Goal: Communication & Community: Answer question/provide support

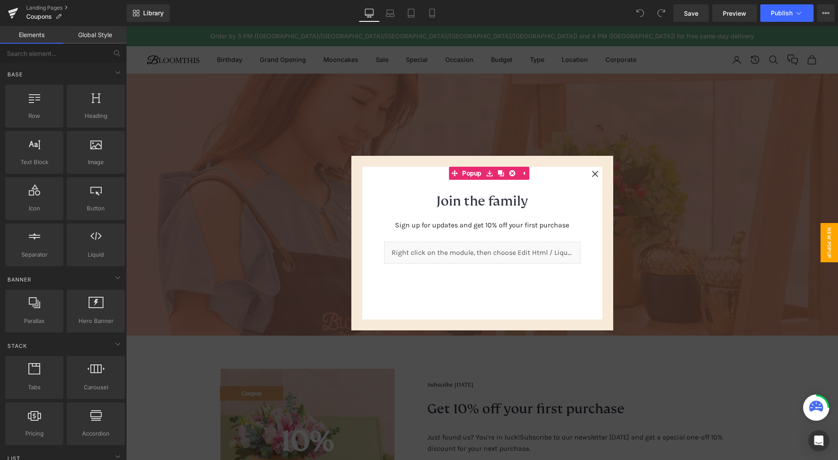
click at [542, 151] on div at bounding box center [482, 243] width 712 height 434
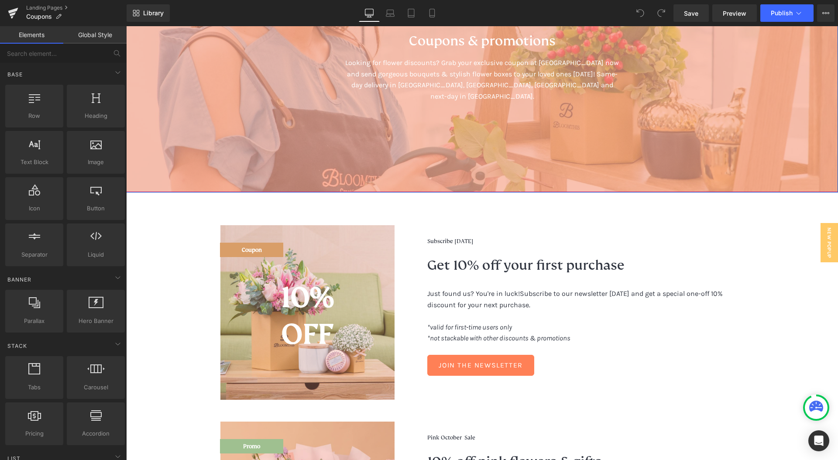
scroll to position [5, 0]
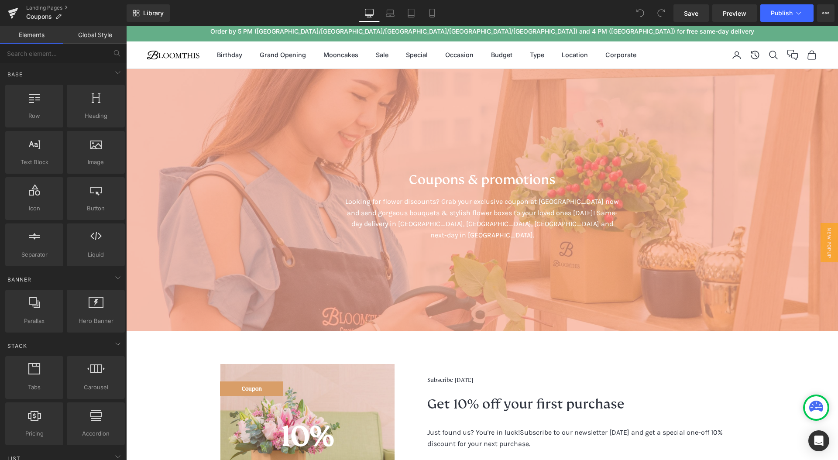
click at [97, 37] on link "Global Style" at bounding box center [94, 34] width 63 height 17
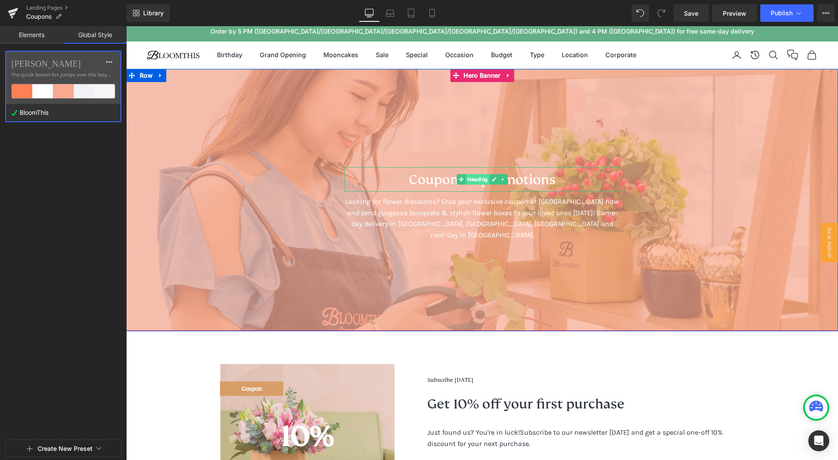
click at [468, 181] on span "Heading" at bounding box center [478, 179] width 24 height 10
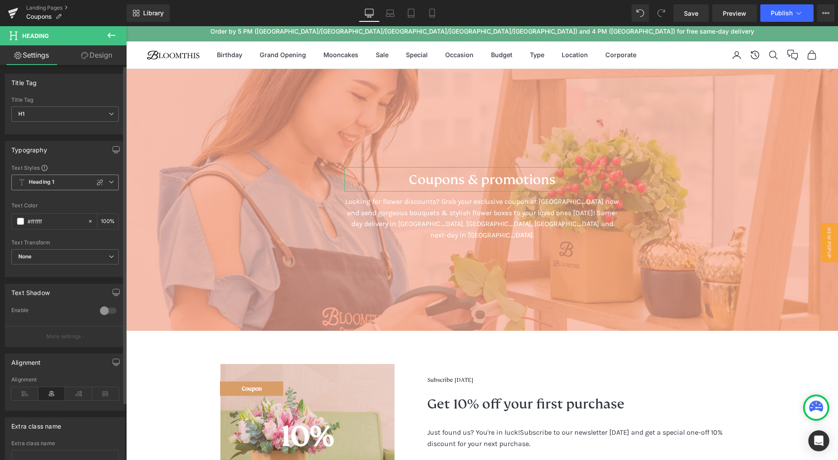
click at [109, 181] on icon at bounding box center [111, 181] width 5 height 5
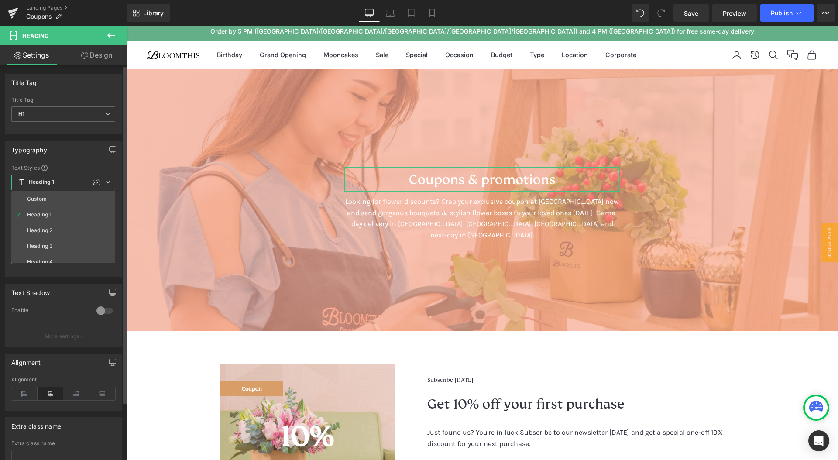
click at [108, 181] on icon at bounding box center [107, 181] width 5 height 5
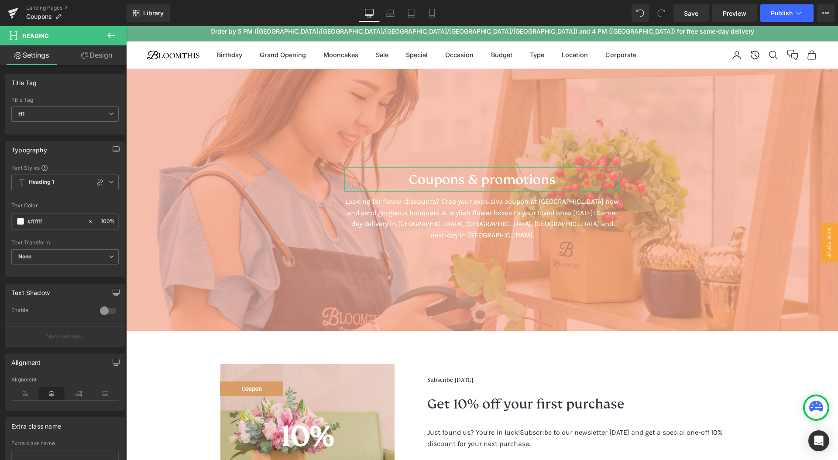
click at [103, 58] on link "Design" at bounding box center [96, 55] width 63 height 20
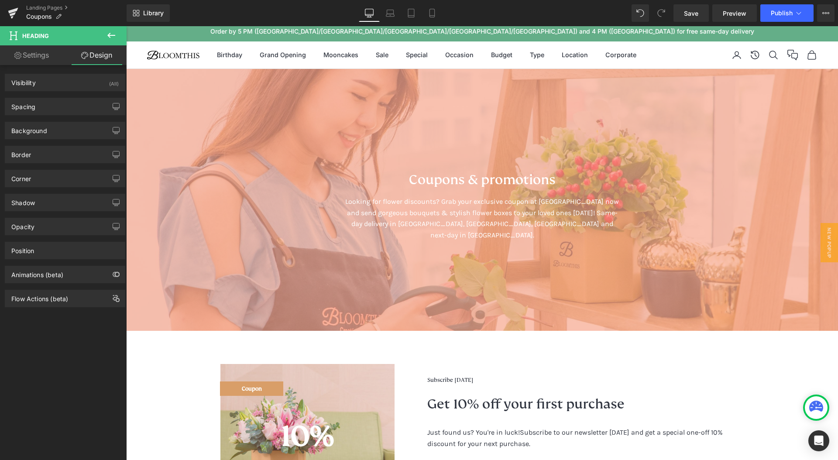
click at [106, 36] on icon at bounding box center [111, 35] width 10 height 10
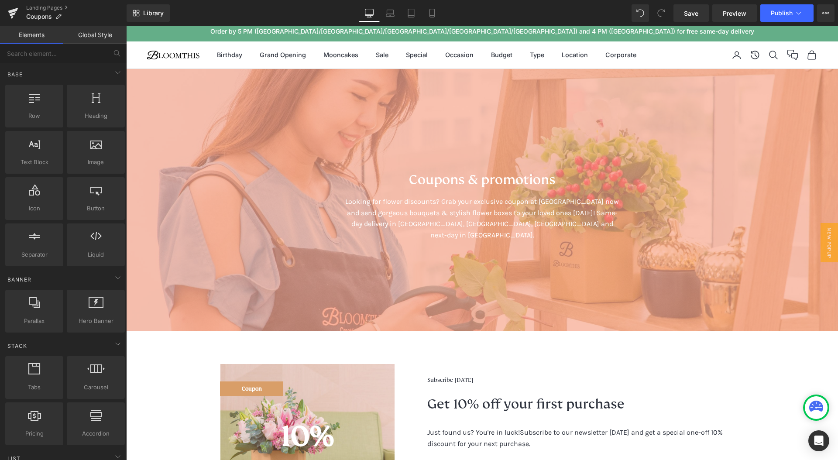
click at [101, 39] on link "Global Style" at bounding box center [94, 34] width 63 height 17
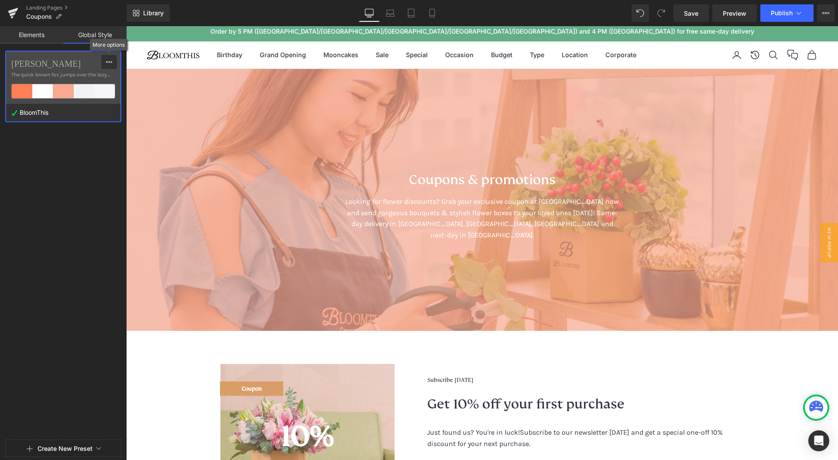
click at [111, 58] on icon at bounding box center [109, 61] width 7 height 7
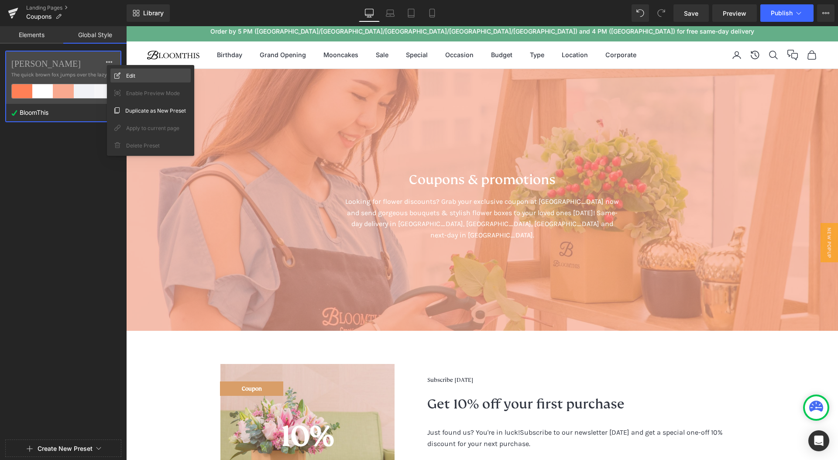
click at [124, 79] on div "Edit" at bounding box center [150, 76] width 80 height 14
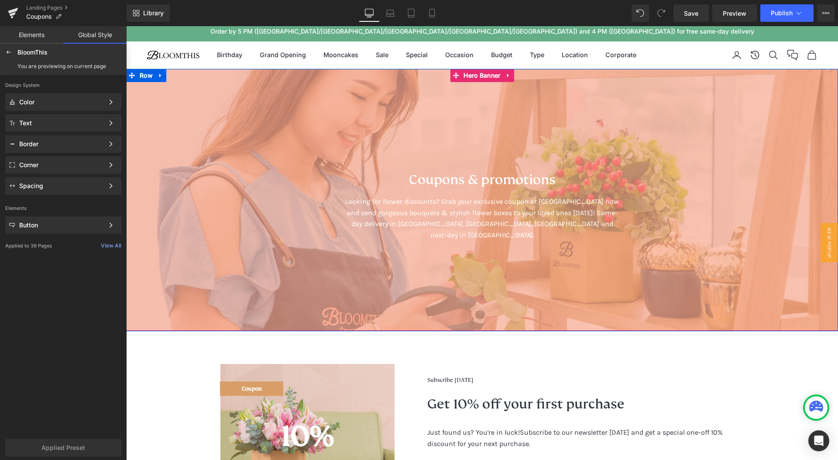
scroll to position [0, 0]
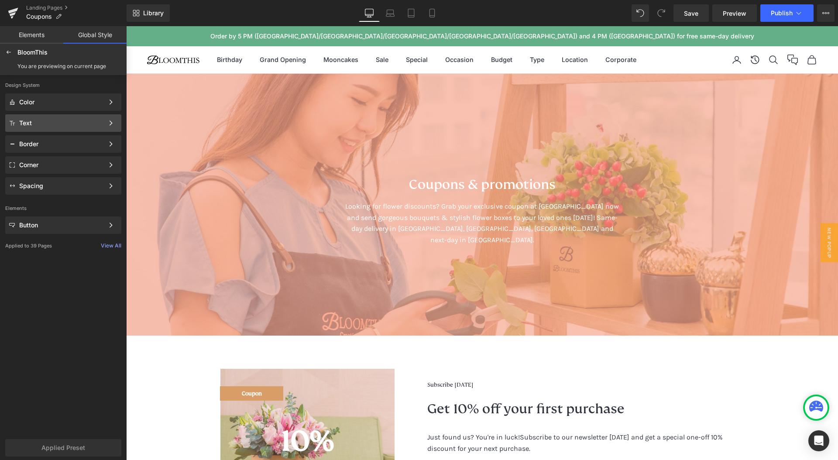
click at [53, 118] on div "Text Color Style Define a color palette and apply it to your pages 1 of 3 Next" at bounding box center [63, 122] width 116 height 17
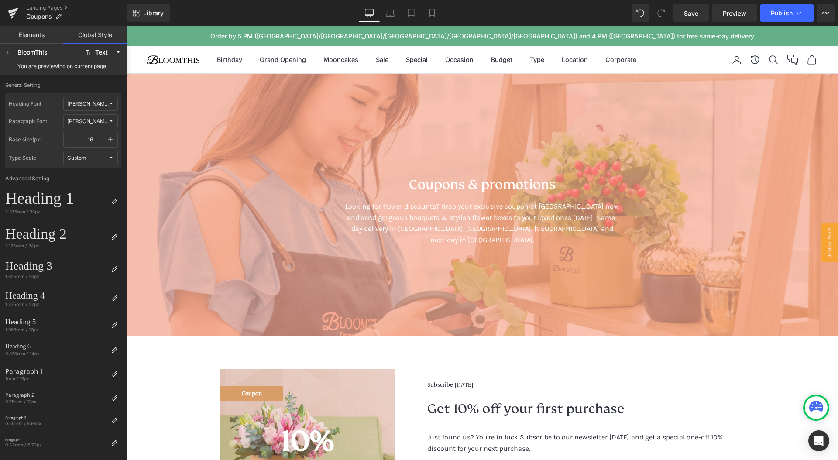
click at [85, 104] on span "FS Kim" at bounding box center [87, 104] width 41 height 7
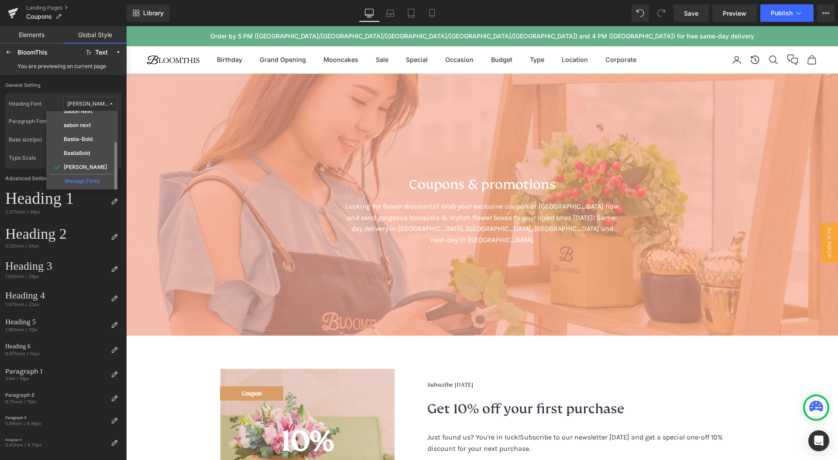
click at [92, 184] on div "Manage Fonts" at bounding box center [82, 180] width 65 height 12
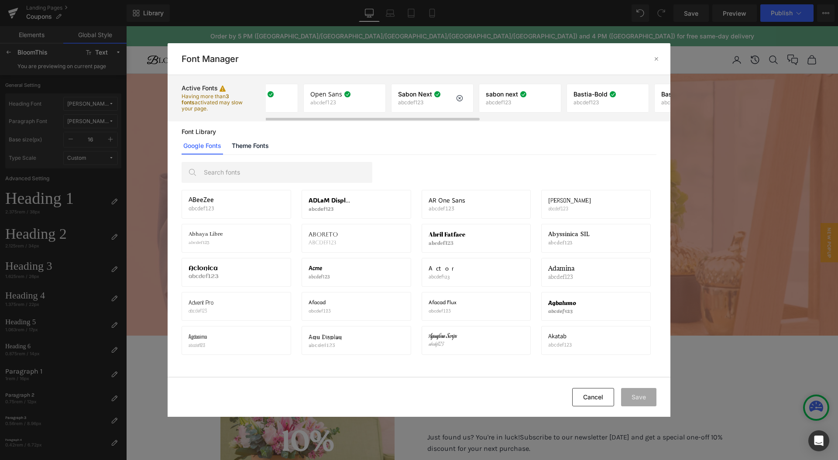
scroll to position [0, 0]
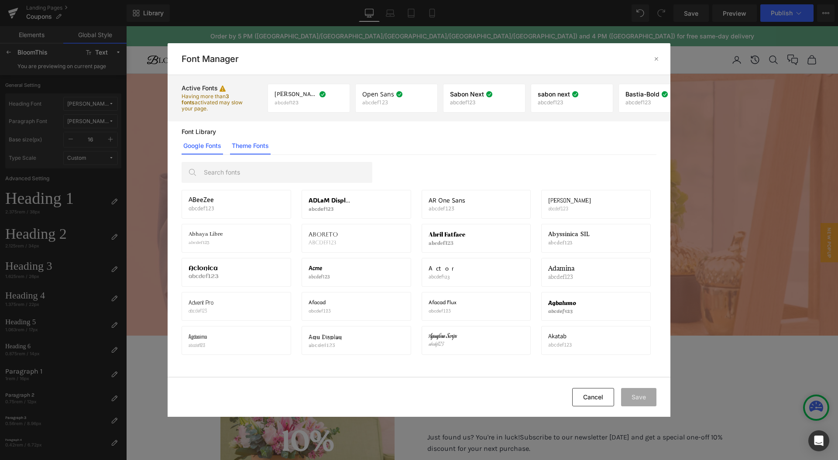
click at [261, 142] on link "Theme Fonts" at bounding box center [250, 145] width 41 height 17
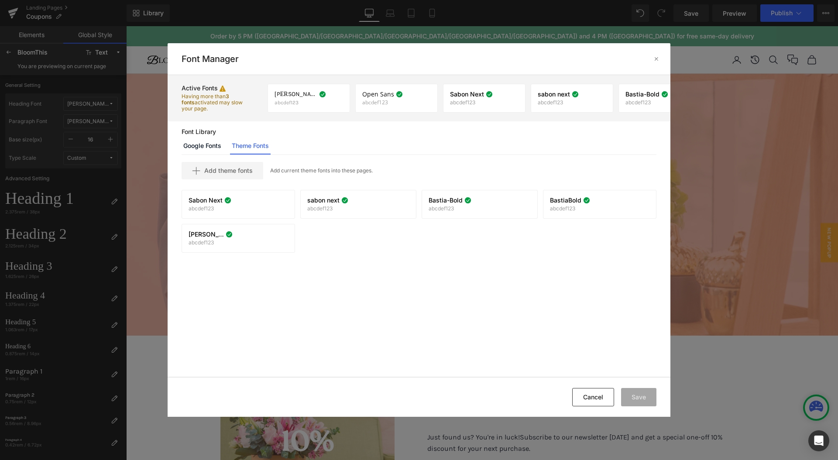
click at [460, 261] on div "Add theme fonts Add current theme fonts into these pages. Sabon Next abcdef123 …" at bounding box center [419, 265] width 503 height 221
click at [240, 172] on span "Add theme fonts" at bounding box center [228, 170] width 48 height 7
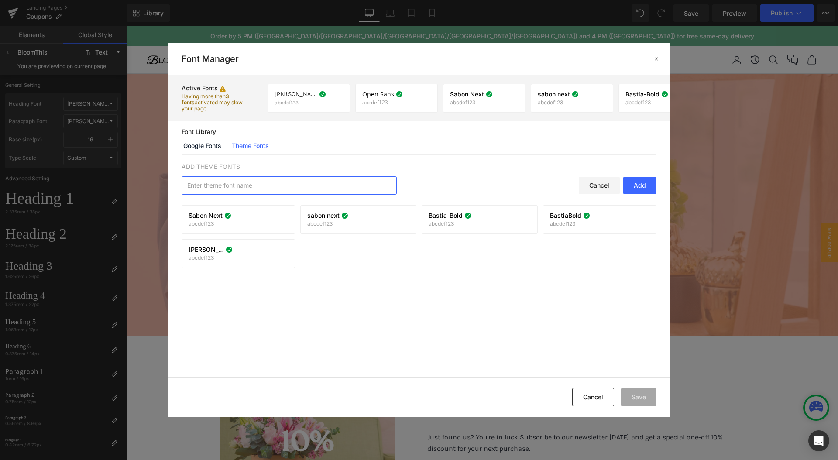
click at [303, 183] on input "text" at bounding box center [289, 185] width 214 height 17
type input "Gramatika"
click at [644, 187] on div "Add" at bounding box center [639, 185] width 33 height 17
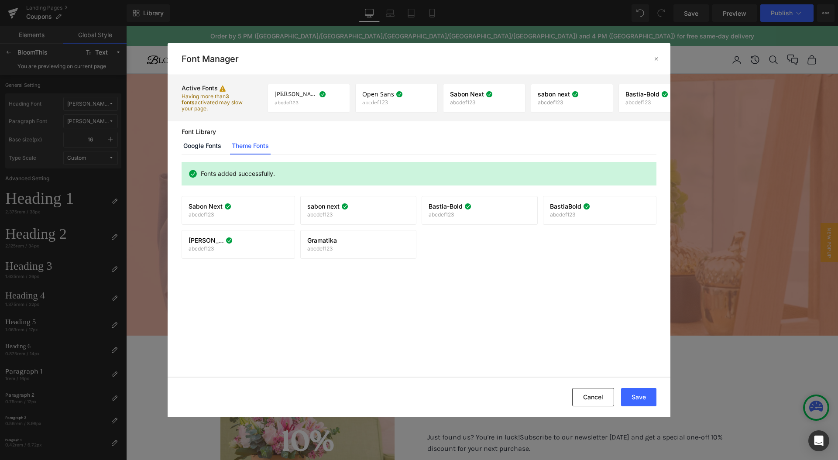
click at [320, 158] on div "Fonts added successfully. Sabon Next abcdef123 If you wish to deactivate this f…" at bounding box center [419, 265] width 503 height 221
click at [389, 244] on icon at bounding box center [386, 244] width 7 height 7
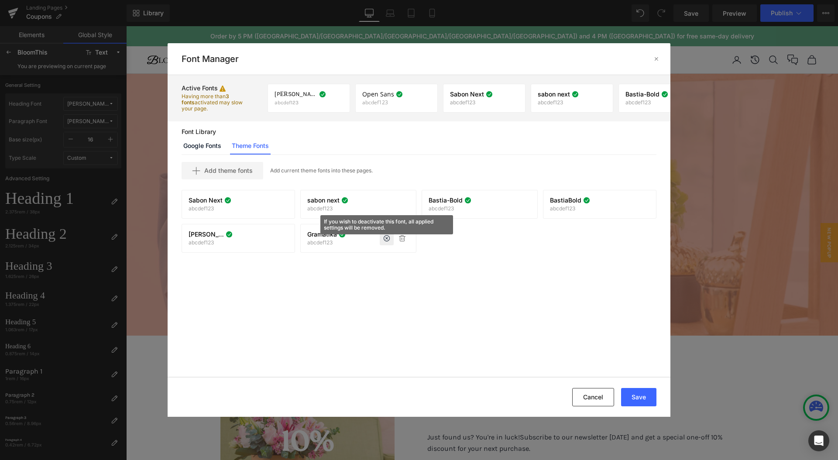
drag, startPoint x: 375, startPoint y: 289, endPoint x: 363, endPoint y: 276, distance: 18.2
click at [375, 289] on div "Add theme fonts Add current theme fonts into these pages. Sabon Next abcdef123 …" at bounding box center [419, 265] width 503 height 221
click at [242, 168] on span "Add theme fonts" at bounding box center [228, 170] width 48 height 7
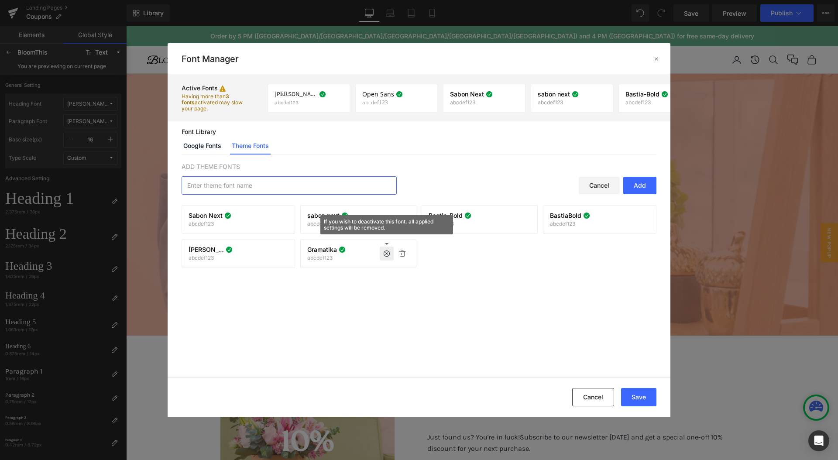
click at [307, 184] on input "text" at bounding box center [289, 185] width 214 height 17
type input "[PERSON_NAME]"
click at [641, 186] on div "Add" at bounding box center [639, 185] width 33 height 17
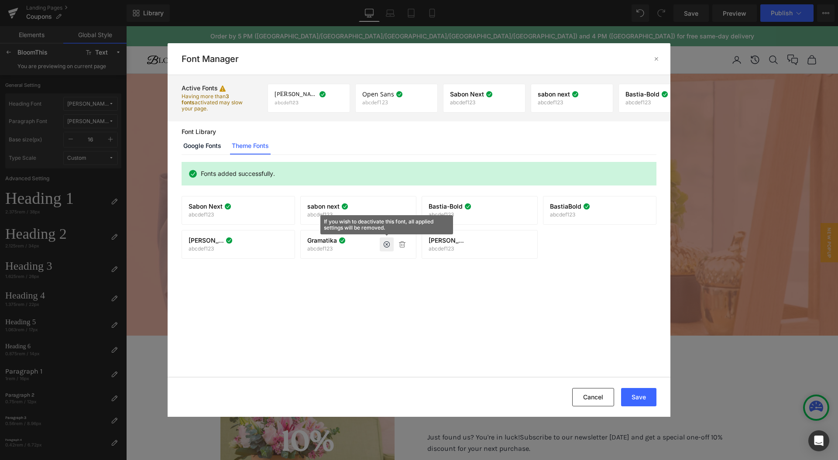
click at [426, 278] on div "Fonts added successfully. Sabon Next abcdef123 If you wish to deactivate this f…" at bounding box center [419, 265] width 503 height 221
click at [507, 244] on icon at bounding box center [508, 244] width 7 height 7
click at [470, 309] on div "Fonts added successfully. Sabon Next abcdef123 If you wish to deactivate this f…" at bounding box center [419, 265] width 503 height 221
click at [443, 292] on div "Fonts added successfully. Sabon Next abcdef123 If you wish to deactivate this f…" at bounding box center [419, 265] width 503 height 221
click at [428, 301] on div "Fonts added successfully. Sabon Next abcdef123 If you wish to deactivate this f…" at bounding box center [419, 265] width 503 height 221
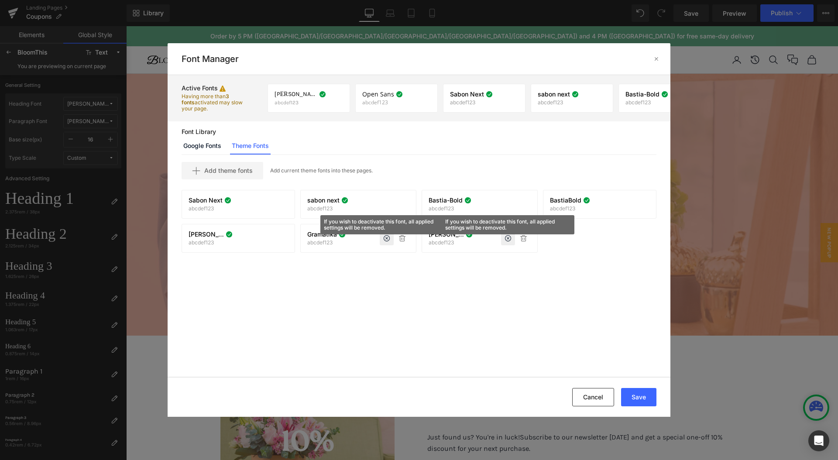
drag, startPoint x: 361, startPoint y: 282, endPoint x: 371, endPoint y: 262, distance: 22.4
click at [361, 282] on div "Add theme fonts Add current theme fonts into these pages. Sabon Next abcdef123 …" at bounding box center [419, 265] width 503 height 221
click at [529, 306] on div "Add theme fonts Add current theme fonts into these pages. Sabon Next abcdef123 …" at bounding box center [419, 265] width 503 height 221
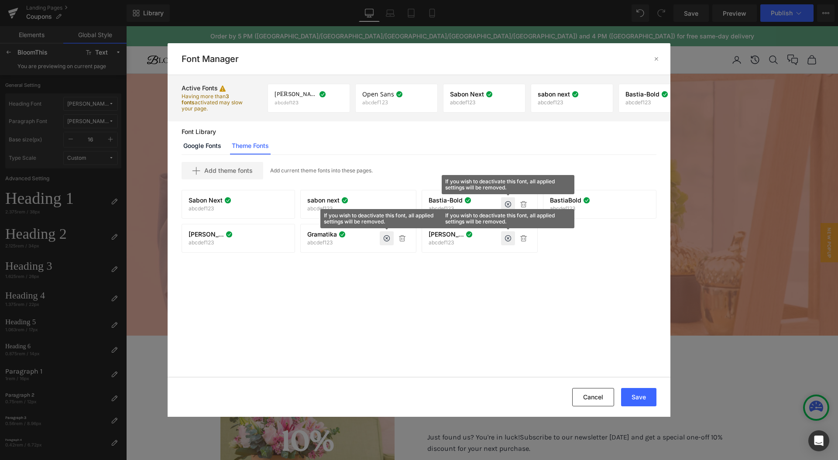
click at [509, 203] on icon at bounding box center [508, 204] width 7 height 7
click at [520, 203] on icon at bounding box center [523, 204] width 7 height 7
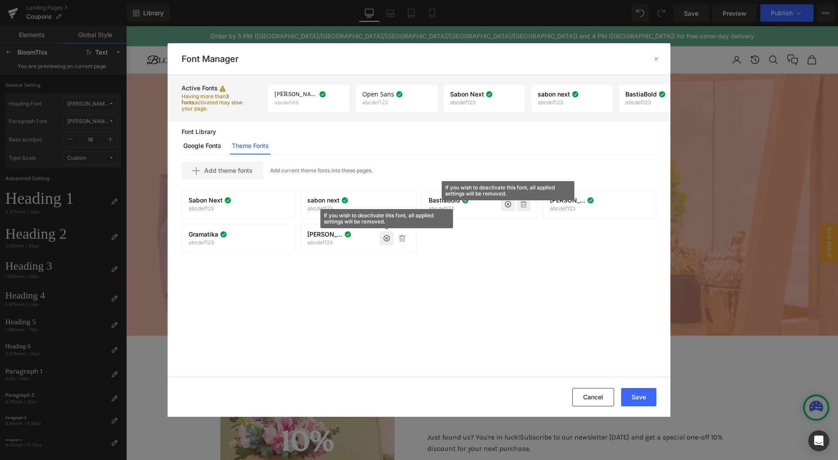
click at [523, 205] on icon at bounding box center [523, 204] width 7 height 7
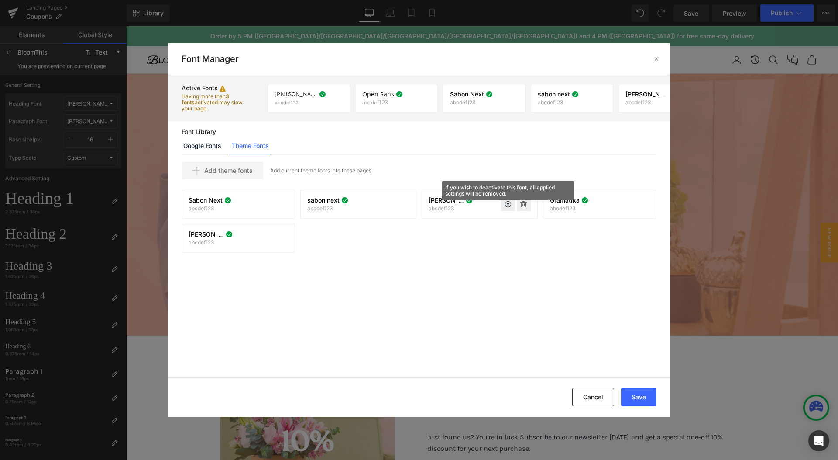
click at [523, 205] on icon at bounding box center [523, 204] width 7 height 7
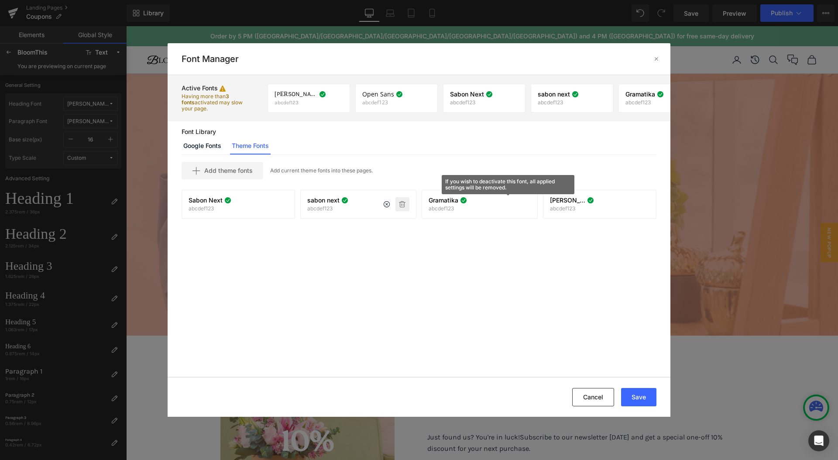
click at [400, 204] on icon at bounding box center [402, 204] width 7 height 7
click at [281, 205] on icon at bounding box center [281, 204] width 7 height 7
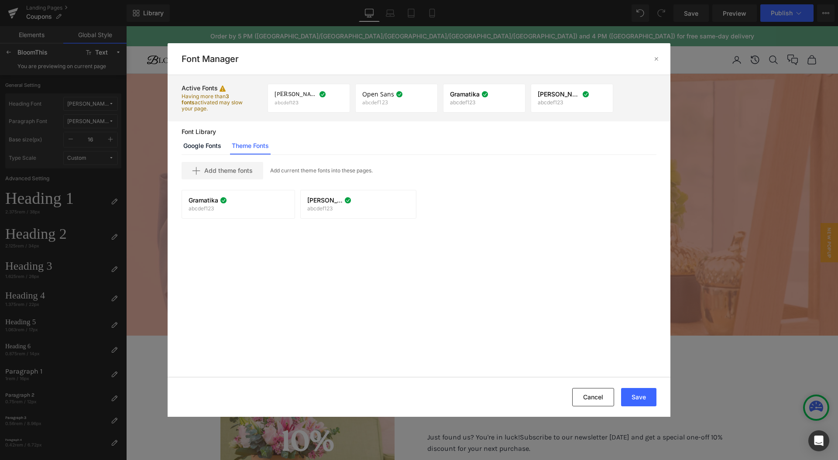
click at [283, 248] on div "Add theme fonts Add current theme fonts into these pages. Gramatika abcdef123 I…" at bounding box center [419, 265] width 503 height 221
click at [304, 241] on div "Add theme fonts Add current theme fonts into these pages. Gramatika abcdef123 I…" at bounding box center [419, 265] width 503 height 221
click at [336, 98] on icon at bounding box center [336, 98] width 7 height 7
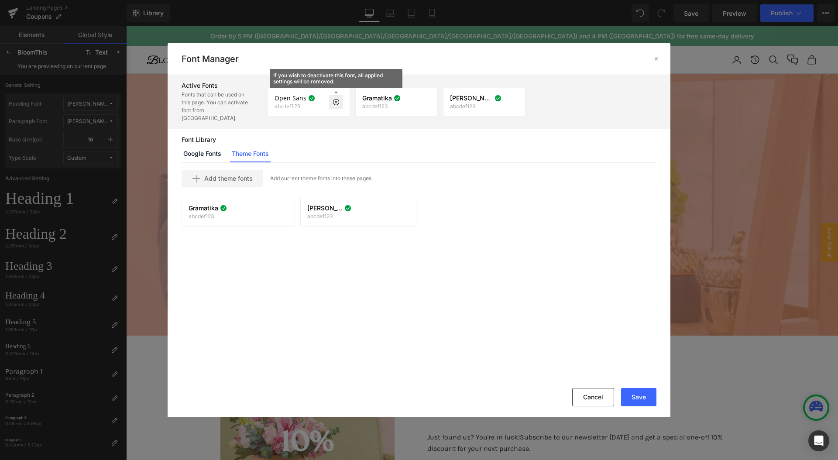
click at [336, 99] on icon at bounding box center [336, 102] width 7 height 7
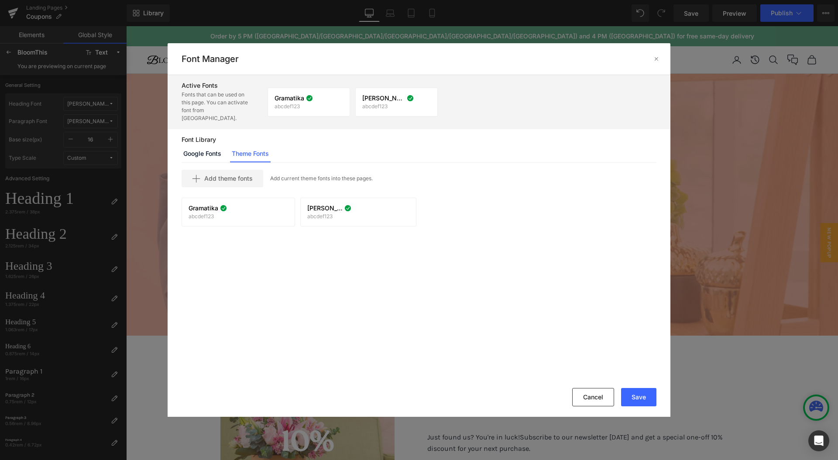
click at [529, 246] on div "Add theme fonts Add current theme fonts into these pages. Gramatika abcdef123 I…" at bounding box center [419, 273] width 503 height 221
click at [633, 394] on button "Save" at bounding box center [638, 397] width 35 height 18
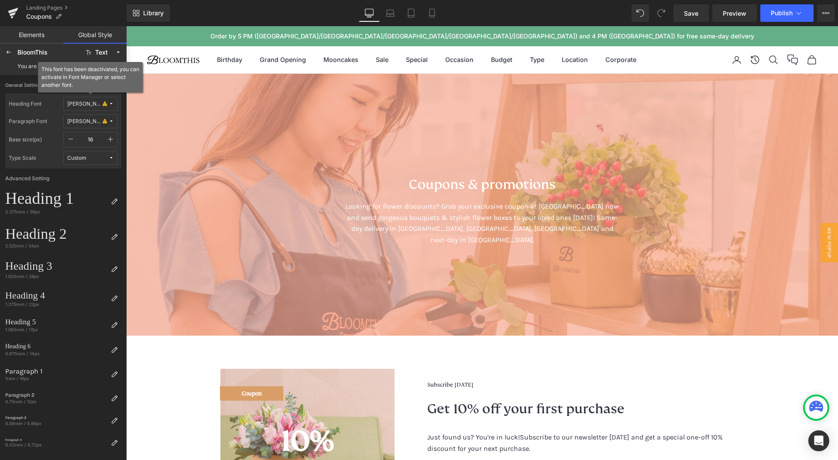
click at [103, 104] on span "FS Kim" at bounding box center [87, 104] width 41 height 7
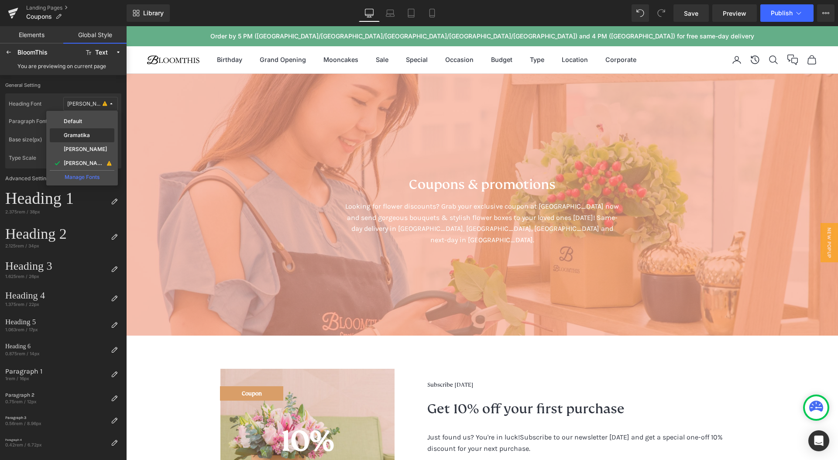
click at [98, 138] on div "Gramatika" at bounding box center [82, 135] width 61 height 7
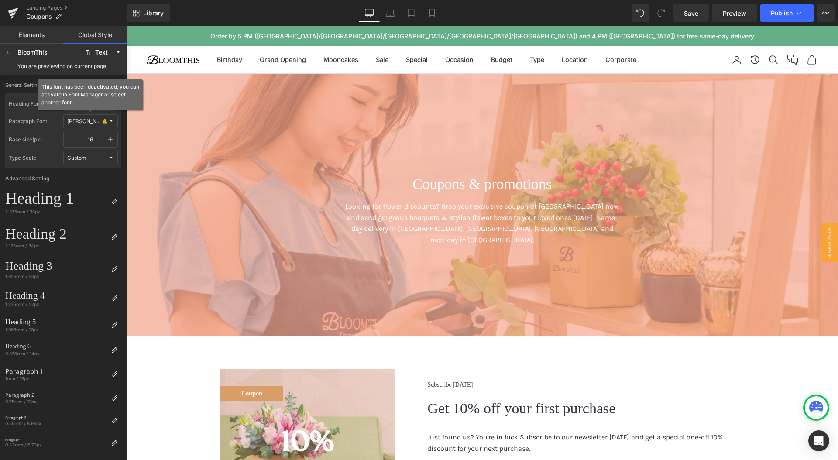
click at [99, 121] on span "[PERSON_NAME]" at bounding box center [87, 121] width 41 height 7
drag, startPoint x: 100, startPoint y: 169, endPoint x: 115, endPoint y: 165, distance: 16.2
click at [100, 169] on div "[PERSON_NAME]" at bounding box center [82, 166] width 61 height 7
click at [694, 17] on span "Save" at bounding box center [691, 13] width 14 height 9
click at [685, 7] on link "Save" at bounding box center [691, 12] width 35 height 17
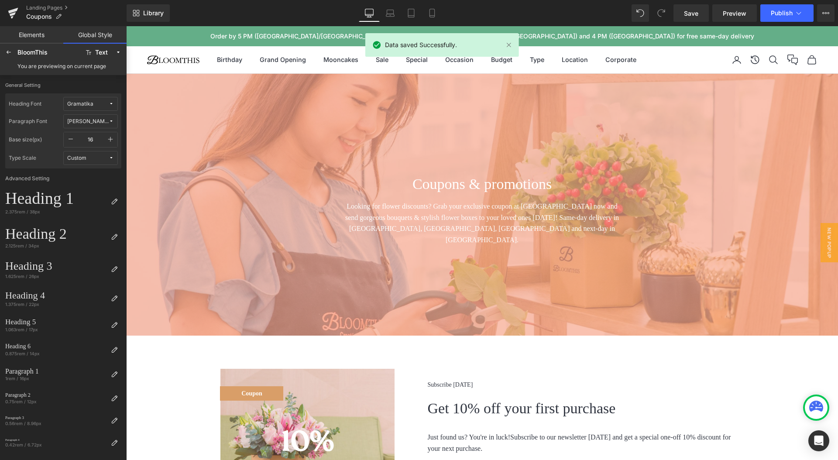
scroll to position [191, 0]
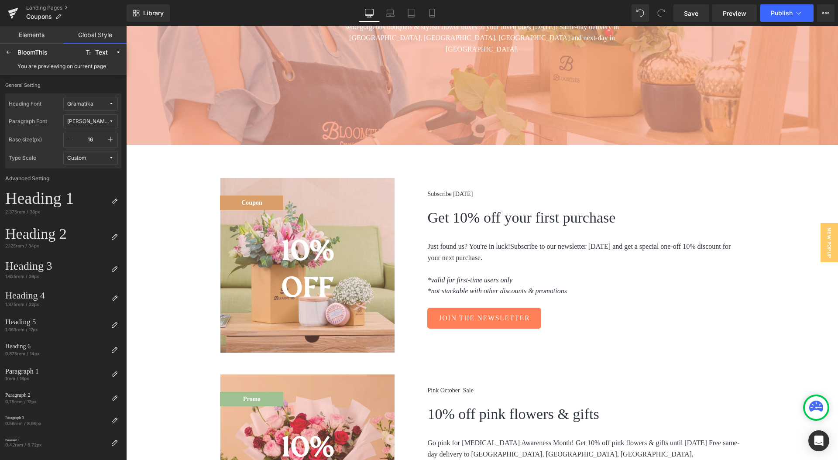
click at [510, 48] on div at bounding box center [442, 45] width 154 height 24
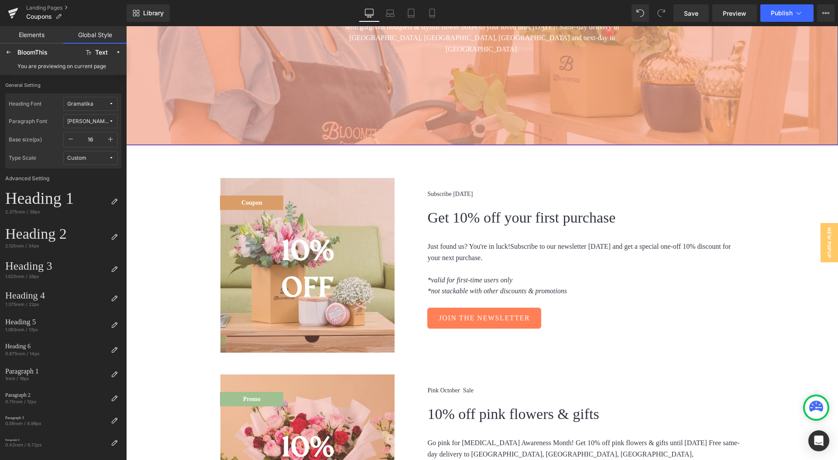
scroll to position [43, 0]
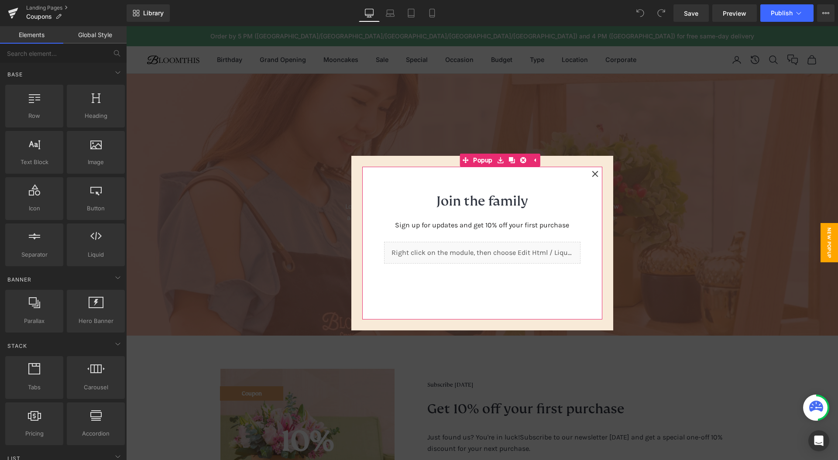
click at [592, 176] on icon at bounding box center [595, 174] width 7 height 7
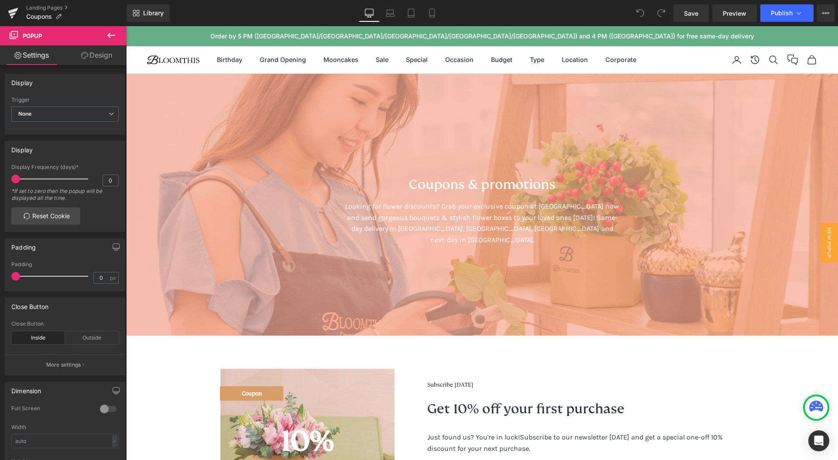
click at [103, 60] on link "Design" at bounding box center [96, 55] width 63 height 20
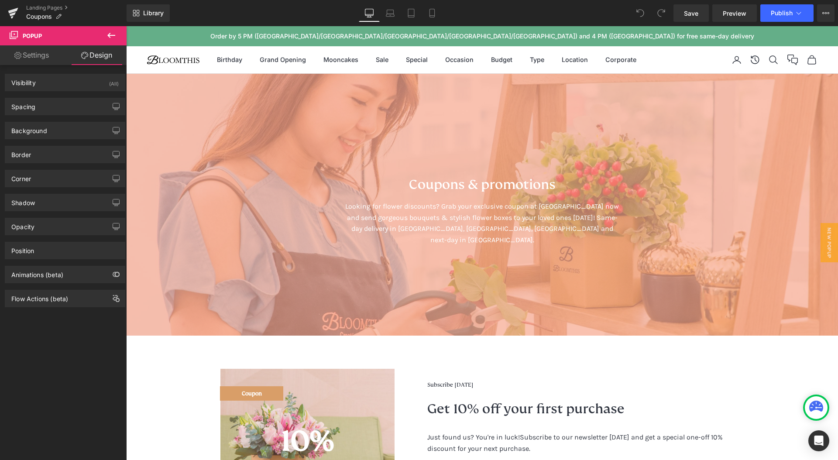
click at [114, 37] on icon at bounding box center [111, 35] width 10 height 10
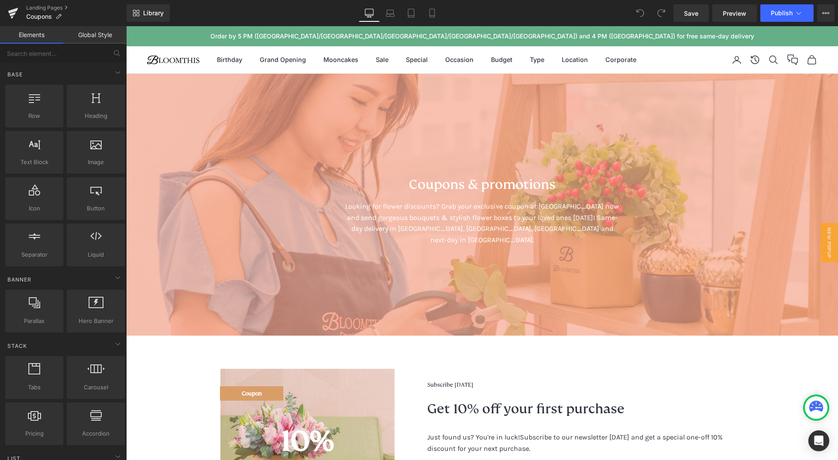
click at [97, 30] on link "Global Style" at bounding box center [94, 34] width 63 height 17
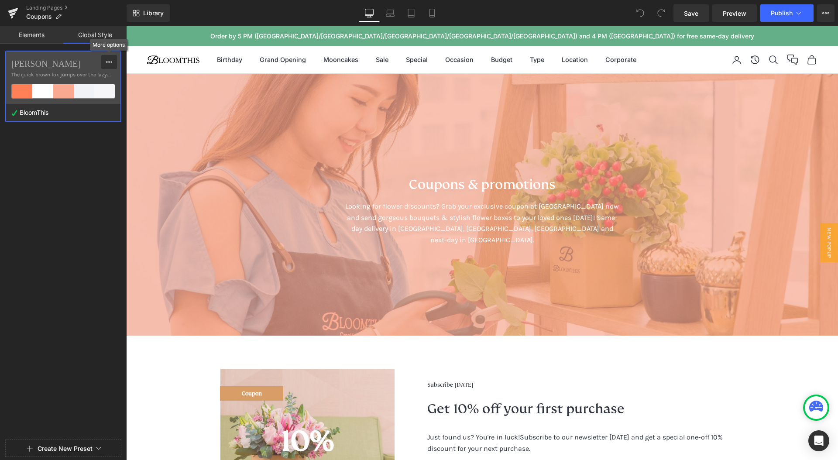
click at [109, 65] on div at bounding box center [109, 62] width 7 height 14
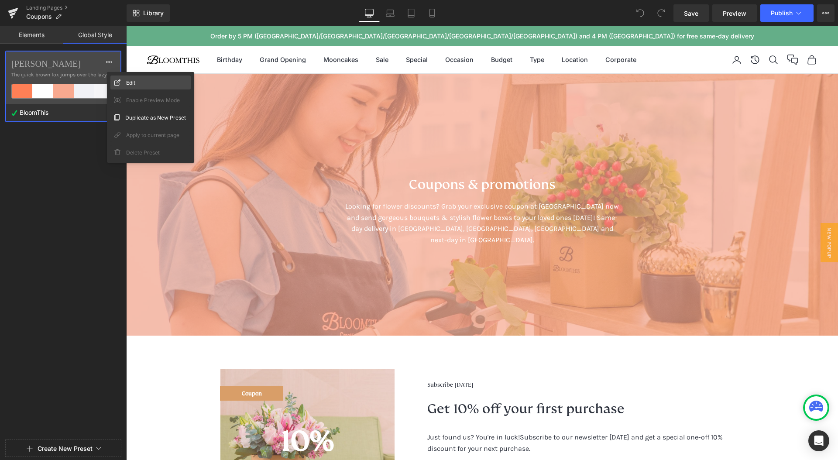
click at [118, 81] on icon at bounding box center [117, 82] width 6 height 6
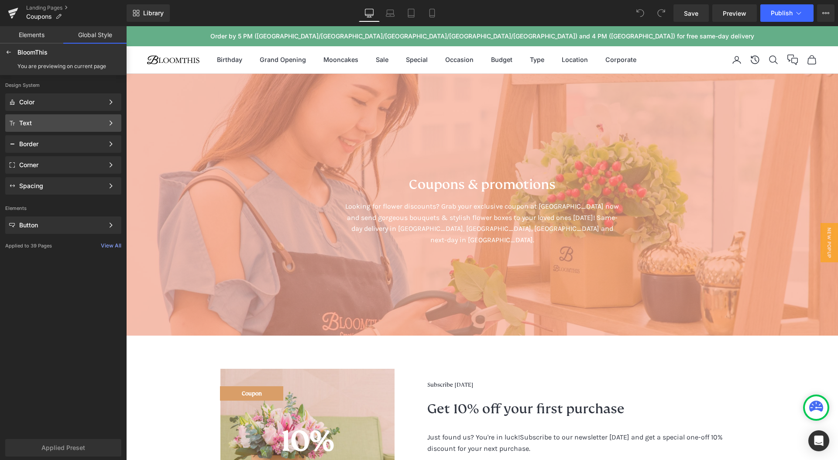
click at [89, 123] on div "Text" at bounding box center [61, 123] width 85 height 7
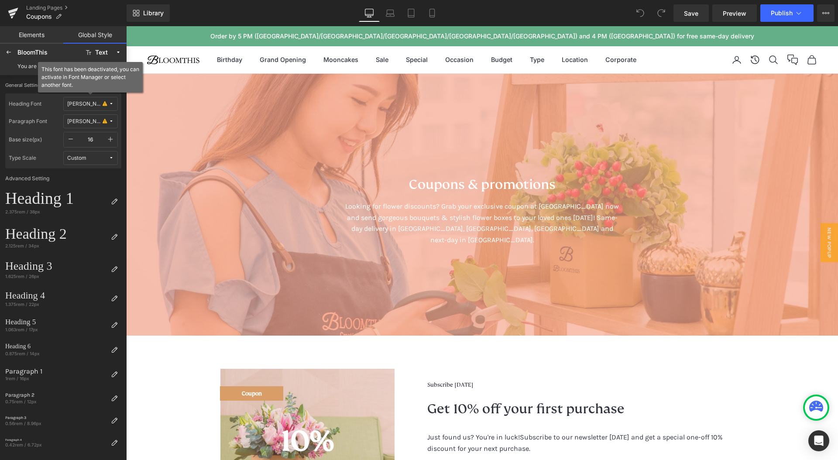
click at [106, 105] on span "FS Kim" at bounding box center [87, 104] width 41 height 7
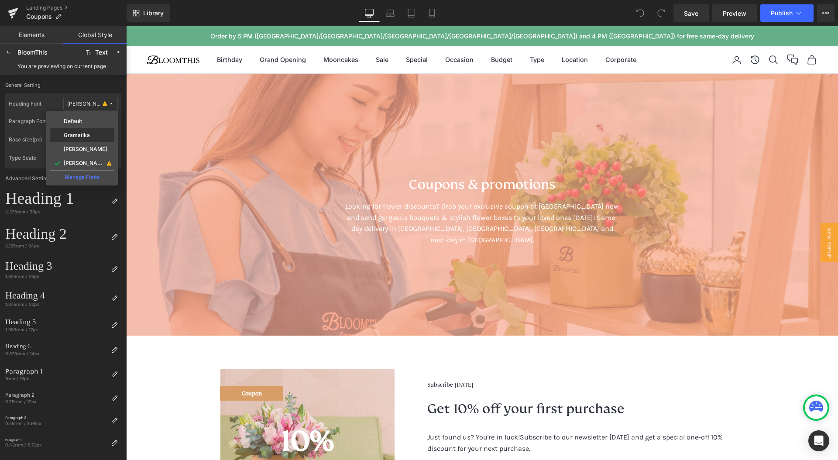
click at [94, 134] on div "Gramatika" at bounding box center [82, 135] width 61 height 7
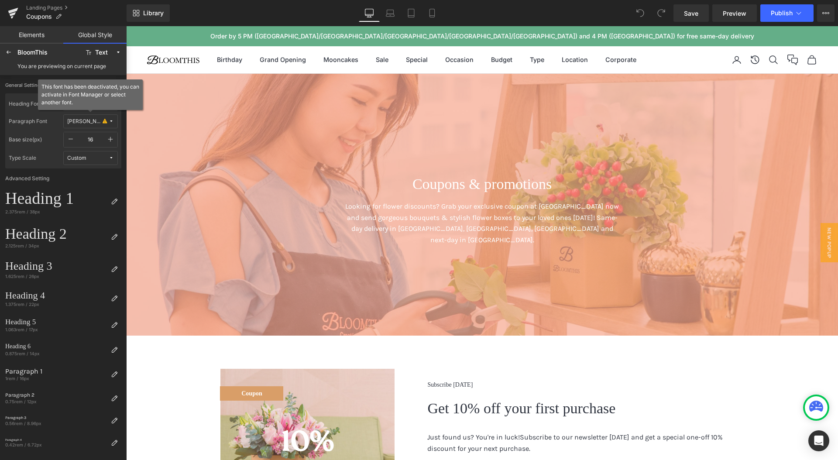
click at [100, 124] on span "[PERSON_NAME]" at bounding box center [87, 121] width 41 height 7
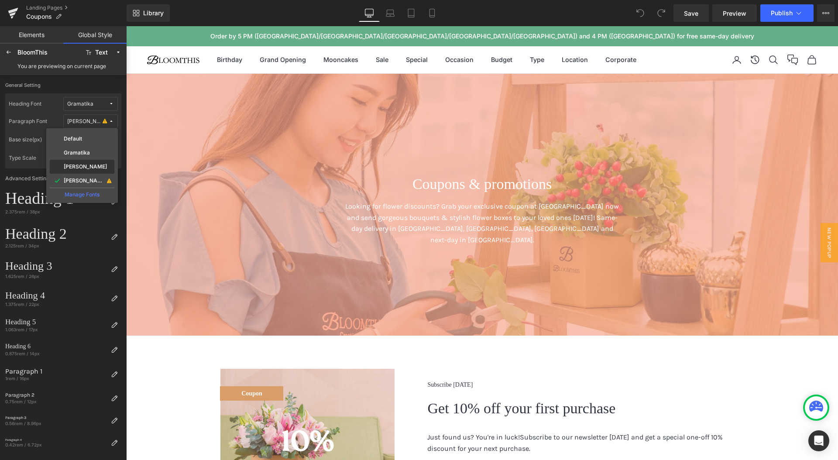
click at [92, 165] on div "[PERSON_NAME]" at bounding box center [82, 166] width 61 height 7
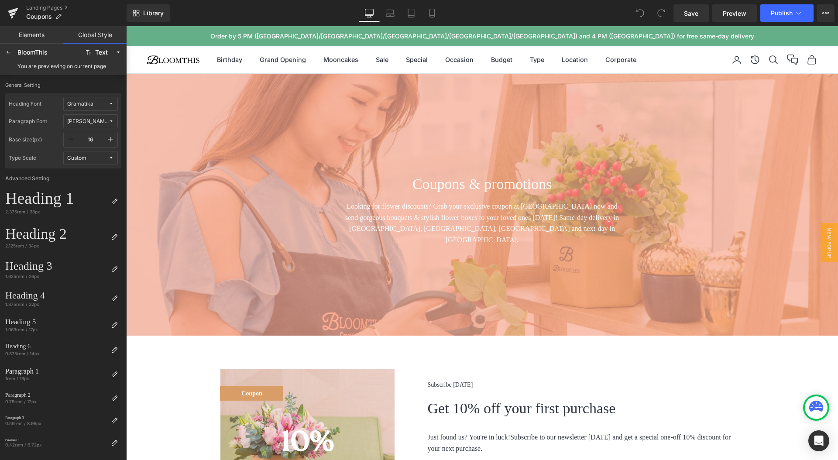
click at [95, 159] on span "Custom" at bounding box center [87, 158] width 41 height 7
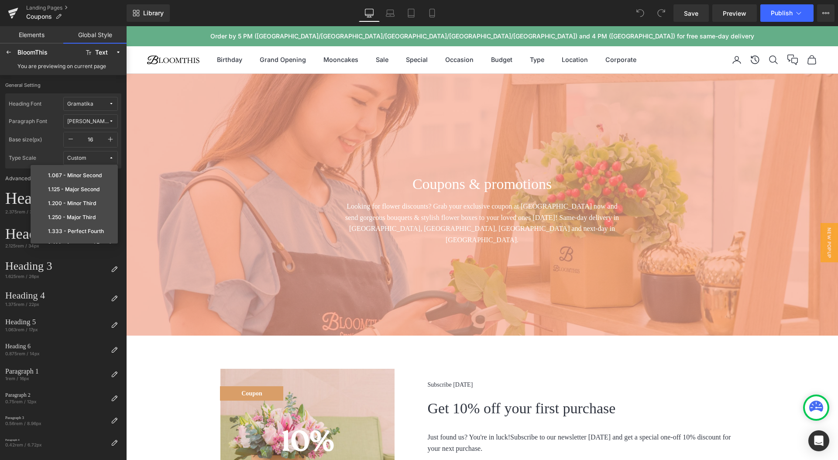
click at [99, 157] on span "Custom" at bounding box center [87, 158] width 41 height 7
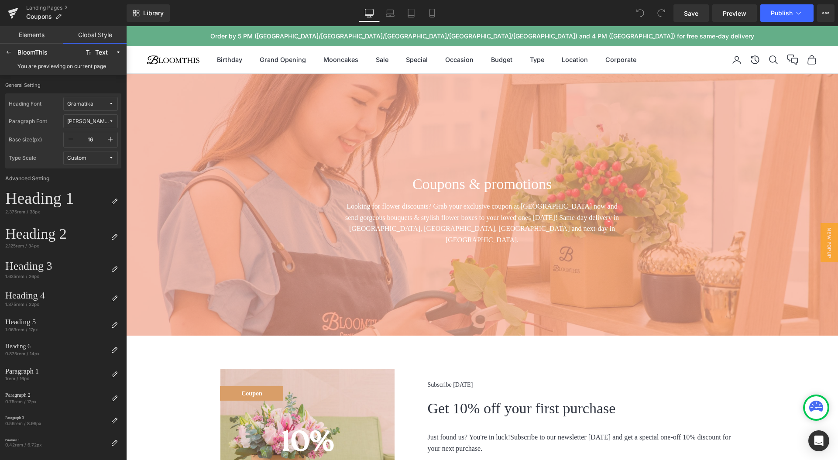
click at [107, 103] on span "Gramatika" at bounding box center [87, 104] width 41 height 7
click at [96, 161] on div "Manage Fonts" at bounding box center [82, 162] width 65 height 12
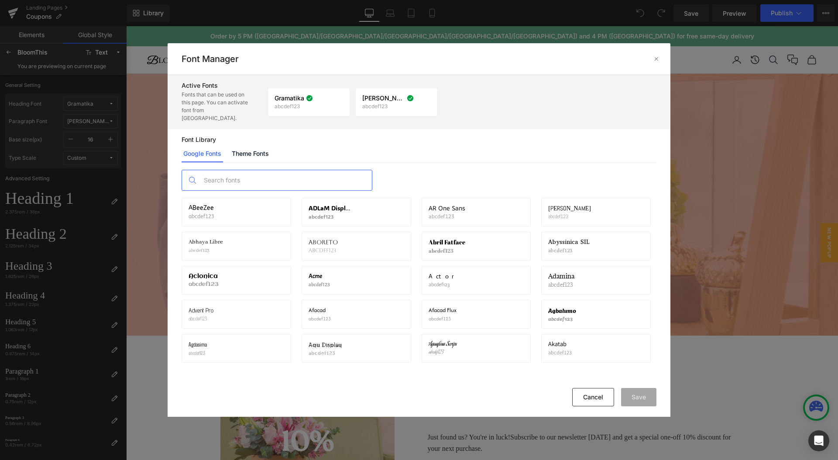
click at [268, 170] on input "text" at bounding box center [285, 180] width 172 height 20
click at [259, 145] on link "Theme Fonts" at bounding box center [250, 153] width 41 height 17
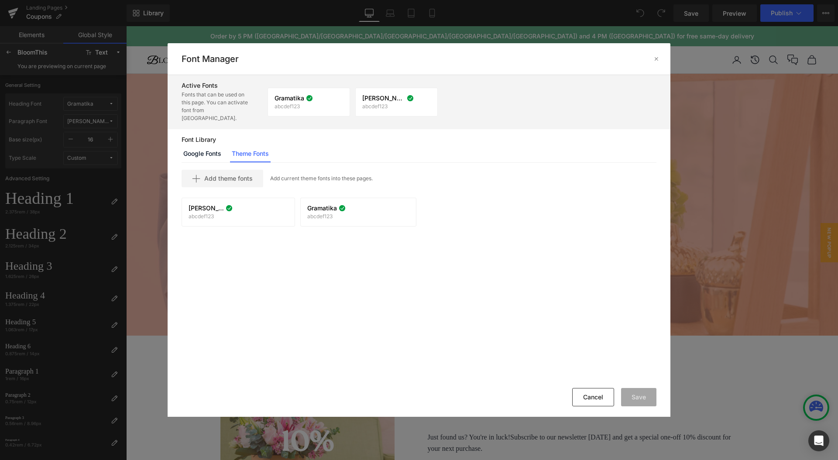
click at [372, 136] on p "Font Library" at bounding box center [419, 139] width 475 height 7
click at [322, 241] on div "Add theme fonts Add current theme fonts into these pages. Everett abcdef123 If …" at bounding box center [419, 273] width 503 height 221
click at [325, 175] on p "Add current theme fonts into these pages." at bounding box center [321, 179] width 103 height 8
click at [618, 273] on div "Add theme fonts Add current theme fonts into these pages. Everett abcdef123 If …" at bounding box center [419, 273] width 503 height 221
click at [472, 184] on div "Add theme fonts Add current theme fonts into these pages. Everett abcdef123 If …" at bounding box center [419, 273] width 503 height 221
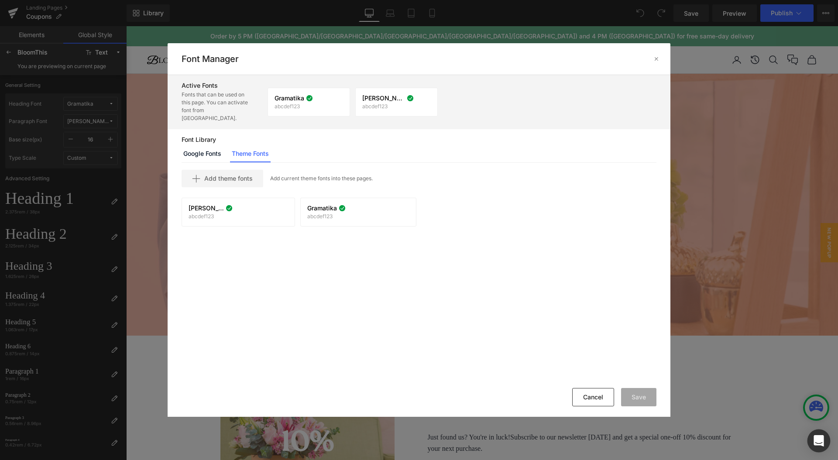
click at [827, 440] on div "Open Intercom Messenger" at bounding box center [819, 441] width 23 height 23
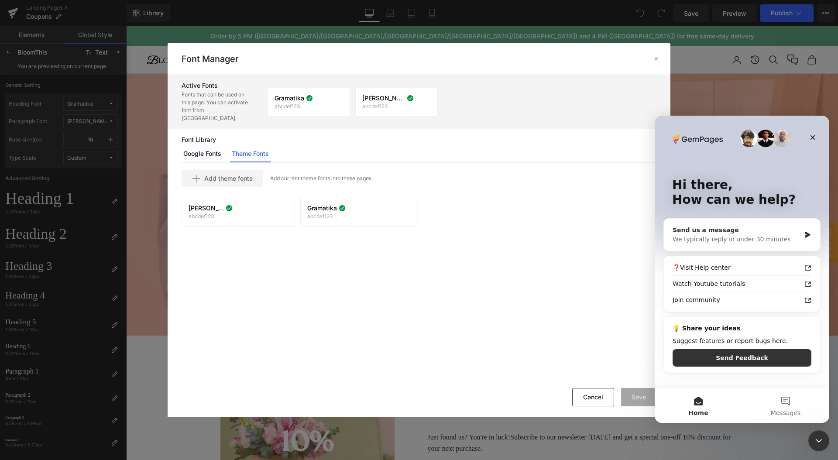
click at [743, 232] on div "Send us a message" at bounding box center [737, 230] width 128 height 9
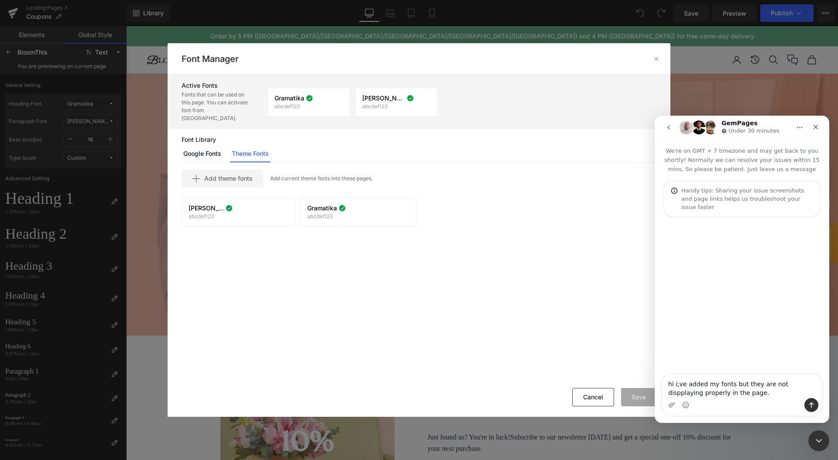
type textarea "hi i;ve added my fonts but they are not displaying properly in the page."
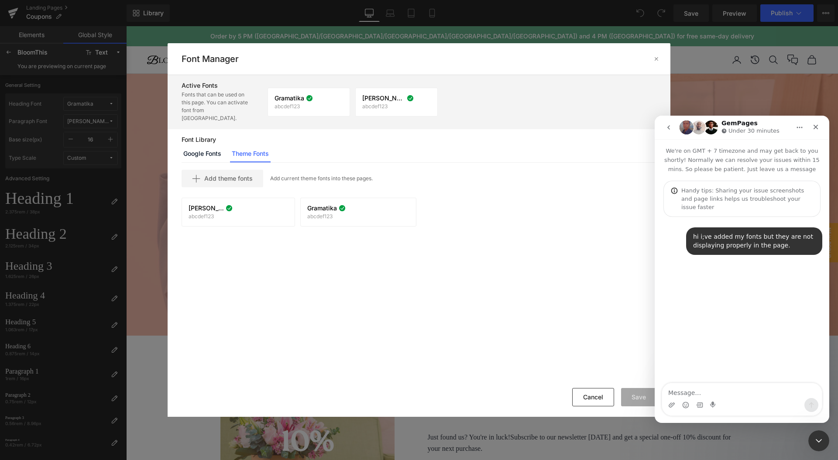
click at [519, 215] on div at bounding box center [419, 217] width 838 height 434
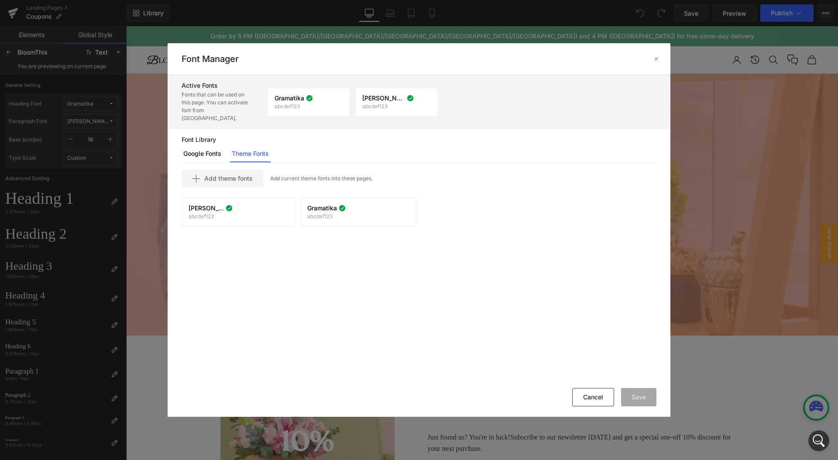
drag, startPoint x: 489, startPoint y: 200, endPoint x: 448, endPoint y: 182, distance: 44.6
click at [489, 200] on div "Everett abcdef123 If you wish to deactivate this font, all applied settings wil…" at bounding box center [418, 215] width 485 height 34
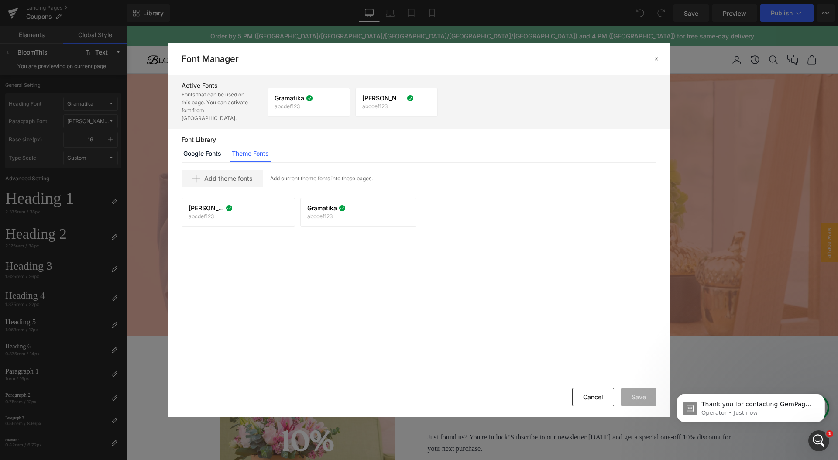
click at [437, 248] on div "Add theme fonts Add current theme fonts into these pages. Everett abcdef123 If …" at bounding box center [419, 273] width 503 height 221
click at [440, 237] on div "Add theme fonts Add current theme fonts into these pages. Everett abcdef123 If …" at bounding box center [419, 273] width 503 height 221
click at [588, 399] on button "Cancel" at bounding box center [593, 397] width 42 height 18
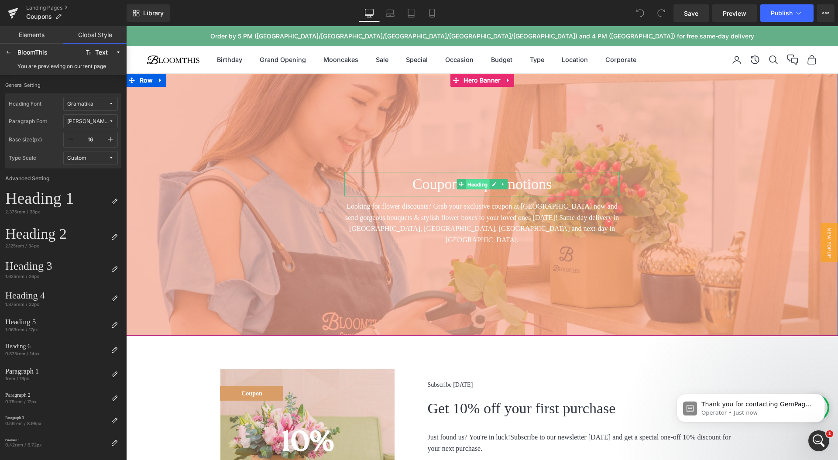
click at [480, 185] on span "Heading" at bounding box center [478, 184] width 24 height 10
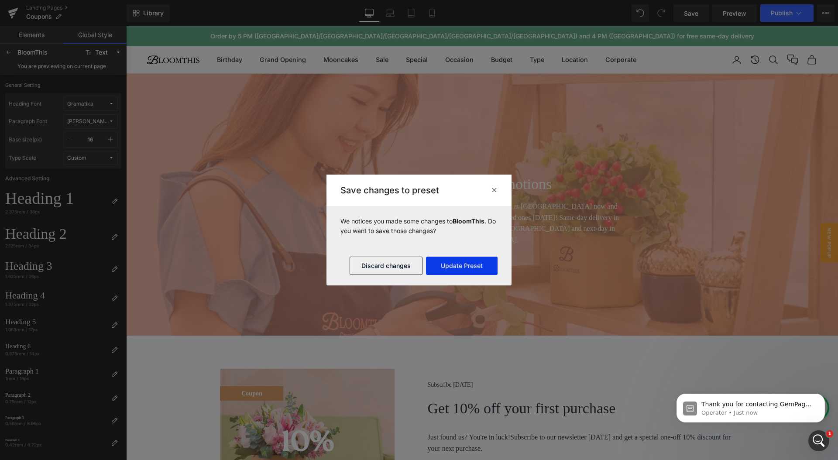
click at [450, 267] on button "Update Preset" at bounding box center [462, 266] width 72 height 18
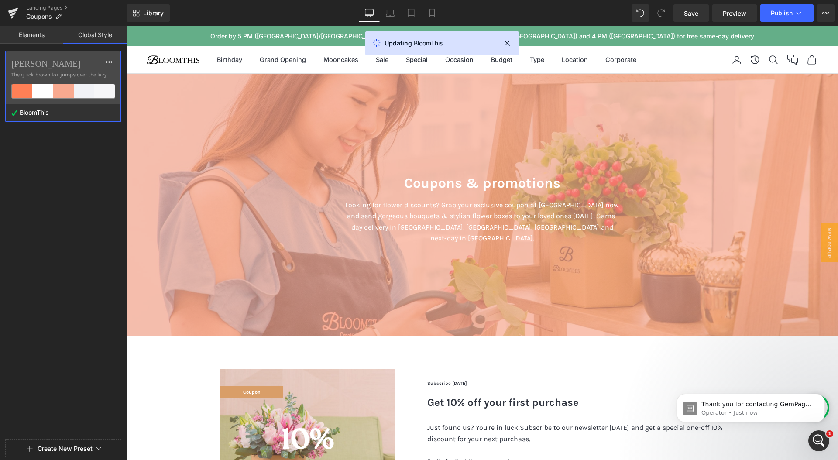
click at [88, 155] on div at bounding box center [63, 230] width 127 height 460
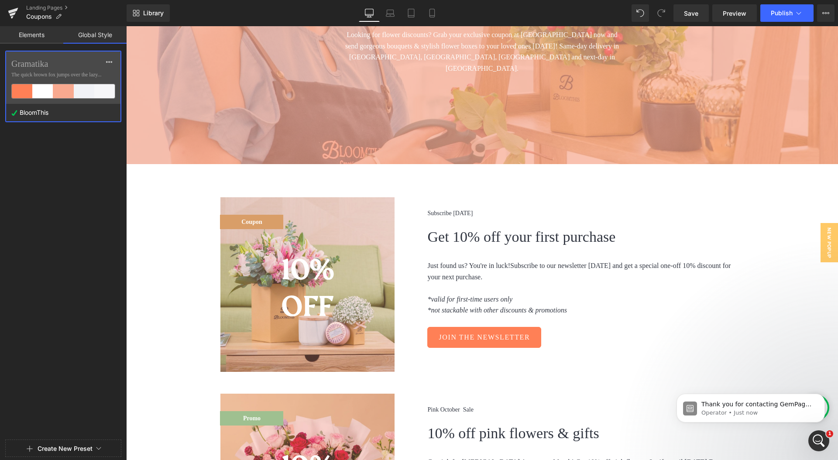
scroll to position [247, 0]
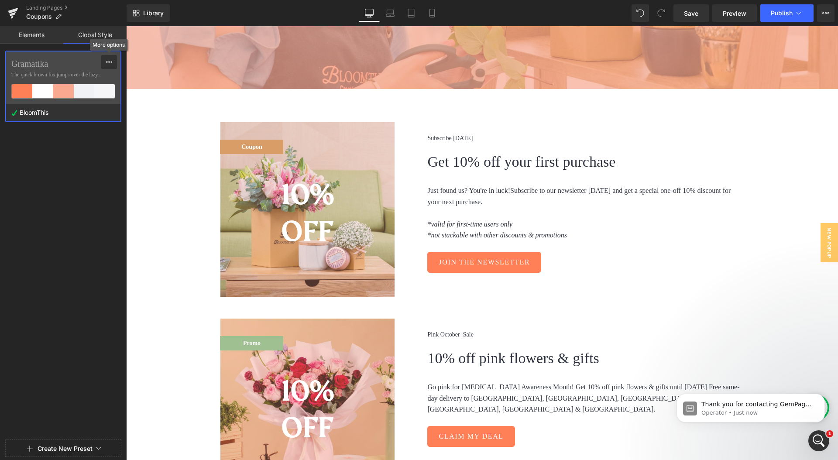
click at [110, 64] on icon at bounding box center [109, 61] width 7 height 7
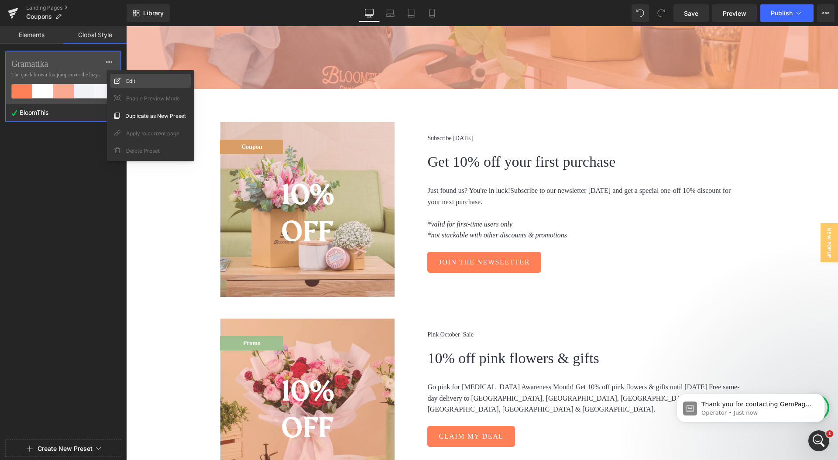
drag, startPoint x: 144, startPoint y: 76, endPoint x: 126, endPoint y: 79, distance: 18.1
click at [144, 76] on div "Edit" at bounding box center [150, 81] width 80 height 14
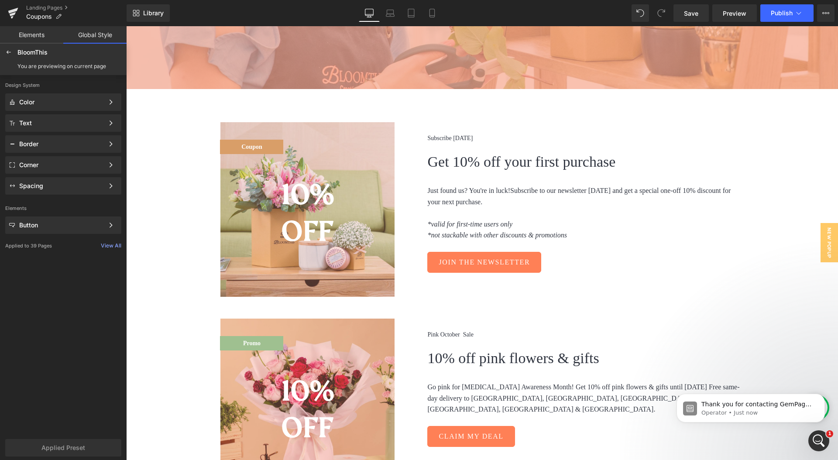
scroll to position [152, 0]
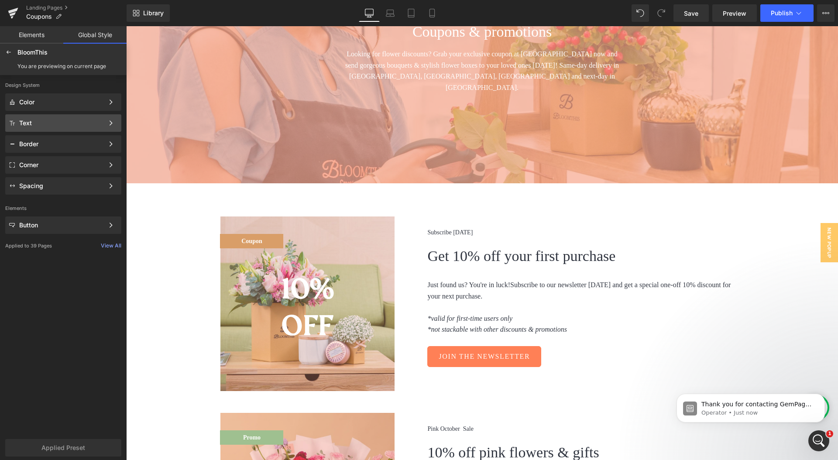
click at [96, 127] on div "Text Color Style Define a color palette and apply it to your pages 1 of 3 Next" at bounding box center [63, 122] width 116 height 17
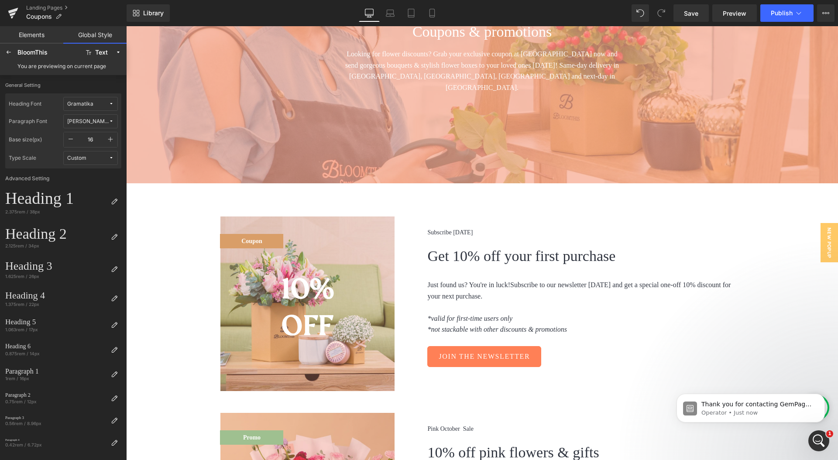
click at [99, 106] on span "Gramatika" at bounding box center [87, 104] width 41 height 7
click at [82, 123] on label "Default" at bounding box center [73, 121] width 18 height 6
click at [92, 103] on span "Default" at bounding box center [87, 104] width 41 height 7
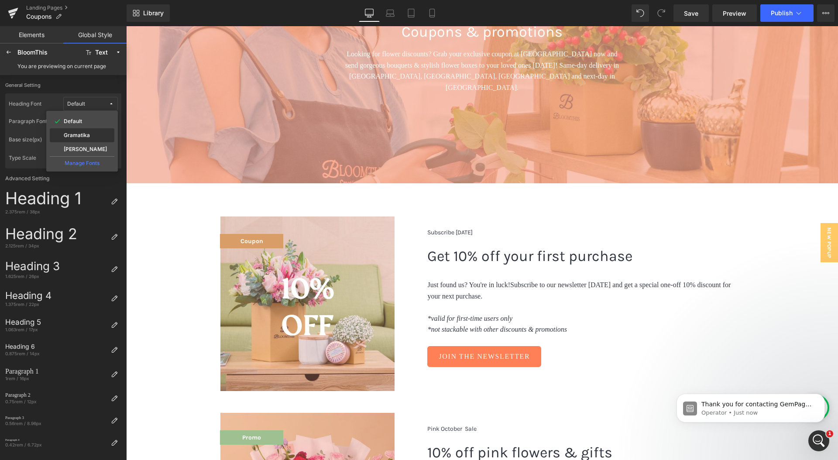
click at [91, 133] on div "Gramatika" at bounding box center [82, 135] width 61 height 7
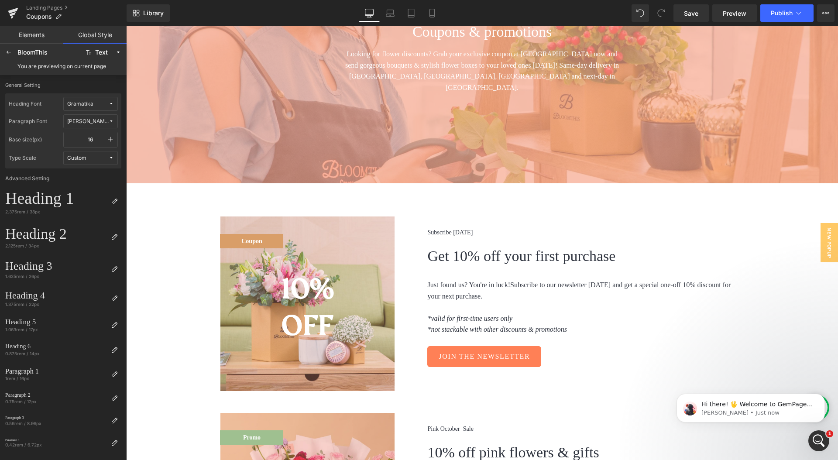
scroll to position [77, 0]
click at [98, 103] on span "Gramatika" at bounding box center [87, 104] width 41 height 7
click at [98, 161] on div "Manage Fonts" at bounding box center [82, 162] width 65 height 12
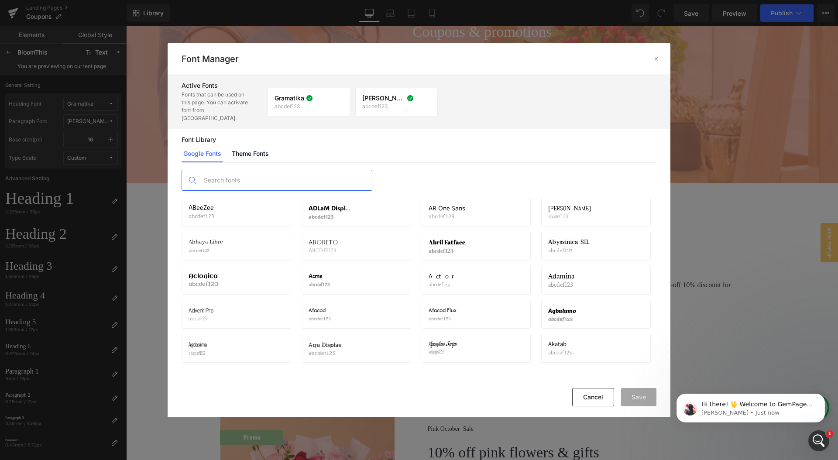
drag, startPoint x: 212, startPoint y: 129, endPoint x: 286, endPoint y: 167, distance: 83.7
click at [212, 136] on p "Font Library" at bounding box center [419, 139] width 475 height 7
click at [257, 148] on link "Theme Fonts" at bounding box center [250, 153] width 41 height 17
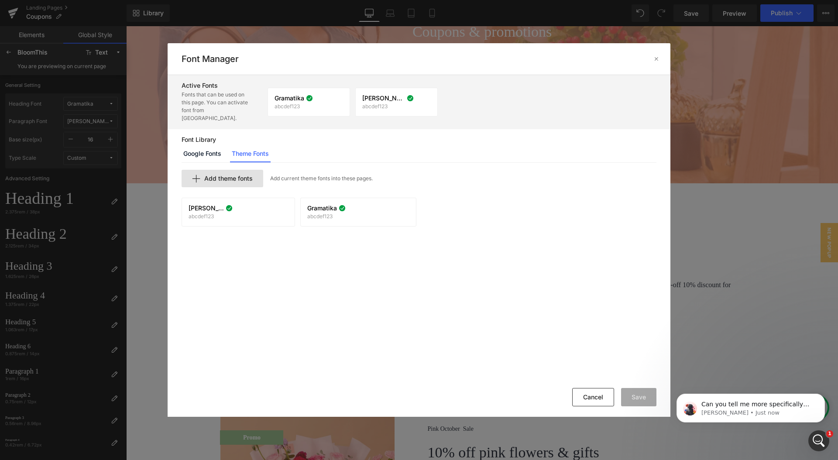
scroll to position [149, 0]
click at [227, 175] on span "Add theme fonts" at bounding box center [228, 178] width 48 height 7
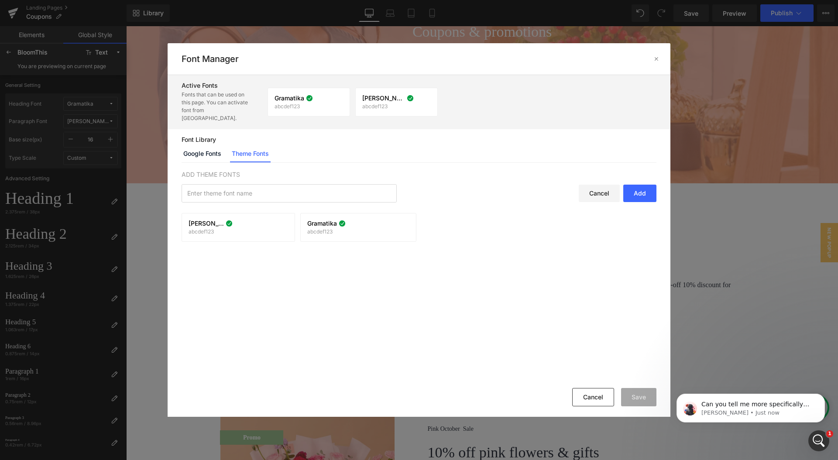
click at [588, 188] on div "Cancel" at bounding box center [599, 193] width 41 height 17
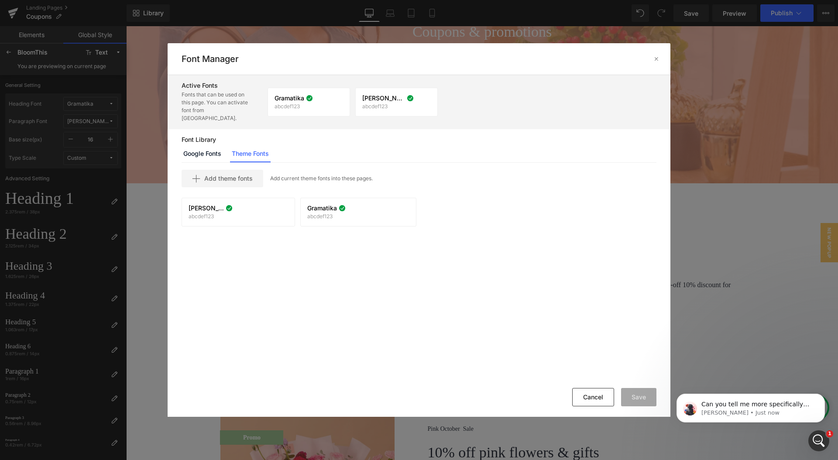
click at [449, 170] on div "Add theme fonts Add current theme fonts into these pages." at bounding box center [419, 178] width 475 height 17
click at [334, 244] on div "Add theme fonts Add current theme fonts into these pages. Everett abcdef123 If …" at bounding box center [419, 273] width 503 height 221
click at [578, 395] on button "Cancel" at bounding box center [593, 397] width 42 height 18
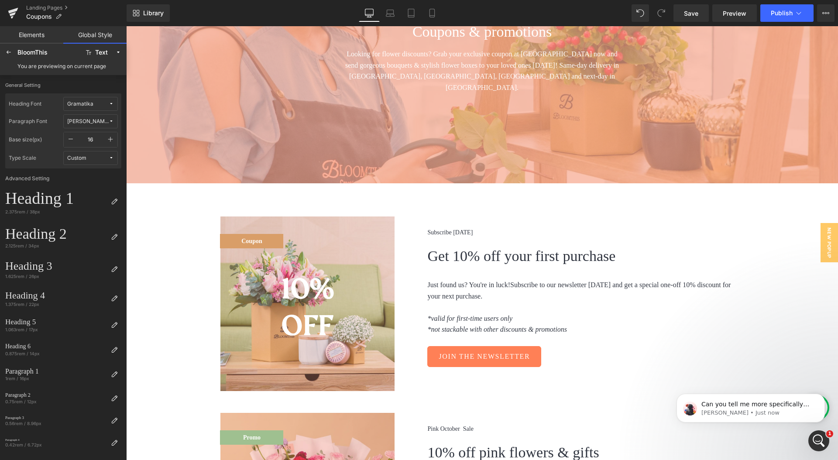
scroll to position [69, 0]
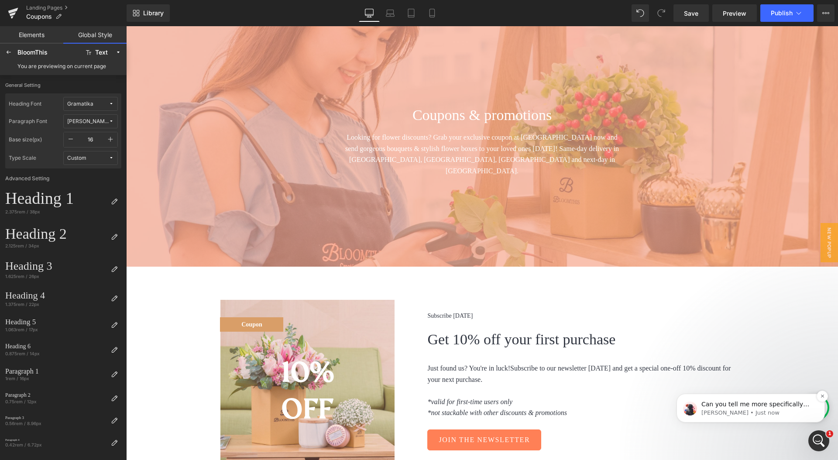
click at [716, 413] on p "[PERSON_NAME] • Just now" at bounding box center [757, 413] width 113 height 8
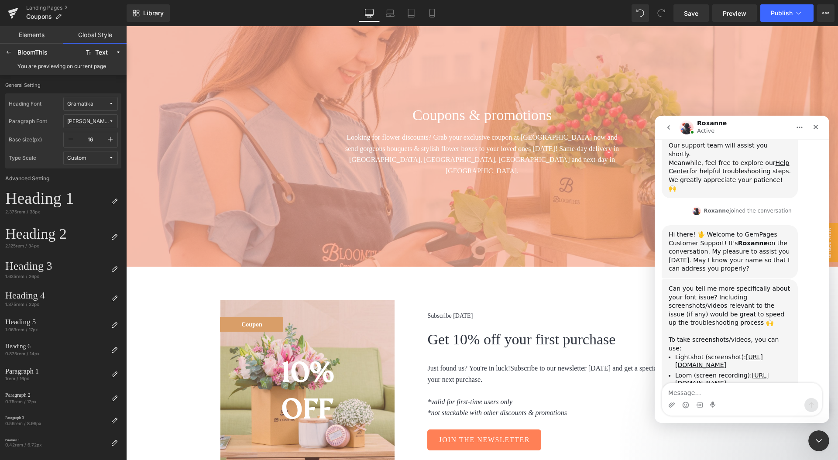
scroll to position [149, 0]
type textarea "[PERSON_NAME] here."
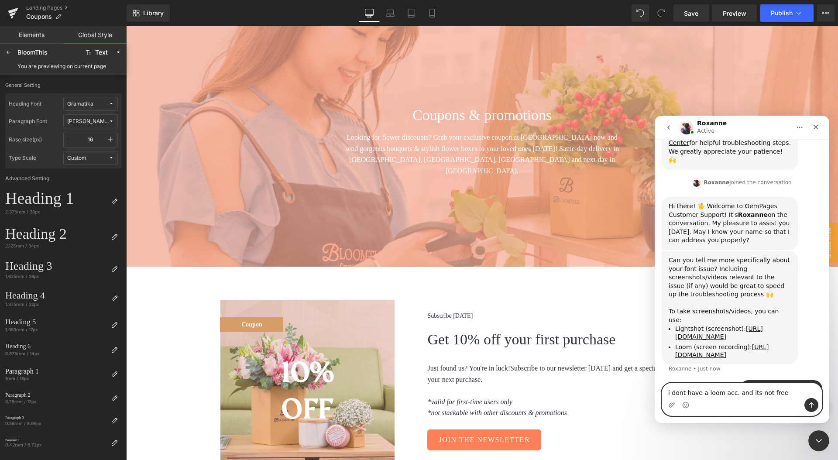
type textarea "i dont have a loom acc. and its not free."
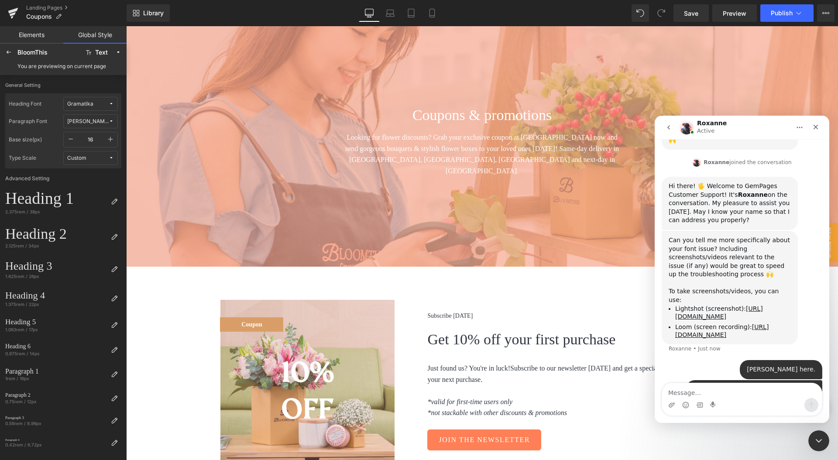
drag, startPoint x: 622, startPoint y: 57, endPoint x: 638, endPoint y: 94, distance: 40.1
click at [622, 57] on div at bounding box center [419, 217] width 838 height 434
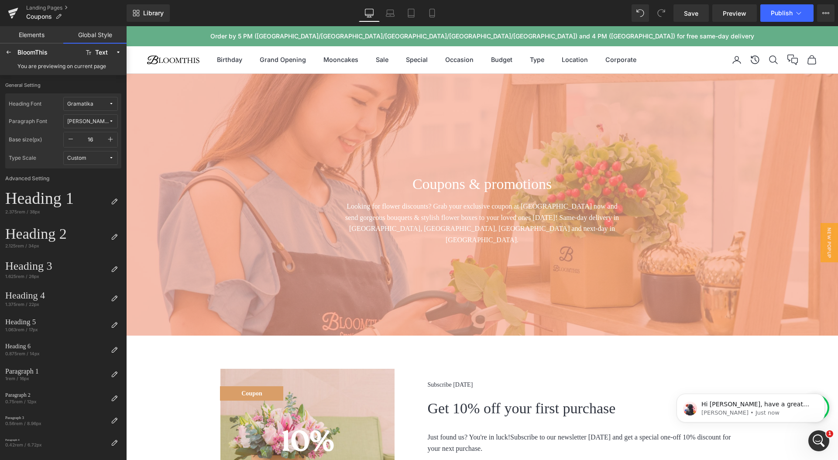
scroll to position [247, 0]
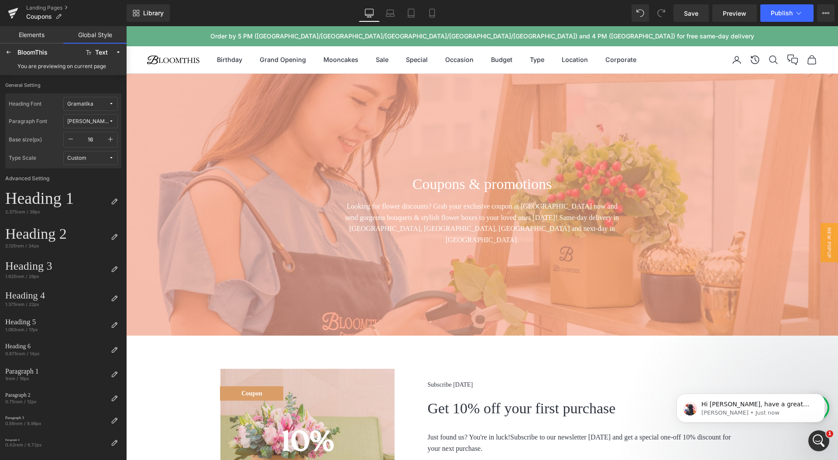
click at [102, 105] on span "Gramatika" at bounding box center [87, 104] width 41 height 7
click at [99, 163] on div "Manage Fonts" at bounding box center [82, 162] width 65 height 12
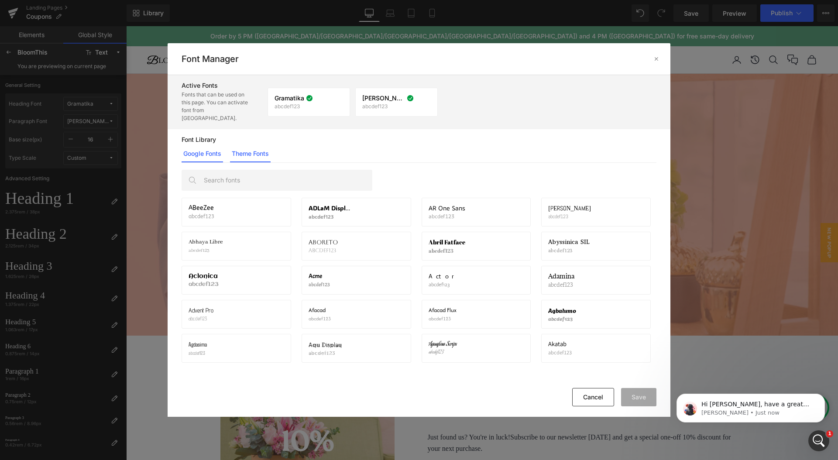
click at [249, 150] on link "Theme Fonts" at bounding box center [250, 153] width 41 height 17
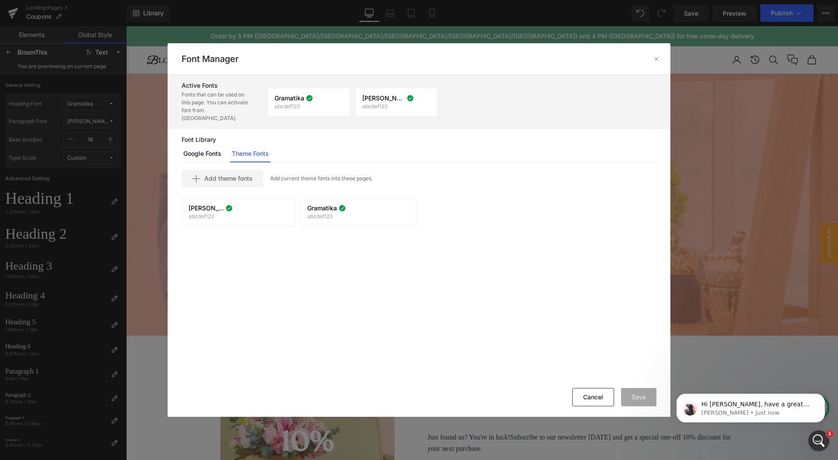
click at [329, 228] on div "Add theme fonts Add current theme fonts into these pages. Everett abcdef123 If …" at bounding box center [419, 273] width 503 height 221
click at [600, 394] on button "Cancel" at bounding box center [593, 397] width 42 height 18
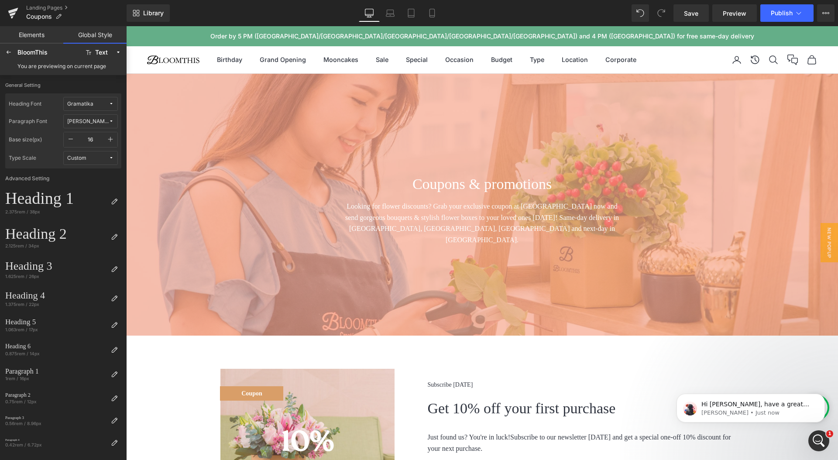
click at [95, 106] on span "Gramatika" at bounding box center [87, 104] width 41 height 7
click at [100, 87] on label "General Setting" at bounding box center [63, 87] width 116 height 11
click at [745, 409] on p "Roxanne • 2m ago" at bounding box center [757, 413] width 113 height 8
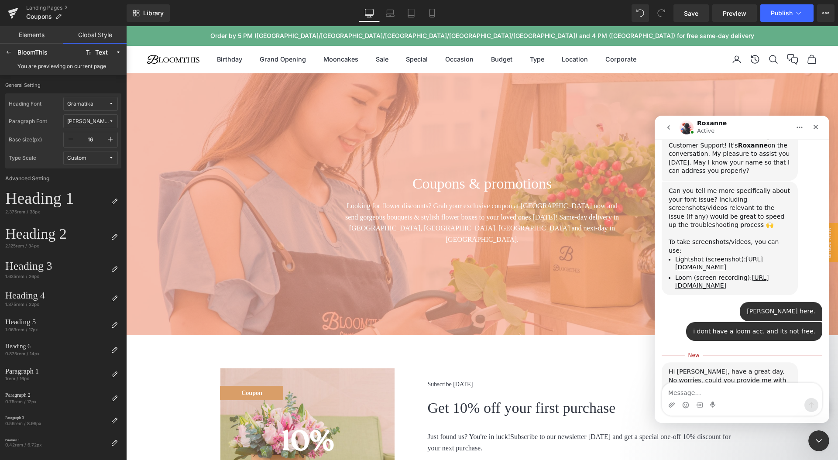
scroll to position [261, 0]
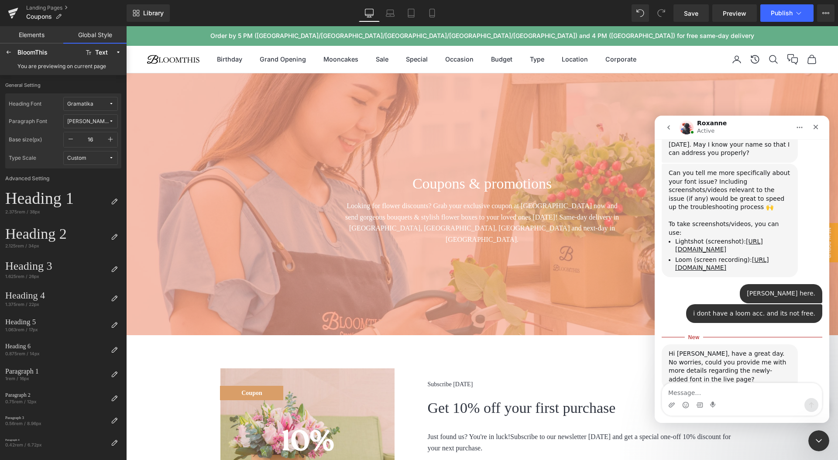
click at [761, 385] on textarea "Message…" at bounding box center [742, 390] width 160 height 15
click at [670, 406] on icon "Upload attachment" at bounding box center [672, 404] width 6 height 5
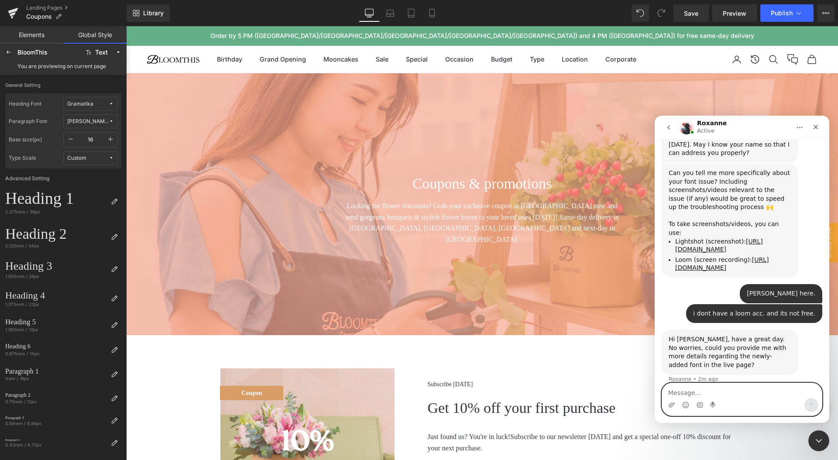
scroll to position [274, 0]
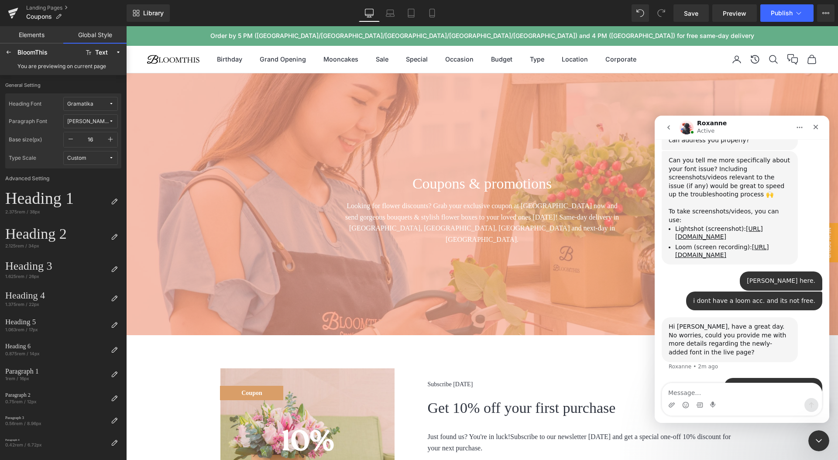
drag, startPoint x: 739, startPoint y: 400, endPoint x: 740, endPoint y: 392, distance: 7.9
click at [739, 400] on div "Intercom messenger" at bounding box center [742, 405] width 160 height 14
click at [739, 392] on textarea "Message…" at bounding box center [742, 390] width 160 height 15
type textarea "here i recorded a screencast"
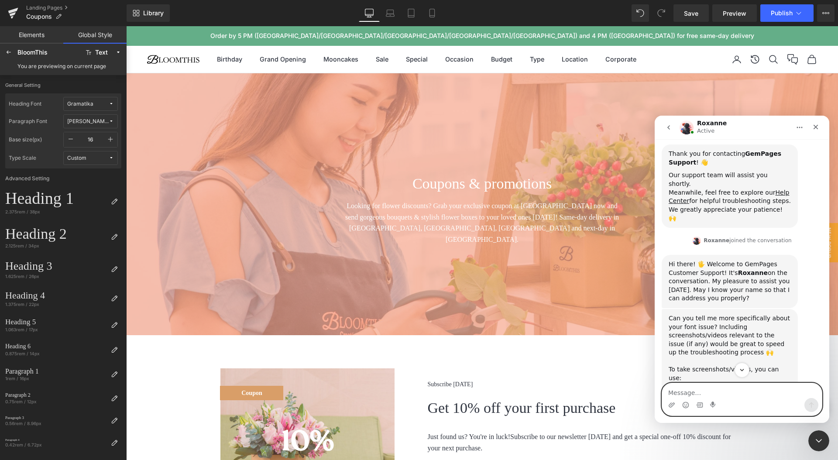
scroll to position [329, 0]
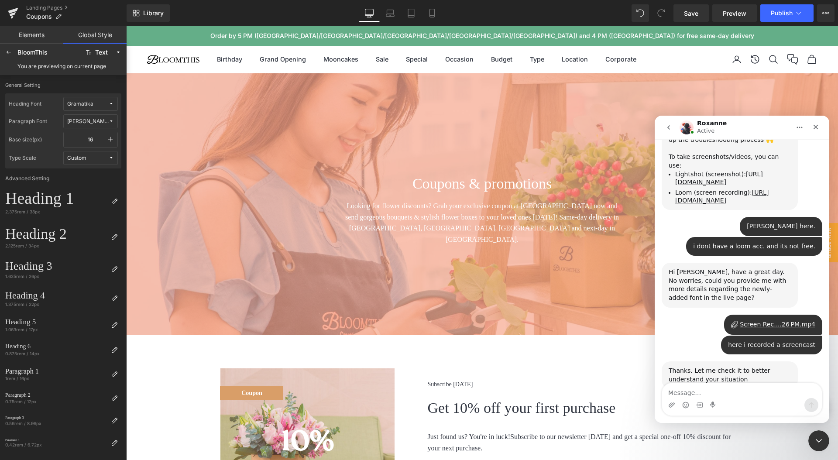
drag, startPoint x: 688, startPoint y: 57, endPoint x: 560, endPoint y: 38, distance: 129.4
click at [688, 57] on div at bounding box center [419, 217] width 838 height 434
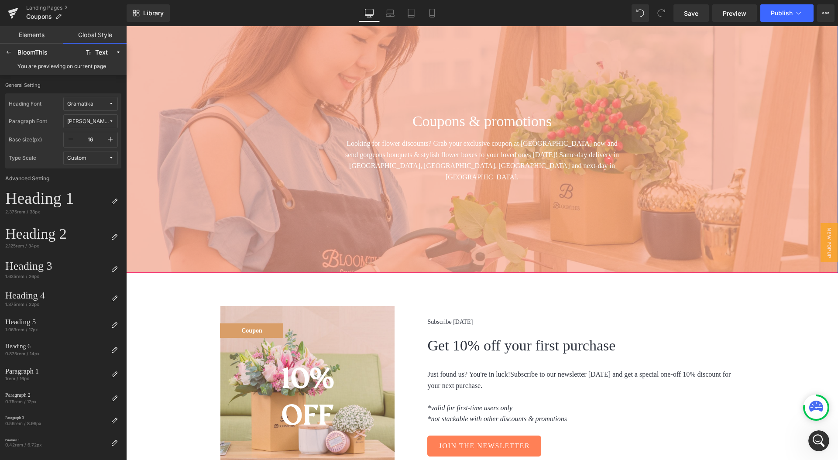
scroll to position [62, 0]
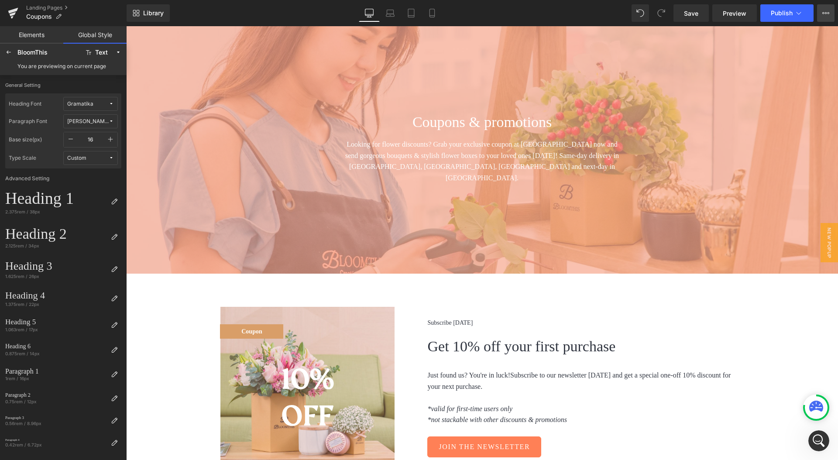
click at [821, 15] on button "View Live Page View with current Template Save Template to Library Schedule Pub…" at bounding box center [825, 12] width 17 height 17
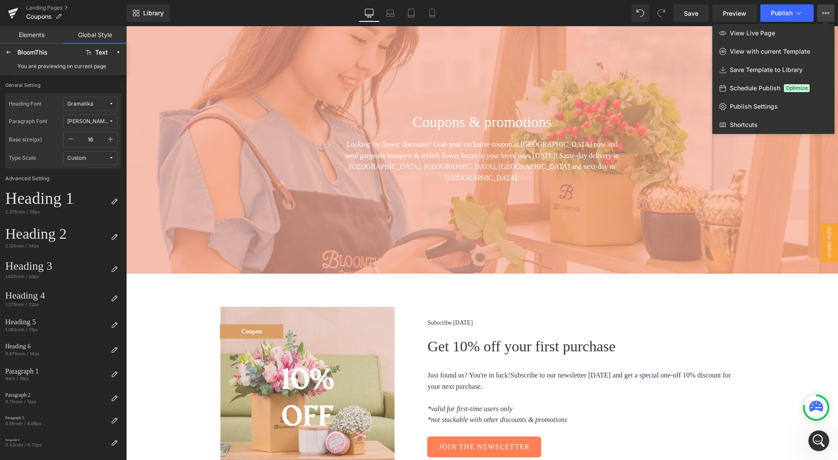
click at [822, 14] on button "View Live Page View with current Template Save Template to Library Schedule Pub…" at bounding box center [825, 12] width 17 height 17
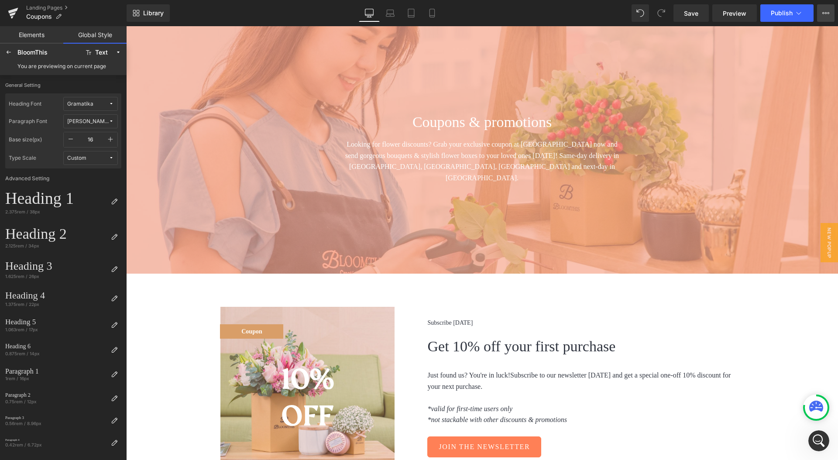
click at [825, 14] on icon at bounding box center [825, 13] width 7 height 7
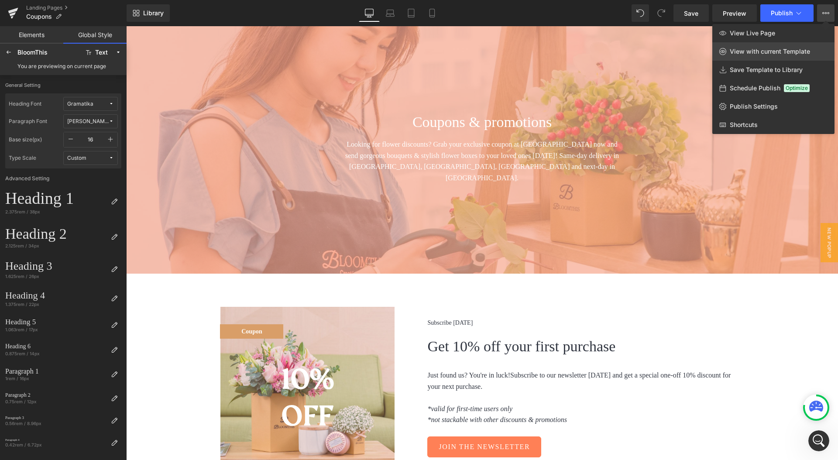
scroll to position [362, 0]
click at [787, 55] on span "View with current Template" at bounding box center [770, 52] width 80 height 8
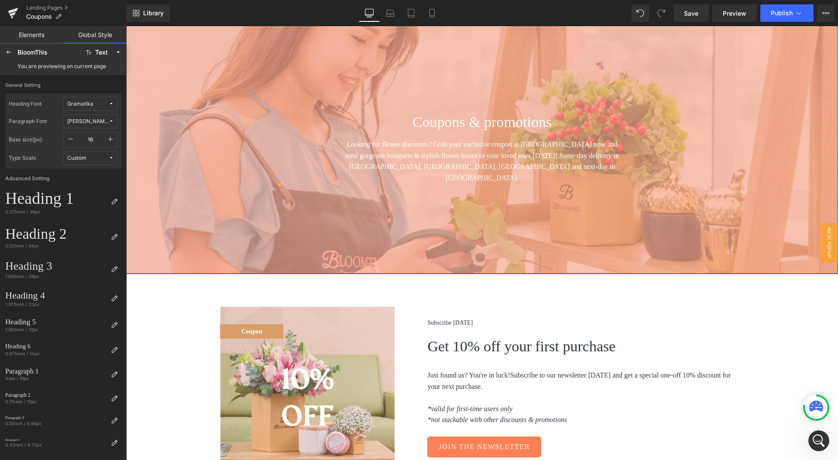
scroll to position [329, 0]
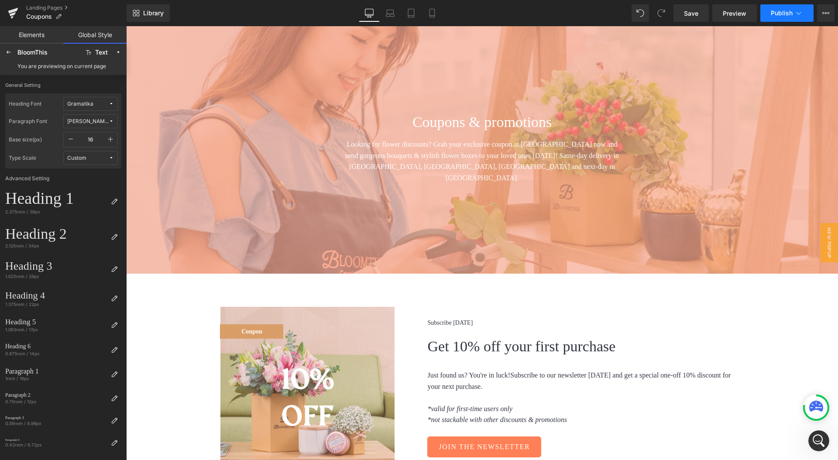
click at [788, 15] on span "Publish" at bounding box center [782, 13] width 22 height 7
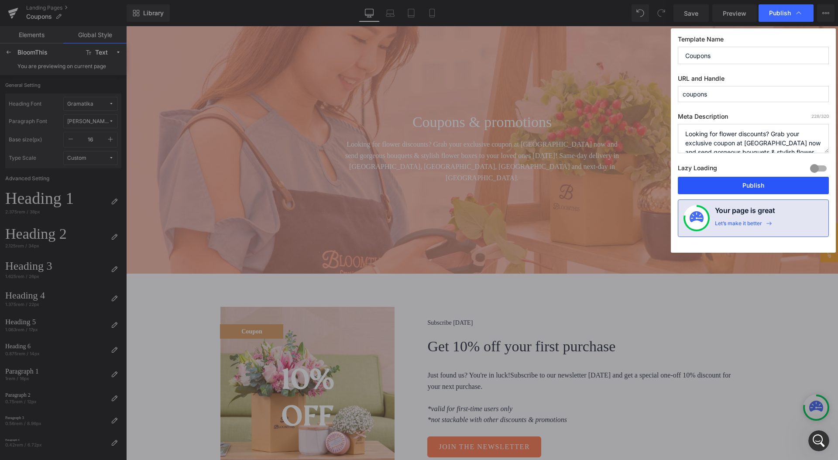
click at [740, 184] on button "Publish" at bounding box center [753, 185] width 151 height 17
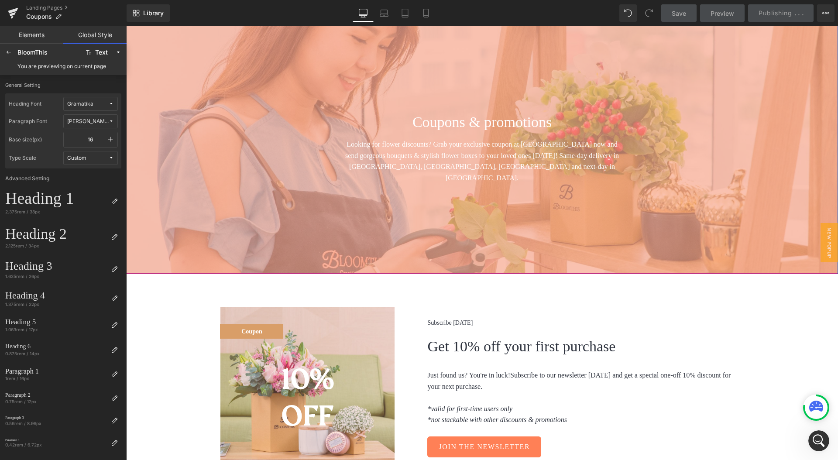
scroll to position [0, 0]
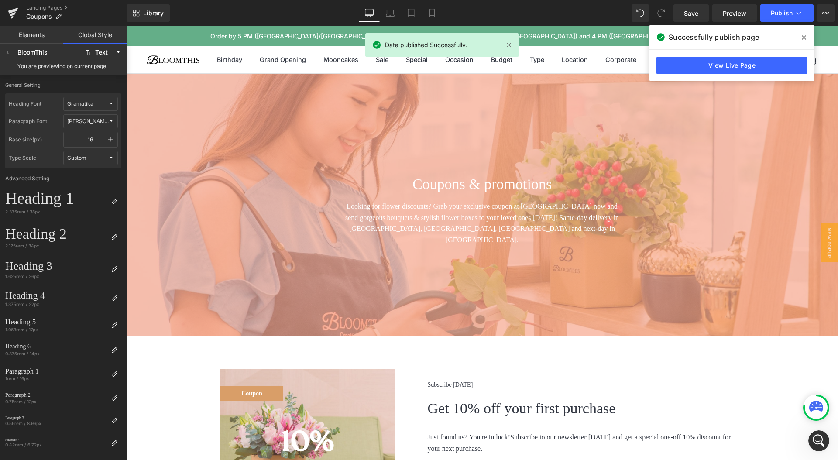
click at [804, 36] on icon at bounding box center [804, 37] width 4 height 7
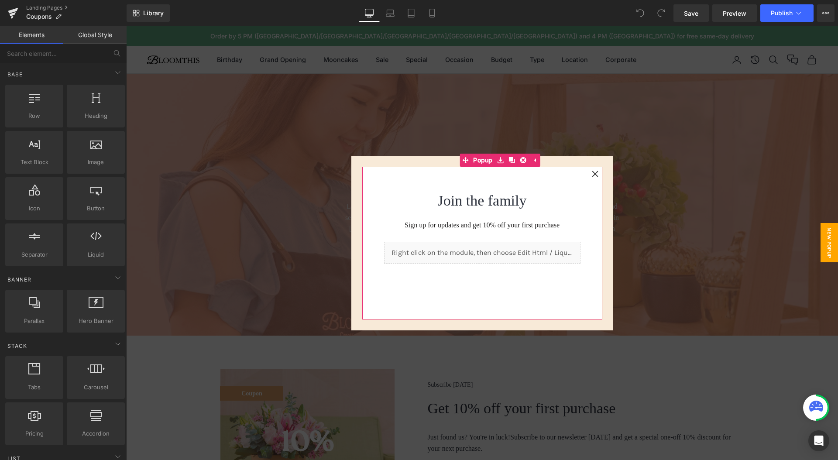
click at [594, 175] on icon at bounding box center [595, 174] width 7 height 7
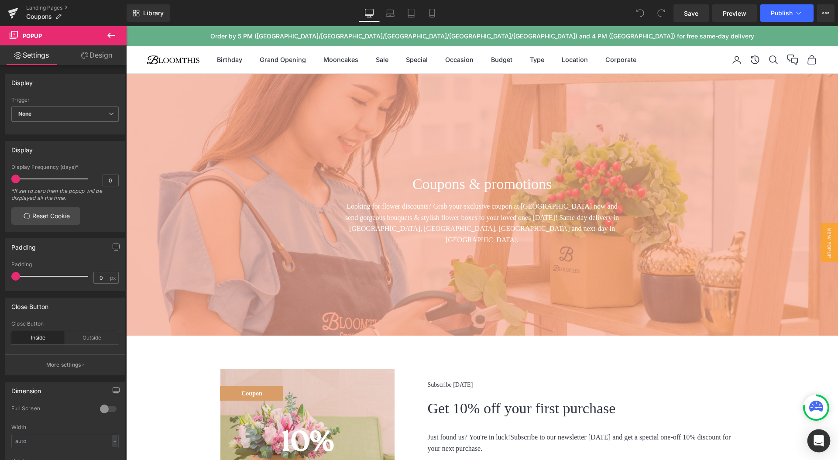
click at [818, 436] on icon "Open Intercom Messenger" at bounding box center [818, 440] width 11 height 11
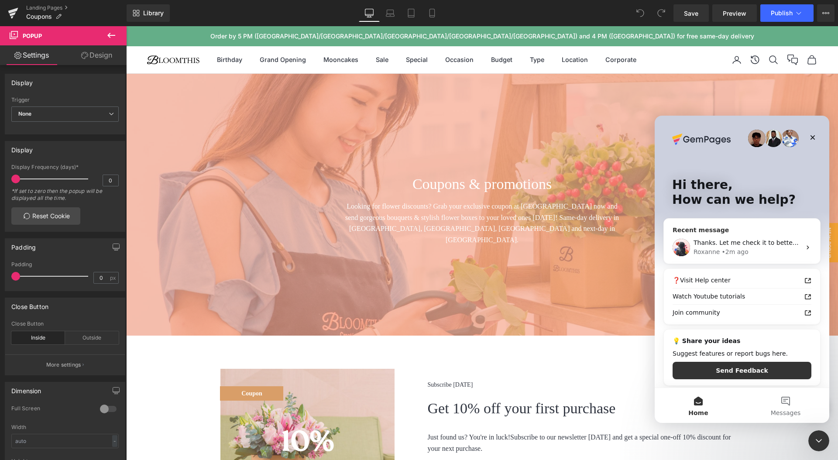
click at [715, 233] on div "Thanks. Let me check it to better understand your situation Roxanne • 2m ago" at bounding box center [742, 247] width 156 height 32
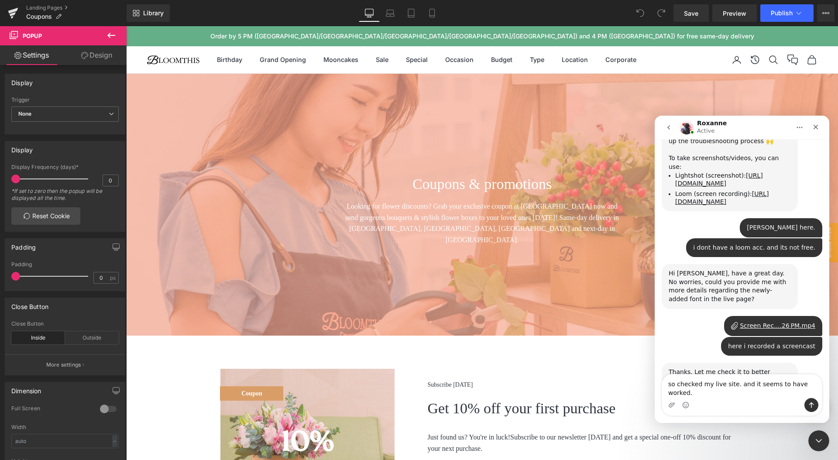
scroll to position [371, 0]
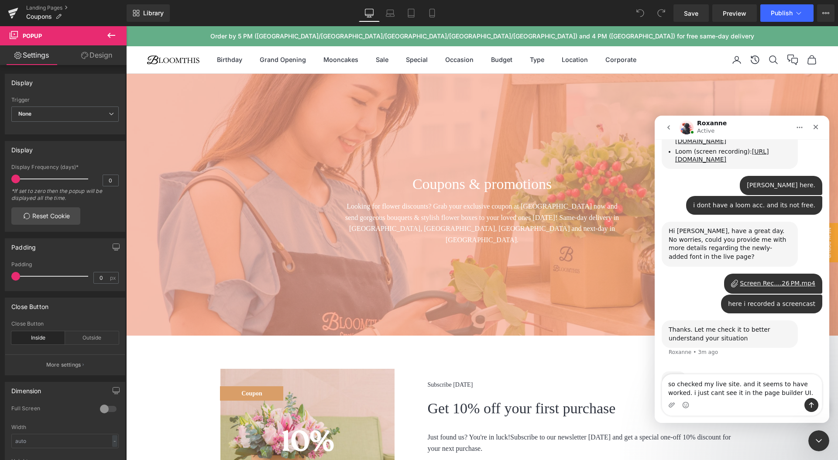
click at [736, 393] on textarea "so checked my live site. and it seems to have worked. i just cant see it in the…" at bounding box center [742, 387] width 160 height 24
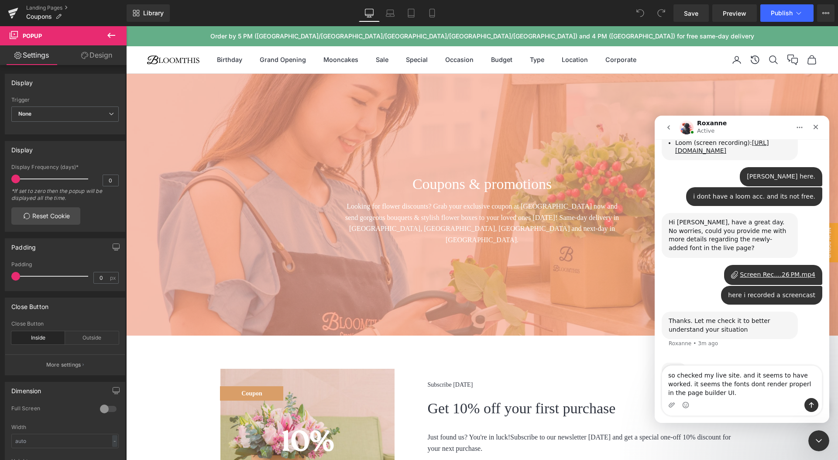
type textarea "so checked my live site. and it seems to have worked. it seems the fonts dont r…"
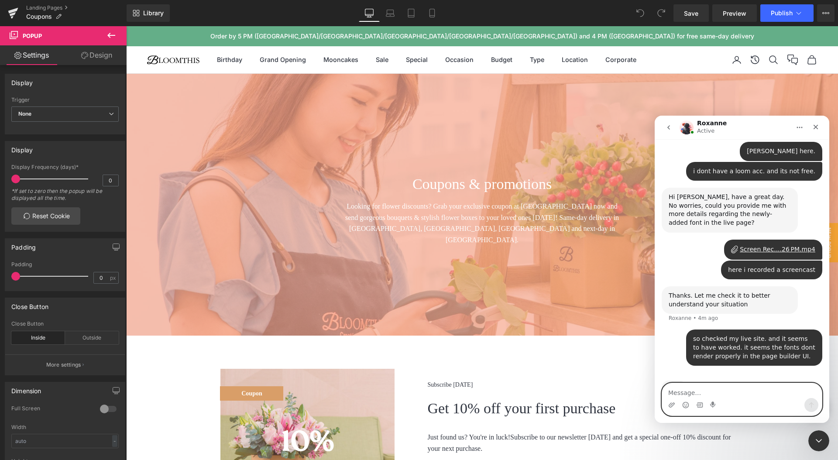
paste textarea "[URL][DOMAIN_NAME]"
type textarea "[URL][DOMAIN_NAME]"
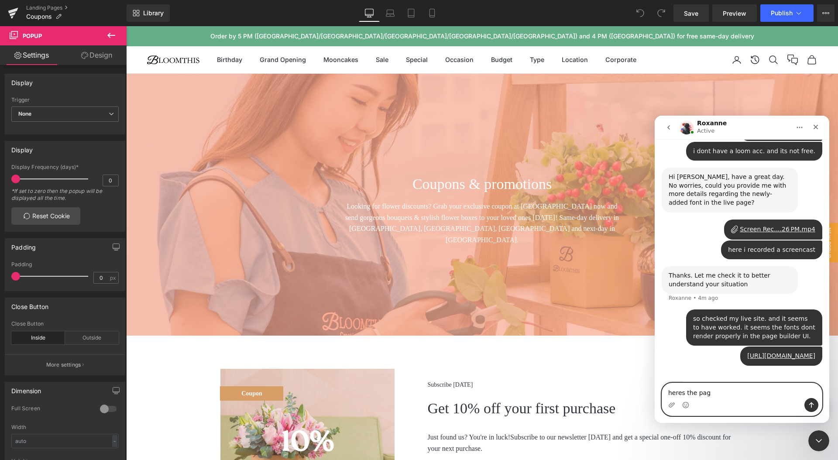
type textarea "heres the page"
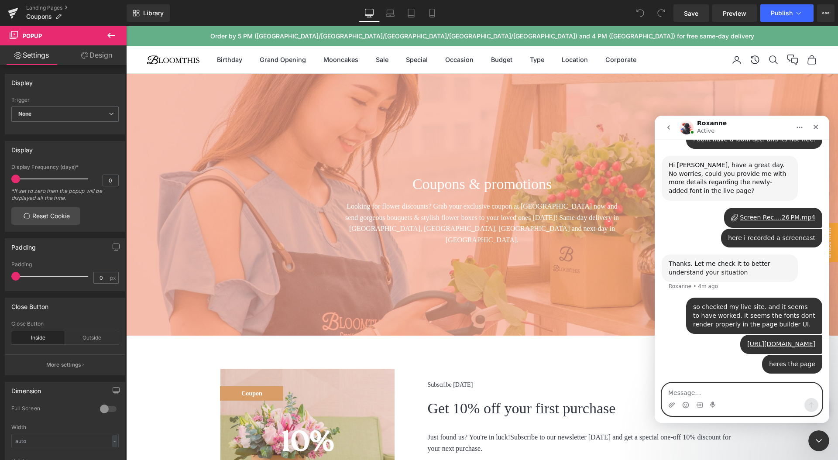
scroll to position [412, 0]
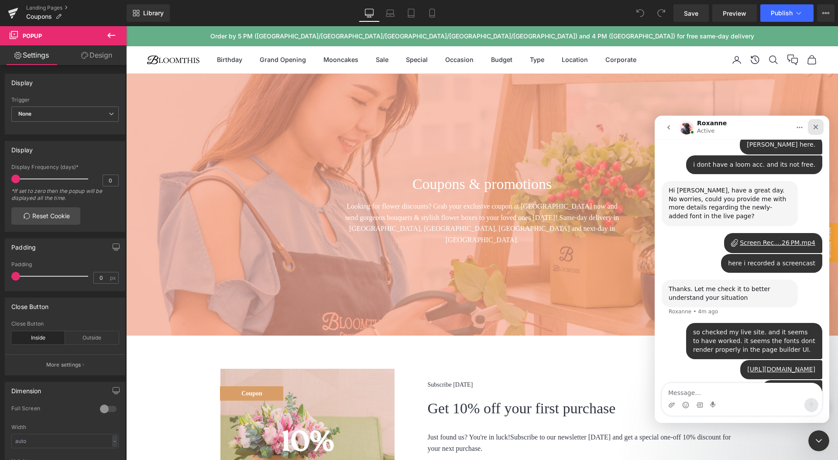
click at [816, 127] on icon "Close" at bounding box center [816, 127] width 5 height 5
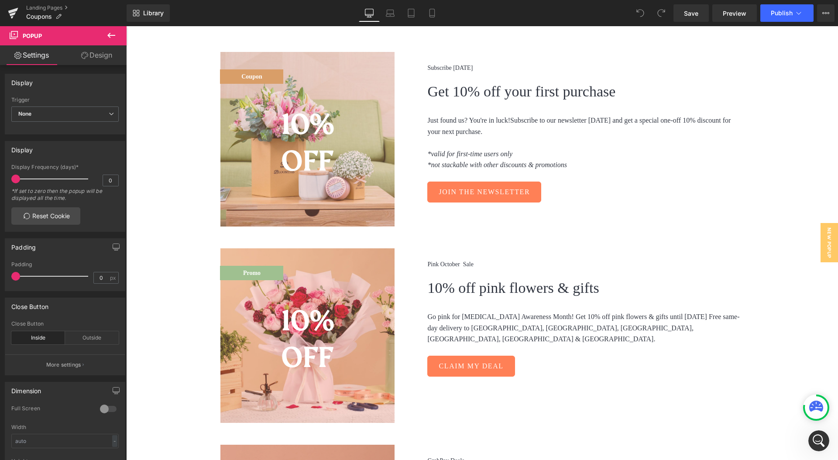
scroll to position [352, 0]
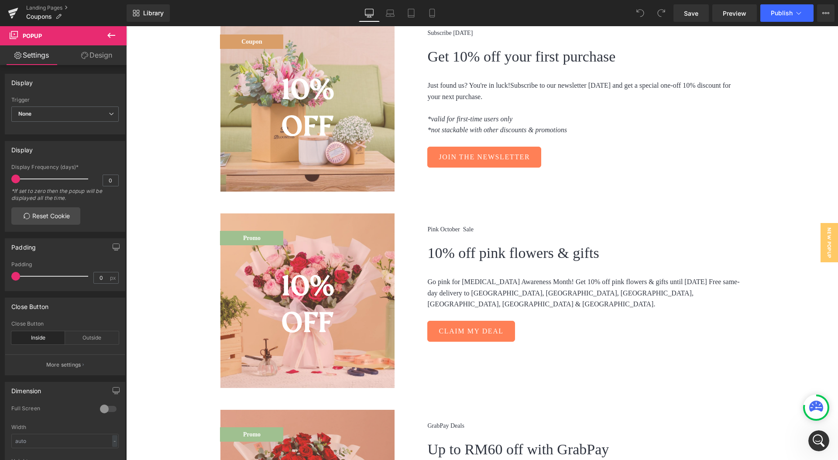
click at [815, 407] on icon at bounding box center [816, 406] width 14 height 11
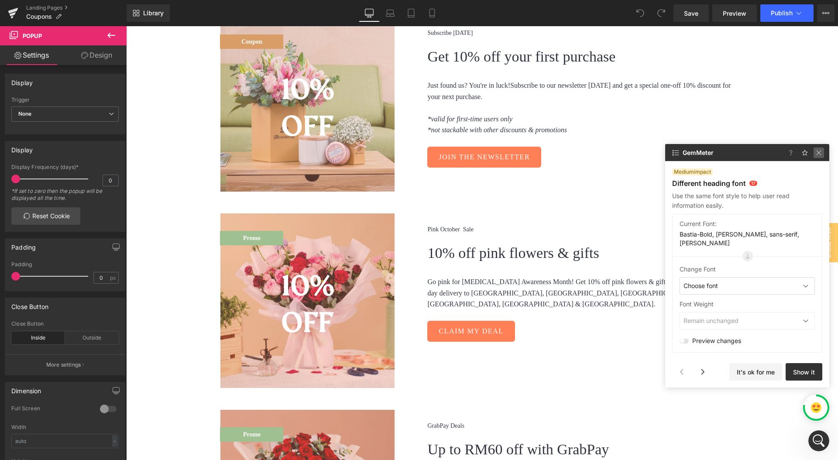
drag, startPoint x: 819, startPoint y: 160, endPoint x: 694, endPoint y: 135, distance: 128.2
click at [819, 158] on img at bounding box center [819, 153] width 10 height 10
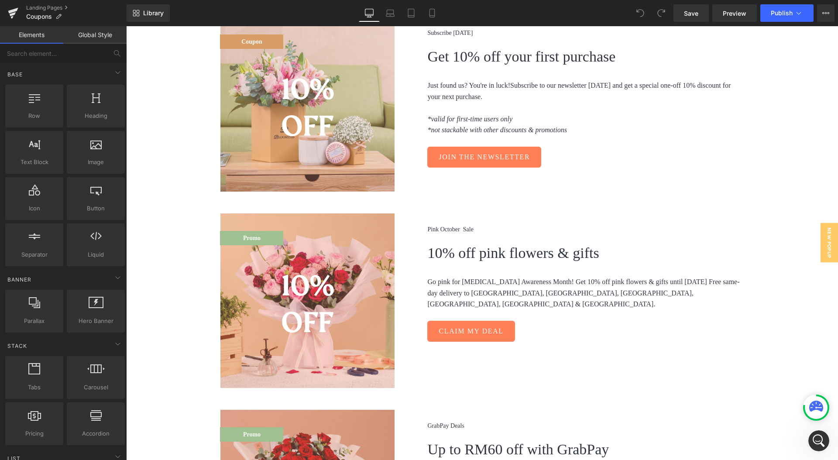
click at [814, 409] on icon at bounding box center [816, 406] width 14 height 11
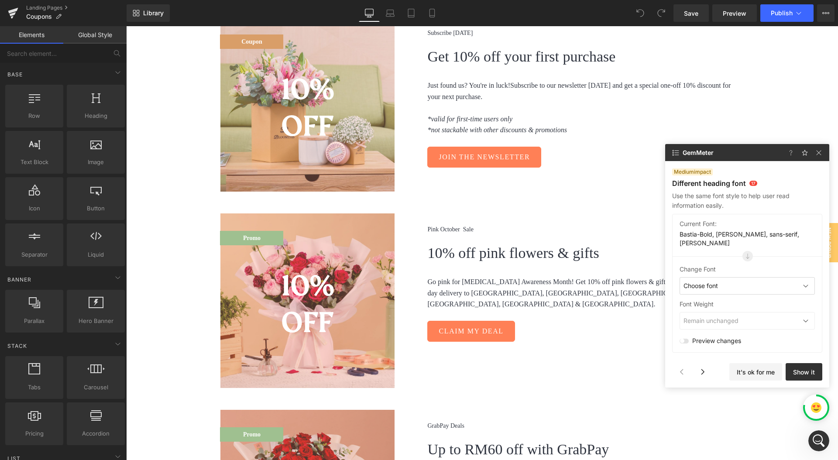
click at [816, 409] on img at bounding box center [816, 407] width 10 height 10
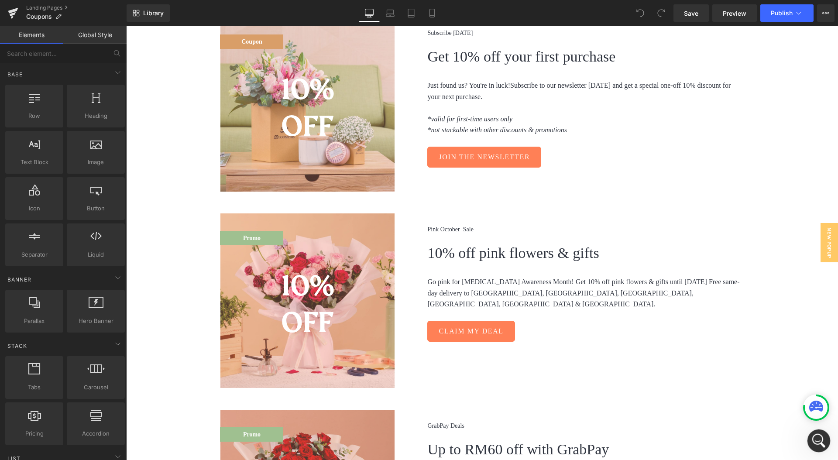
click at [821, 442] on icon "Open Intercom Messenger" at bounding box center [818, 440] width 14 height 14
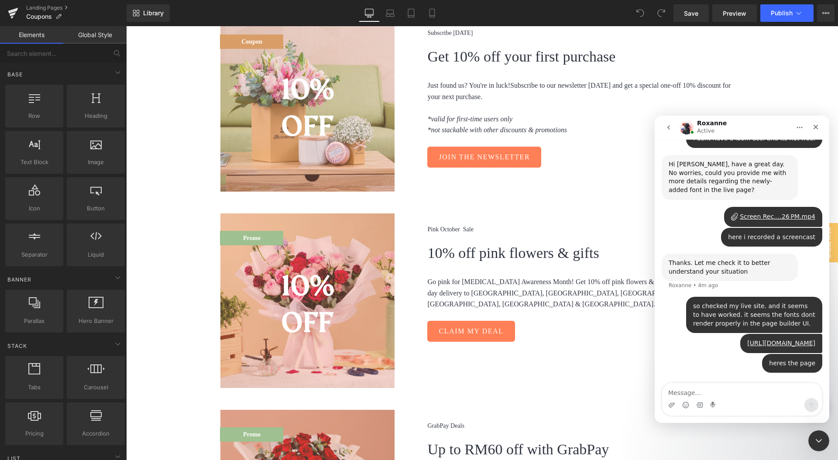
scroll to position [445, 0]
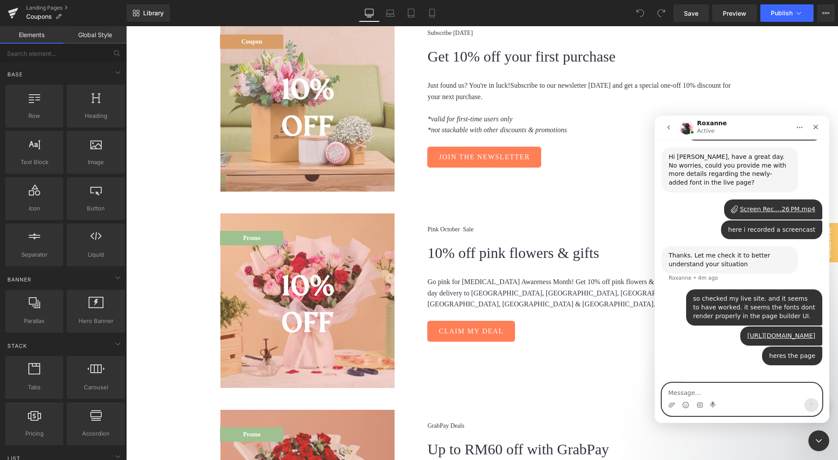
click at [750, 392] on textarea "Message…" at bounding box center [742, 390] width 160 height 15
click at [674, 403] on icon "Upload attachment" at bounding box center [672, 404] width 6 height 5
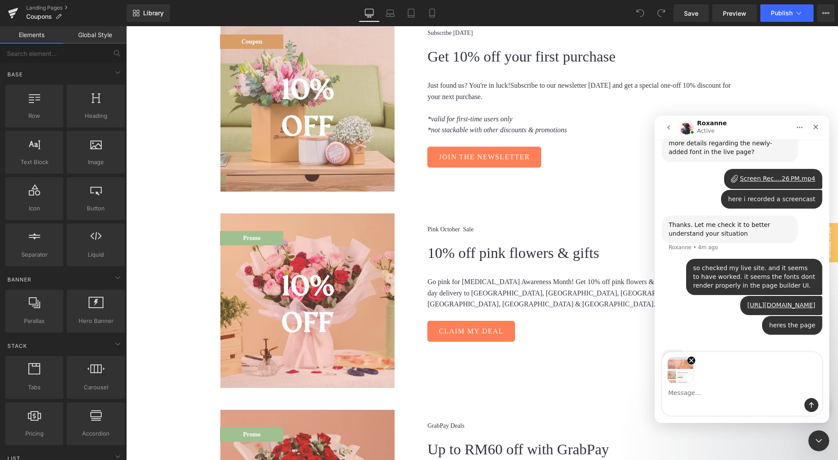
scroll to position [476, 0]
type textarea "heres the live page"
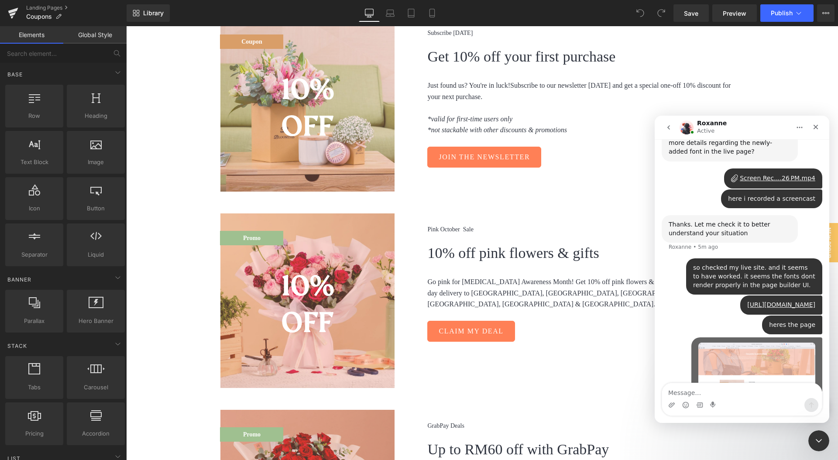
scroll to position [541, 0]
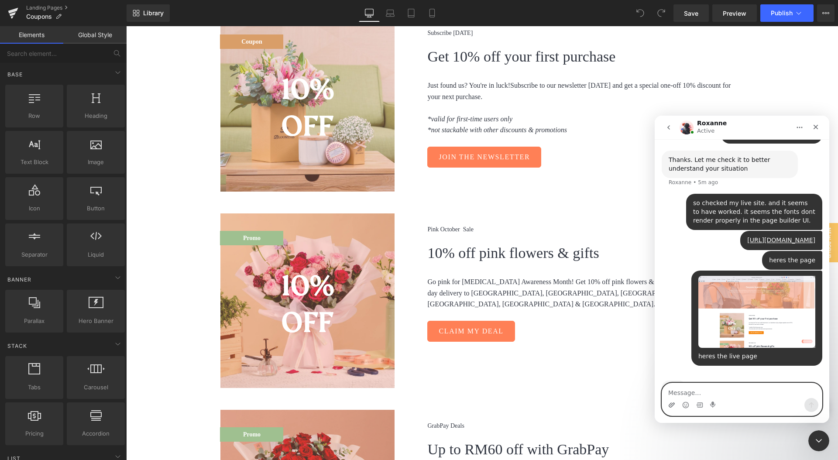
click at [671, 406] on icon "Upload attachment" at bounding box center [671, 405] width 7 height 7
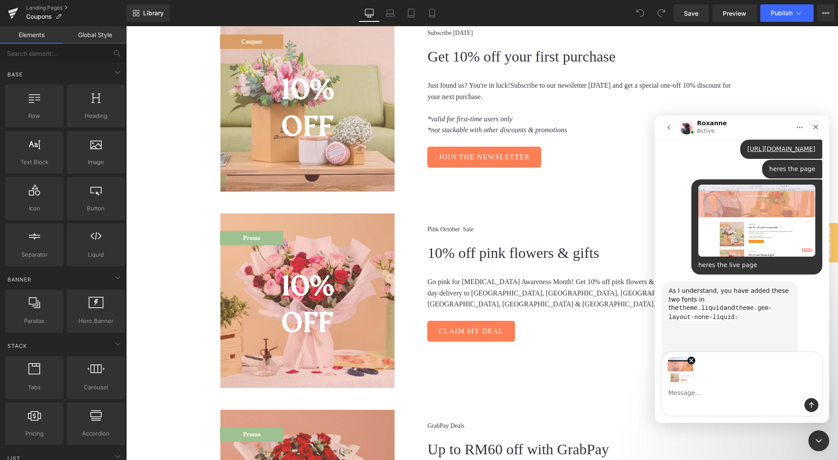
scroll to position [640, 0]
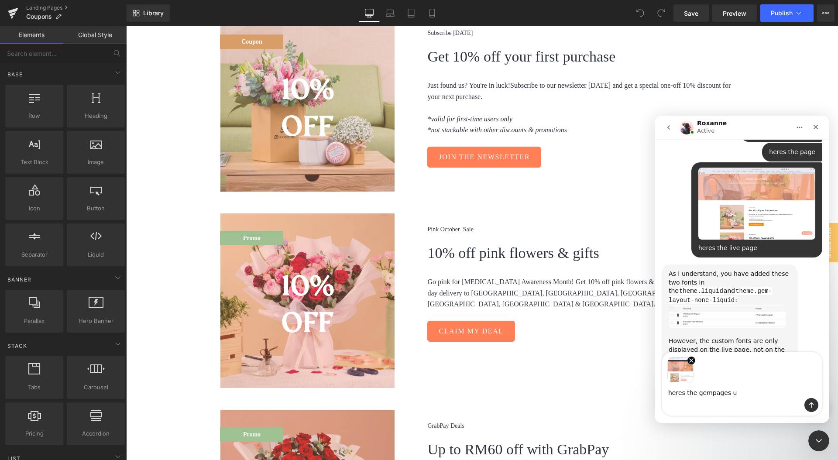
type textarea "heres the gempages ui"
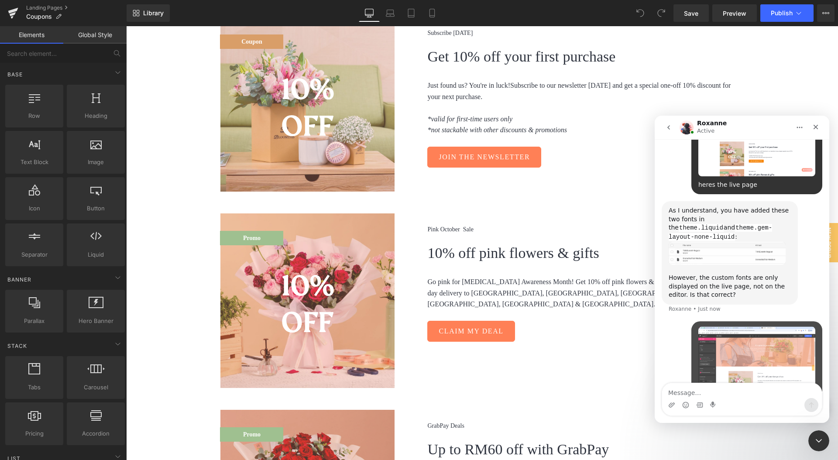
scroll to position [711, 0]
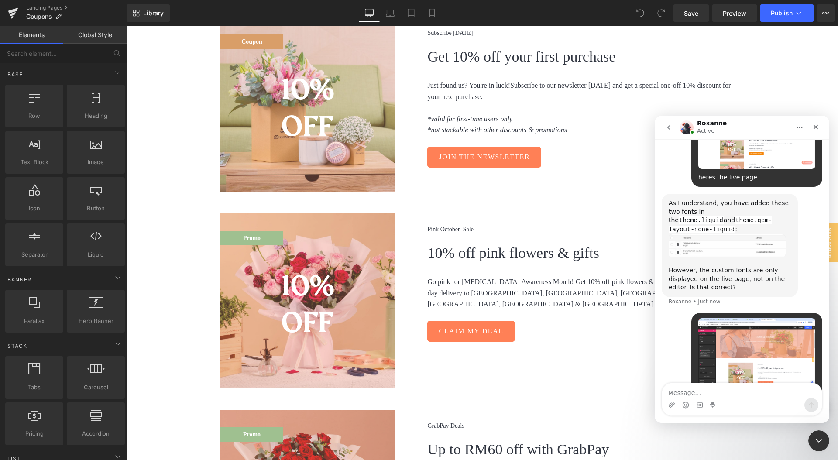
click at [750, 266] on div "However, the custom fonts are only displayed on the live page, not on the edito…" at bounding box center [730, 279] width 122 height 26
click at [688, 395] on textarea "Message…" at bounding box center [742, 390] width 160 height 15
type textarea "to your msg above: yes thats right"
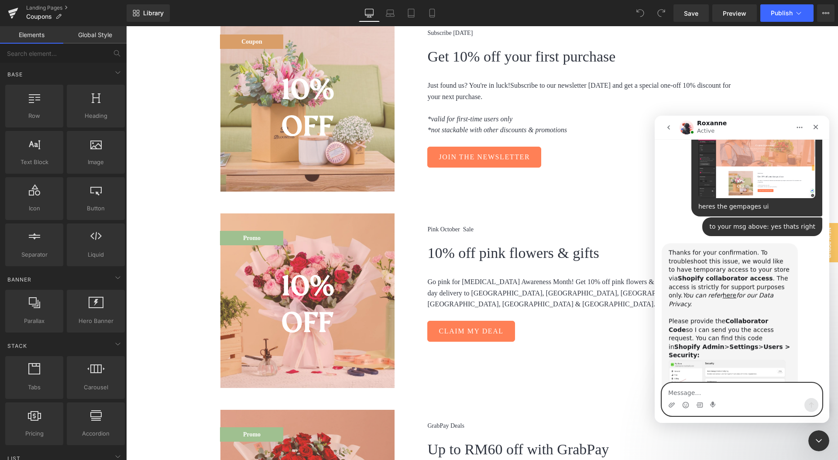
scroll to position [915, 0]
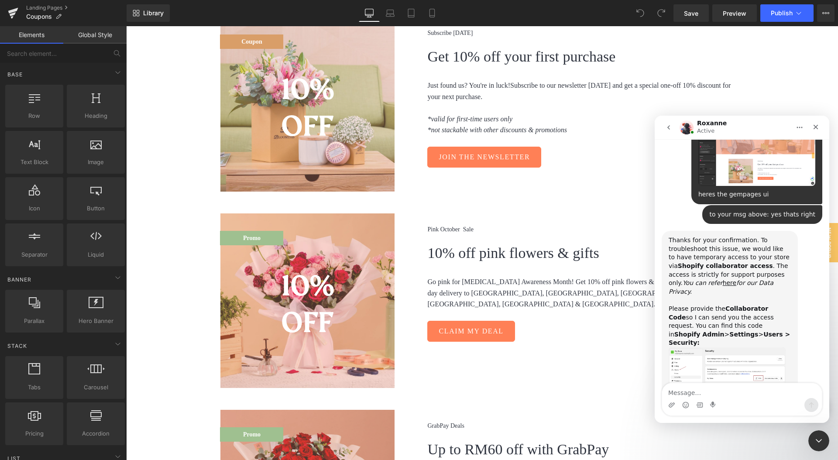
click at [750, 347] on img "Roxanne says…" at bounding box center [727, 370] width 117 height 46
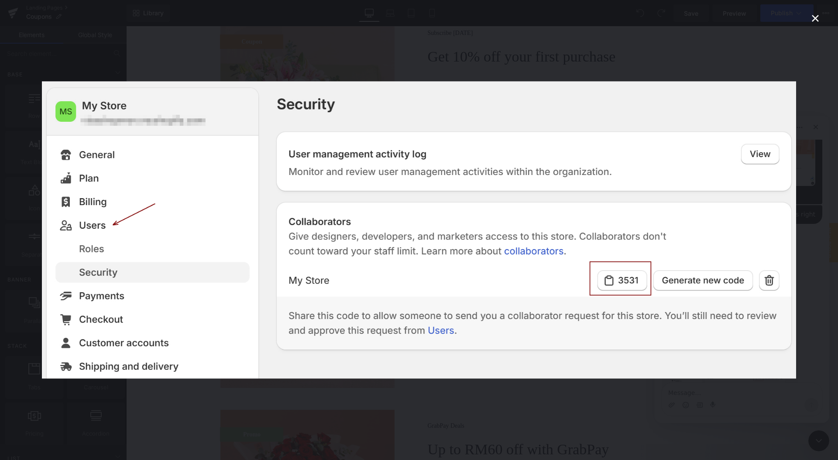
scroll to position [0, 0]
click at [783, 35] on div "Intercom messenger" at bounding box center [419, 230] width 838 height 460
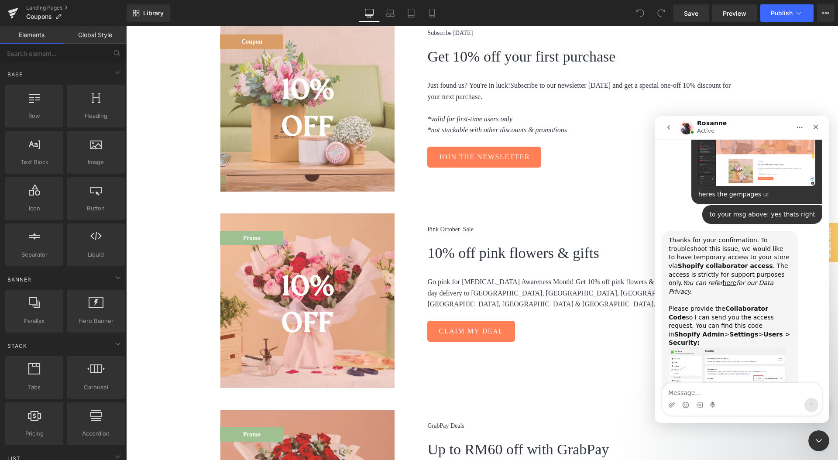
click at [697, 399] on div "Intercom messenger" at bounding box center [699, 405] width 7 height 14
click at [698, 395] on textarea "Message…" at bounding box center [742, 390] width 160 height 15
paste textarea "8159"
type textarea "8159"
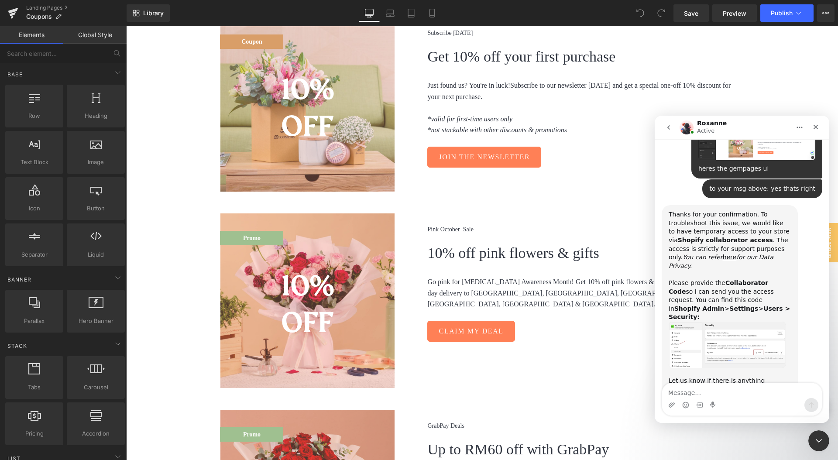
click at [790, 14] on div at bounding box center [419, 217] width 838 height 434
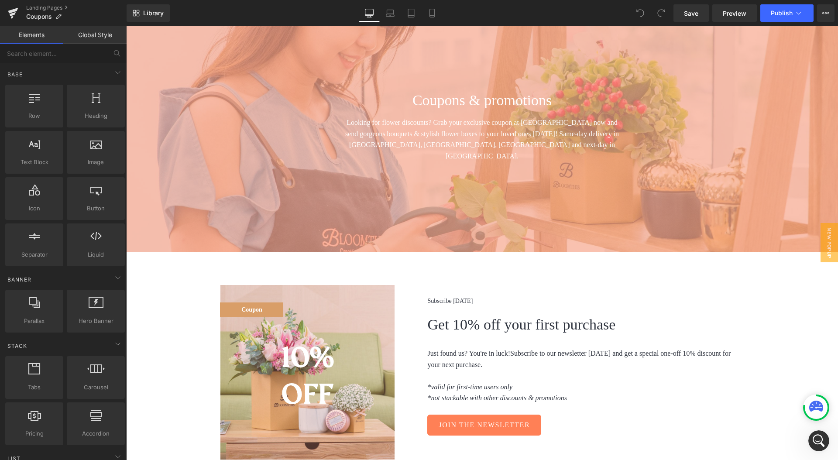
scroll to position [0, 0]
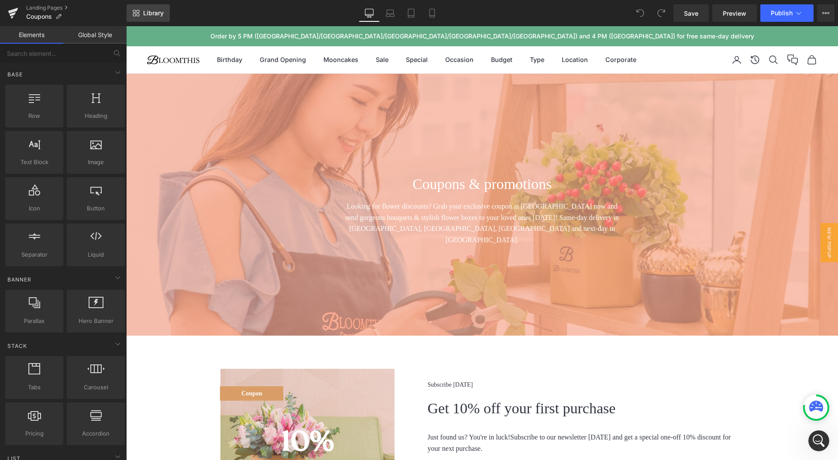
click at [149, 14] on span "Library" at bounding box center [153, 13] width 21 height 8
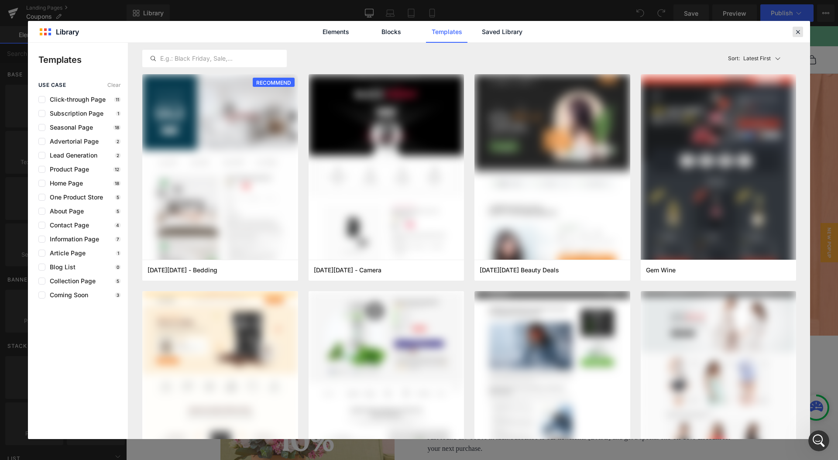
drag, startPoint x: 801, startPoint y: 30, endPoint x: 675, endPoint y: 4, distance: 128.8
click at [801, 30] on icon at bounding box center [798, 32] width 8 height 8
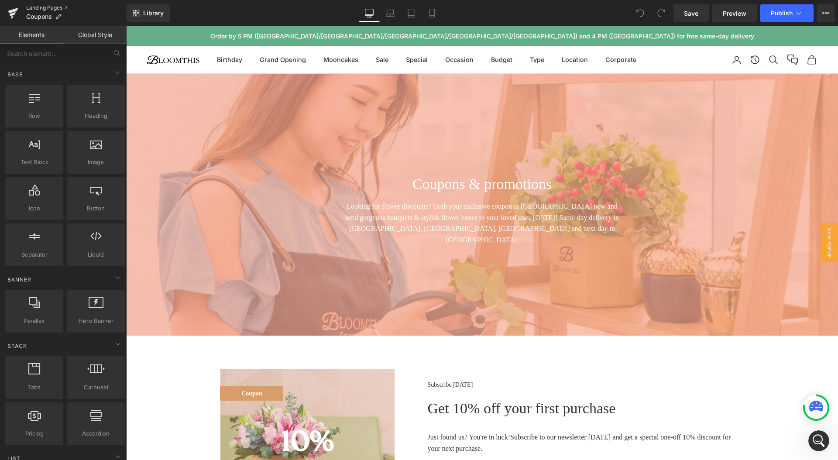
click at [48, 5] on link "Landing Pages" at bounding box center [76, 7] width 100 height 7
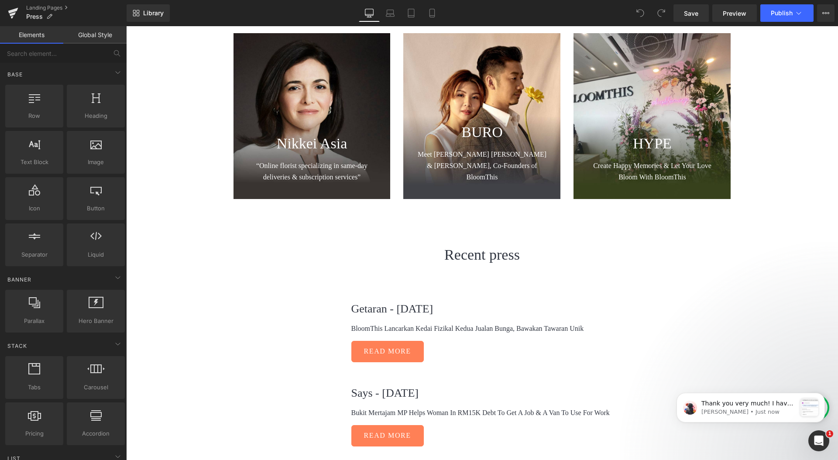
scroll to position [234, 0]
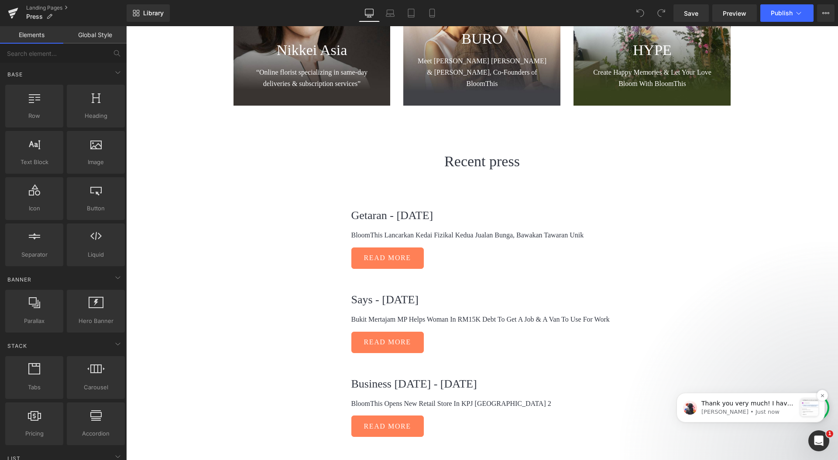
click at [772, 417] on div "Thank you very much! I have sent our request. Please help us accept it. ﻿You ca…" at bounding box center [751, 408] width 148 height 30
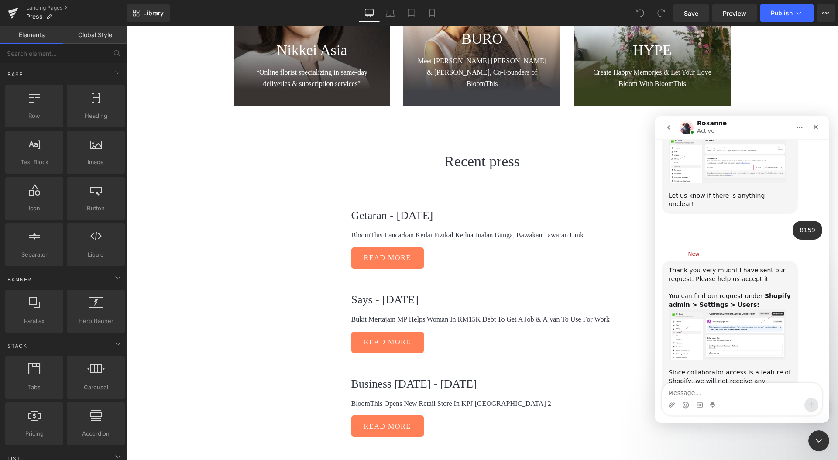
scroll to position [1126, 0]
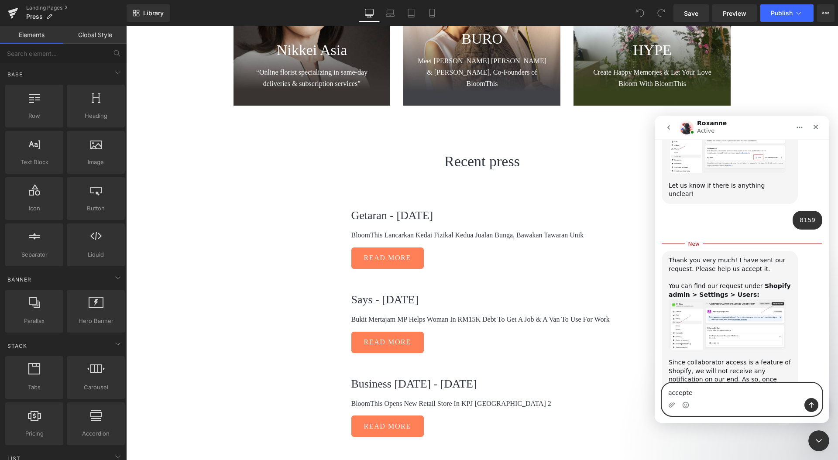
type textarea "accepted"
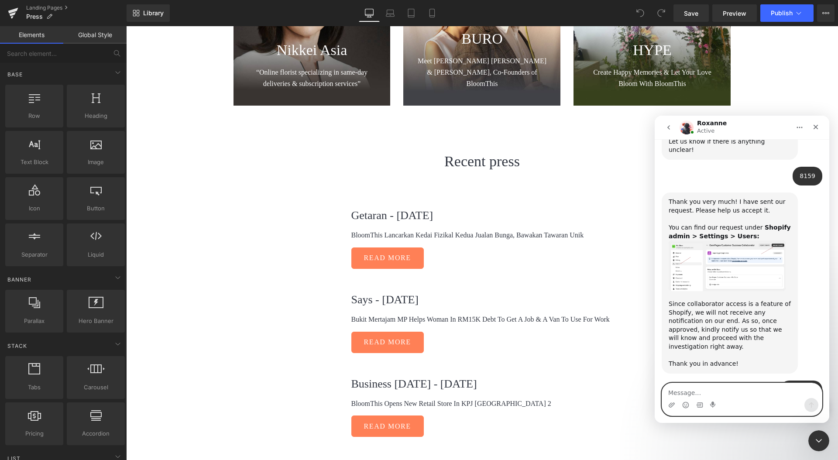
scroll to position [1189, 0]
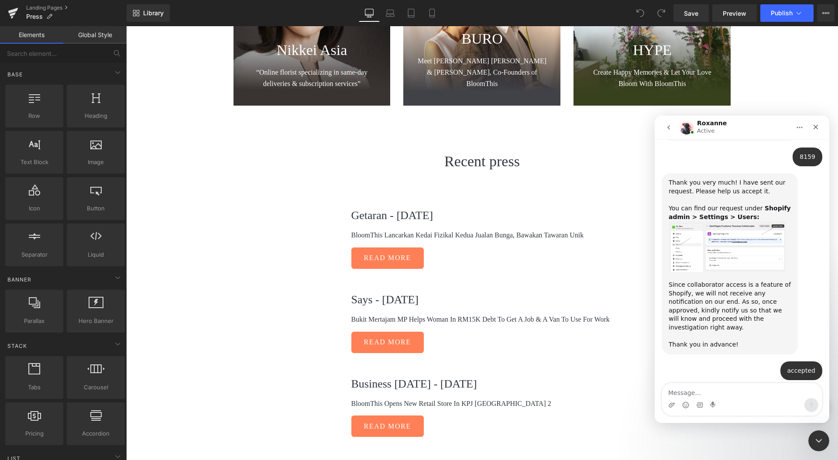
click at [161, 78] on div at bounding box center [419, 217] width 838 height 434
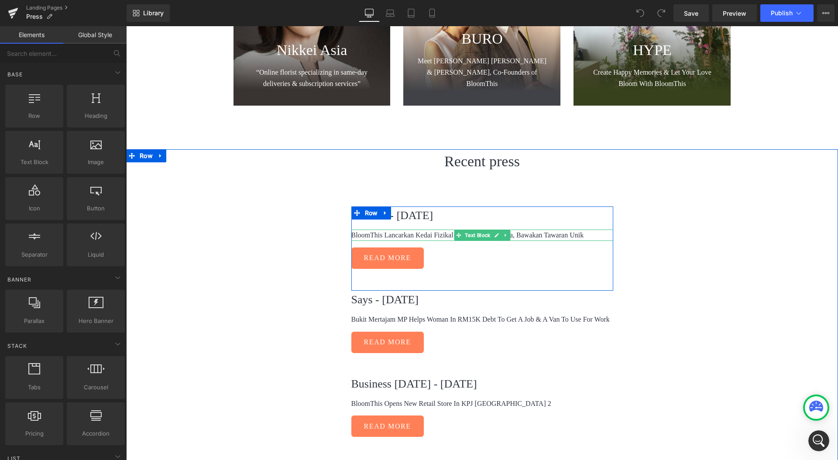
click at [369, 234] on p "BloomThis Lancarkan Kedai Fizikal Kedua Jualan Bunga, Bawakan Tawaran Unik" at bounding box center [482, 235] width 262 height 11
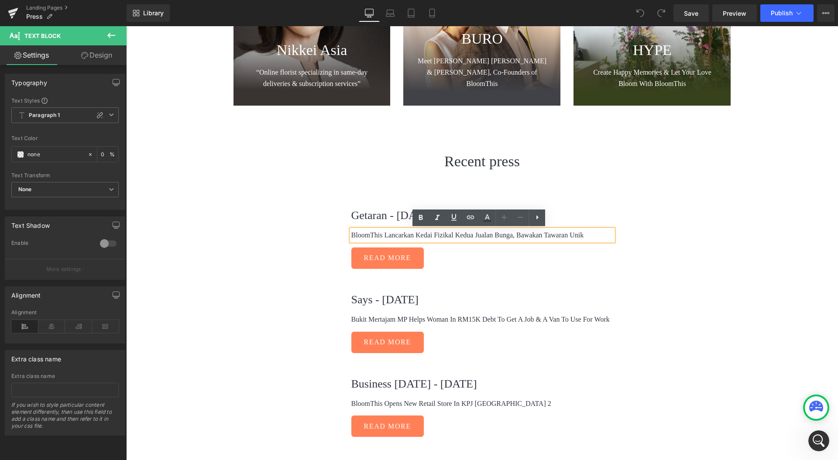
click at [374, 234] on p "BloomThis Lancarkan Kedai Fizikal Kedua Jualan Bunga, Bawakan Tawaran Unik" at bounding box center [482, 235] width 262 height 11
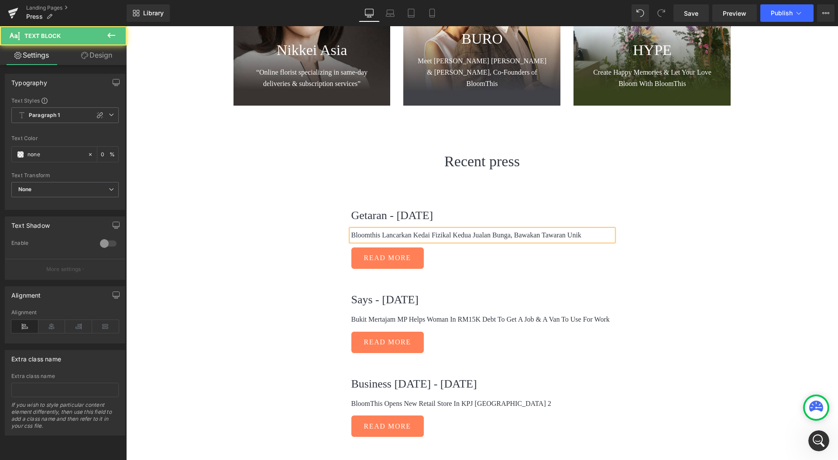
click at [367, 234] on p "Bloomthis Lancarkan Kedai Fizikal Kedua Jualan Bunga, Bawakan Tawaran Unik" at bounding box center [482, 235] width 262 height 11
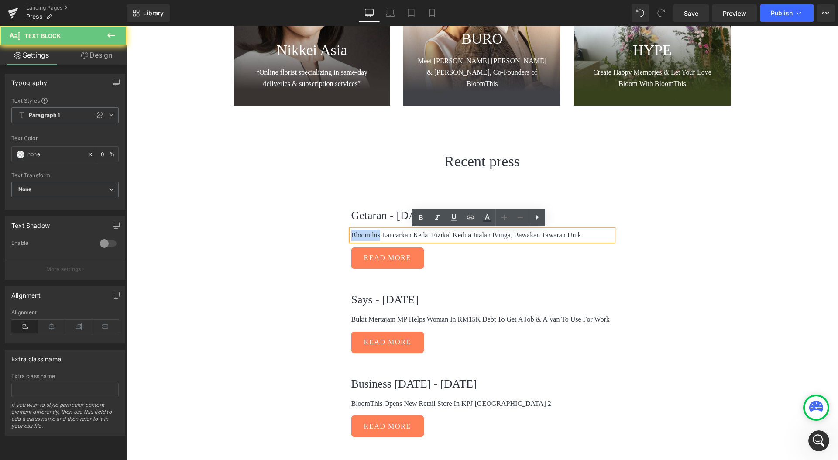
copy p "Bloomthis"
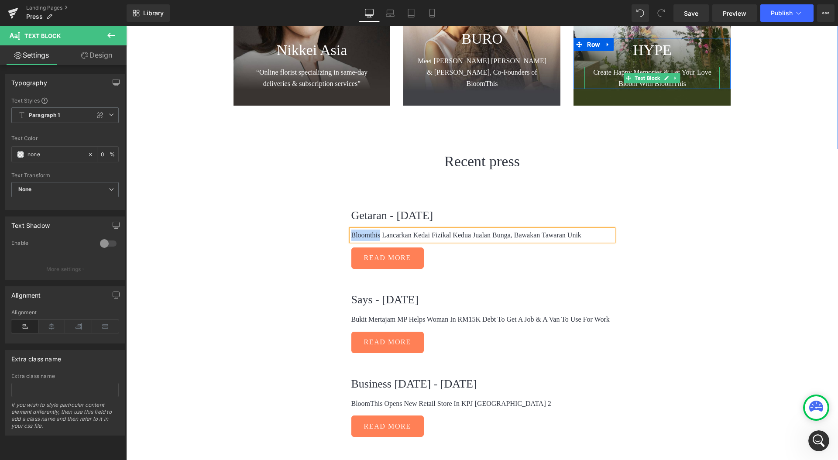
click at [684, 78] on p "Create Happy Memories & Let Your Love Bloom With BloomThis" at bounding box center [651, 78] width 135 height 22
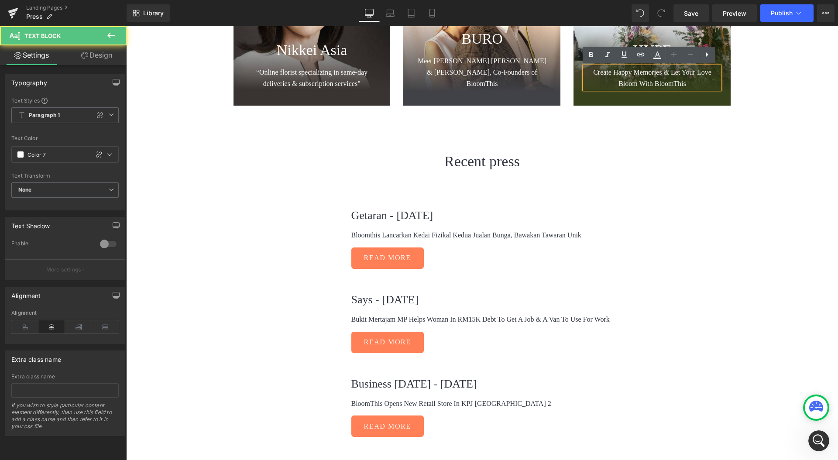
click at [671, 81] on span "Create Happy Memories & Let Your Love Bloom With BloomThis" at bounding box center [653, 78] width 120 height 19
paste div
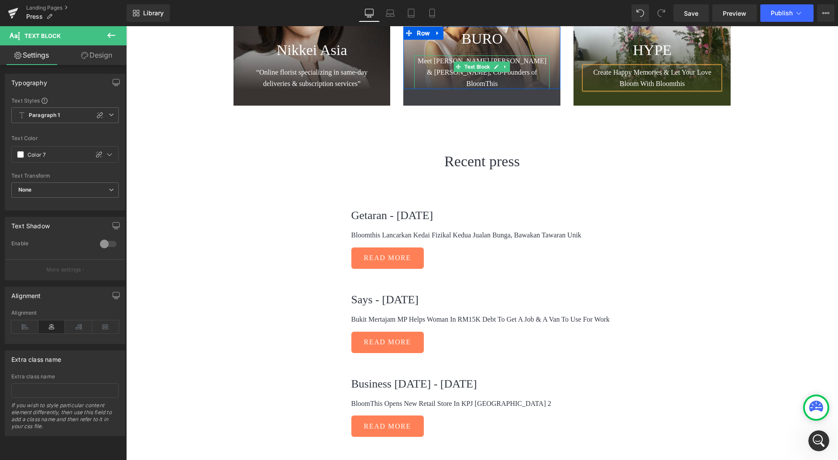
click at [485, 84] on span "Meet Giden Lim & Penny Choo, Co-Founders of BloomThis" at bounding box center [483, 72] width 131 height 30
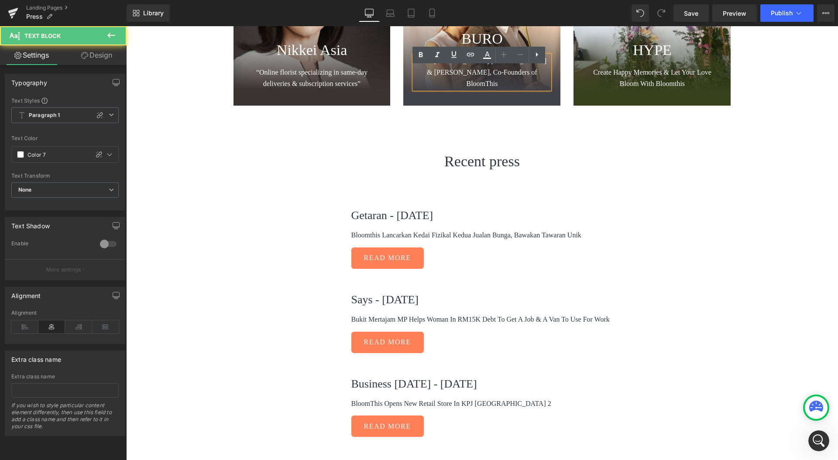
click at [491, 83] on span "Meet Giden Lim & Penny Choo, Co-Founders of BloomThis" at bounding box center [483, 72] width 131 height 30
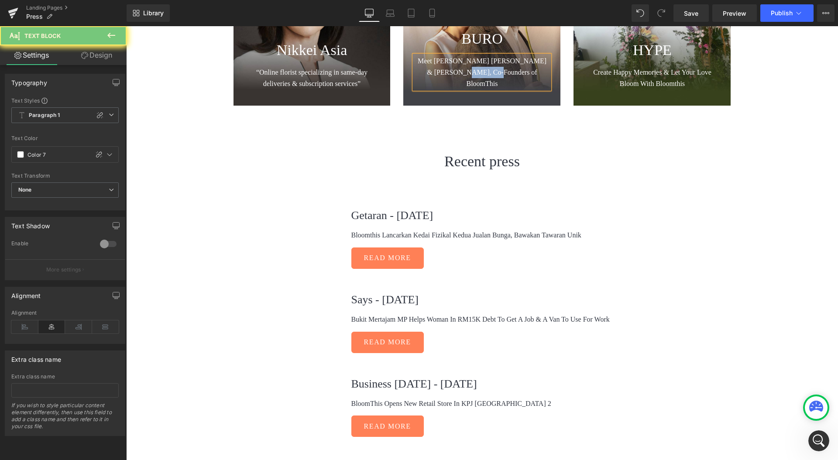
paste div
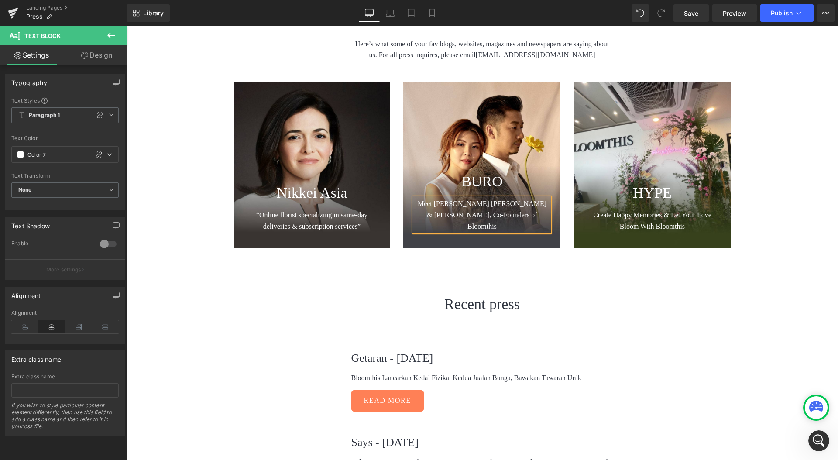
scroll to position [98, 0]
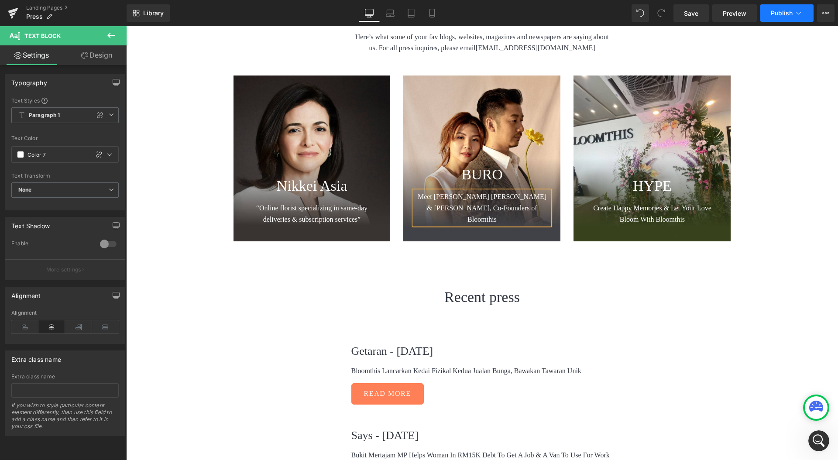
click at [770, 18] on button "Publish" at bounding box center [786, 12] width 53 height 17
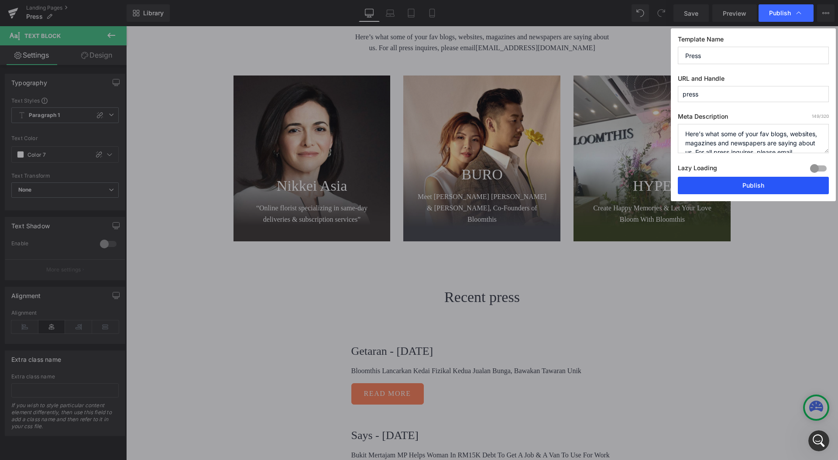
click at [742, 186] on button "Publish" at bounding box center [753, 185] width 151 height 17
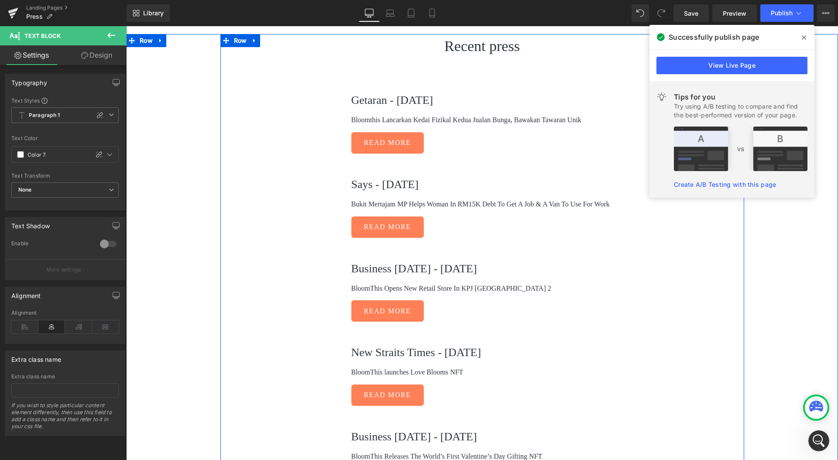
scroll to position [373, 0]
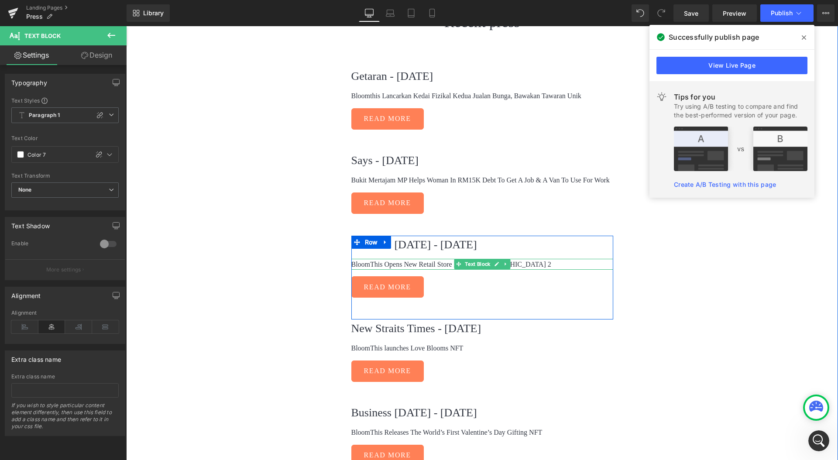
click at [436, 263] on p "BloomThis Opens New Retail Store In KPJ Damansara Specialist Hospital 2" at bounding box center [482, 264] width 262 height 11
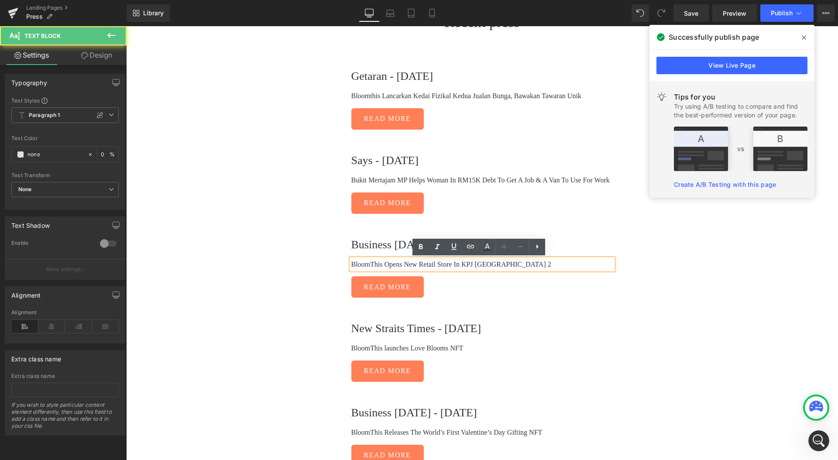
click at [354, 265] on p "BloomThis Opens New Retail Store In KPJ Damansara Specialist Hospital 2" at bounding box center [482, 264] width 262 height 11
click at [354, 264] on p "BloomThis Opens New Retail Store In KPJ Damansara Specialist Hospital 2" at bounding box center [482, 264] width 262 height 11
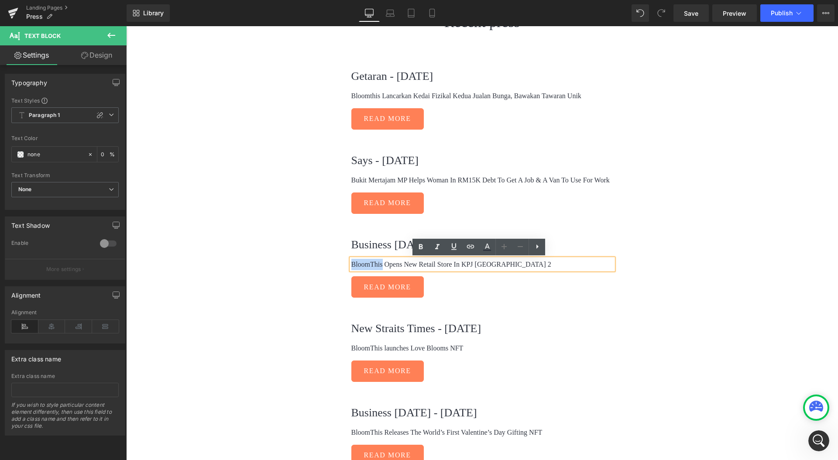
paste div
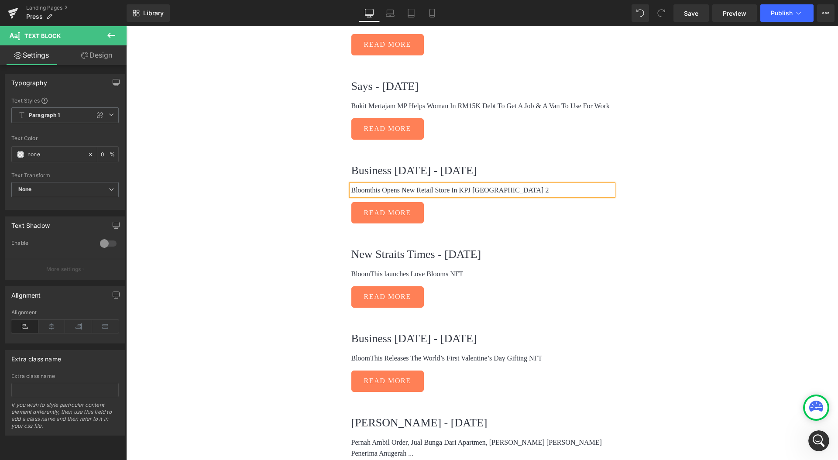
scroll to position [464, 0]
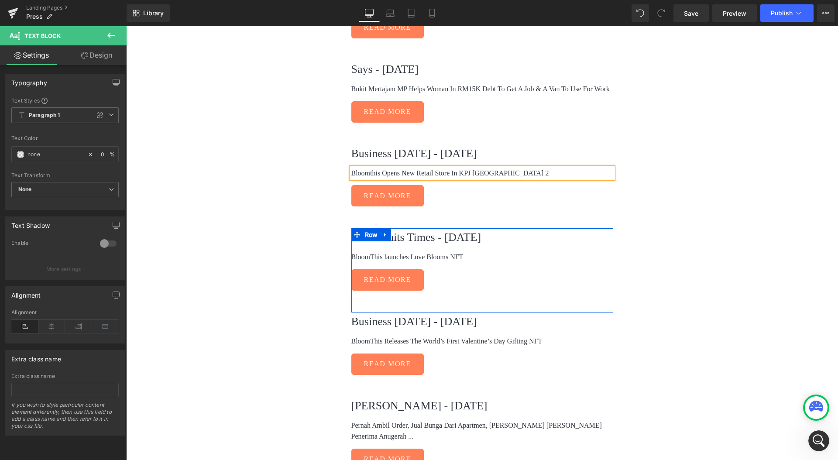
click at [367, 257] on p "BloomThis launches Love Blooms NFT" at bounding box center [482, 256] width 262 height 11
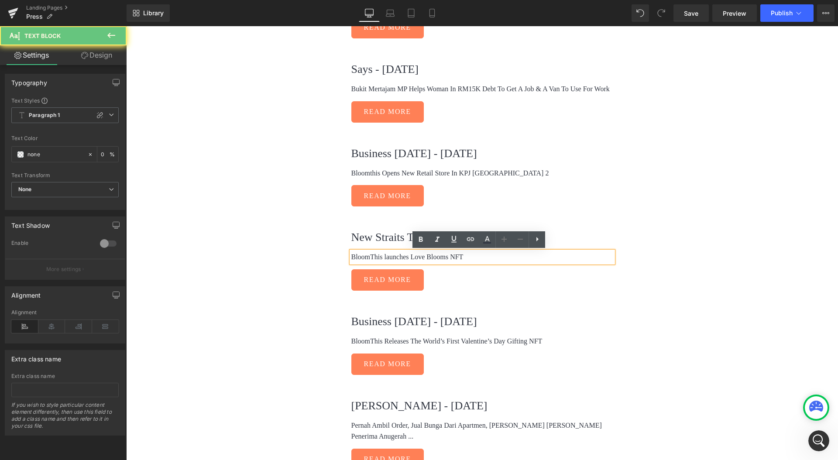
click at [370, 258] on p "BloomThis launches Love Blooms NFT" at bounding box center [482, 256] width 262 height 11
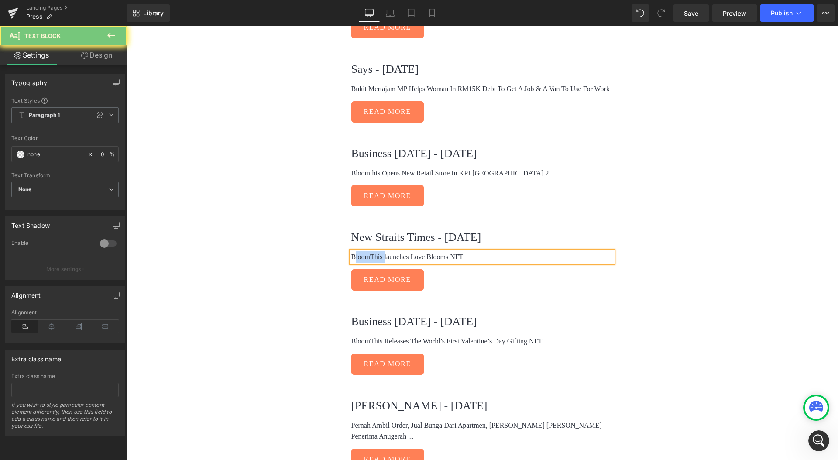
paste div
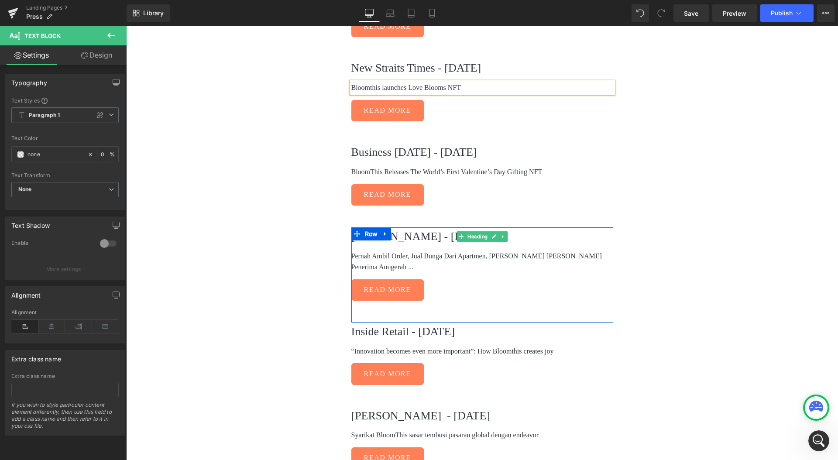
scroll to position [636, 0]
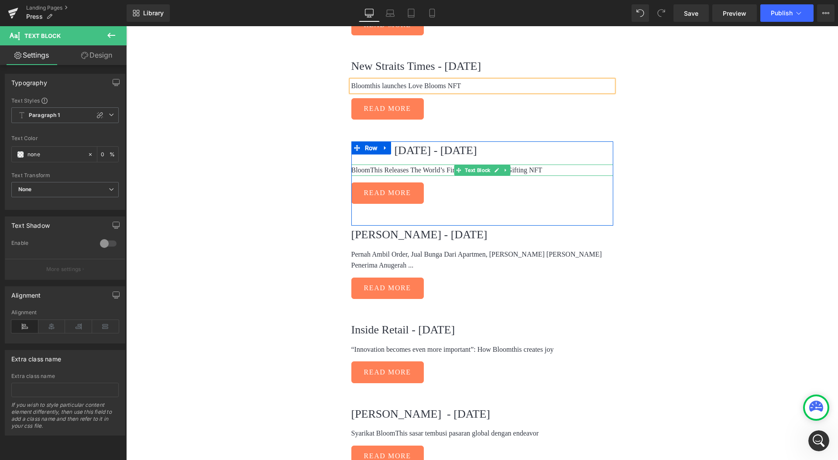
click at [369, 168] on p "BloomThis Releases The World’s First Valentine’s Day Gifting NFT" at bounding box center [482, 170] width 262 height 11
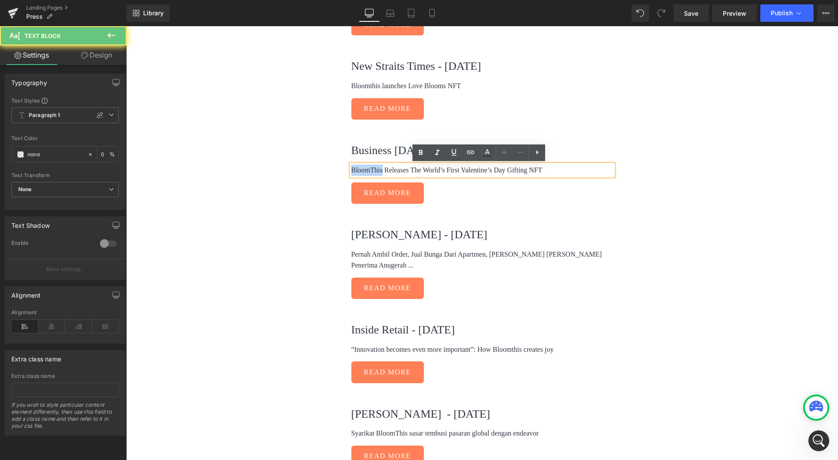
click at [369, 168] on p "BloomThis Releases The World’s First Valentine’s Day Gifting NFT" at bounding box center [482, 170] width 262 height 11
paste div
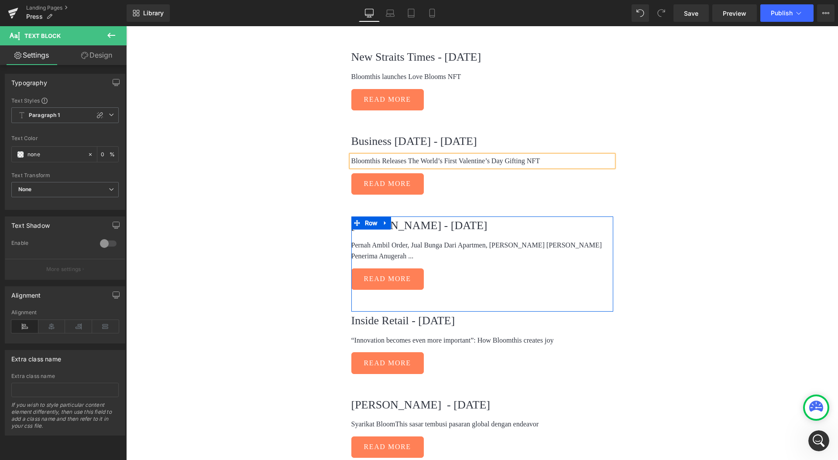
scroll to position [727, 0]
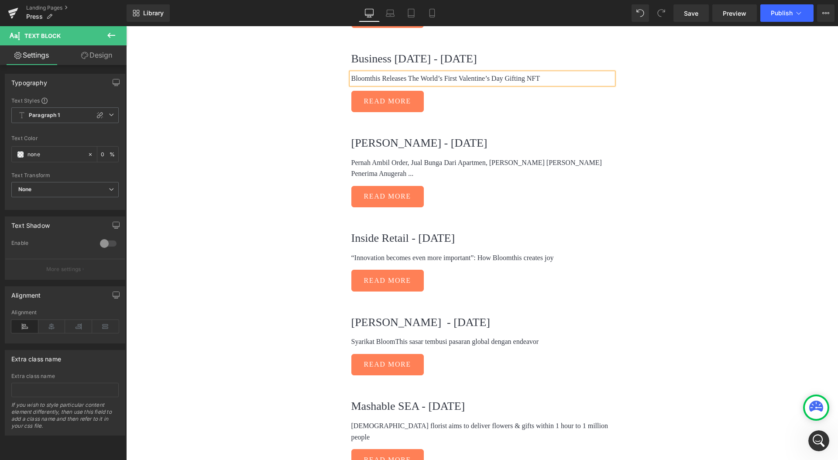
click at [495, 252] on div "“Innovation becomes even more important”: How Bloomthis creates joy Text Block" at bounding box center [482, 257] width 262 height 11
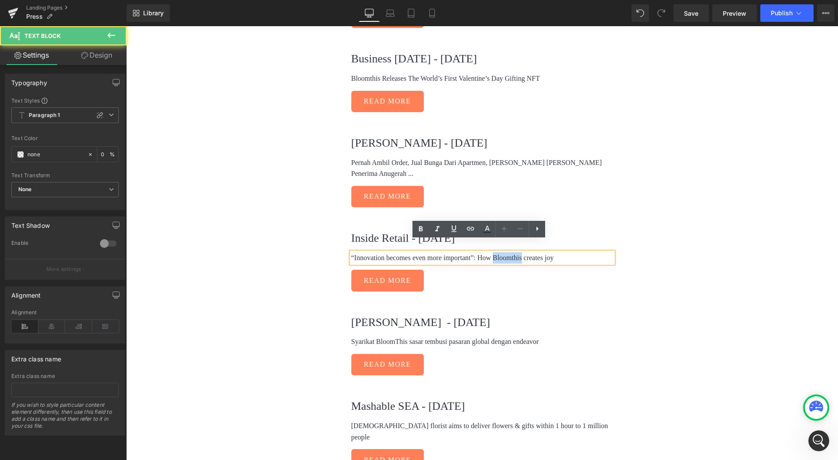
click at [494, 252] on p "“Innovation becomes even more important”: How Bloomthis creates joy" at bounding box center [482, 257] width 262 height 11
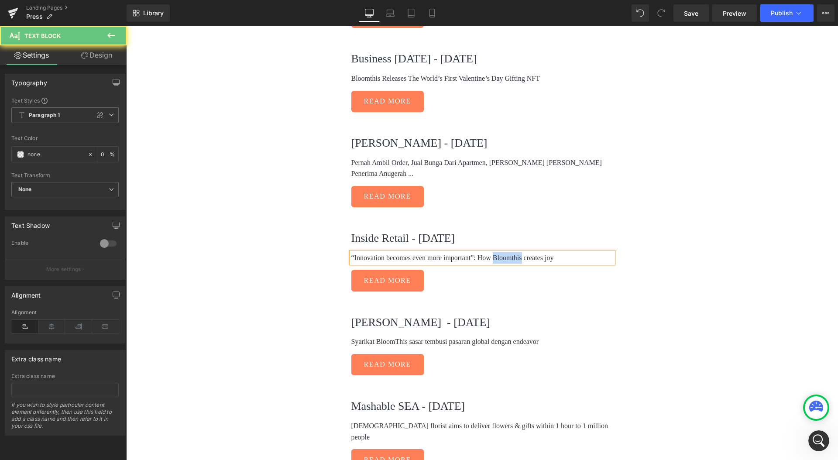
paste div
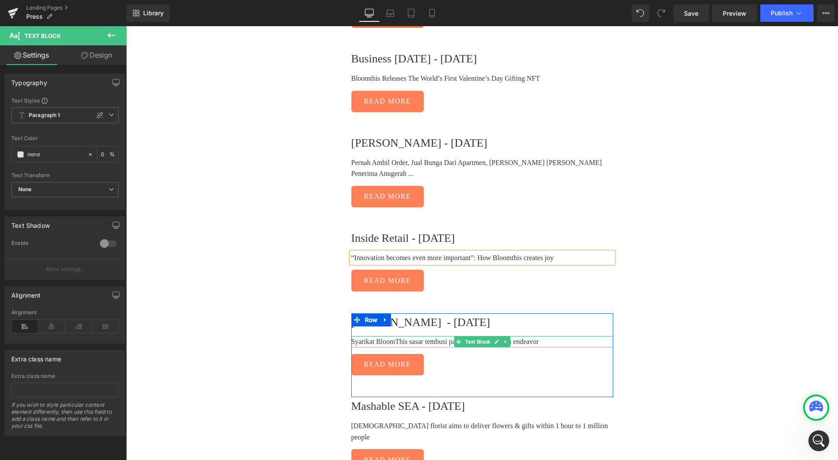
click at [388, 336] on p "Syarikat BloomThis sasar tembusi pasaran global dengan endeavor" at bounding box center [482, 341] width 262 height 11
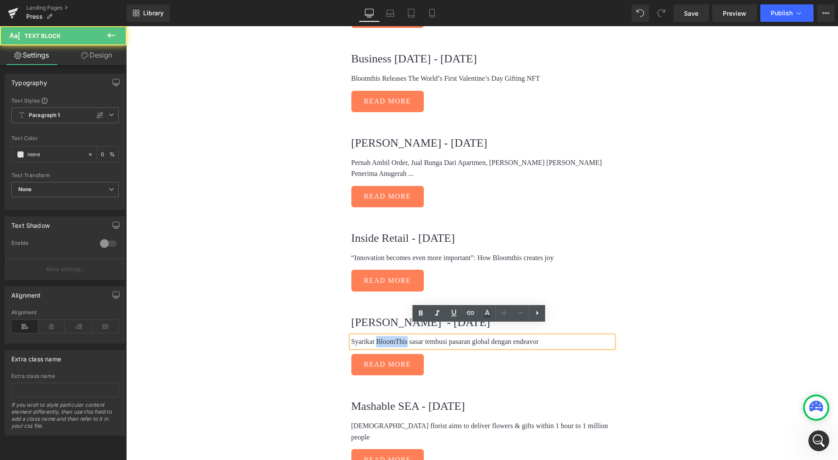
click at [388, 336] on p "Syarikat BloomThis sasar tembusi pasaran global dengan endeavor" at bounding box center [482, 341] width 262 height 11
paste div
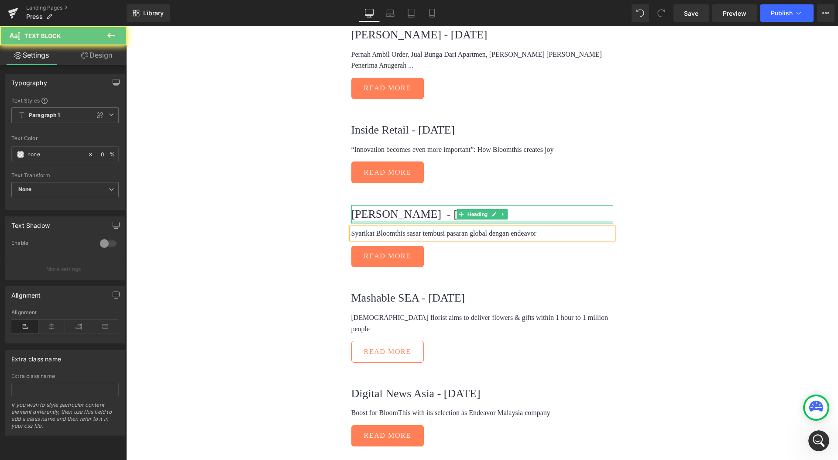
scroll to position [889, 0]
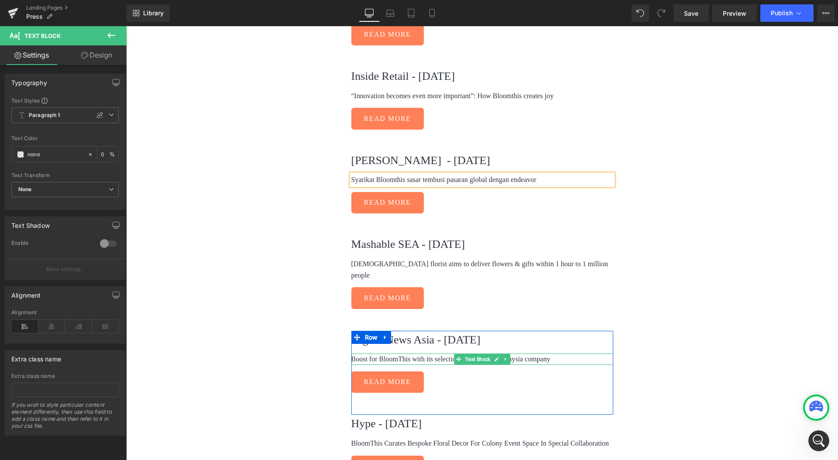
click at [395, 354] on p "Boost for BloomThis with its selection as Endeavor Malaysia company" at bounding box center [482, 359] width 262 height 11
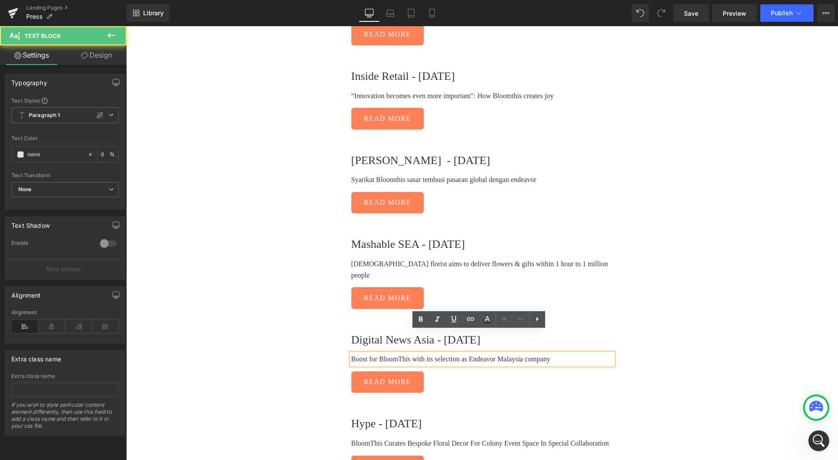
click at [393, 354] on p "Boost for BloomThis with its selection as Endeavor Malaysia company" at bounding box center [482, 359] width 262 height 11
paste div
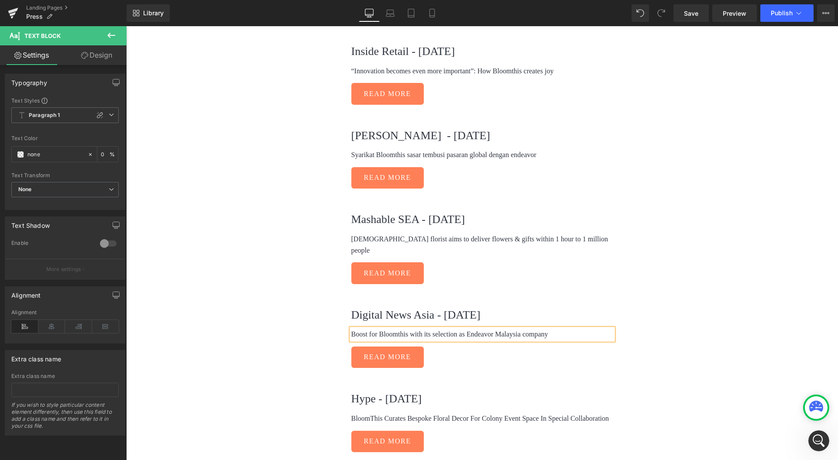
scroll to position [997, 0]
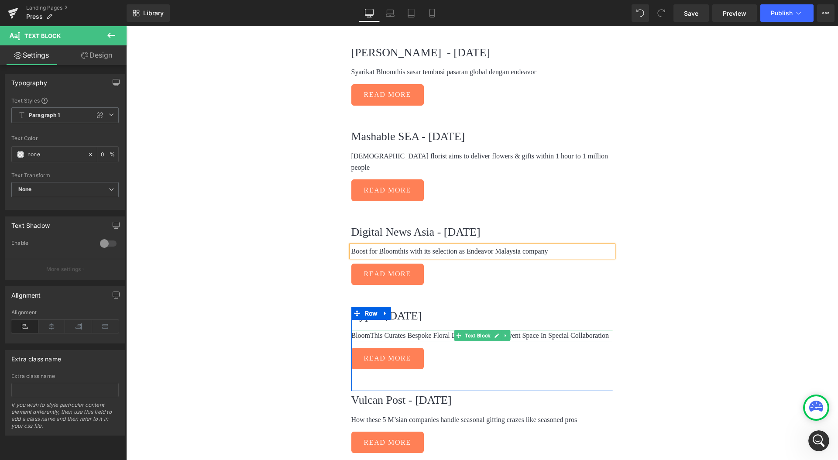
click at [371, 330] on p "BloomThis Curates Bespoke Floral Decor For Colony Event Space In Special Collab…" at bounding box center [482, 335] width 262 height 11
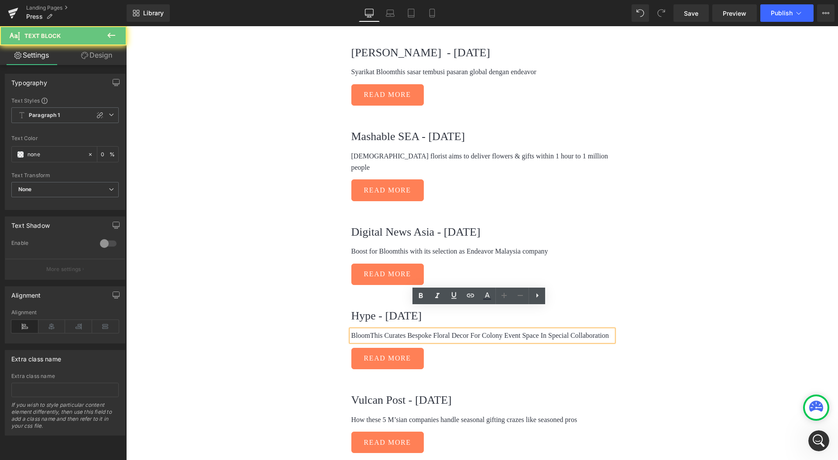
click at [371, 330] on p "BloomThis Curates Bespoke Floral Decor For Colony Event Space In Special Collab…" at bounding box center [482, 335] width 262 height 11
paste div
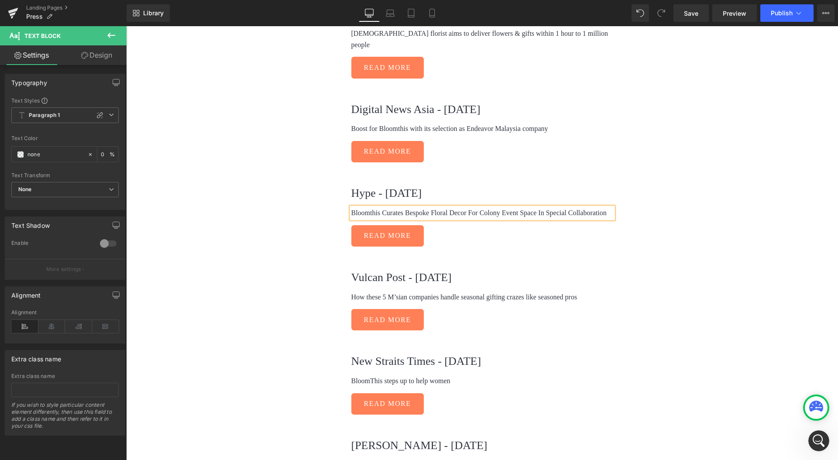
scroll to position [1175, 0]
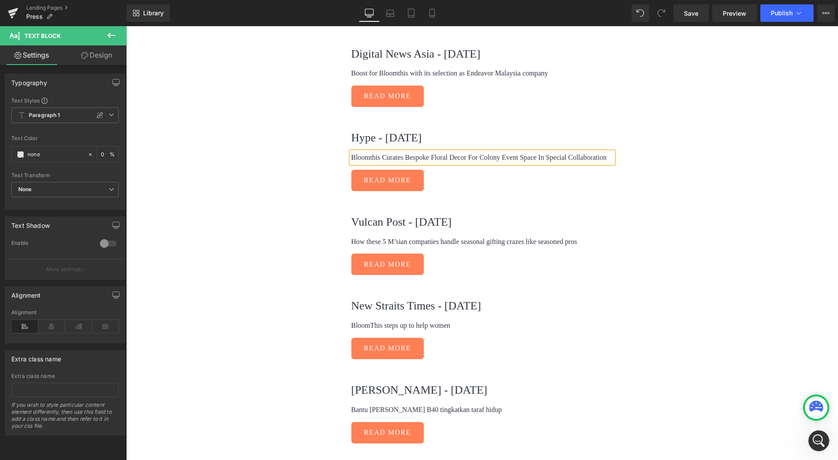
click at [364, 320] on div "BloomThis steps up to help women Text Block" at bounding box center [482, 325] width 262 height 11
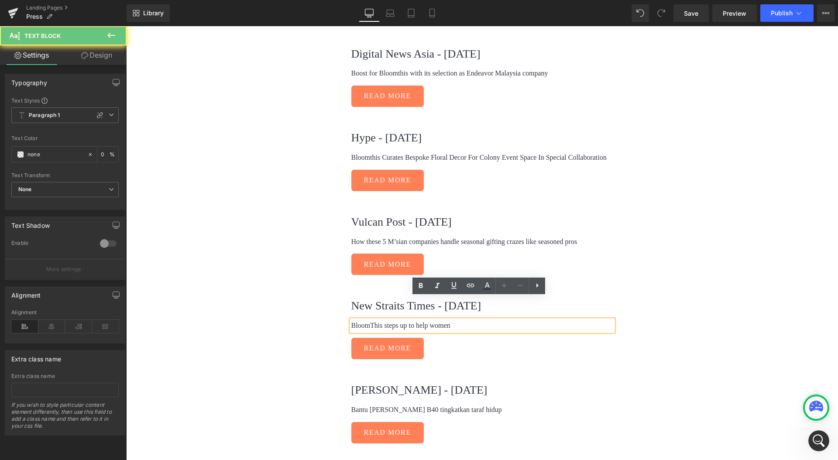
click at [365, 320] on p "BloomThis steps up to help women" at bounding box center [482, 325] width 262 height 11
paste div
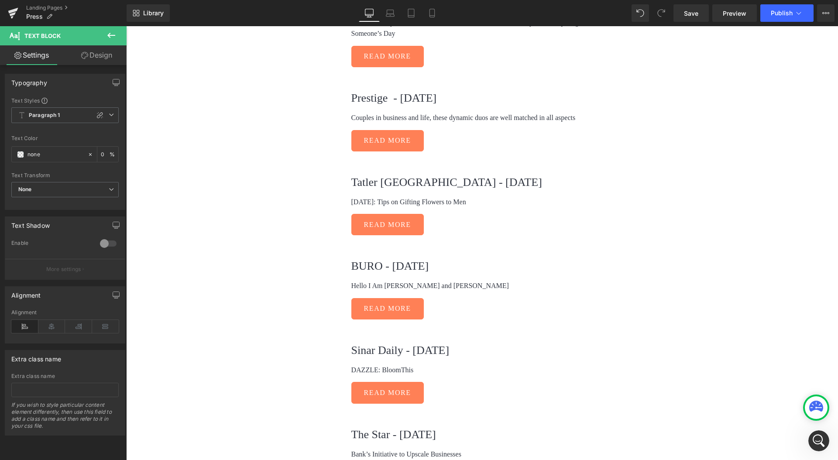
scroll to position [1664, 0]
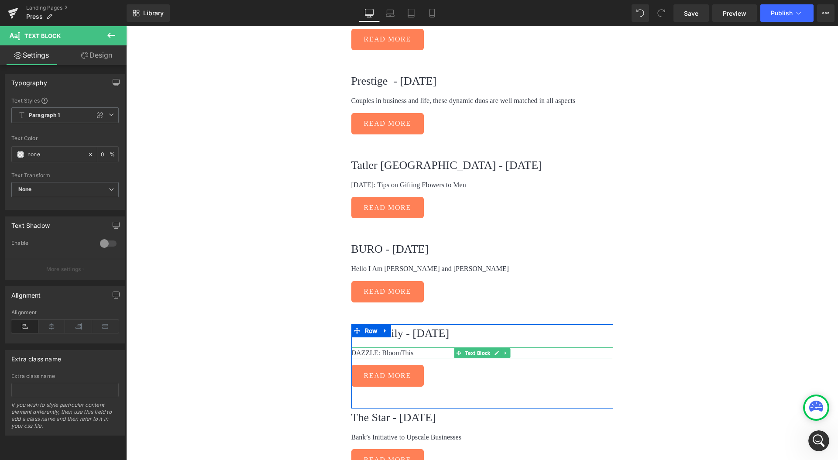
click at [394, 347] on p "DAZZLE: BloomThis" at bounding box center [482, 352] width 262 height 11
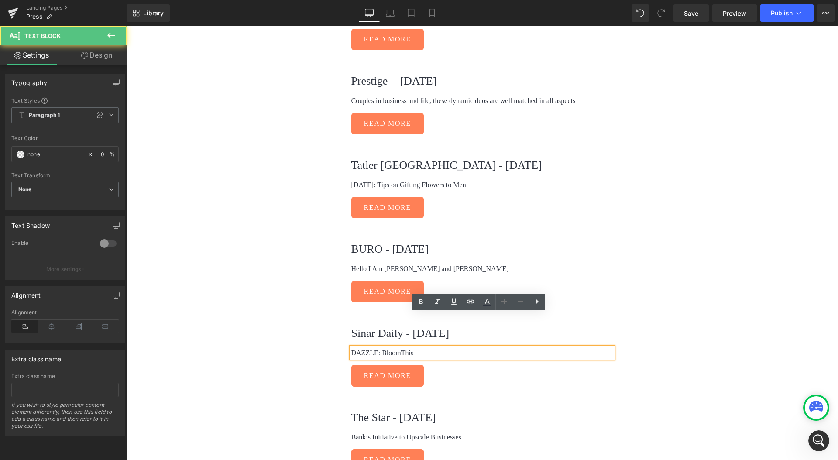
click at [398, 347] on p "DAZZLE: BloomThis" at bounding box center [482, 352] width 262 height 11
paste div
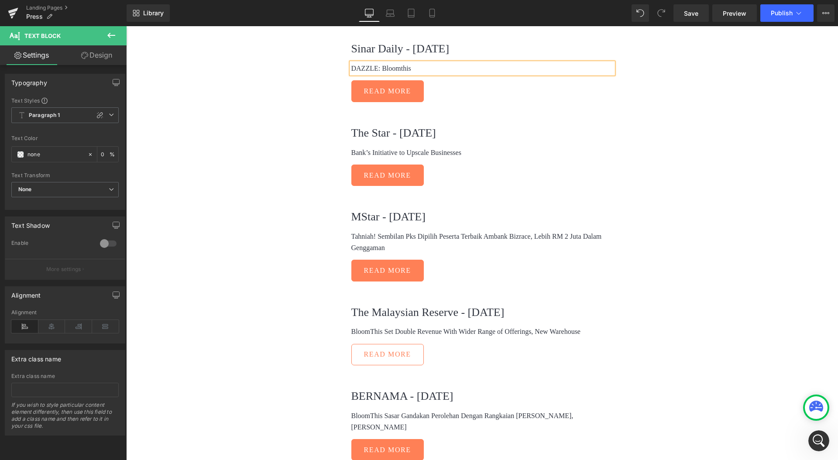
scroll to position [1949, 0]
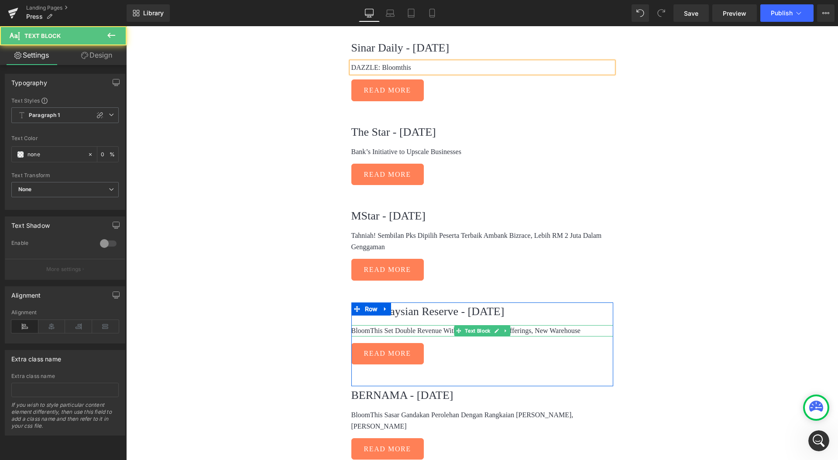
click at [375, 325] on p "BloomThis Set Double Revenue With Wider Range of Offerings, New Warehouse" at bounding box center [482, 330] width 262 height 11
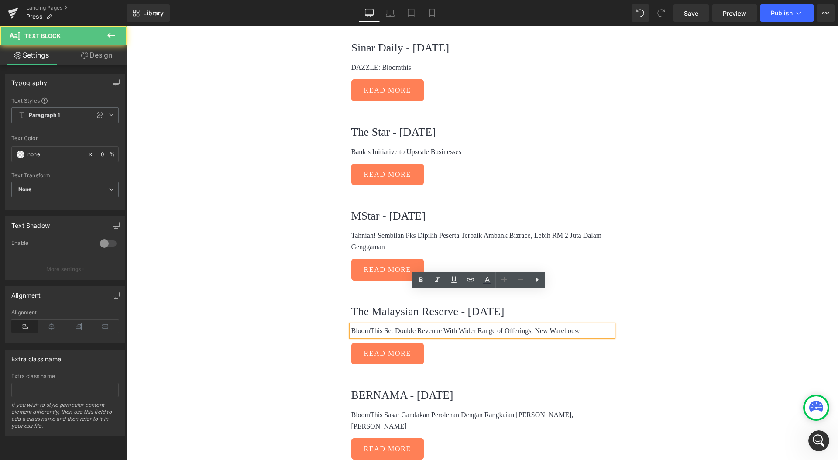
click at [369, 325] on p "BloomThis Set Double Revenue With Wider Range of Offerings, New Warehouse" at bounding box center [482, 330] width 262 height 11
paste div
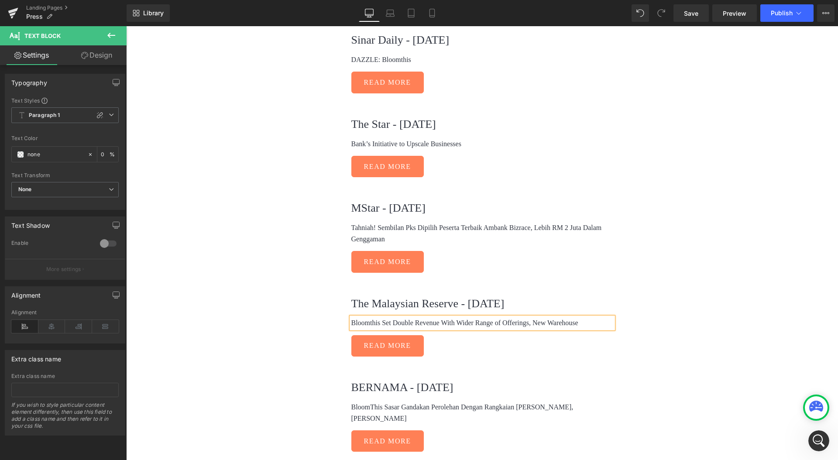
scroll to position [2038, 0]
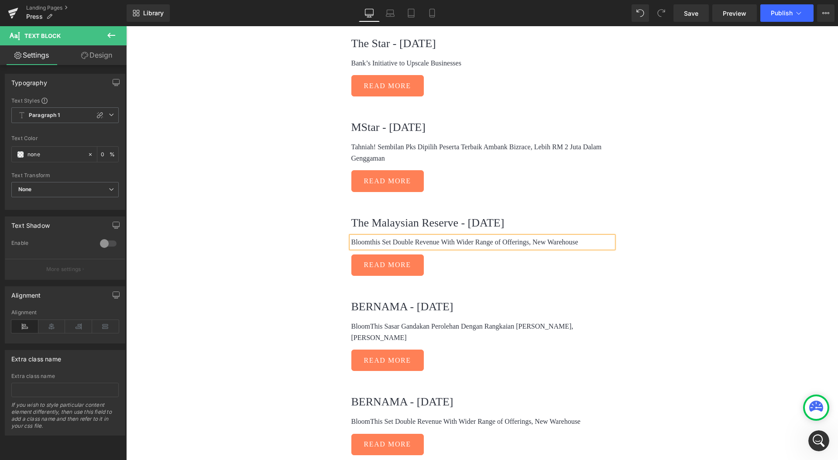
click at [368, 321] on p "BloomThis Sasar Gandakan Perolehan Dengan Rangkaian Tawaran Lebih Luas, Gudang …" at bounding box center [482, 332] width 262 height 22
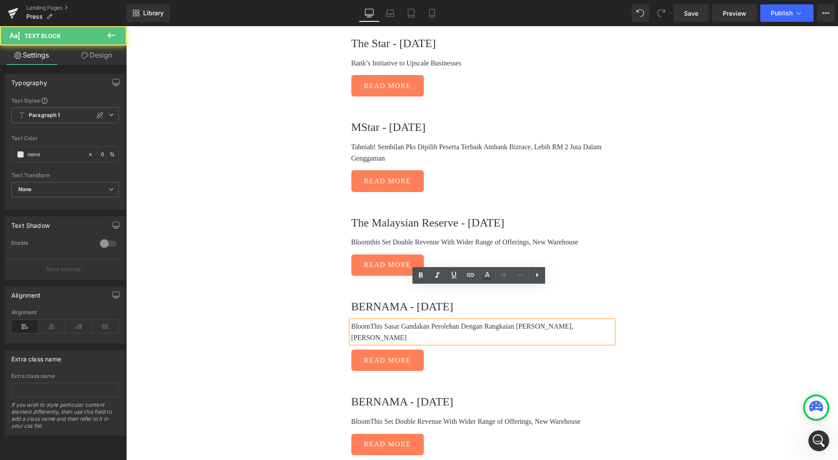
click at [370, 321] on p "BloomThis Sasar Gandakan Perolehan Dengan Rangkaian Tawaran Lebih Luas, Gudang …" at bounding box center [482, 332] width 262 height 22
click at [366, 321] on p "BloomThis Sasar Gandakan Perolehan Dengan Rangkaian Tawaran Lebih Luas, Gudang …" at bounding box center [482, 332] width 262 height 22
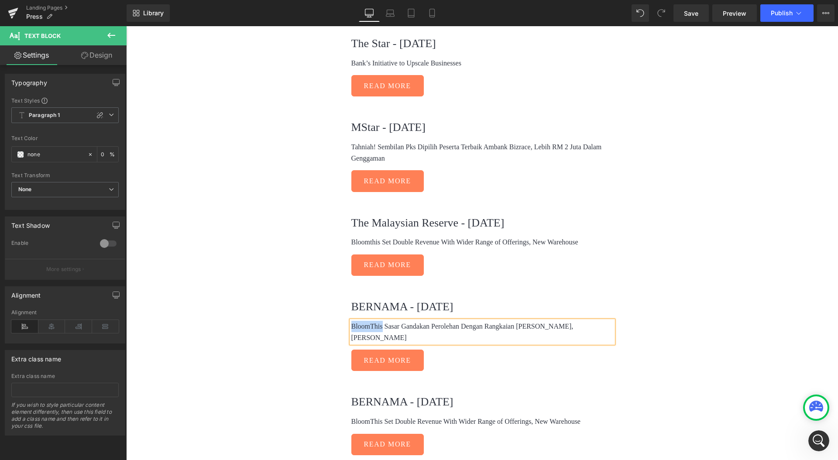
paste div
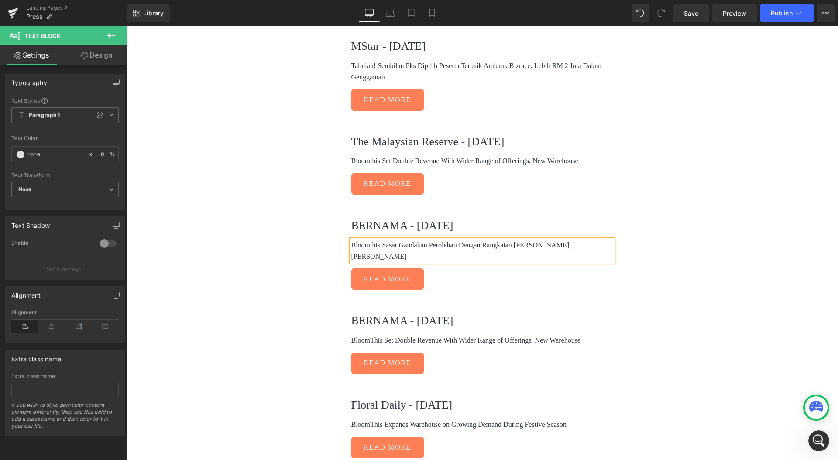
scroll to position [2133, 0]
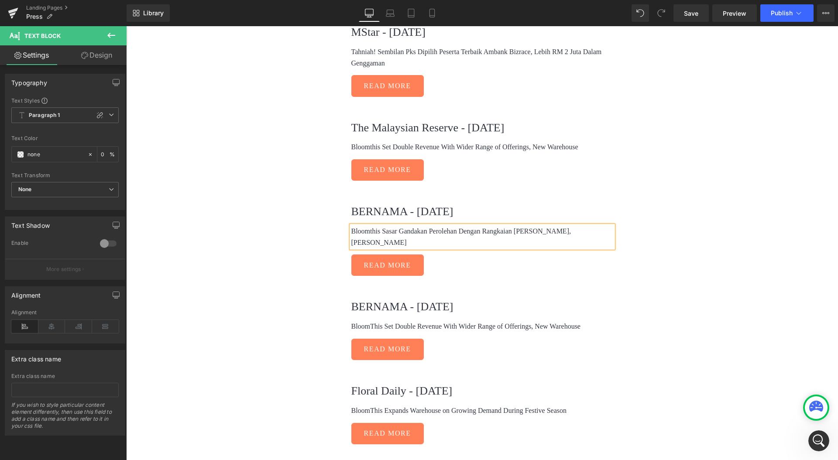
click at [377, 321] on div "BloomThis Set Double Revenue With Wider Range of Offerings, New Warehouse Text …" at bounding box center [482, 326] width 262 height 11
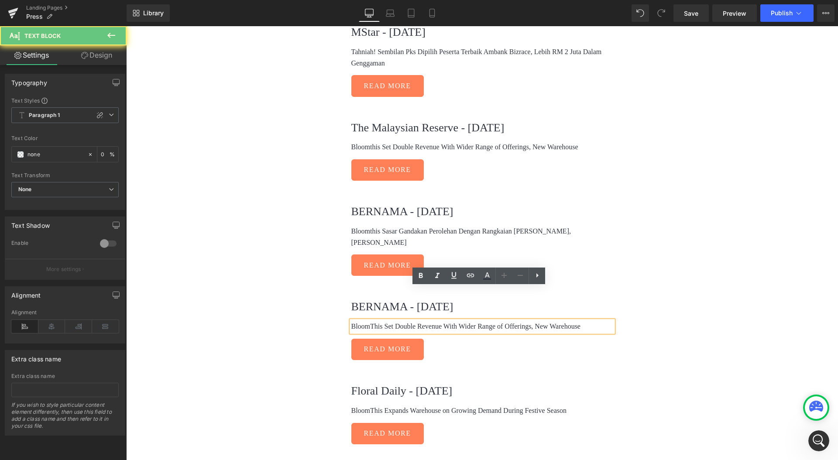
click at [367, 321] on p "BloomThis Set Double Revenue With Wider Range of Offerings, New Warehouse" at bounding box center [482, 326] width 262 height 11
paste div
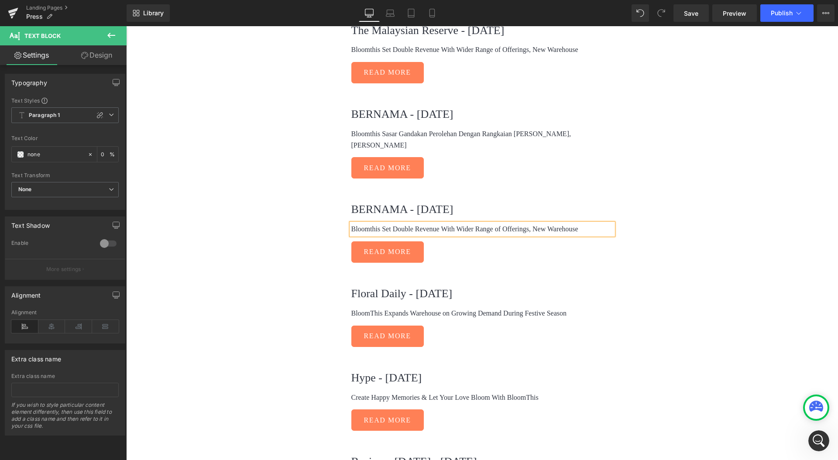
scroll to position [2241, 0]
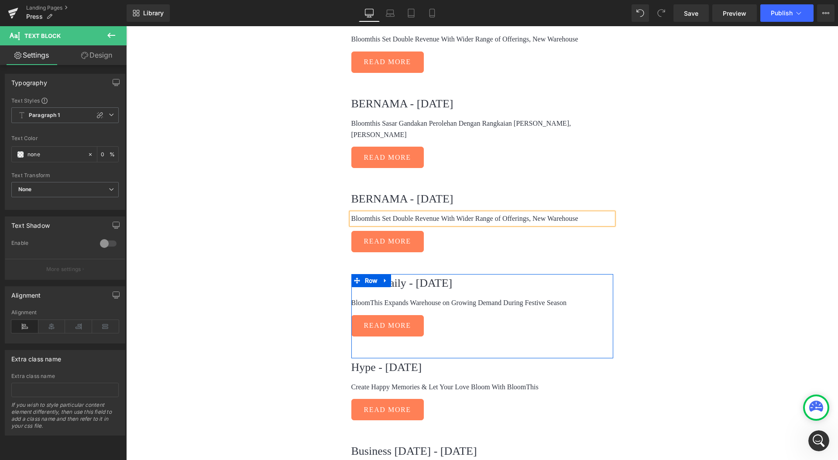
click at [373, 297] on p "BloomThis Expands Warehouse on Growing Demand During Festive Season" at bounding box center [482, 302] width 262 height 11
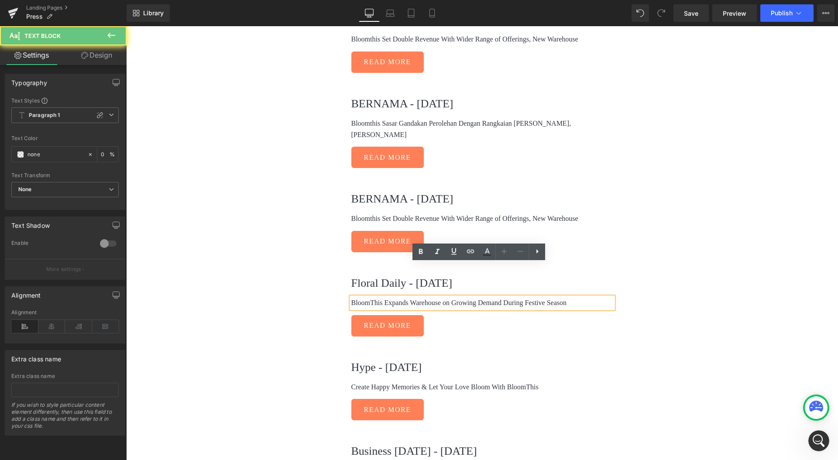
click at [370, 297] on p "BloomThis Expands Warehouse on Growing Demand During Festive Season" at bounding box center [482, 302] width 262 height 11
paste div
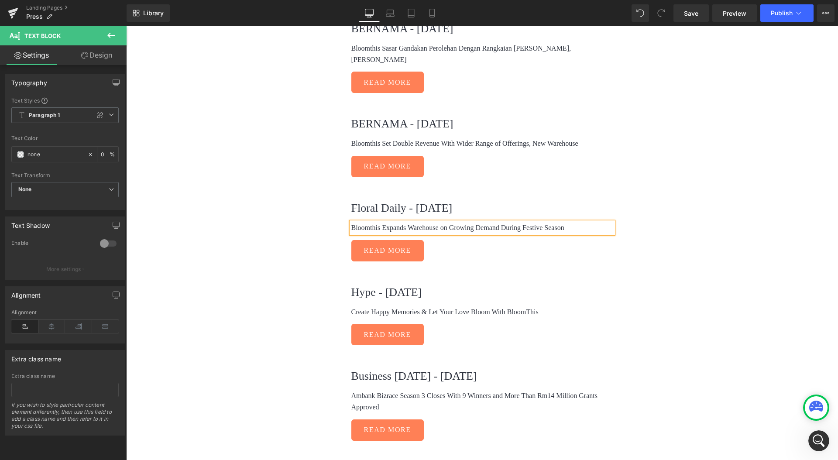
scroll to position [2333, 0]
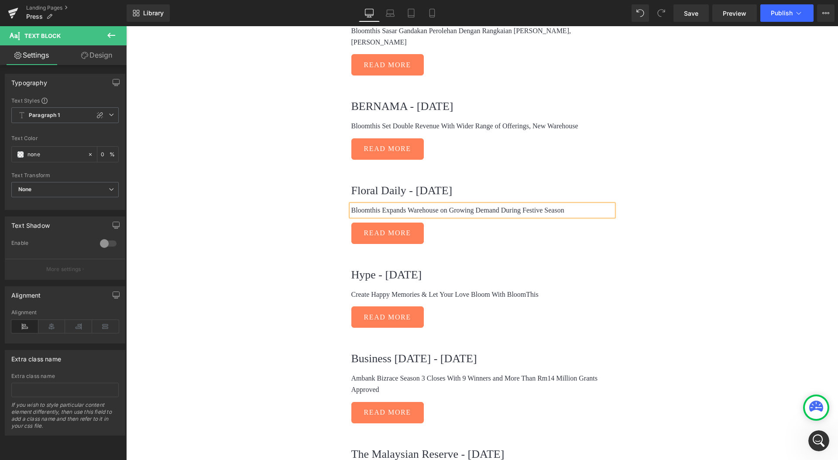
click at [521, 289] on p "Create Happy Memories & Let Your Love Bloom With BloomThis" at bounding box center [482, 294] width 262 height 11
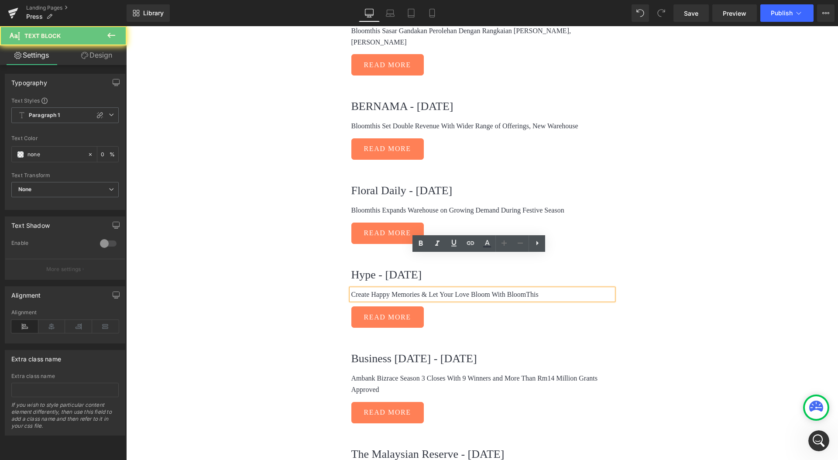
click at [521, 289] on p "Create Happy Memories & Let Your Love Bloom With BloomThis" at bounding box center [482, 294] width 262 height 11
paste div
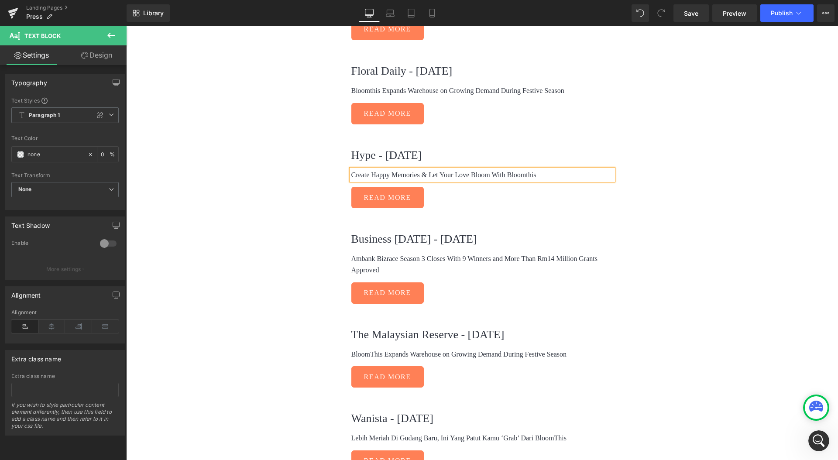
scroll to position [2519, 0]
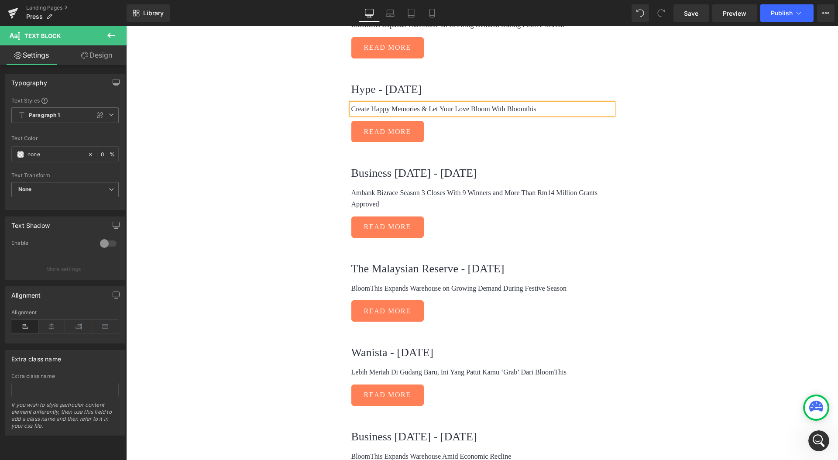
click at [389, 283] on p "BloomThis Expands Warehouse on Growing Demand During Festive Season" at bounding box center [482, 288] width 262 height 11
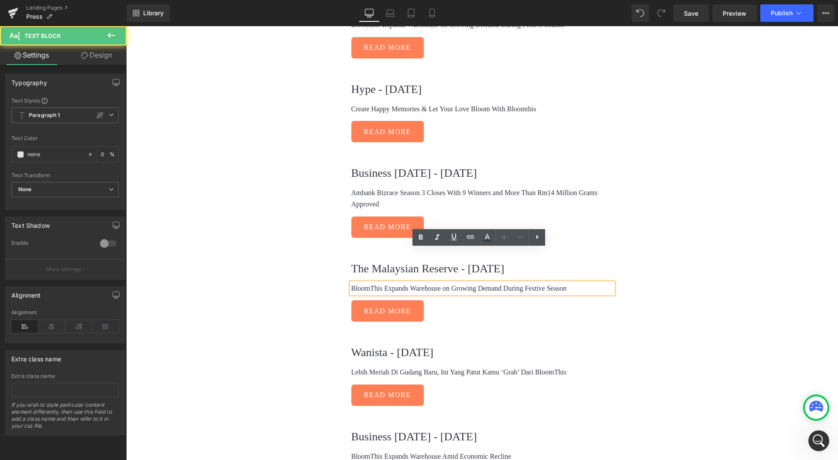
click at [371, 283] on p "BloomThis Expands Warehouse on Growing Demand During Festive Season" at bounding box center [482, 288] width 262 height 11
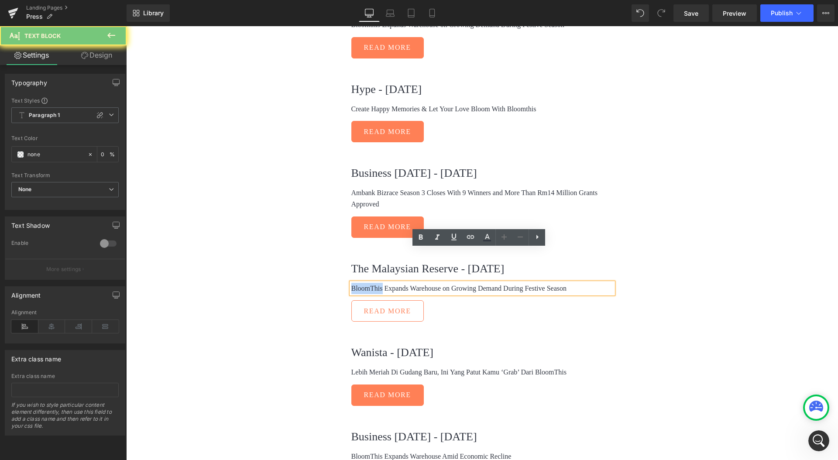
paste div
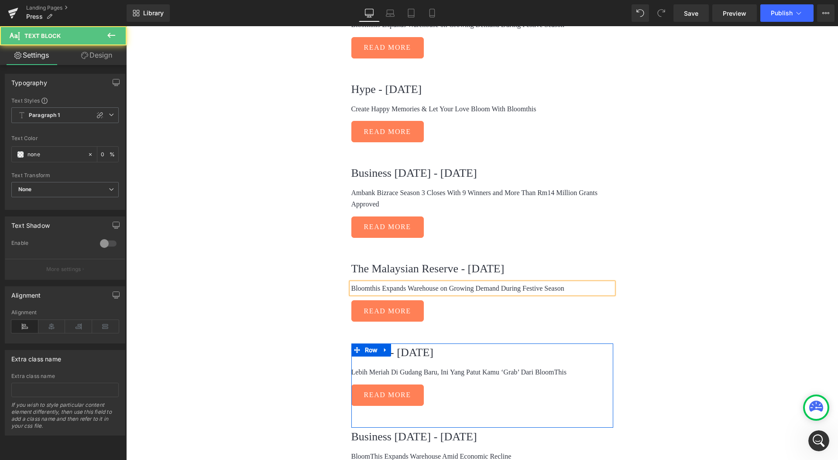
click at [126, 26] on div at bounding box center [126, 26] width 0 height 0
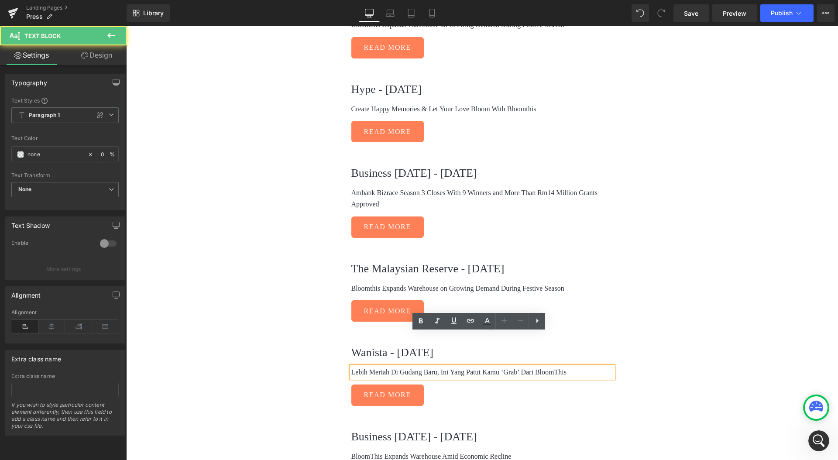
click at [539, 367] on p "Lebih Meriah Di Gudang Baru, Ini Yang Patut Kamu ‘Grab’ Dari BloomThis" at bounding box center [482, 372] width 262 height 11
click at [540, 367] on p "Lebih Meriah Di Gudang Baru, Ini Yang Patut Kamu ‘Grab’ Dari BloomThis" at bounding box center [482, 372] width 262 height 11
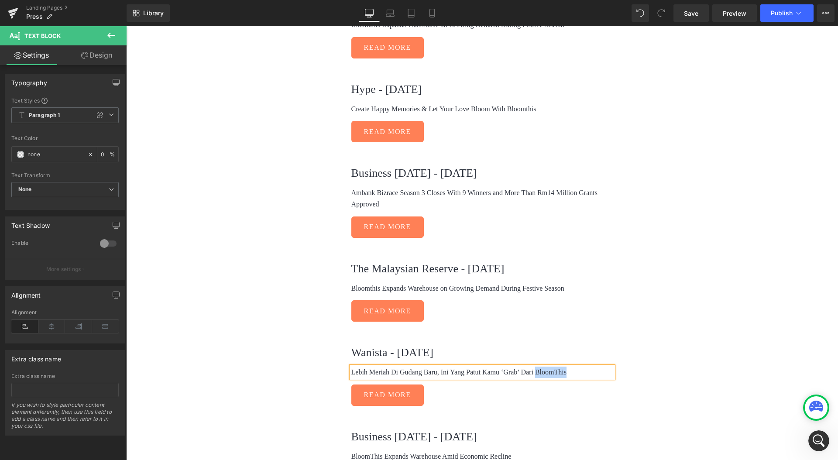
paste div
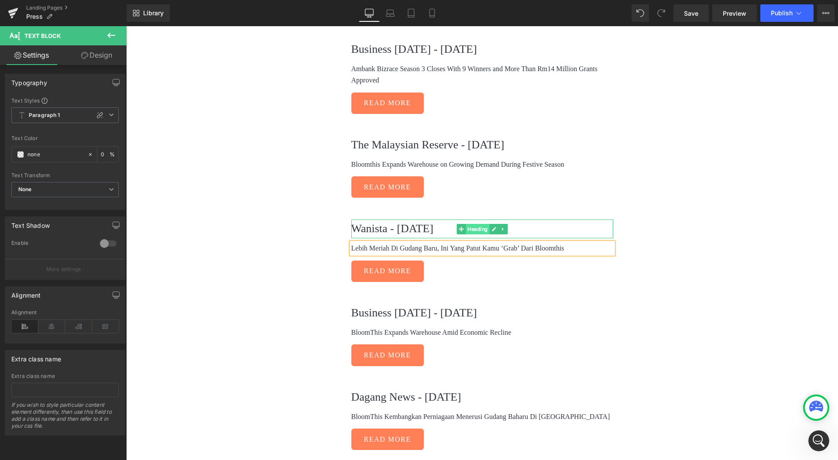
scroll to position [2650, 0]
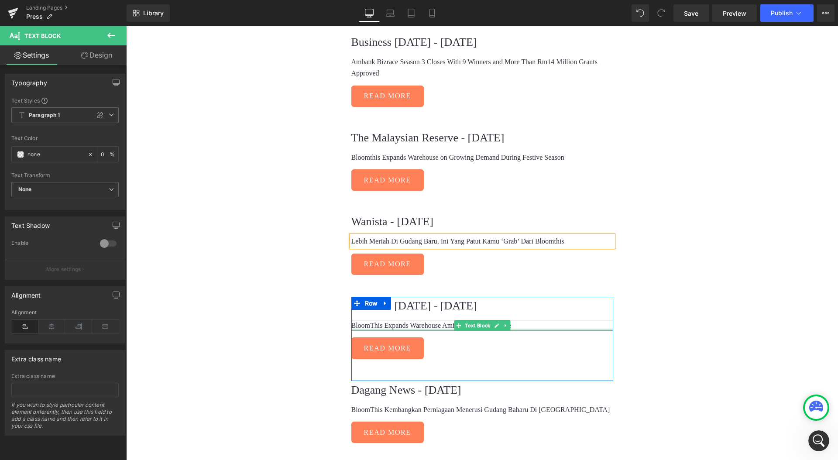
click at [401, 329] on div at bounding box center [482, 330] width 262 height 2
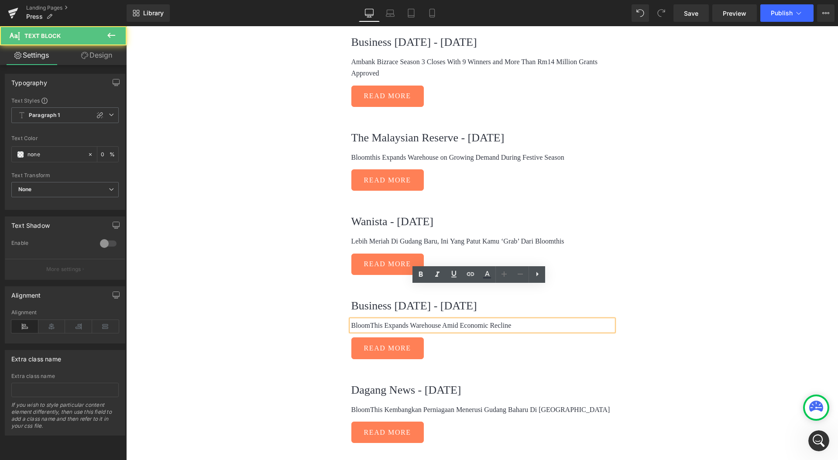
click at [370, 320] on p "BloomThis Expands Warehouse Amid Economic Recline" at bounding box center [482, 325] width 262 height 11
click at [371, 320] on p "BloomThis Expands Warehouse Amid Economic Recline" at bounding box center [482, 325] width 262 height 11
paste div
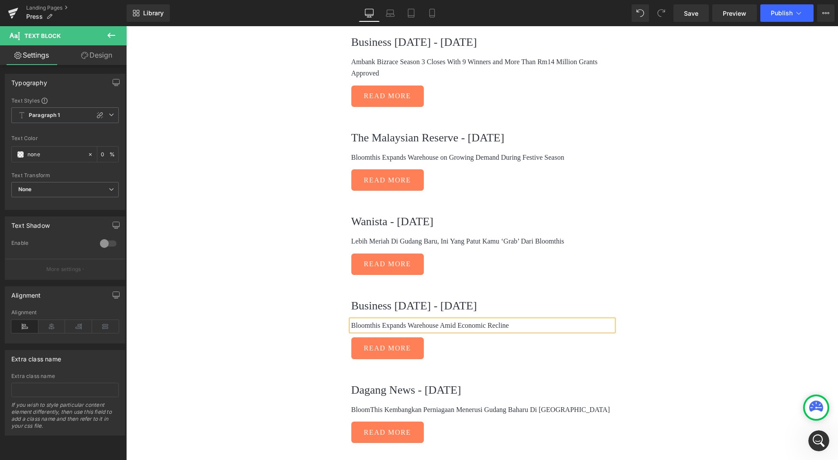
scroll to position [2771, 0]
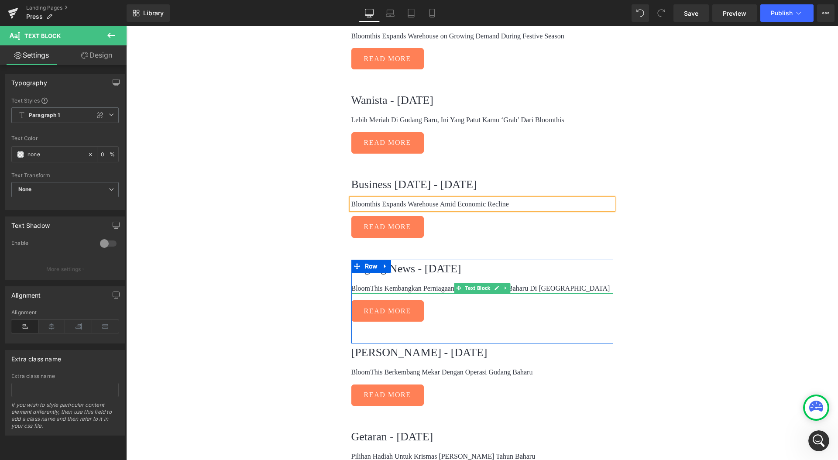
click at [373, 283] on p "BloomThis Kembangkan Perniagaan Menerusi Gudang Baharu Di Petaling Jaya" at bounding box center [482, 288] width 262 height 11
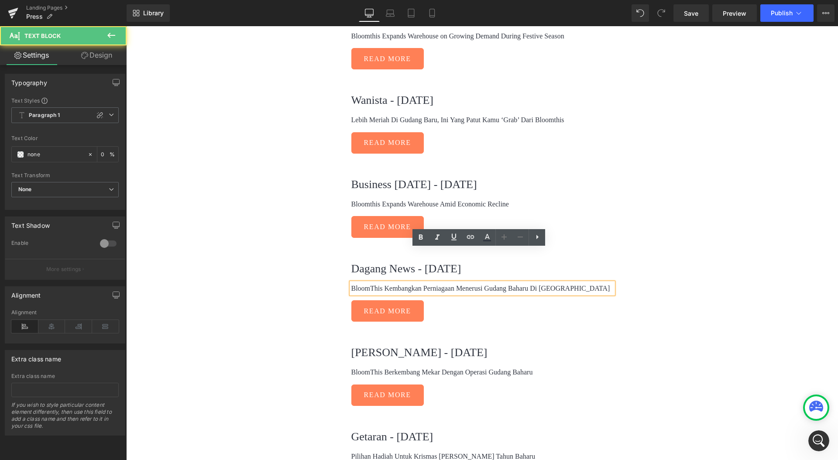
click at [366, 283] on p "BloomThis Kembangkan Perniagaan Menerusi Gudang Baharu Di Petaling Jaya" at bounding box center [482, 288] width 262 height 11
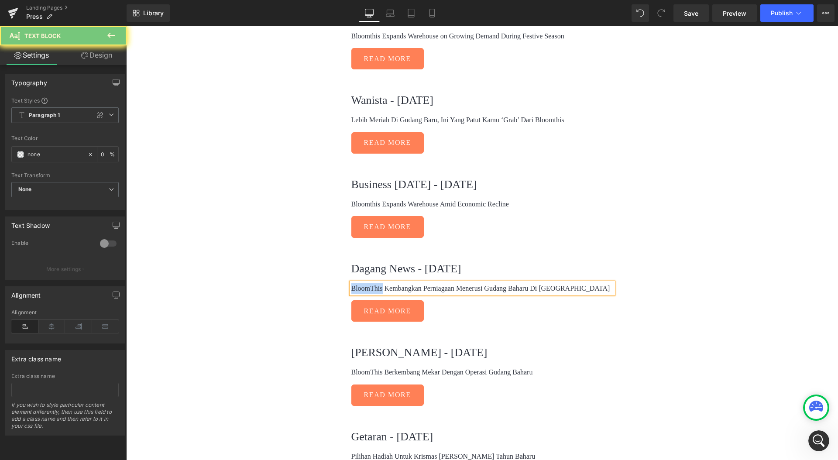
paste div
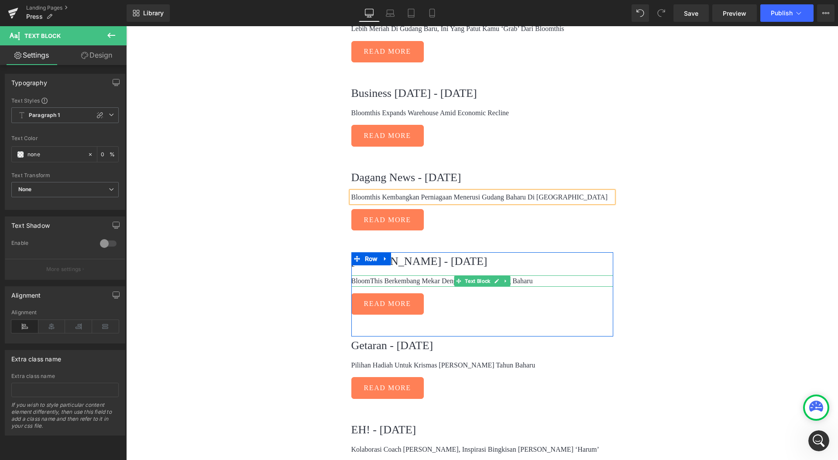
click at [368, 275] on p "BloomThis Berkembang Mekar Dengan Operasi Gudang Baharu" at bounding box center [482, 280] width 262 height 11
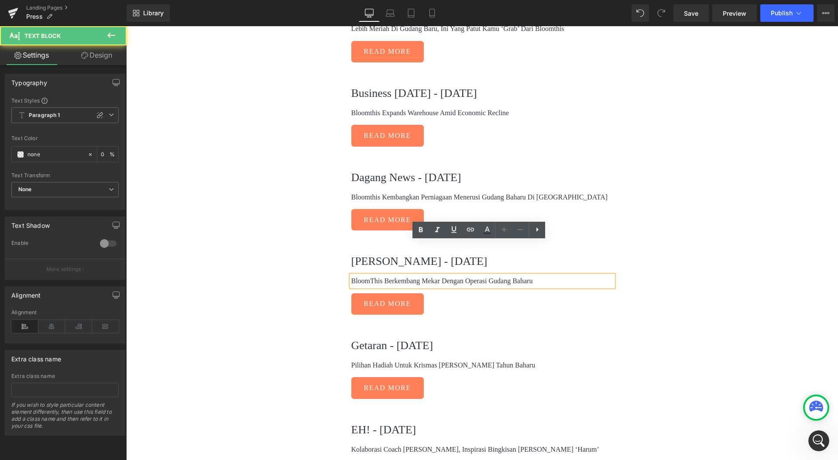
click at [366, 275] on p "BloomThis Berkembang Mekar Dengan Operasi Gudang Baharu" at bounding box center [482, 280] width 262 height 11
paste div
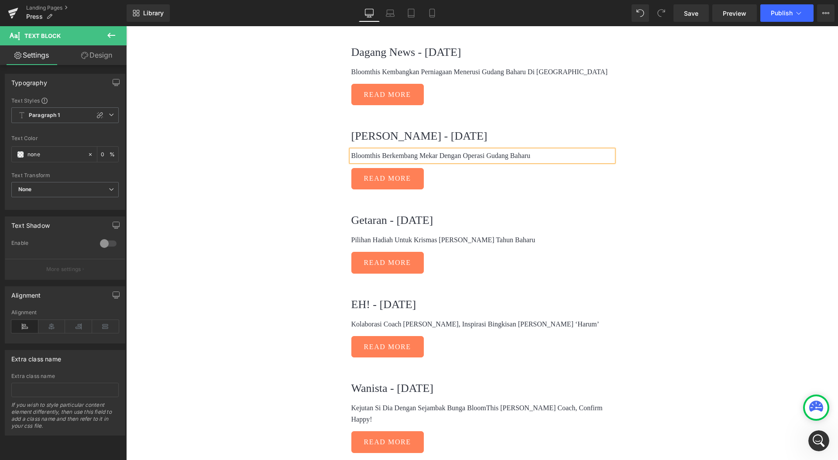
scroll to position [3052, 0]
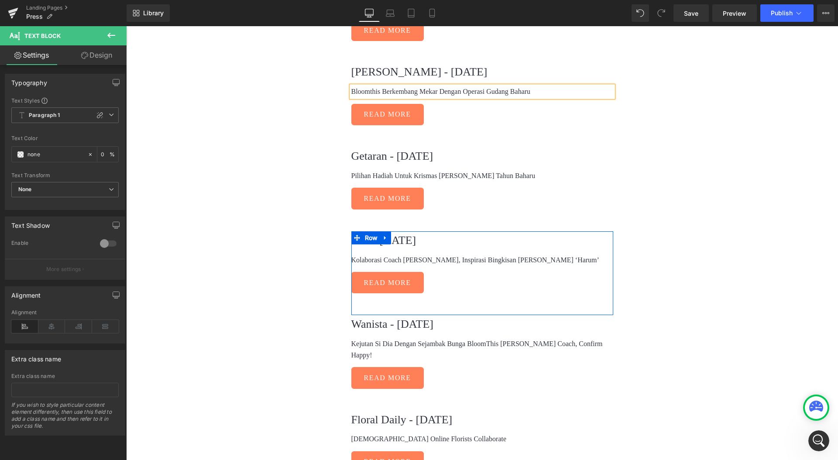
click at [434, 254] on div "Kolaborasi Coach Dan BloomThis, Inspirasi Bingkisan Yang Lebih ‘Harum’ Text Blo…" at bounding box center [482, 259] width 262 height 11
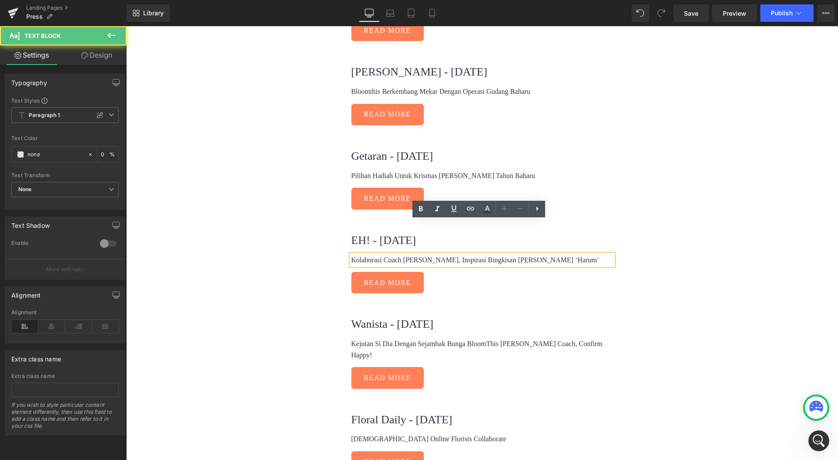
click at [433, 254] on p "Kolaborasi Coach Dan BloomThis, Inspirasi Bingkisan Yang Lebih ‘Harum’" at bounding box center [482, 259] width 262 height 11
paste div
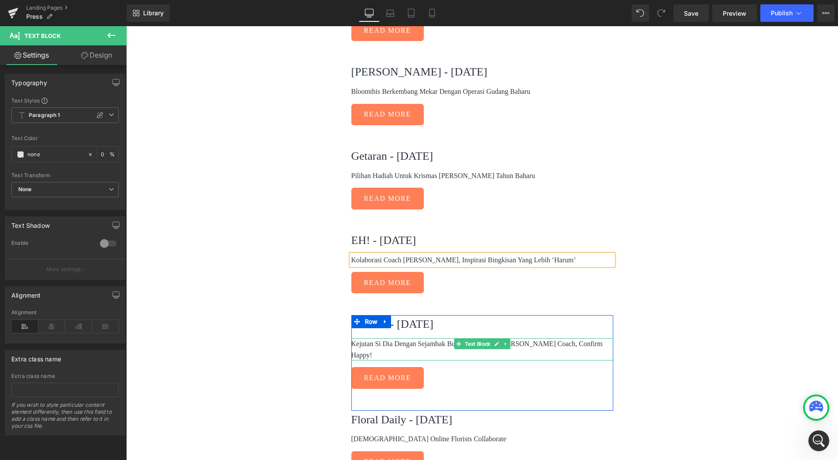
click at [474, 339] on span "Text Block" at bounding box center [477, 344] width 29 height 10
click at [532, 338] on p "Kejutan Si Dia Dengan Sejambak Bunga BloomThis Dan Wangian Coach, Confirm Happy!" at bounding box center [482, 349] width 262 height 22
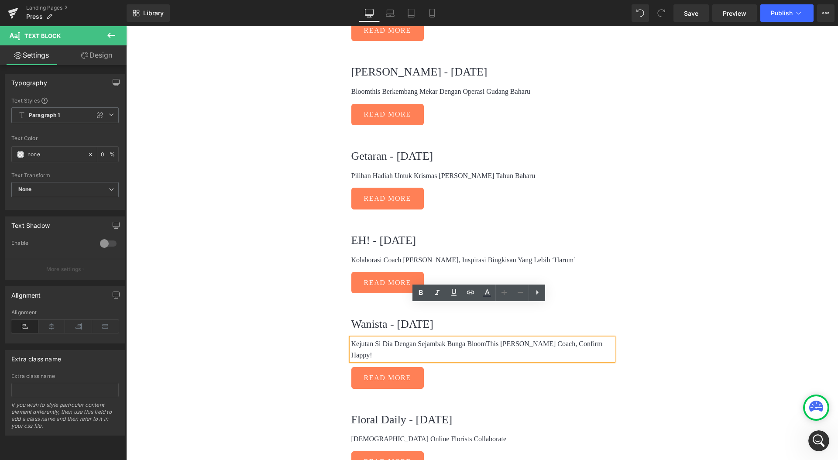
click at [477, 338] on p "Kejutan Si Dia Dengan Sejambak Bunga BloomThis Dan Wangian Coach, Confirm Happy!" at bounding box center [482, 349] width 262 height 22
paste div
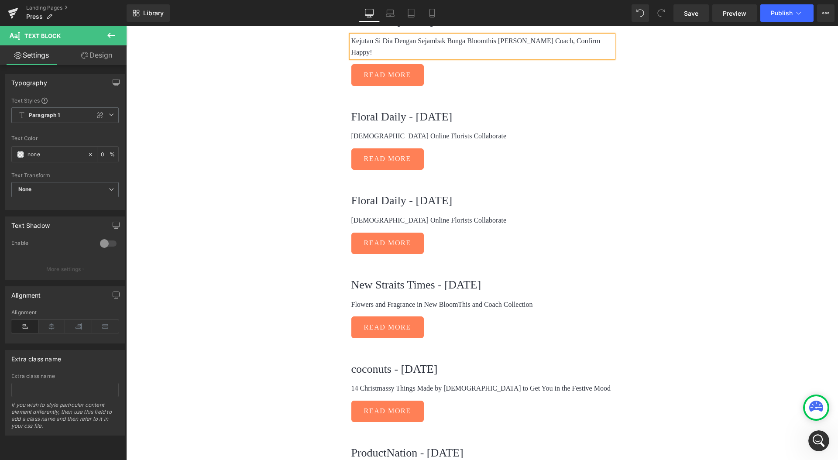
scroll to position [3362, 0]
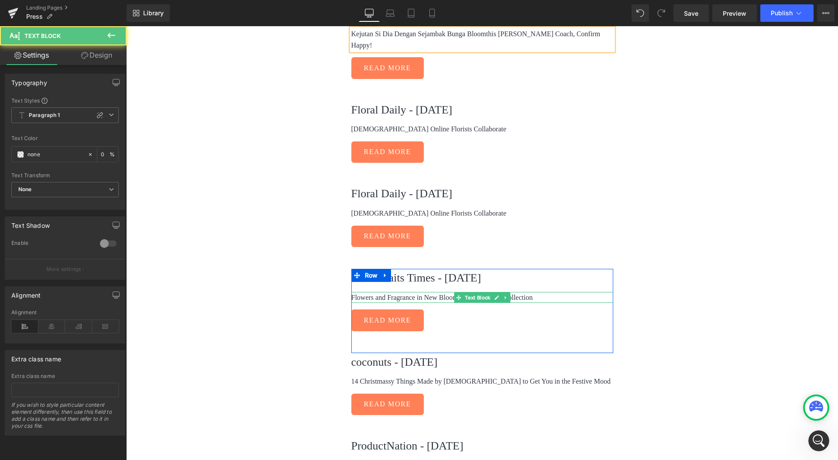
click at [450, 292] on p "Flowers and Fragrance in New BloomThis and Coach Collection" at bounding box center [482, 297] width 262 height 11
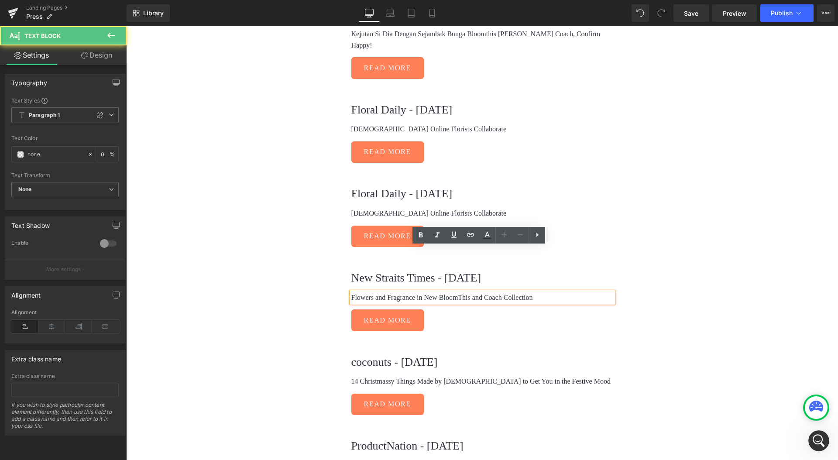
click at [452, 292] on p "Flowers and Fragrance in New BloomThis and Coach Collection" at bounding box center [482, 297] width 262 height 11
paste div
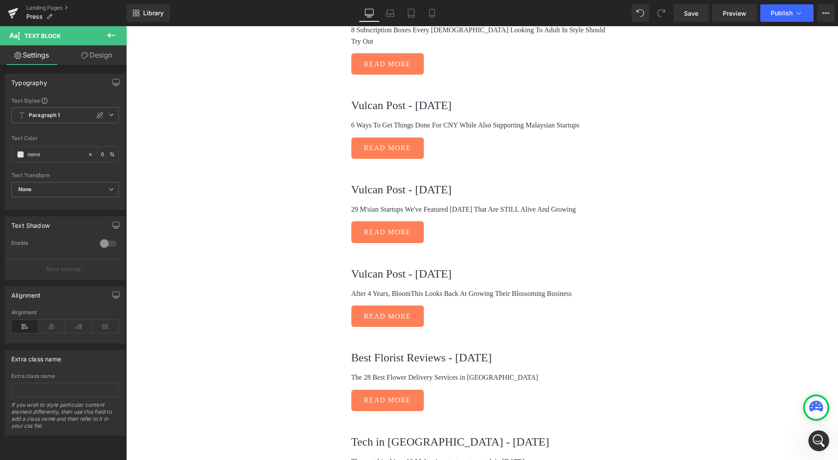
scroll to position [4624, 0]
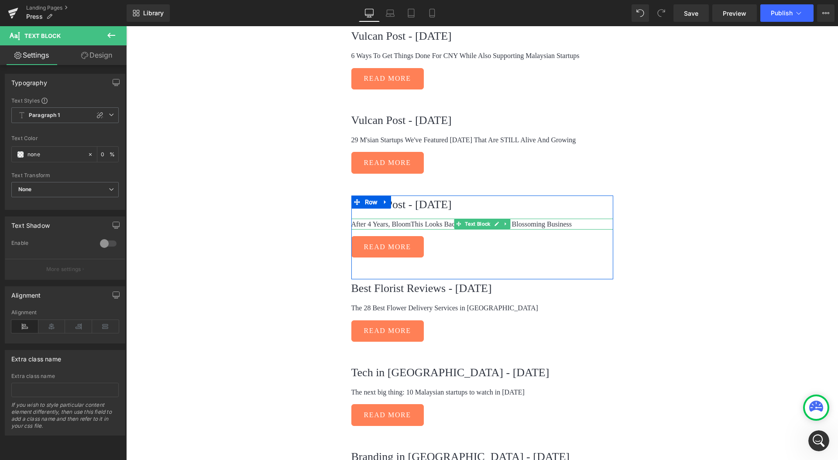
click at [411, 219] on p "After 4 Years, BloomThis Looks Back At Growing Their Blossoming Business" at bounding box center [482, 224] width 262 height 11
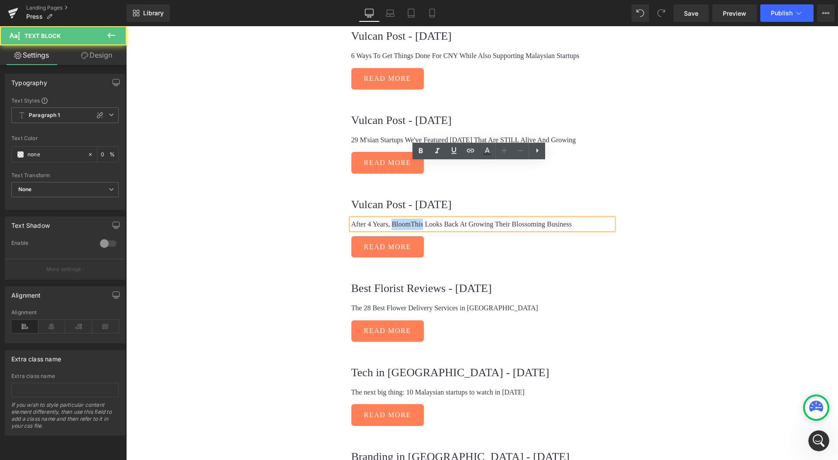
click at [411, 219] on p "After 4 Years, BloomThis Looks Back At Growing Their Blossoming Business" at bounding box center [482, 224] width 262 height 11
paste div
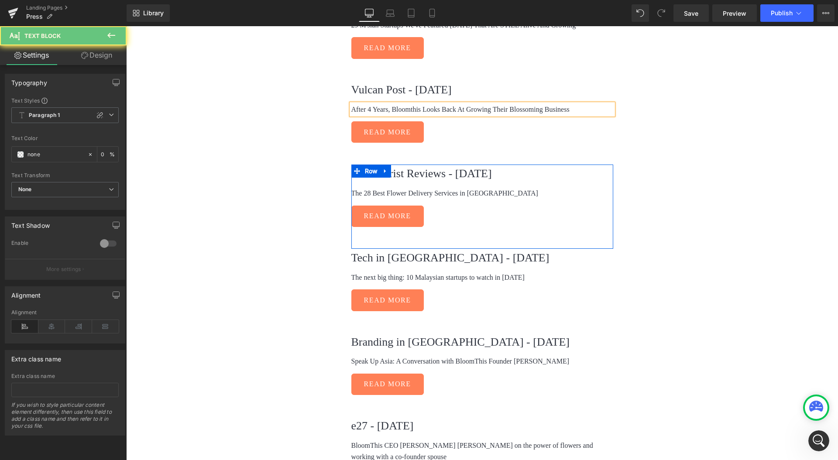
scroll to position [4753, 0]
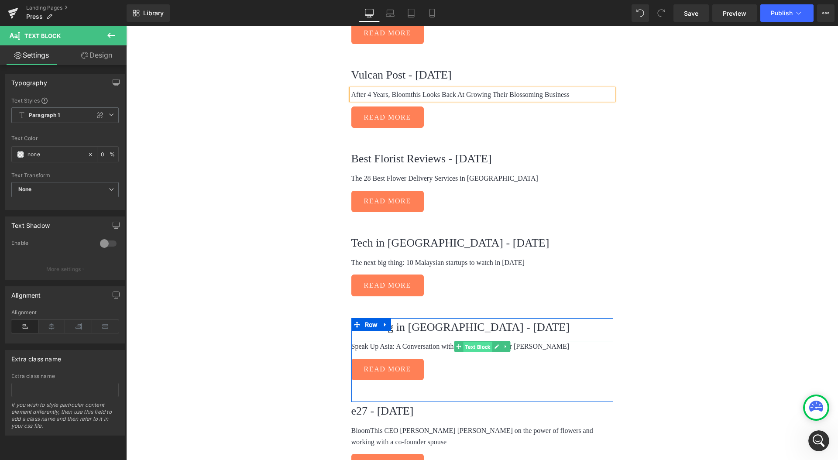
click at [465, 342] on span "Text Block" at bounding box center [477, 347] width 29 height 10
click at [433, 341] on p "Speak Up Asia: A Conversation with BloomThis Founder Penny Choo" at bounding box center [482, 346] width 262 height 11
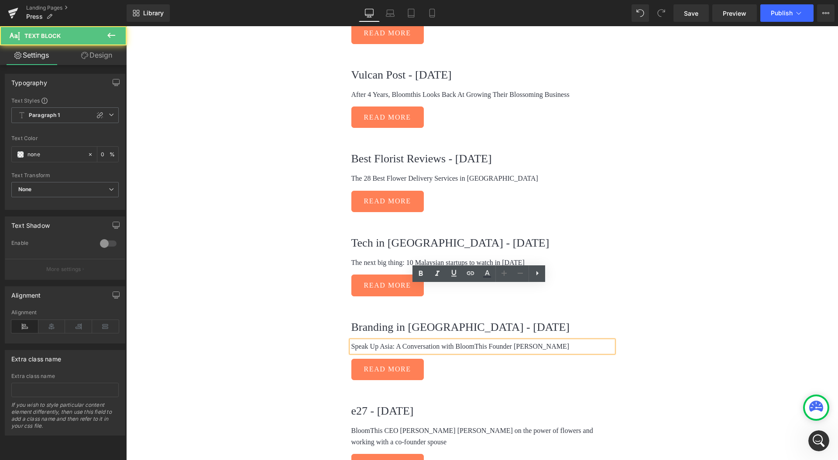
click at [459, 341] on p "Speak Up Asia: A Conversation with BloomThis Founder Penny Choo" at bounding box center [482, 346] width 262 height 11
paste div
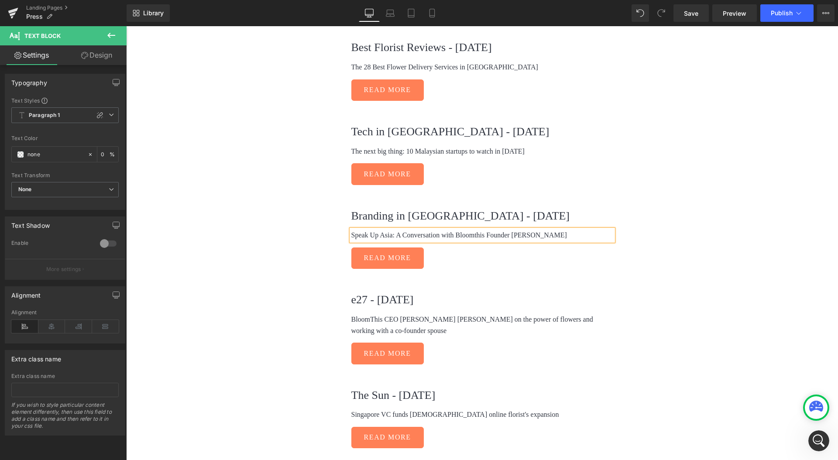
scroll to position [4889, 0]
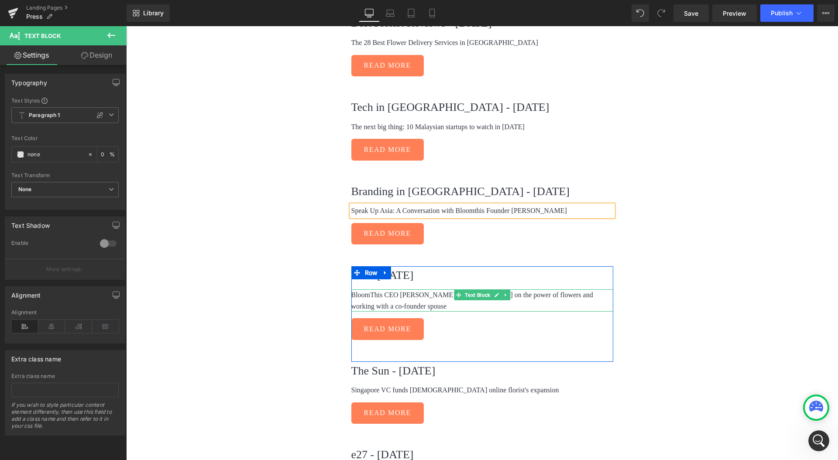
click at [366, 289] on p "BloomThis CEO Giden Lim on the power of flowers and working with a co-founder s…" at bounding box center [482, 300] width 262 height 22
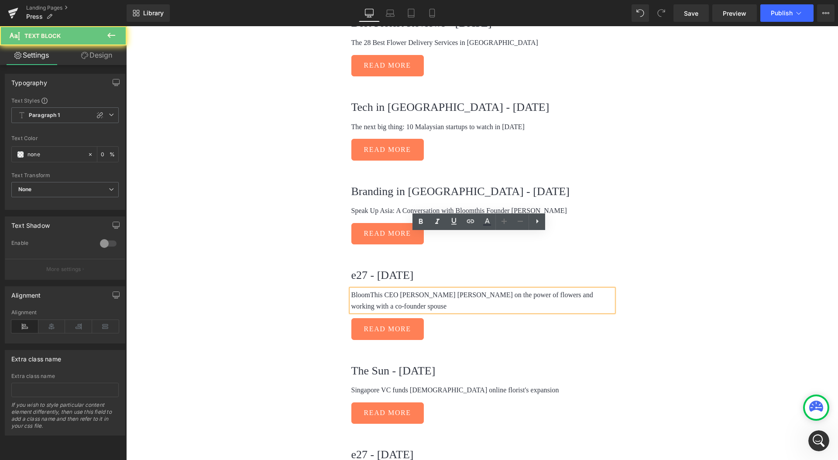
click at [368, 289] on p "BloomThis CEO Giden Lim on the power of flowers and working with a co-founder s…" at bounding box center [482, 300] width 262 height 22
paste div
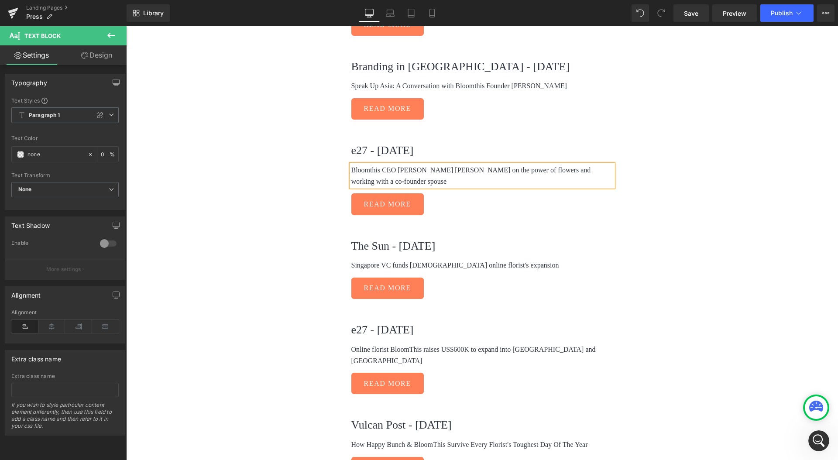
scroll to position [5043, 0]
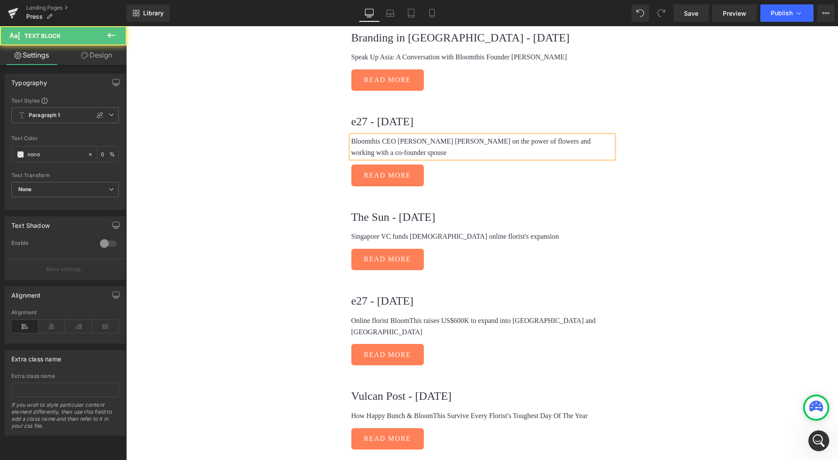
click at [398, 315] on p "Online florist BloomThis raises US$600K to expand into Singapore and Indonesia" at bounding box center [482, 326] width 262 height 22
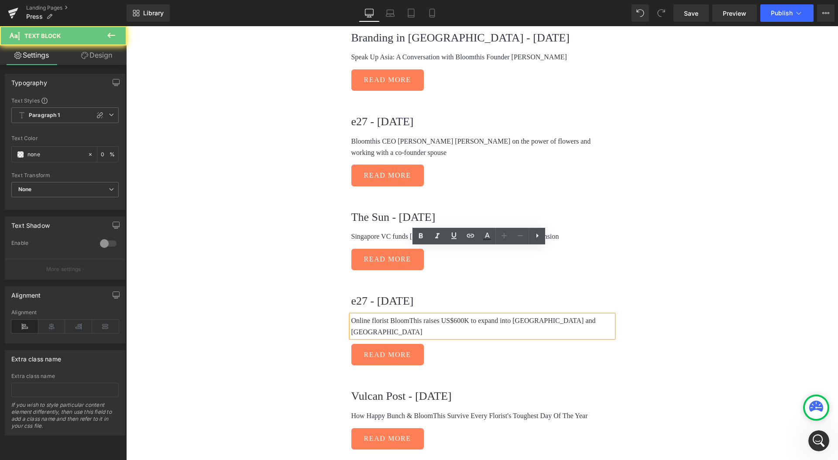
click at [401, 315] on p "Online florist BloomThis raises US$600K to expand into Singapore and Indonesia" at bounding box center [482, 326] width 262 height 22
paste div
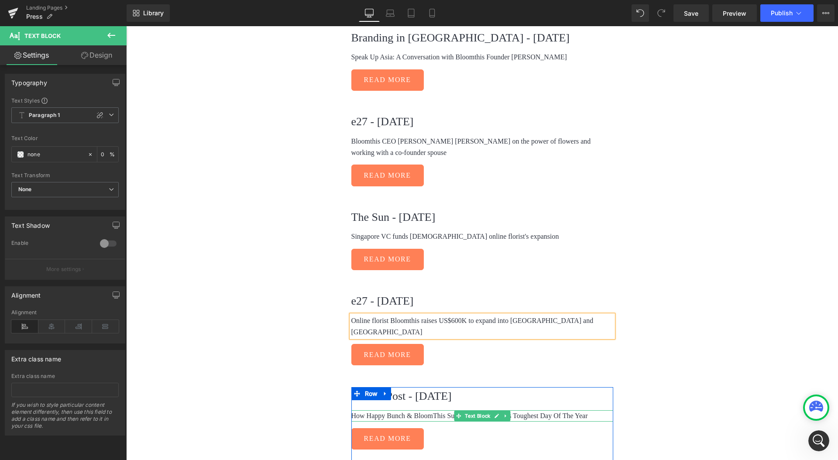
click at [425, 410] on p "How Happy Bunch & BloomThis Survive Every Florist's Toughest Day Of The Year" at bounding box center [482, 415] width 262 height 11
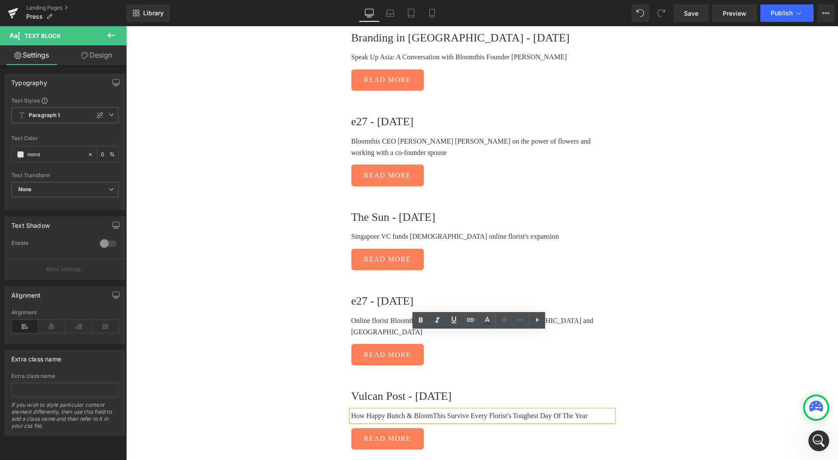
click at [428, 410] on p "How Happy Bunch & BloomThis Survive Every Florist's Toughest Day Of The Year" at bounding box center [482, 415] width 262 height 11
paste div
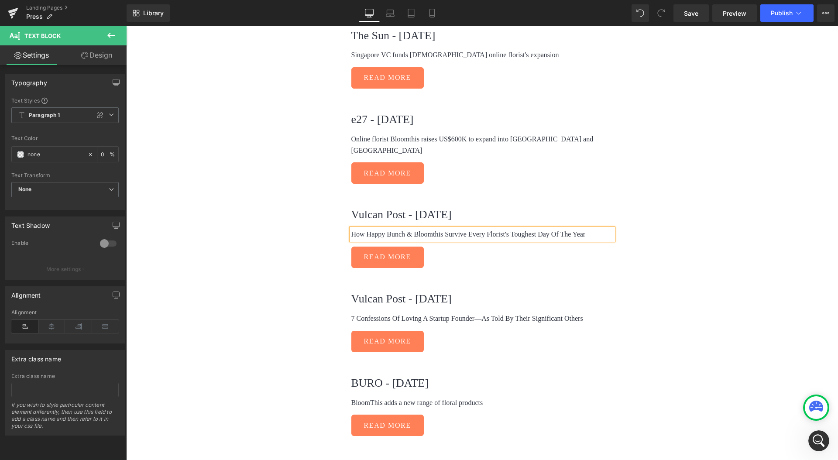
scroll to position [5238, 0]
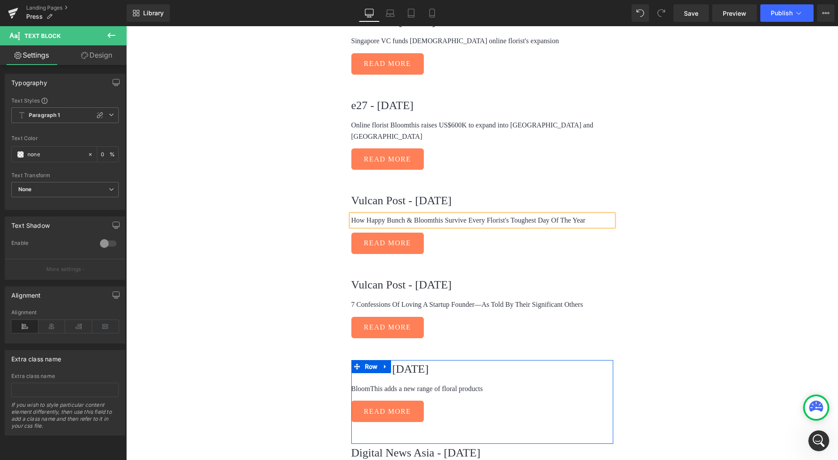
click at [377, 383] on p "BloomThis adds a new range of floral products" at bounding box center [482, 388] width 262 height 11
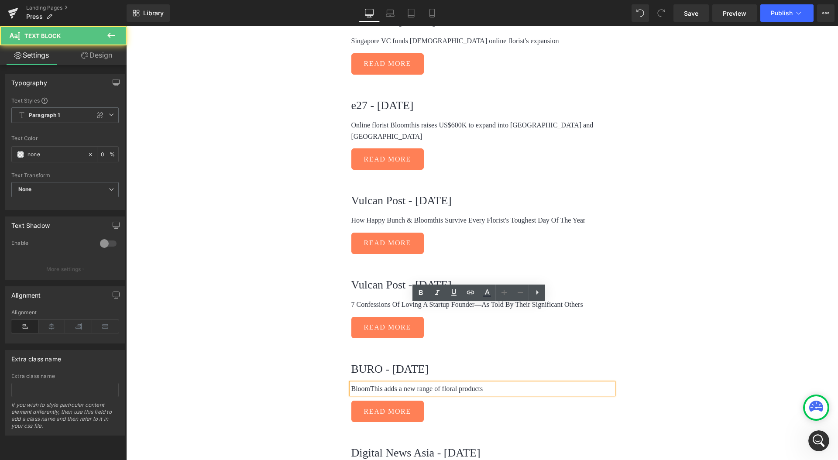
click at [368, 383] on p "BloomThis adds a new range of floral products" at bounding box center [482, 388] width 262 height 11
paste div
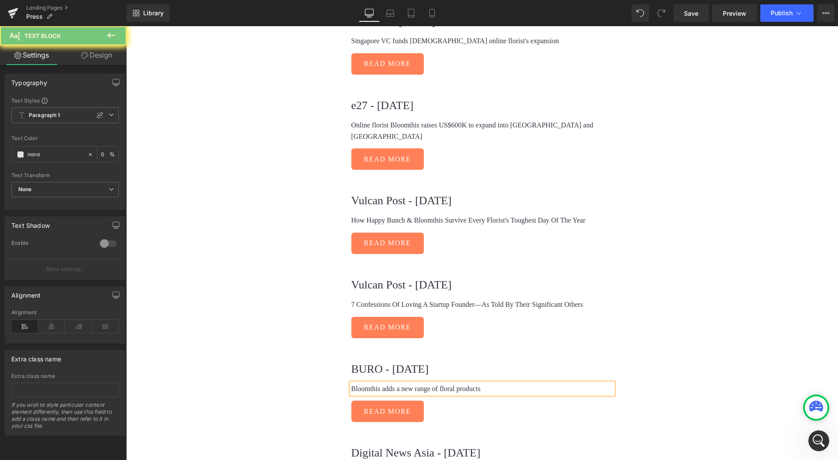
scroll to position [5347, 0]
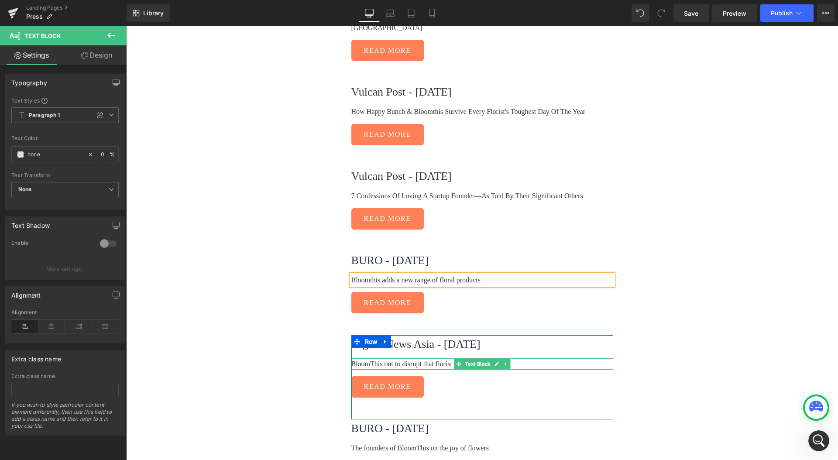
click at [367, 358] on p "BloomThis out to disrupt that florist business" at bounding box center [482, 363] width 262 height 11
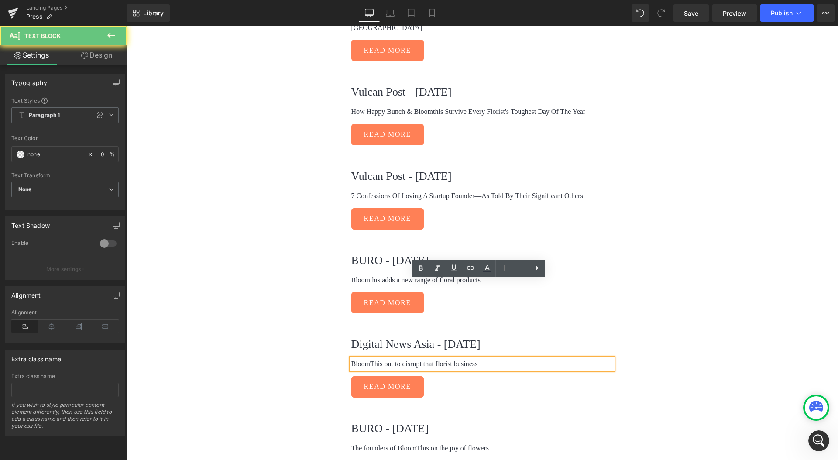
click at [364, 358] on p "BloomThis out to disrupt that florist business" at bounding box center [482, 363] width 262 height 11
paste div
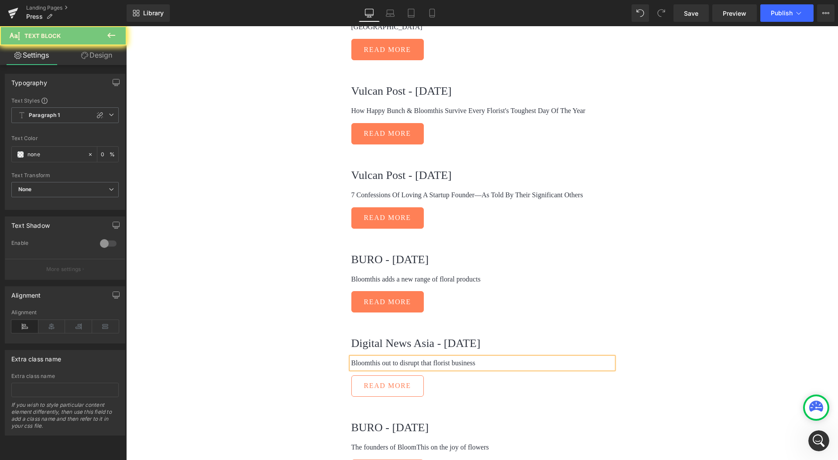
scroll to position [5442, 0]
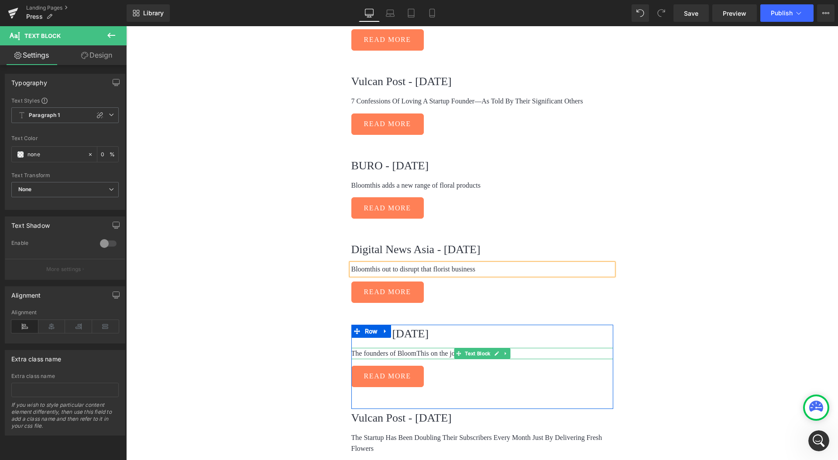
click at [409, 348] on p "The founders of BloomThis on the joy of flowers" at bounding box center [482, 353] width 262 height 11
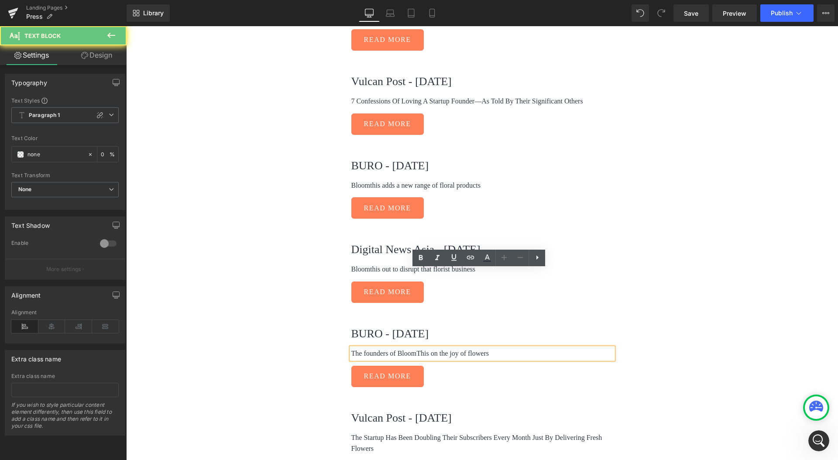
click at [411, 348] on p "The founders of BloomThis on the joy of flowers" at bounding box center [482, 353] width 262 height 11
paste div
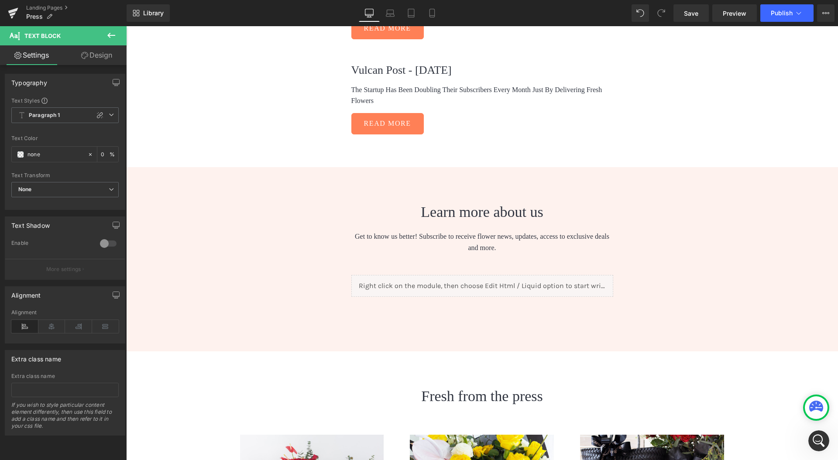
scroll to position [5796, 0]
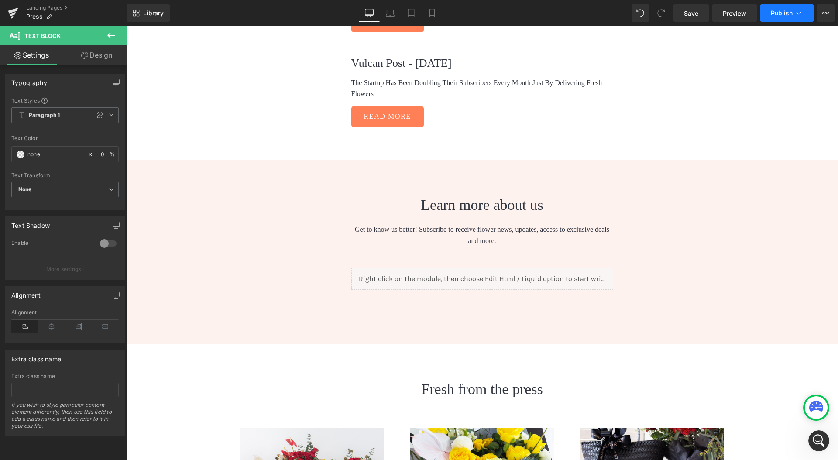
click at [774, 10] on span "Publish" at bounding box center [782, 13] width 22 height 7
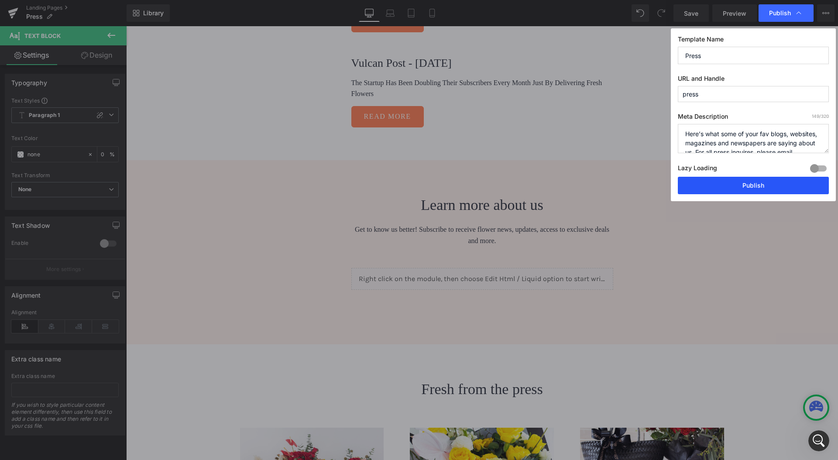
click at [745, 181] on button "Publish" at bounding box center [753, 185] width 151 height 17
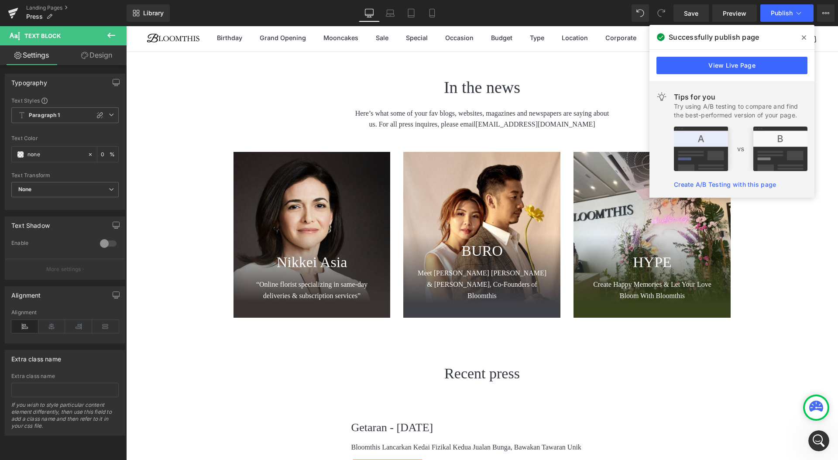
scroll to position [0, 0]
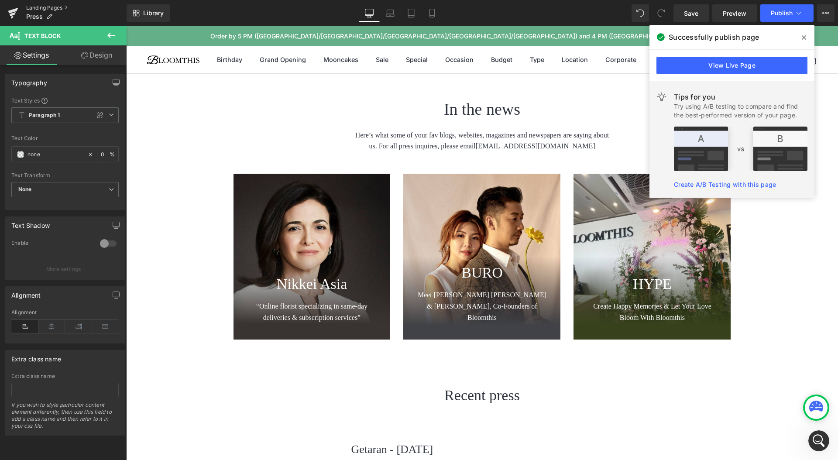
click at [51, 8] on link "Landing Pages" at bounding box center [76, 7] width 100 height 7
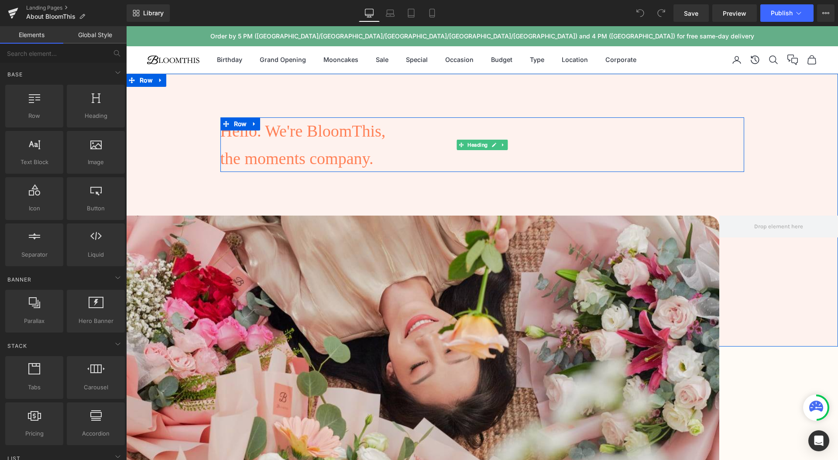
click at [351, 129] on h1 "Hello. We're BloomThis," at bounding box center [482, 131] width 524 height 28
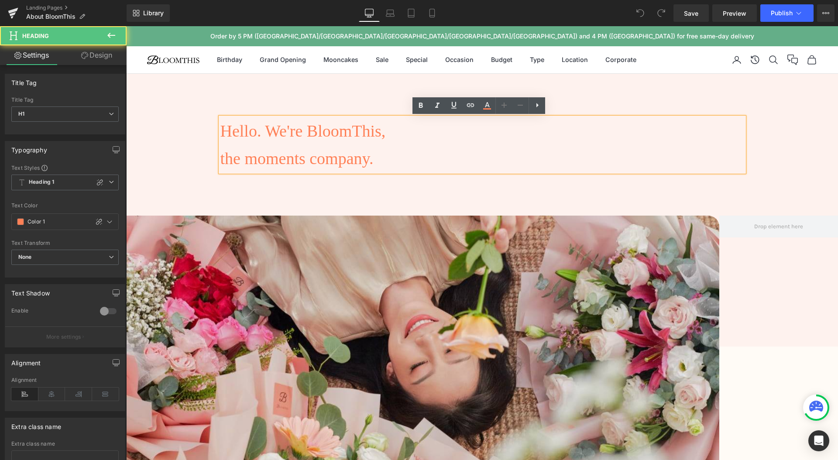
click at [359, 129] on h1 "Hello. We're BloomThis," at bounding box center [482, 131] width 524 height 28
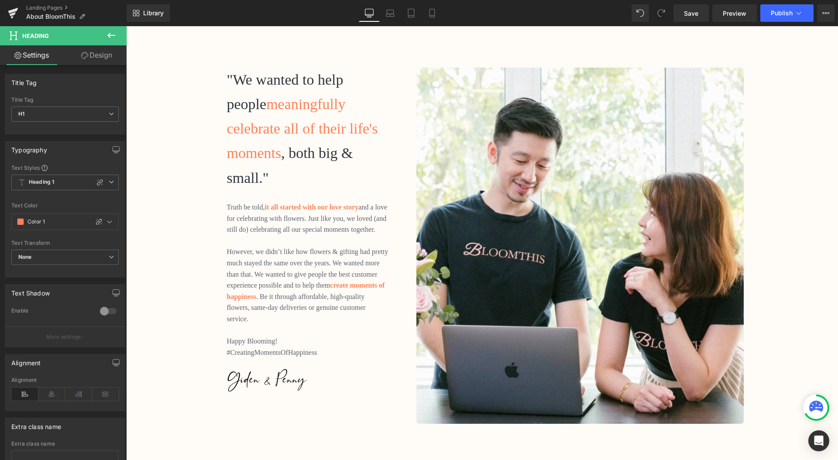
scroll to position [708, 0]
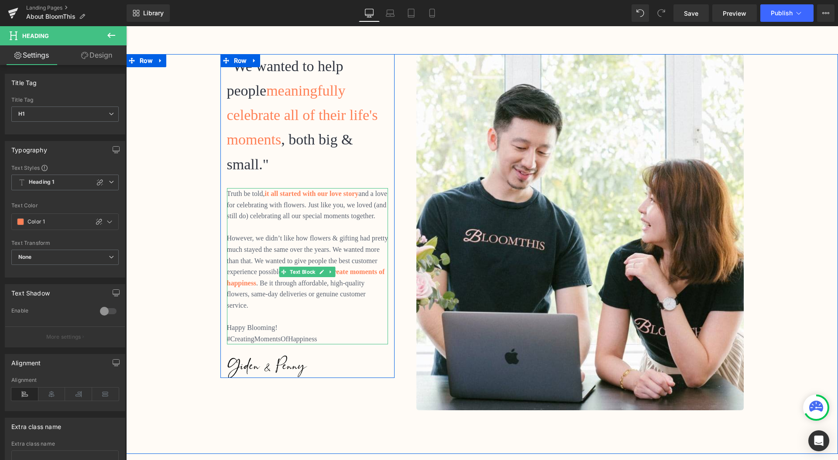
click at [254, 322] on p "Happy Blooming!" at bounding box center [308, 327] width 162 height 11
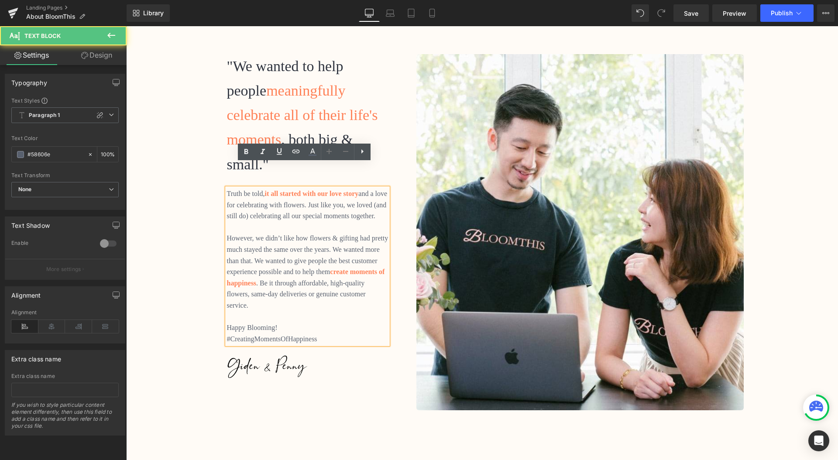
click at [246, 322] on p "Happy Blooming!" at bounding box center [308, 327] width 162 height 11
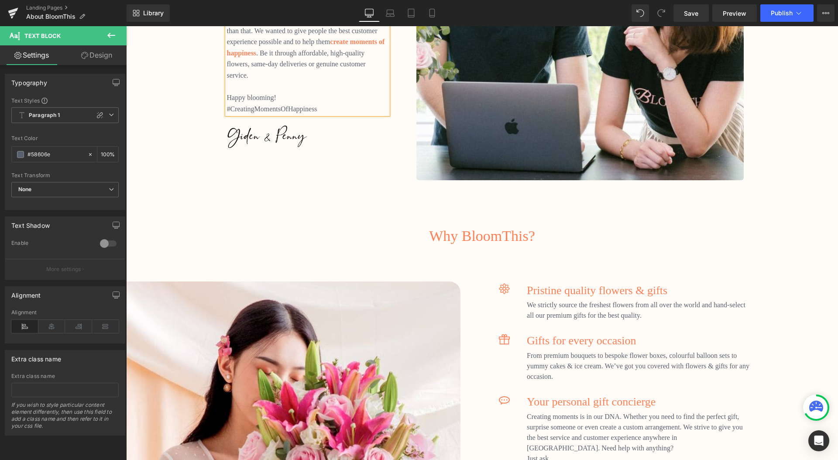
scroll to position [1009, 0]
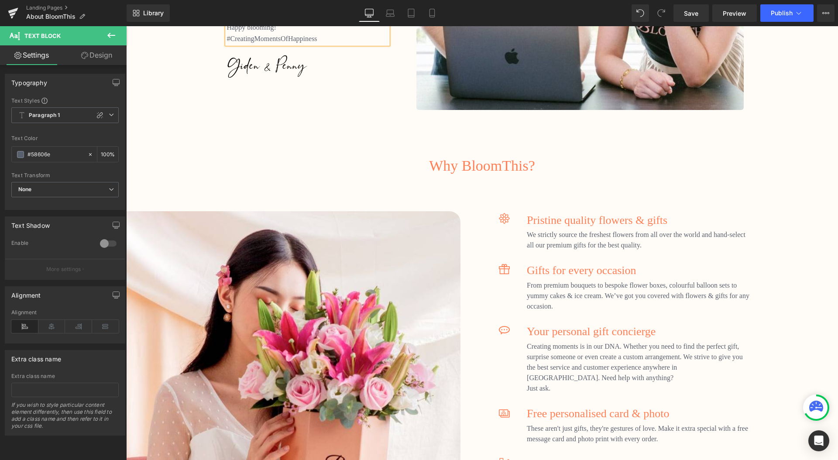
click at [508, 168] on h2 "Why BloomThis?" at bounding box center [482, 166] width 511 height 24
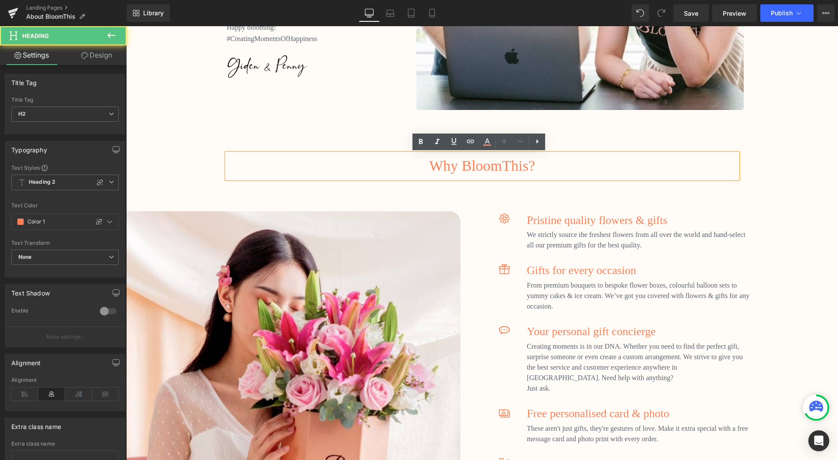
click at [507, 163] on h2 "Why BloomThis?" at bounding box center [482, 166] width 511 height 24
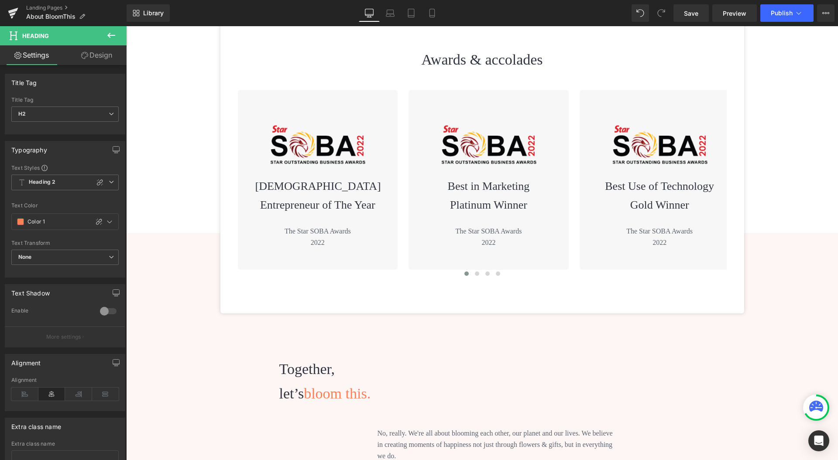
scroll to position [3214, 0]
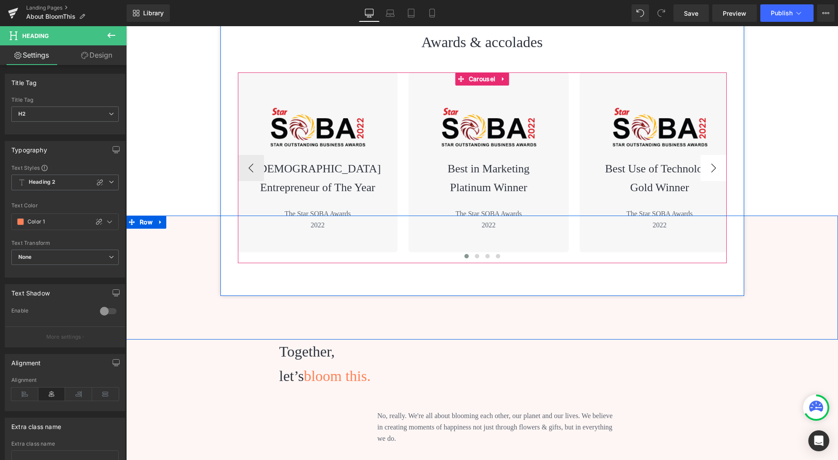
click at [715, 167] on button "›" at bounding box center [714, 168] width 26 height 26
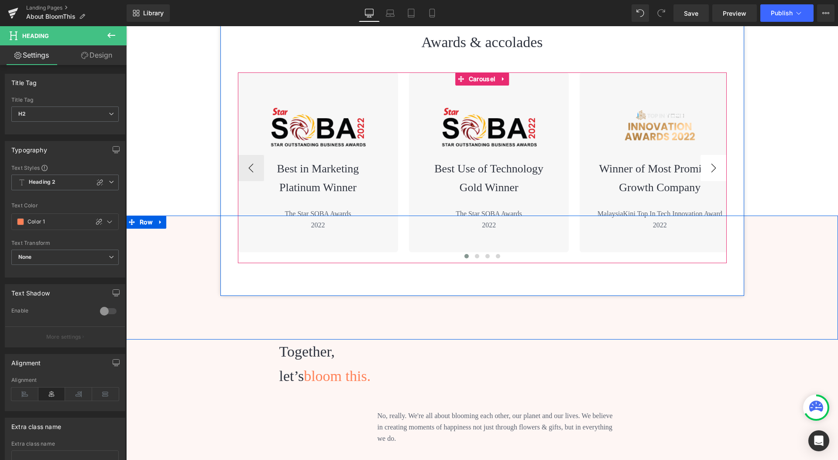
click at [715, 167] on button "›" at bounding box center [714, 168] width 26 height 26
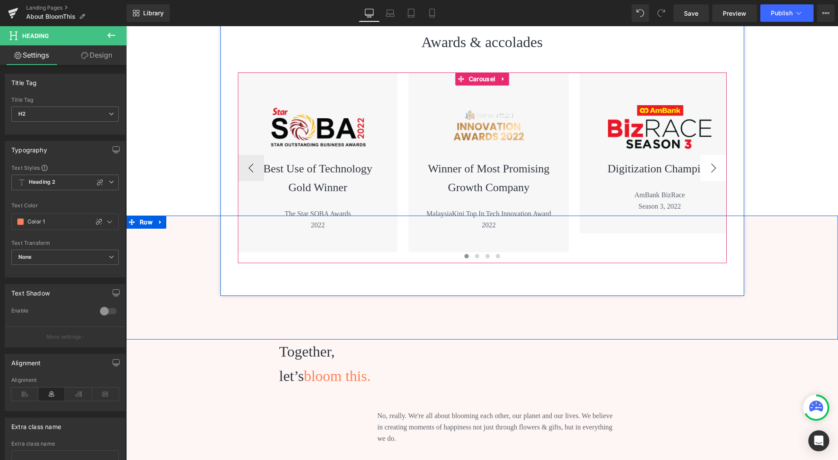
click at [715, 167] on button "›" at bounding box center [714, 168] width 26 height 26
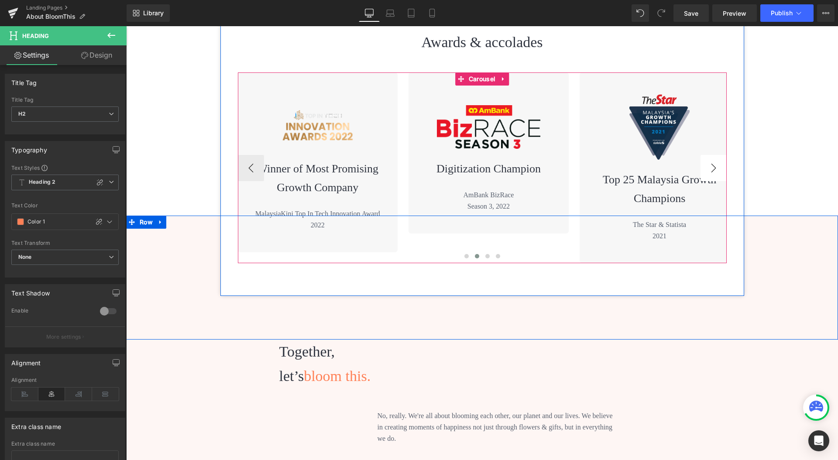
click at [715, 167] on button "›" at bounding box center [714, 168] width 26 height 26
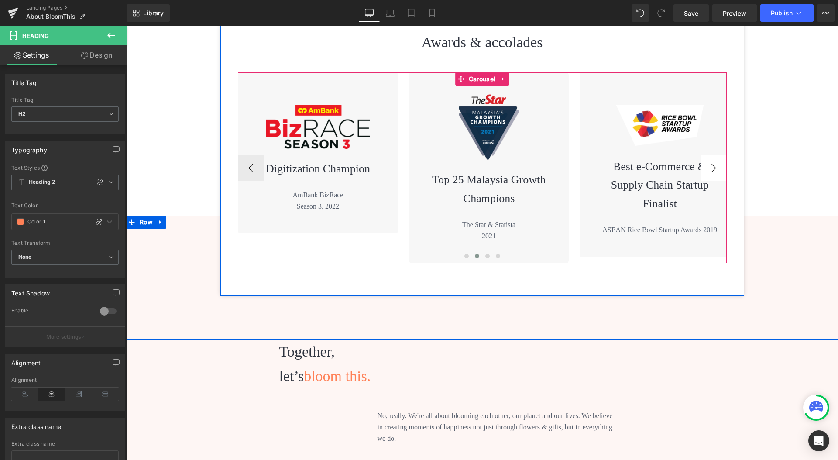
click at [715, 167] on button "›" at bounding box center [714, 168] width 26 height 26
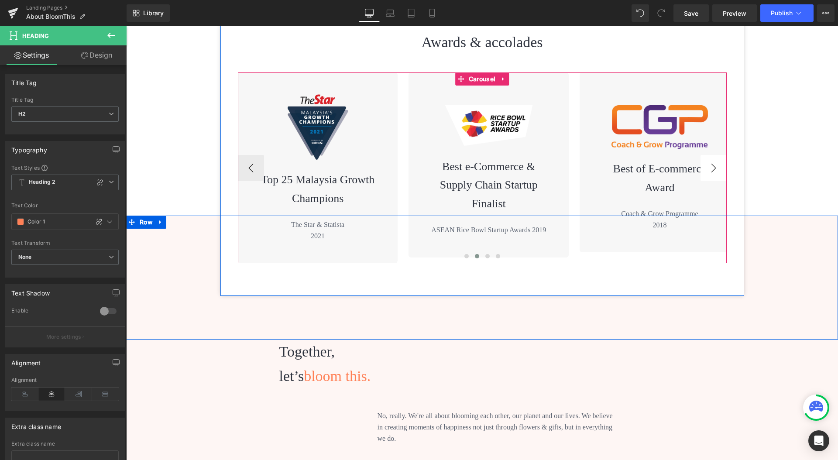
click at [715, 167] on button "›" at bounding box center [714, 168] width 26 height 26
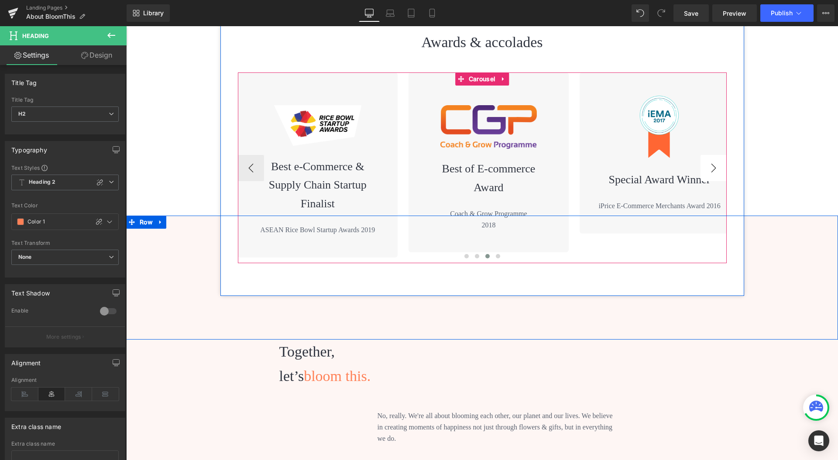
click at [715, 167] on button "›" at bounding box center [714, 168] width 26 height 26
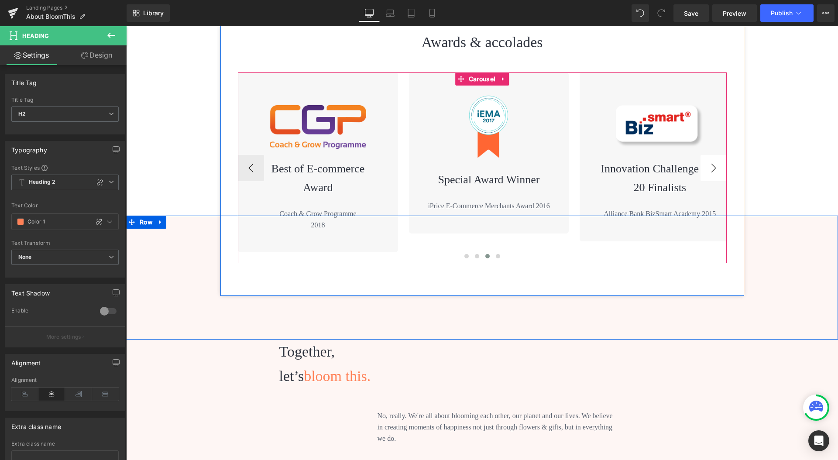
click at [715, 167] on button "›" at bounding box center [714, 168] width 26 height 26
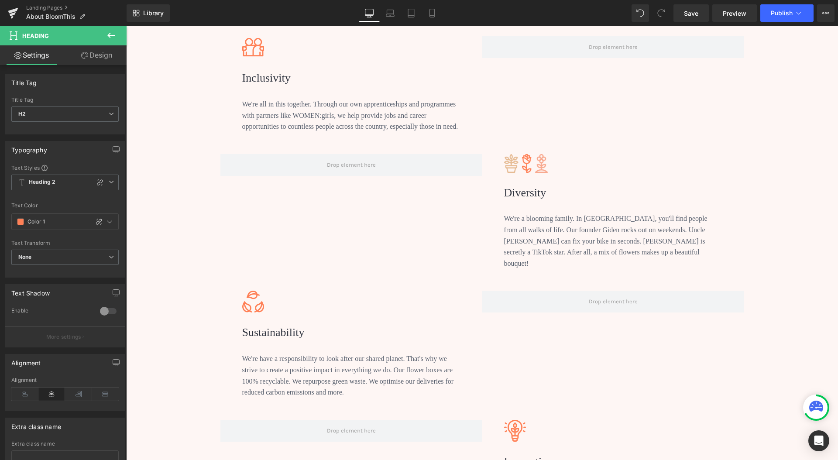
scroll to position [3672, 0]
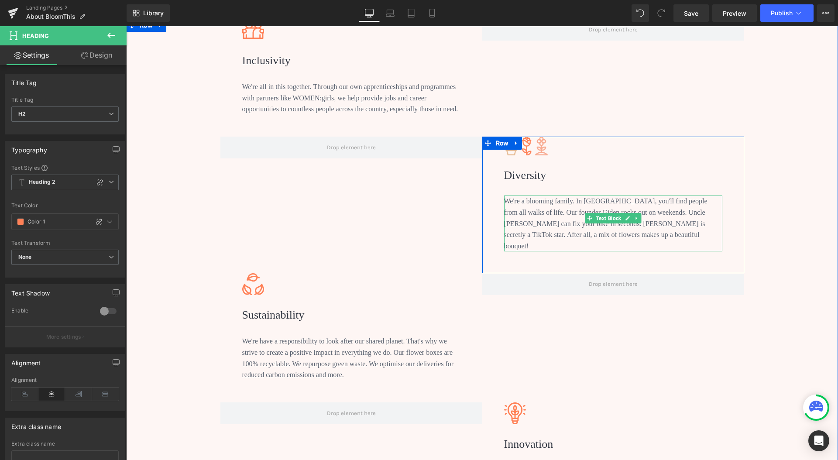
click at [602, 201] on p "We're a blooming family. In BloomThis, you'll find people from all walks of lif…" at bounding box center [613, 224] width 218 height 56
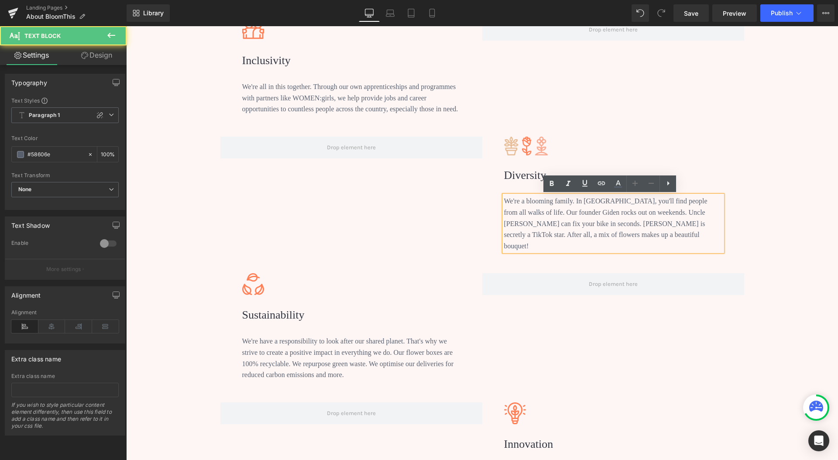
click at [602, 200] on p "We're a blooming family. In BloomThis, you'll find people from all walks of lif…" at bounding box center [613, 224] width 218 height 56
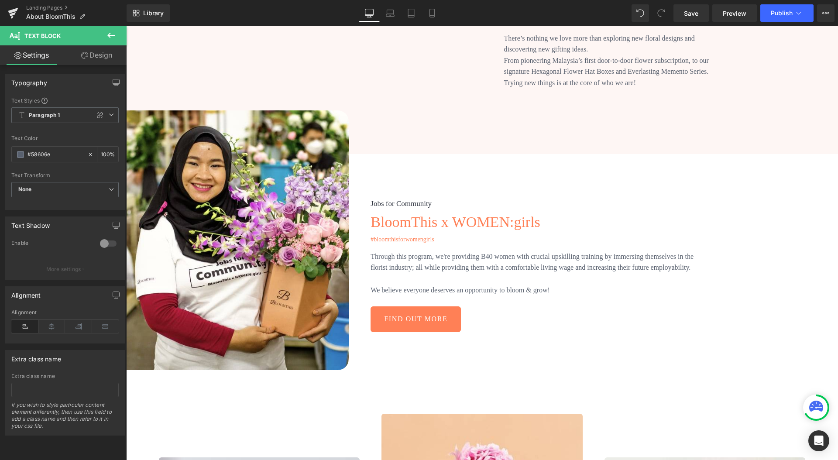
scroll to position [4132, 0]
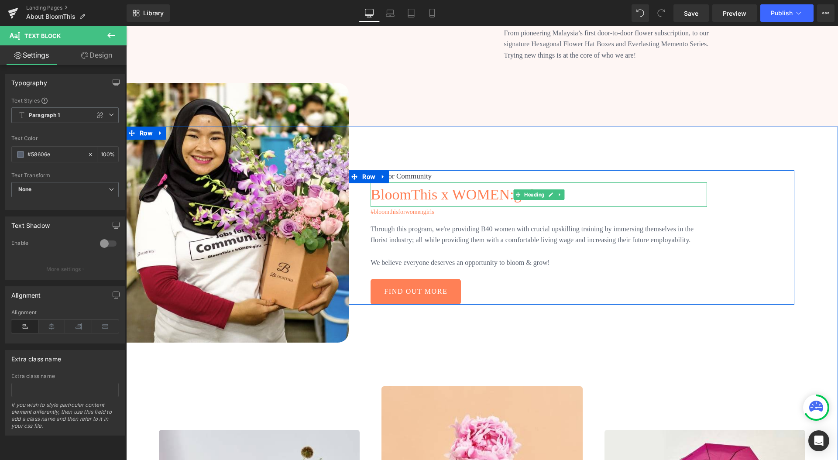
click at [420, 183] on h2 "BloomThis x WOMEN:girls" at bounding box center [539, 194] width 337 height 24
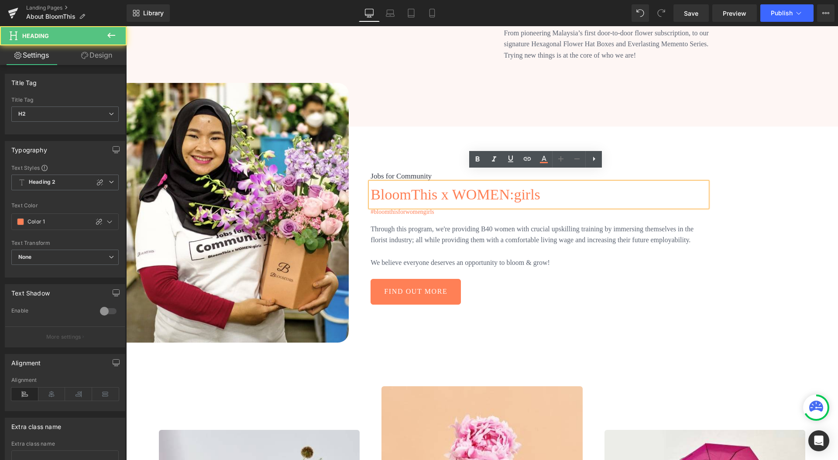
drag, startPoint x: 412, startPoint y: 182, endPoint x: 416, endPoint y: 182, distance: 4.4
click at [413, 182] on h2 "BloomThis x WOMEN:girls" at bounding box center [539, 194] width 337 height 24
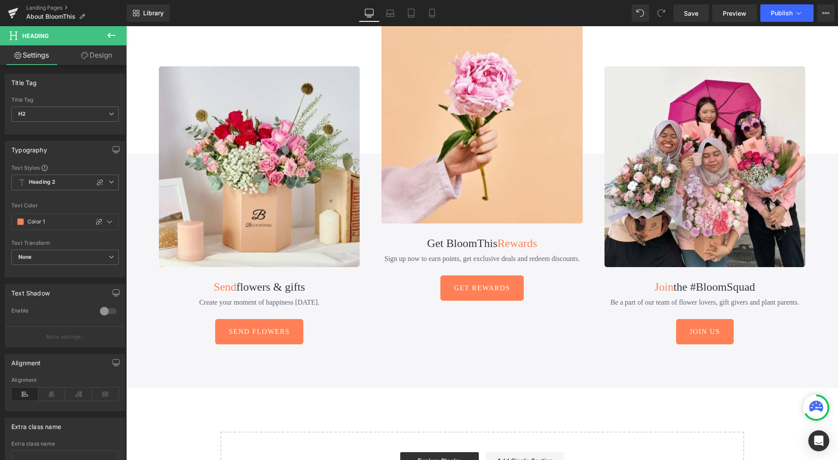
scroll to position [4488, 0]
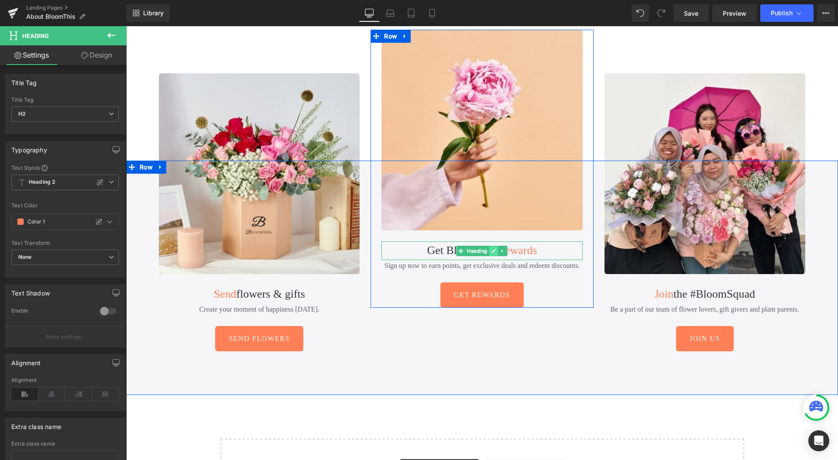
click at [492, 248] on icon at bounding box center [494, 250] width 5 height 5
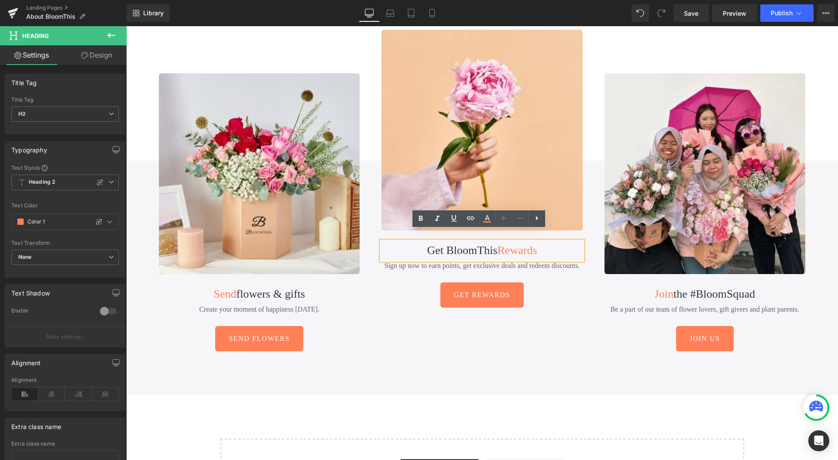
click at [483, 244] on span "Get BloomThis" at bounding box center [462, 250] width 70 height 13
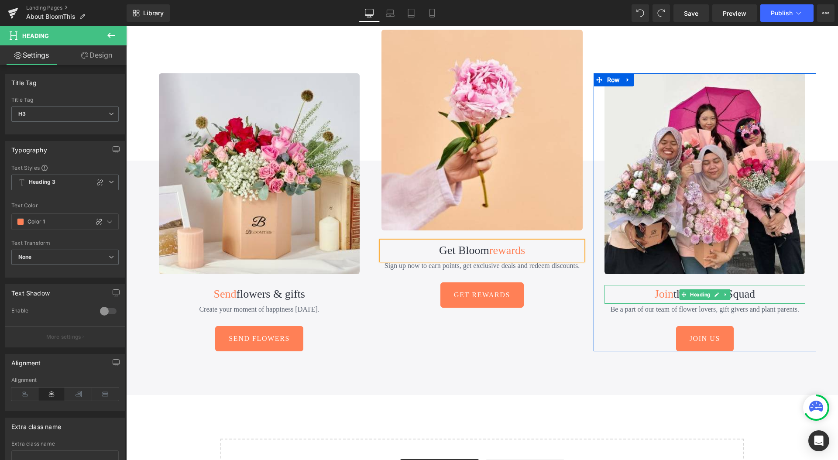
click at [731, 288] on span "the #BloomSquad" at bounding box center [715, 294] width 82 height 13
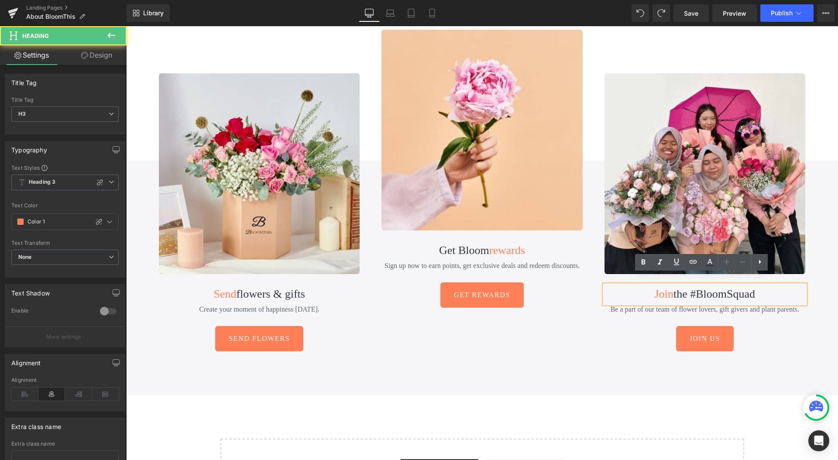
click at [728, 288] on span "the #BloomSquad" at bounding box center [715, 294] width 82 height 13
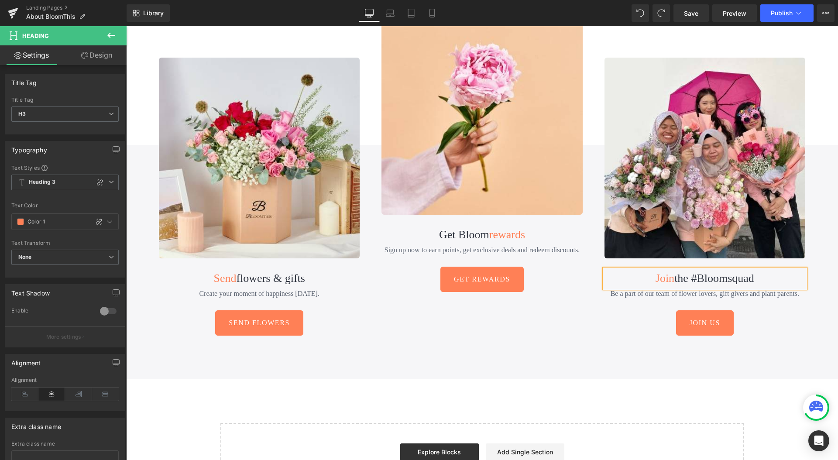
scroll to position [4497, 0]
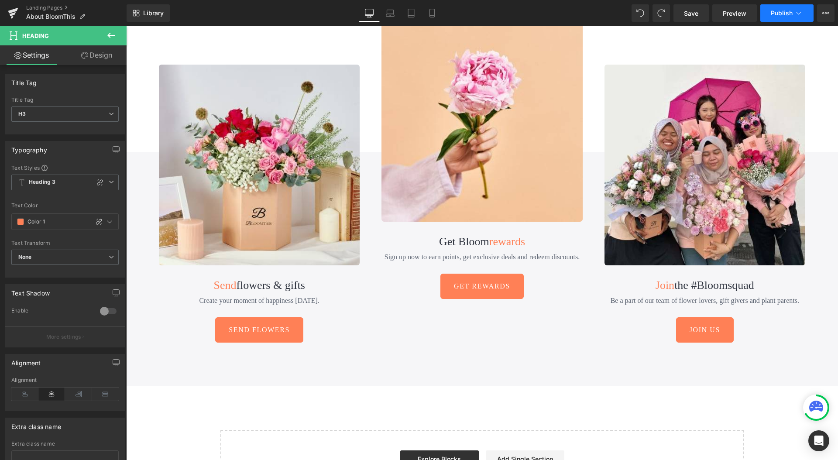
click at [776, 13] on span "Publish" at bounding box center [782, 13] width 22 height 7
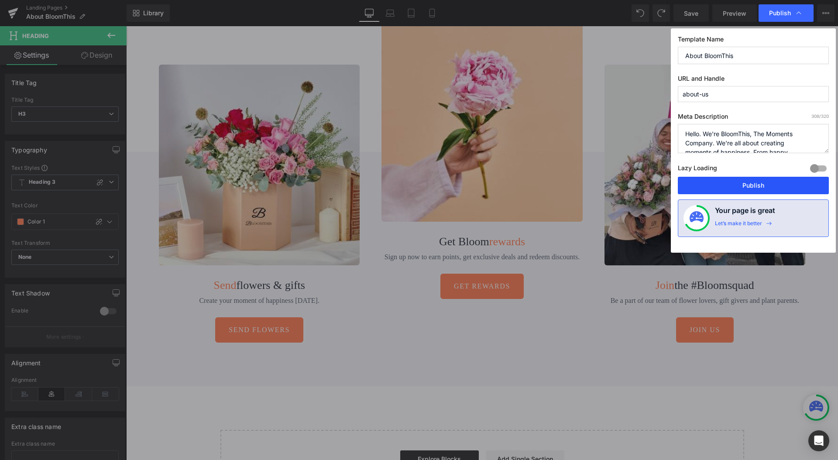
click at [746, 179] on button "Publish" at bounding box center [753, 185] width 151 height 17
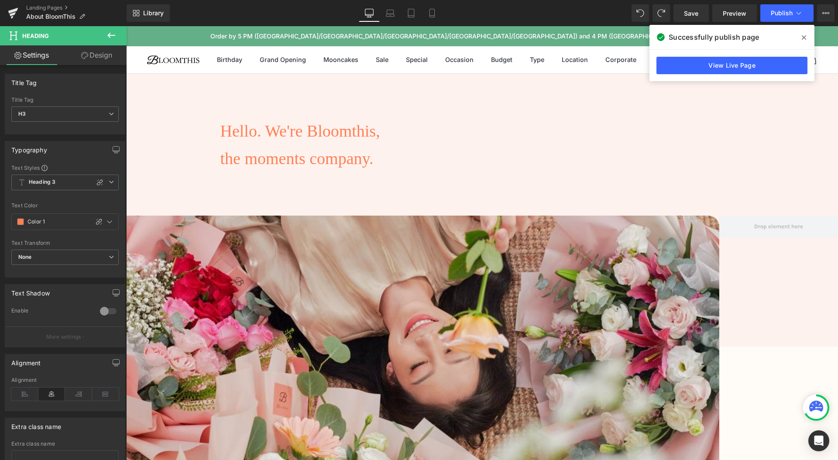
drag, startPoint x: 803, startPoint y: 36, endPoint x: 525, endPoint y: 47, distance: 277.8
click at [803, 36] on icon at bounding box center [804, 37] width 4 height 4
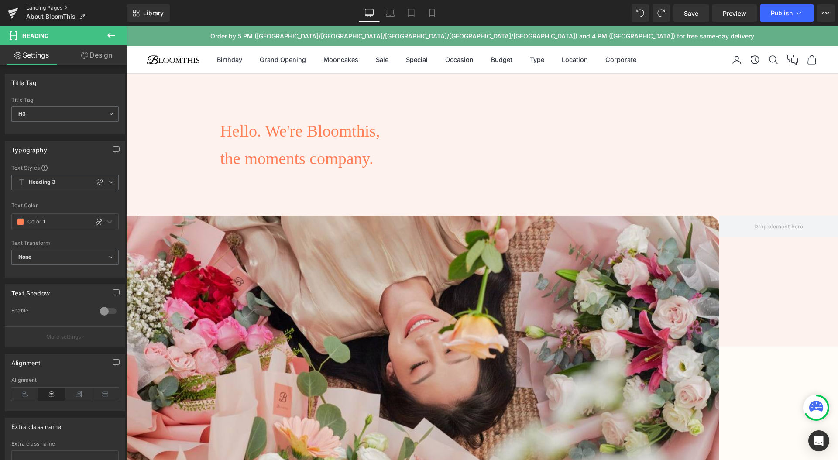
click at [37, 7] on link "Landing Pages" at bounding box center [76, 7] width 100 height 7
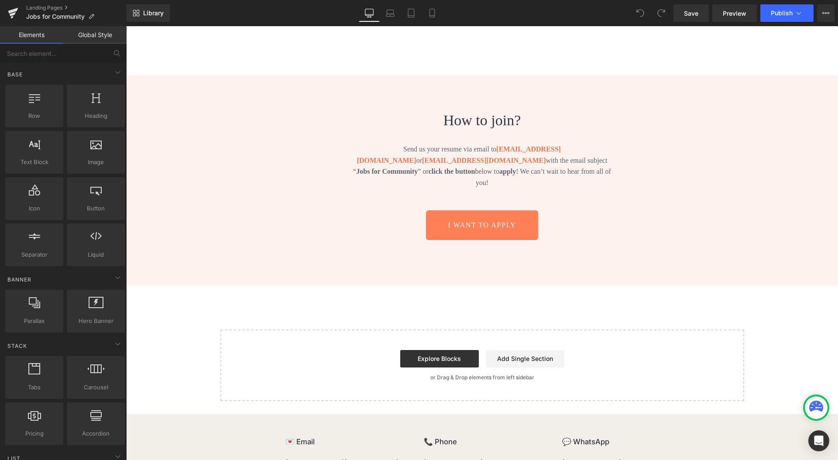
scroll to position [998, 0]
drag, startPoint x: 49, startPoint y: 9, endPoint x: 93, endPoint y: 13, distance: 43.9
click at [50, 9] on link "Landing Pages" at bounding box center [76, 7] width 100 height 7
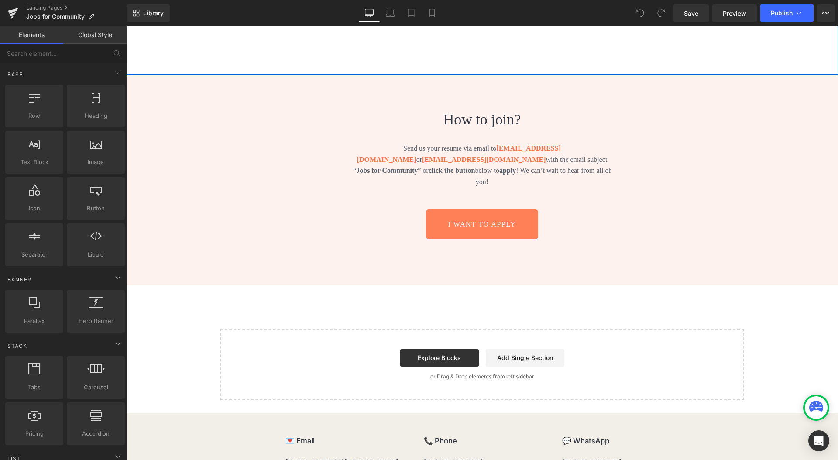
scroll to position [897, 0]
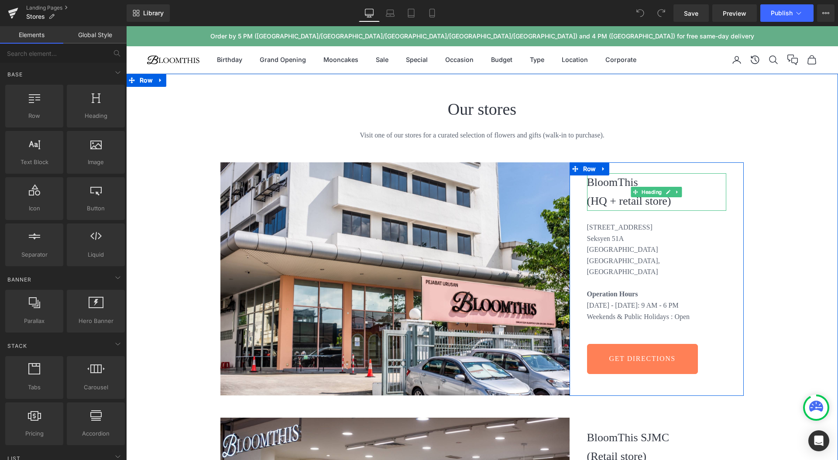
click at [619, 180] on h2 "BloomThis" at bounding box center [657, 182] width 140 height 19
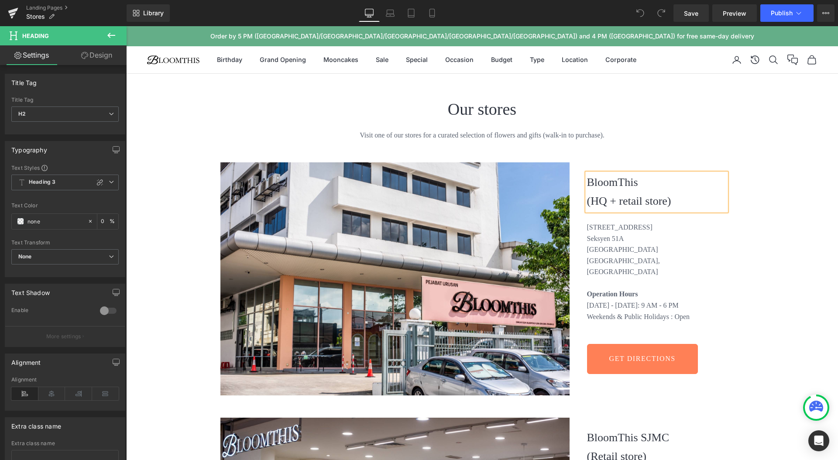
click at [642, 182] on h2 "BloomThis" at bounding box center [657, 182] width 140 height 19
click at [609, 179] on h2 "Bloomthis" at bounding box center [657, 182] width 140 height 19
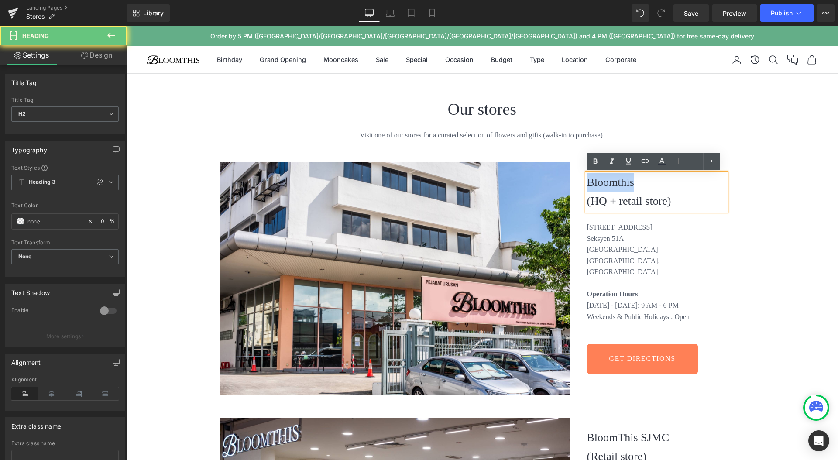
click at [609, 179] on h2 "Bloomthis" at bounding box center [657, 182] width 140 height 19
copy h2 "Bloomthis"
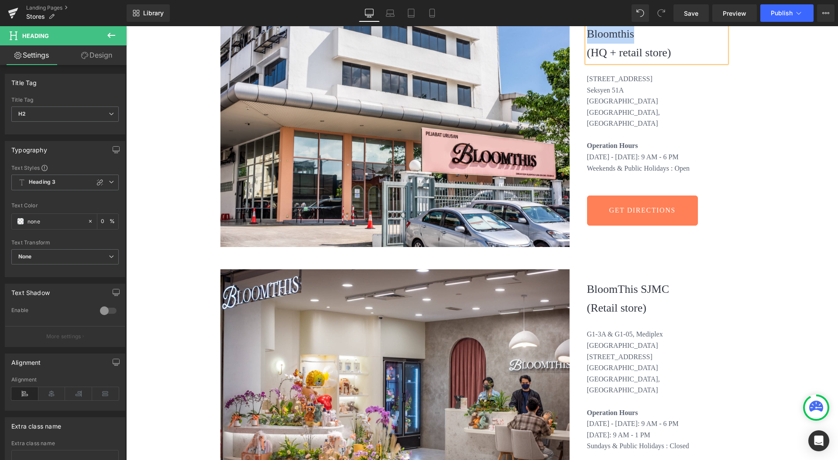
scroll to position [218, 0]
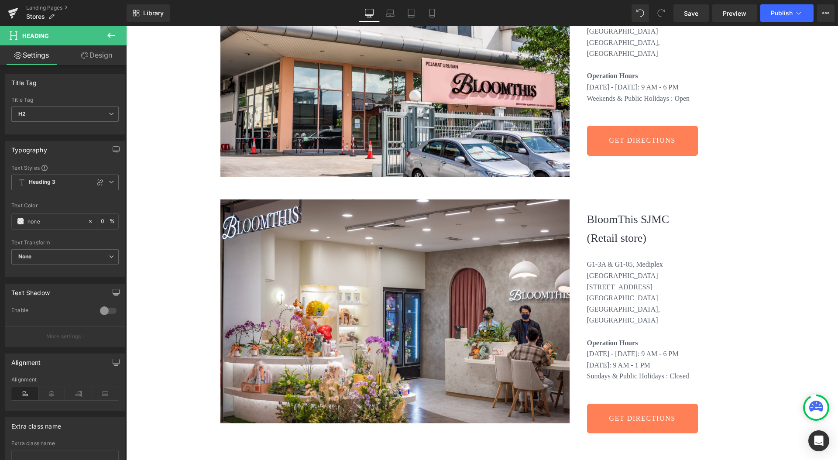
click at [618, 227] on h2 "BloomThis SJMC" at bounding box center [657, 219] width 140 height 19
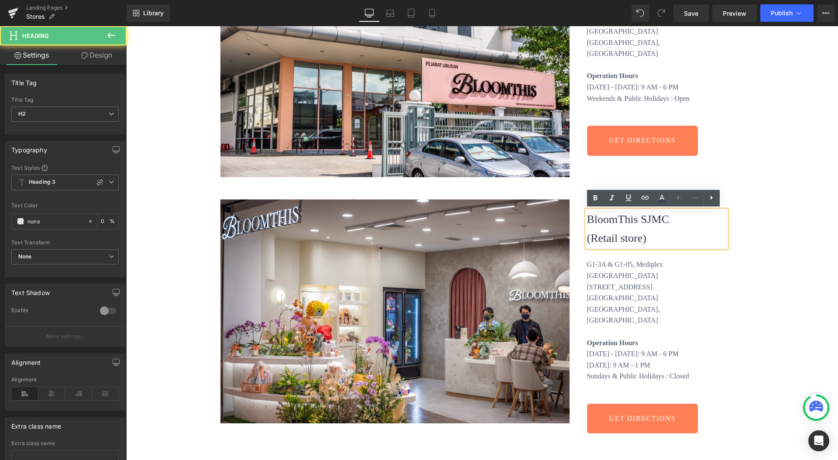
click at [617, 220] on h2 "BloomThis SJMC" at bounding box center [657, 219] width 140 height 19
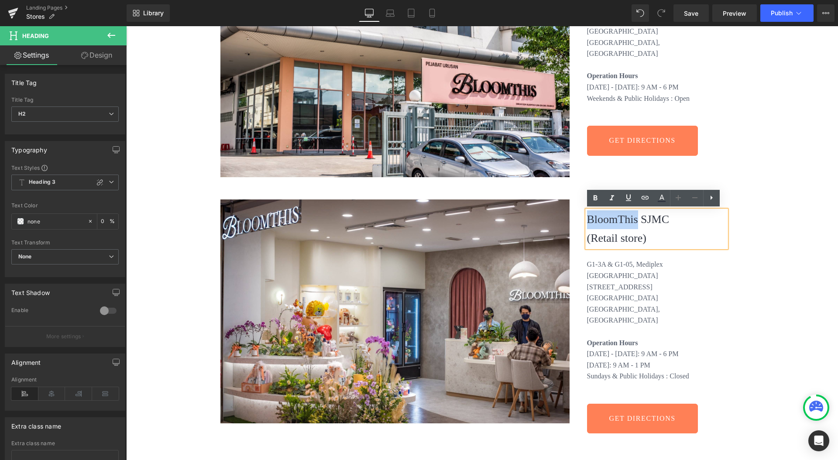
paste div
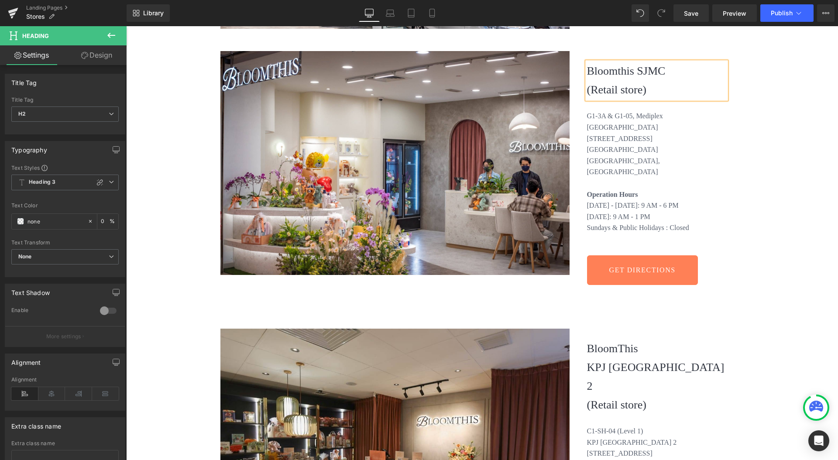
scroll to position [438, 0]
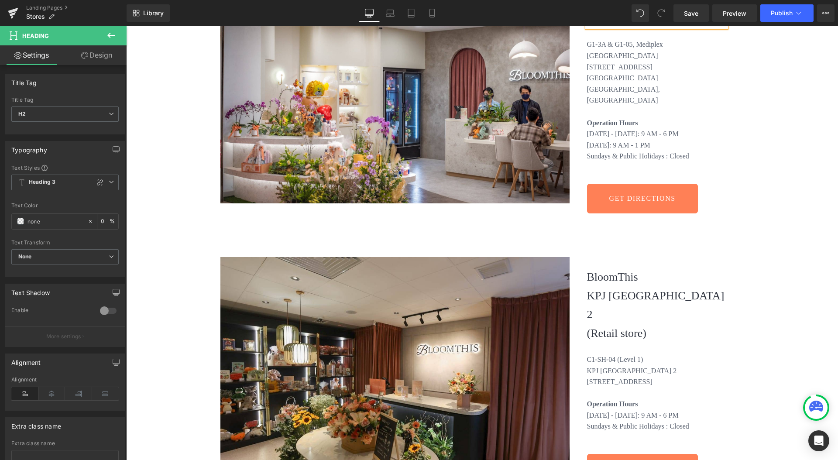
click at [615, 268] on h2 "BloomThis" at bounding box center [657, 277] width 140 height 19
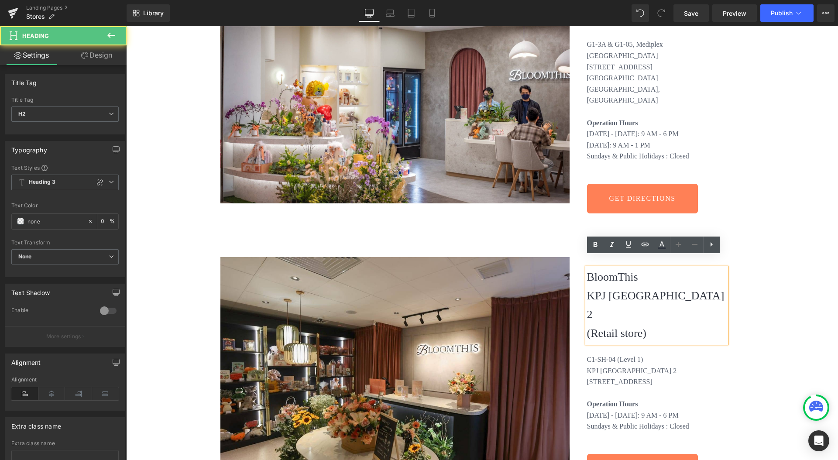
click at [613, 268] on h2 "BloomThis" at bounding box center [657, 277] width 140 height 19
click at [607, 268] on h2 "BloomThis" at bounding box center [657, 277] width 140 height 19
paste div
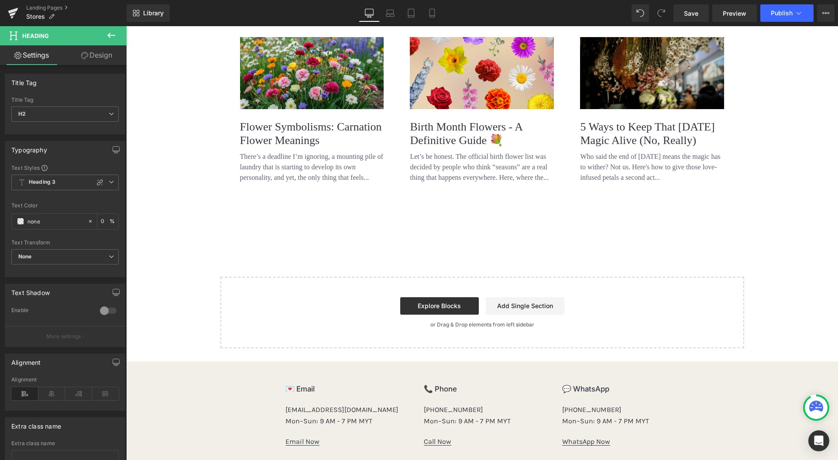
scroll to position [1259, 0]
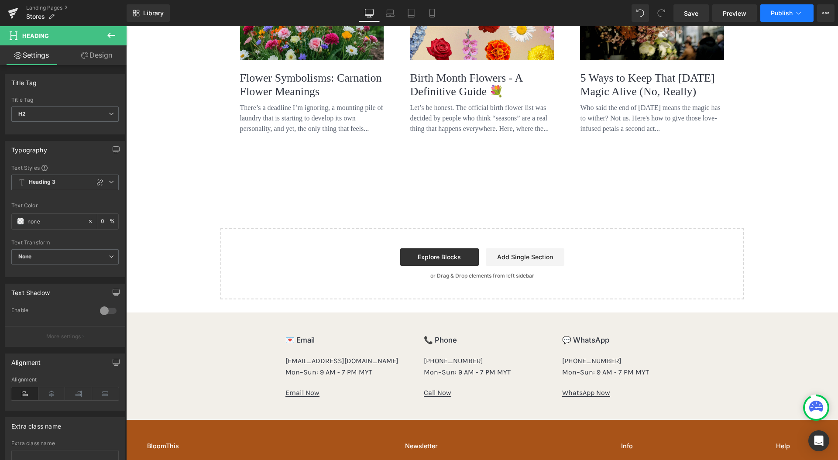
click at [777, 15] on span "Publish" at bounding box center [782, 13] width 22 height 7
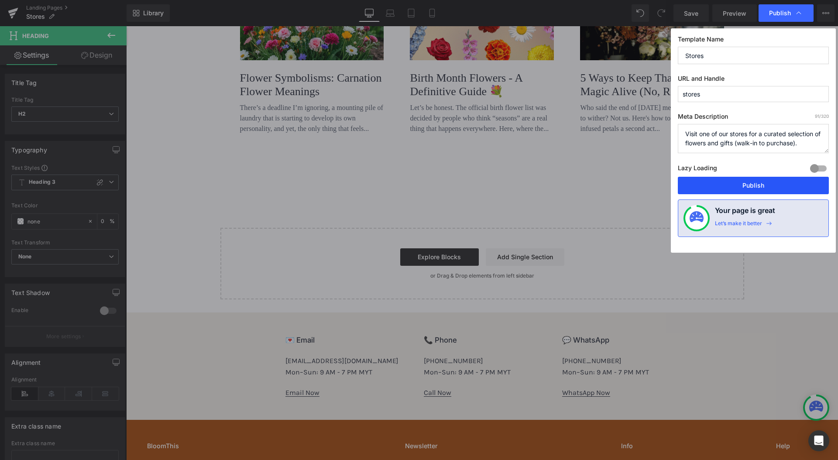
click at [745, 186] on button "Publish" at bounding box center [753, 185] width 151 height 17
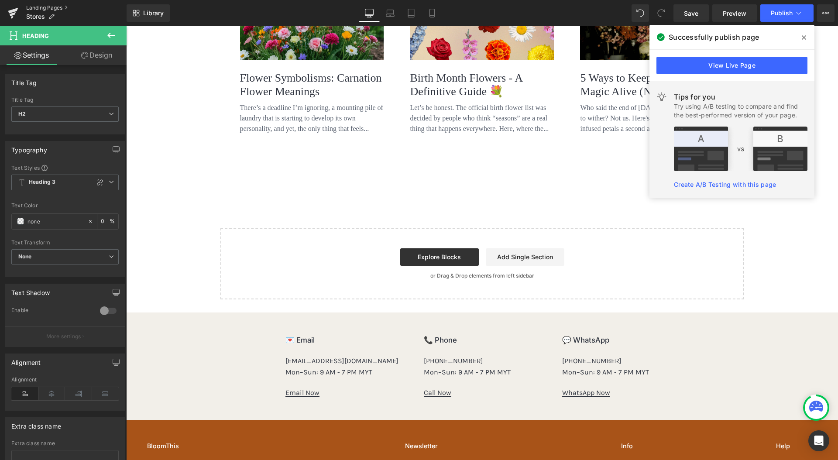
click at [50, 9] on link "Landing Pages" at bounding box center [76, 7] width 100 height 7
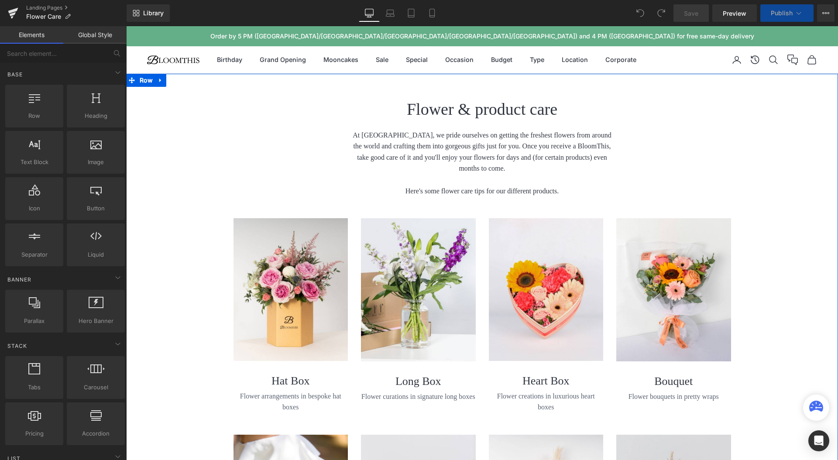
click at [387, 135] on p "At [GEOGRAPHIC_DATA], we pride ourselves on getting the freshest flowers from a…" at bounding box center [482, 152] width 262 height 45
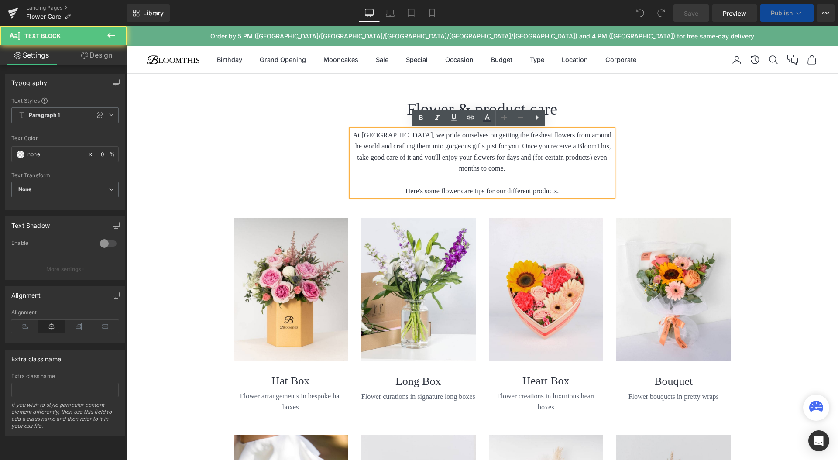
click at [380, 135] on p "At [GEOGRAPHIC_DATA], we pride ourselves on getting the freshest flowers from a…" at bounding box center [482, 152] width 262 height 45
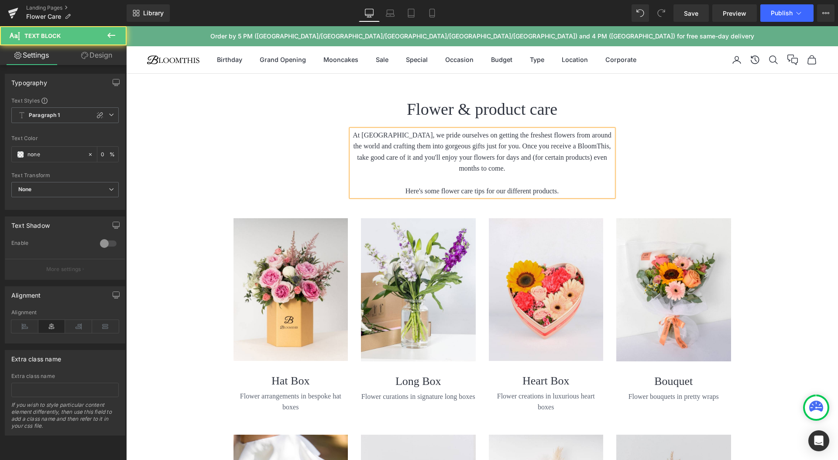
click at [556, 145] on p "At [GEOGRAPHIC_DATA], we pride ourselves on getting the freshest flowers from a…" at bounding box center [482, 152] width 262 height 45
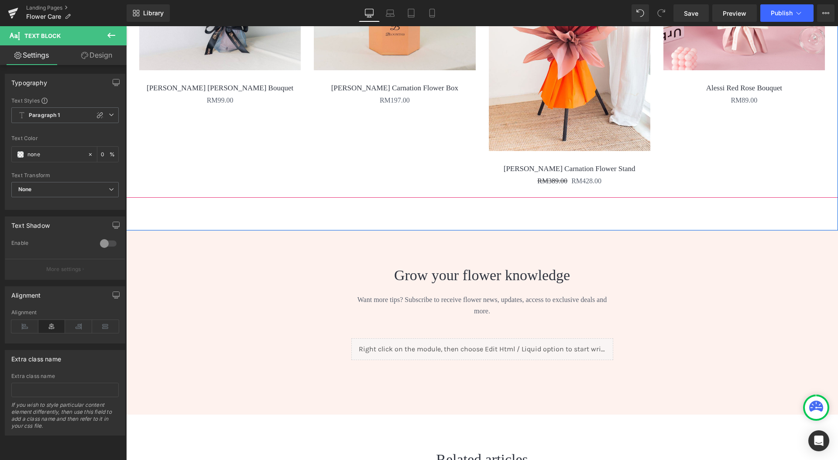
scroll to position [1952, 0]
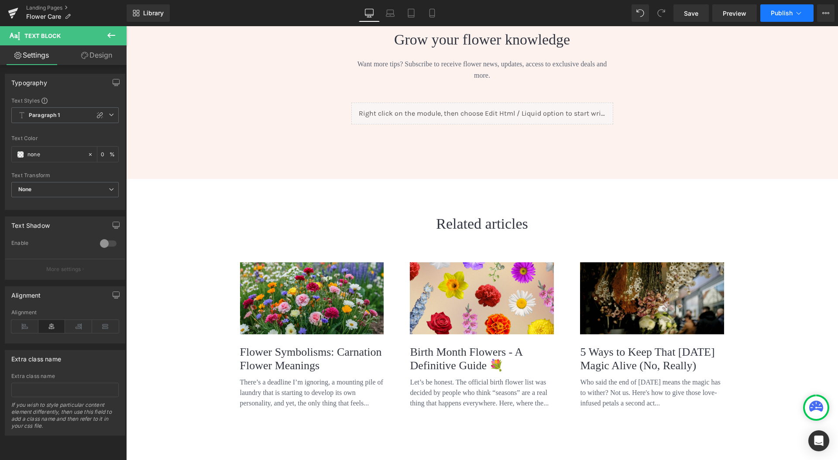
click at [780, 18] on button "Publish" at bounding box center [786, 12] width 53 height 17
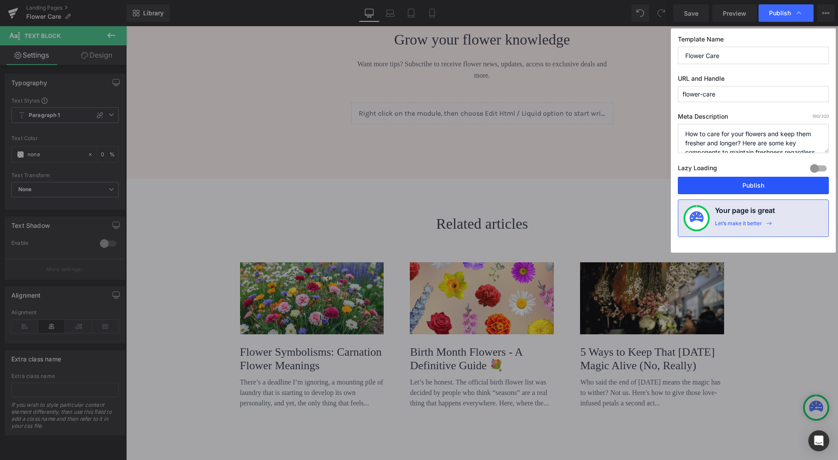
drag, startPoint x: 756, startPoint y: 189, endPoint x: 629, endPoint y: 161, distance: 129.6
click at [756, 189] on button "Publish" at bounding box center [753, 185] width 151 height 17
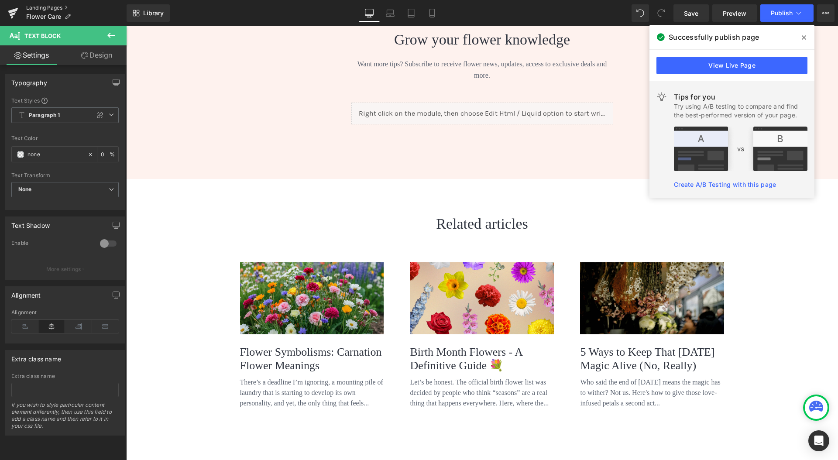
drag, startPoint x: 51, startPoint y: 7, endPoint x: 137, endPoint y: 24, distance: 88.1
click at [51, 7] on link "Landing Pages" at bounding box center [76, 7] width 100 height 7
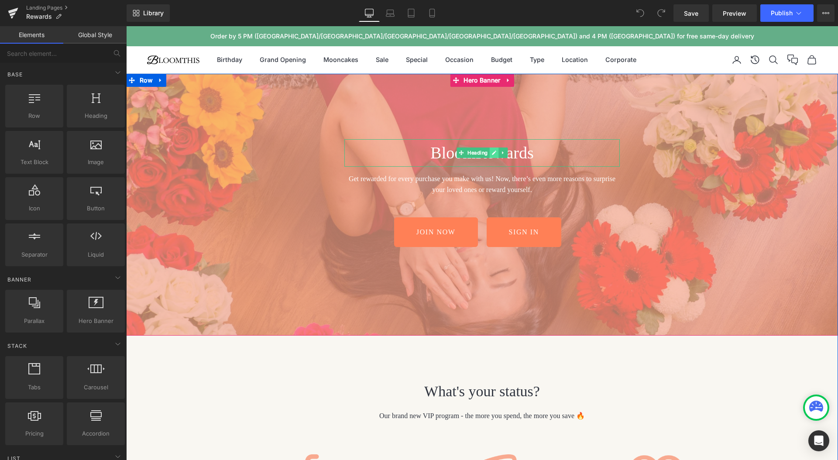
click at [492, 152] on icon at bounding box center [494, 152] width 5 height 5
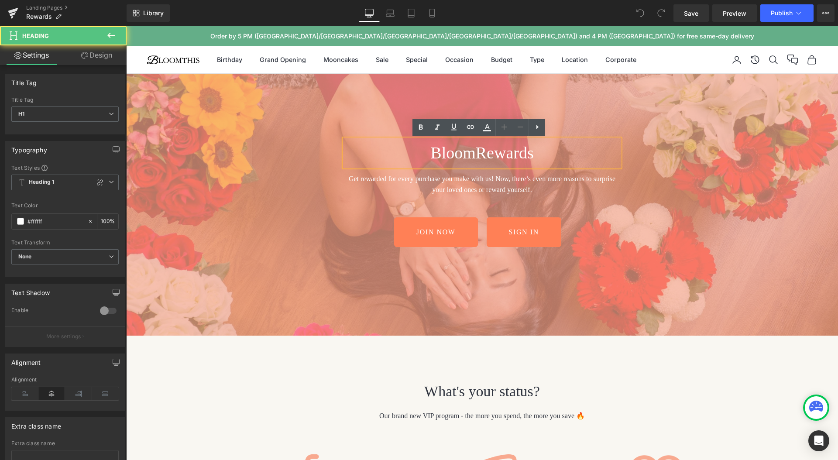
click at [482, 153] on h1 "BloomRewards" at bounding box center [481, 153] width 275 height 28
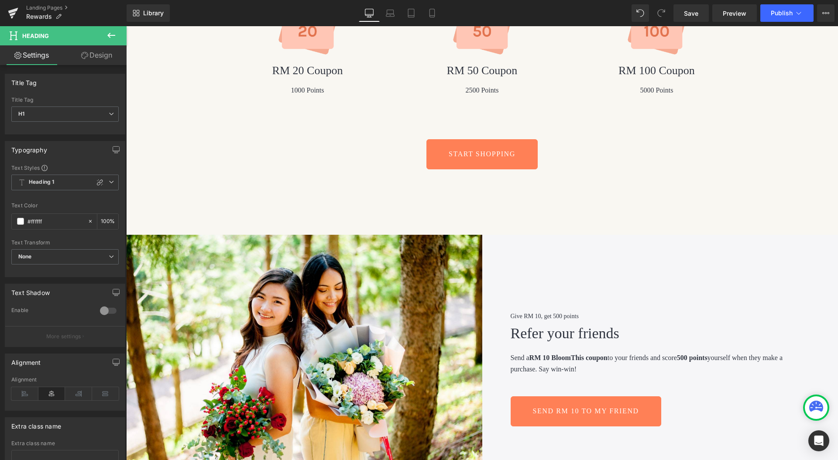
scroll to position [1472, 0]
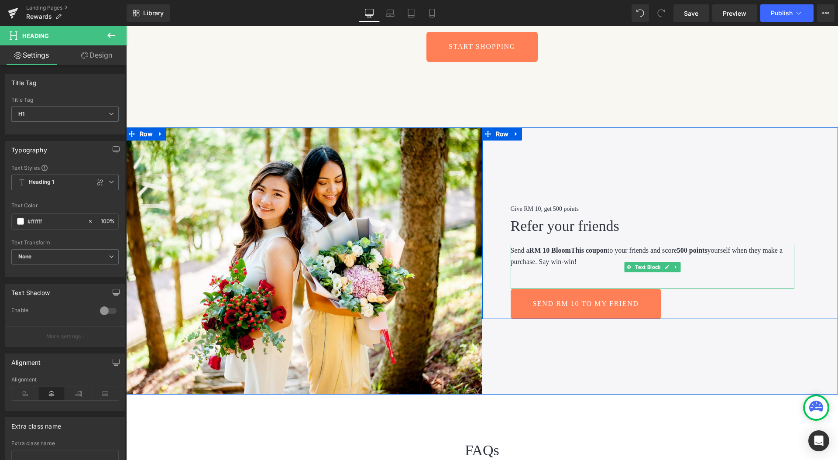
click at [574, 253] on strong "RM 10 BloomThis coupon" at bounding box center [568, 250] width 78 height 7
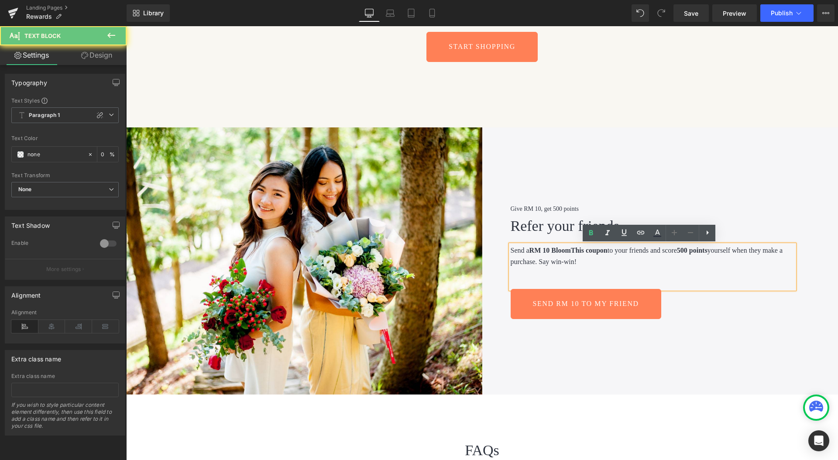
click at [576, 250] on strong "RM 10 BloomThis coupon" at bounding box center [568, 250] width 78 height 7
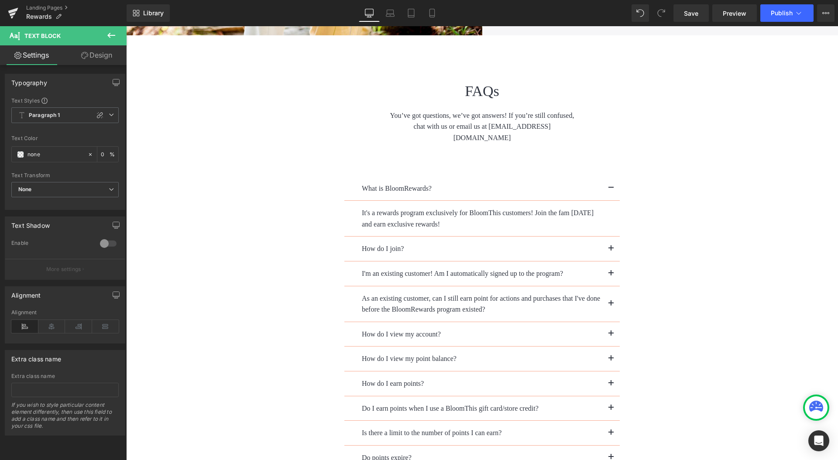
scroll to position [1838, 0]
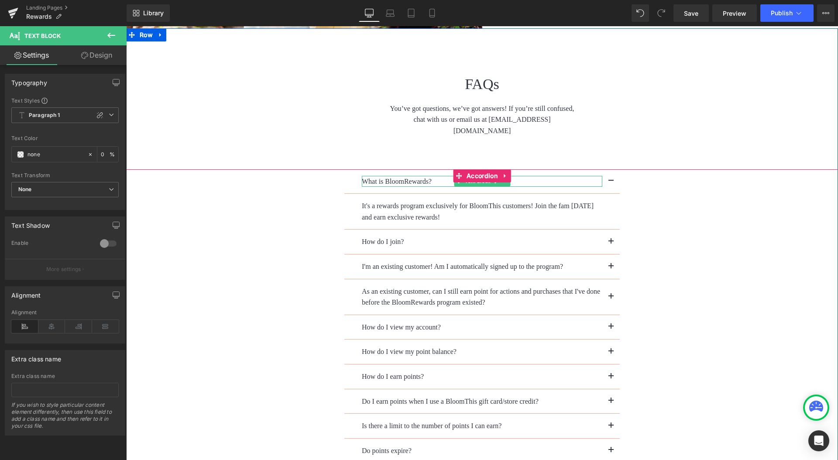
click at [414, 176] on p "What is BloomRewards?" at bounding box center [482, 181] width 241 height 11
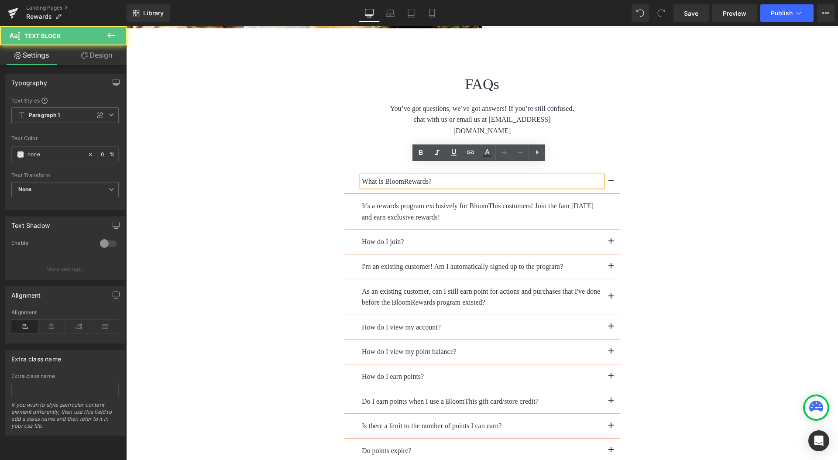
click at [404, 176] on p "What is BloomRewards?" at bounding box center [482, 181] width 241 height 11
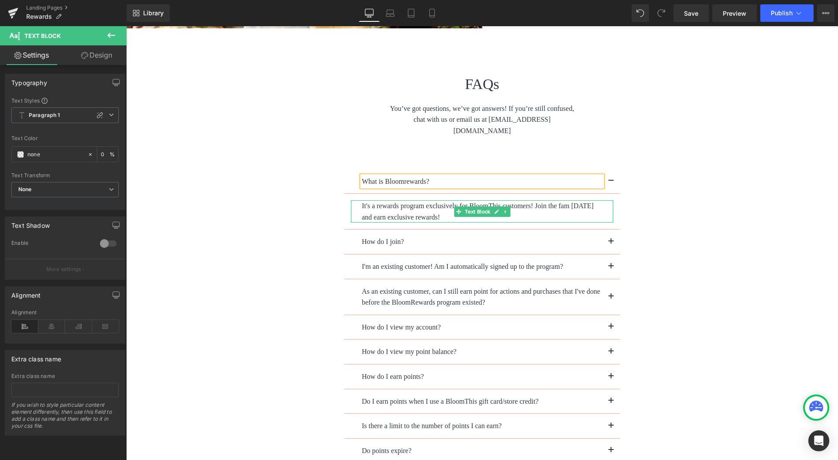
click at [493, 200] on p "It's a rewards program exclusively for BloomThis customers! Join the fam [DATE]…" at bounding box center [482, 211] width 241 height 22
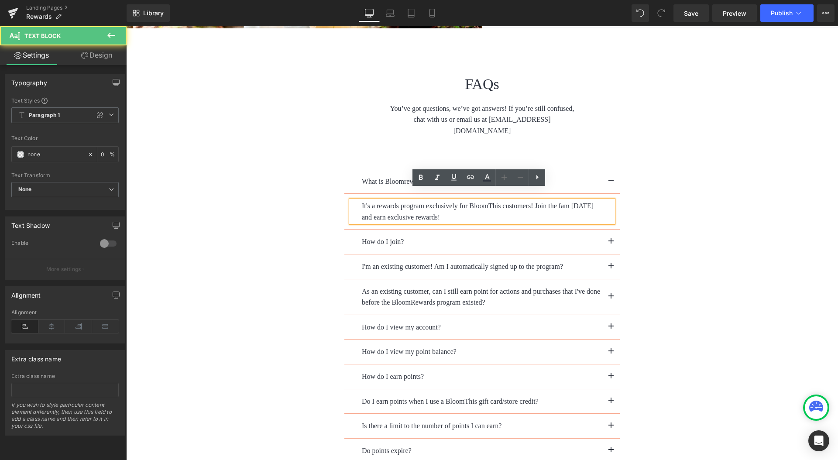
click at [487, 200] on p "It's a rewards program exclusively for BloomThis customers! Join the fam [DATE]…" at bounding box center [482, 211] width 241 height 22
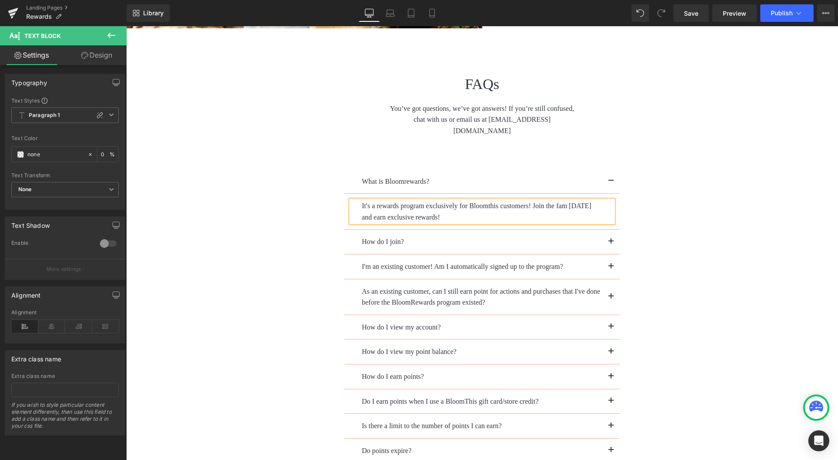
click at [485, 200] on p "It's a rewards program exclusively for Bloomthis customers! Join the fam [DATE]…" at bounding box center [482, 211] width 241 height 22
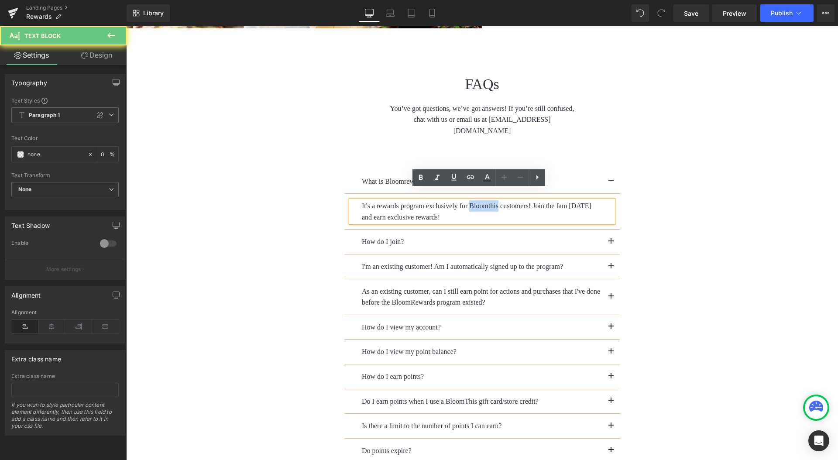
click at [485, 200] on p "It's a rewards program exclusively for Bloomthis customers! Join the fam [DATE]…" at bounding box center [482, 211] width 241 height 22
copy p "Bloomthis"
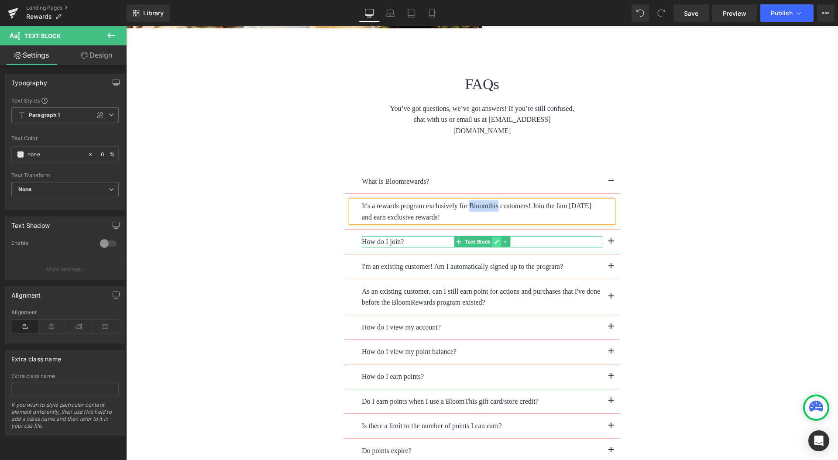
click at [492, 237] on link at bounding box center [496, 242] width 9 height 10
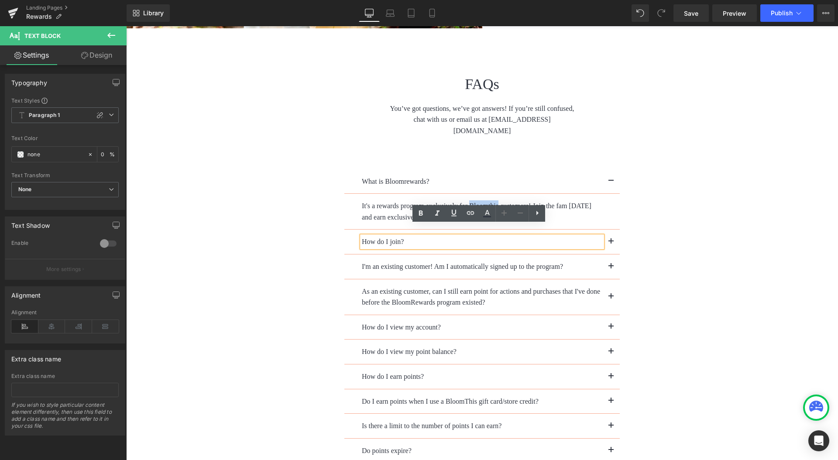
click at [610, 232] on button "button" at bounding box center [610, 242] width 17 height 24
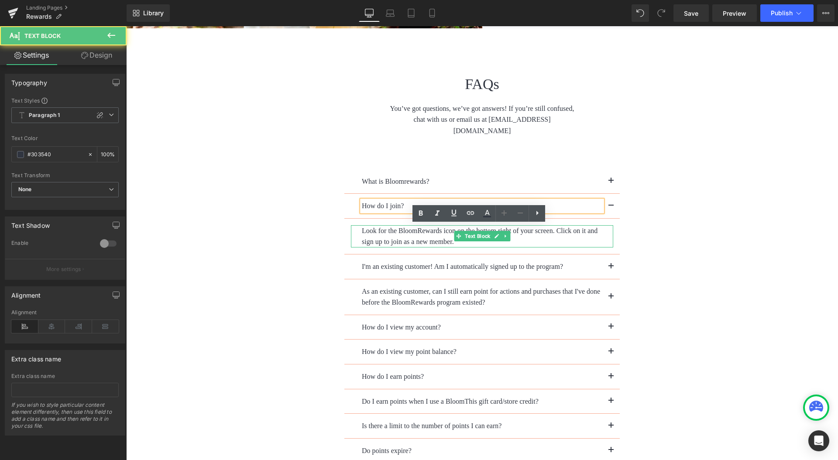
click at [388, 225] on p "Look for the BloomRewards icon on the bottom right of your screen. Click on it …" at bounding box center [482, 236] width 241 height 22
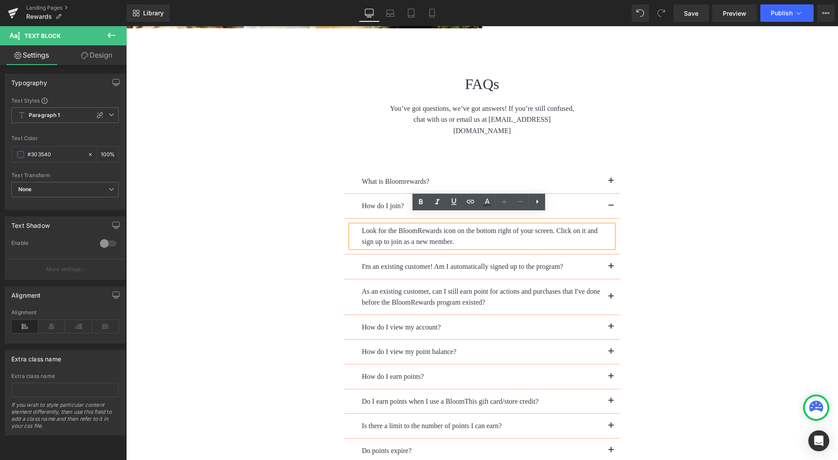
click at [419, 225] on p "Look for the BloomRewards icon on the bottom right of your screen. Click on it …" at bounding box center [482, 236] width 241 height 22
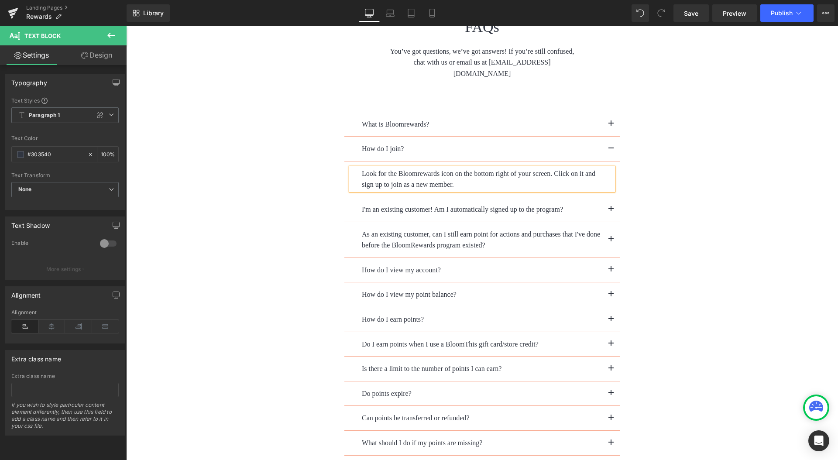
scroll to position [1916, 0]
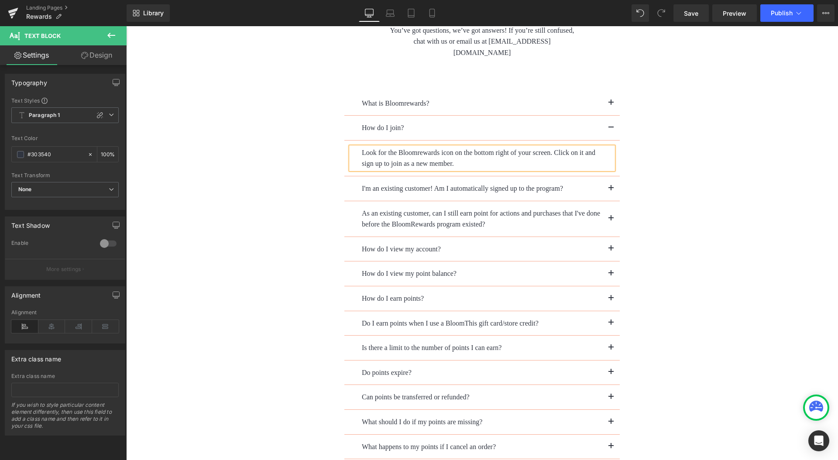
click at [611, 191] on span "button" at bounding box center [611, 191] width 0 height 0
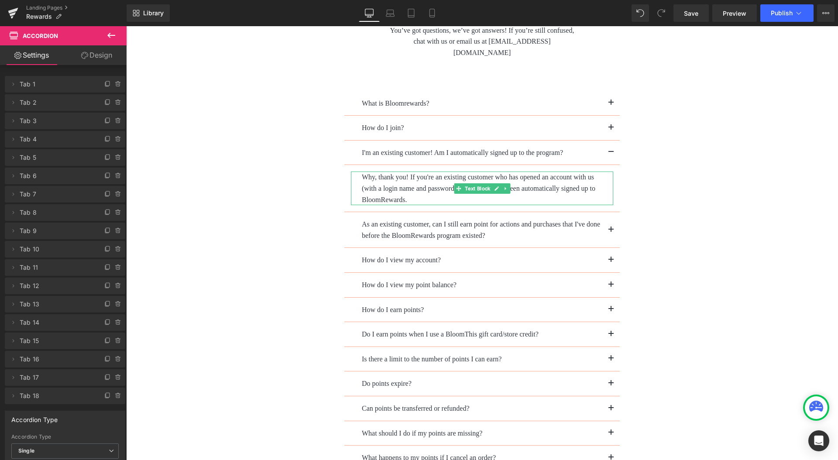
click at [390, 186] on p "Why, thank you! If you're an existing customer who has opened an account with u…" at bounding box center [482, 189] width 241 height 34
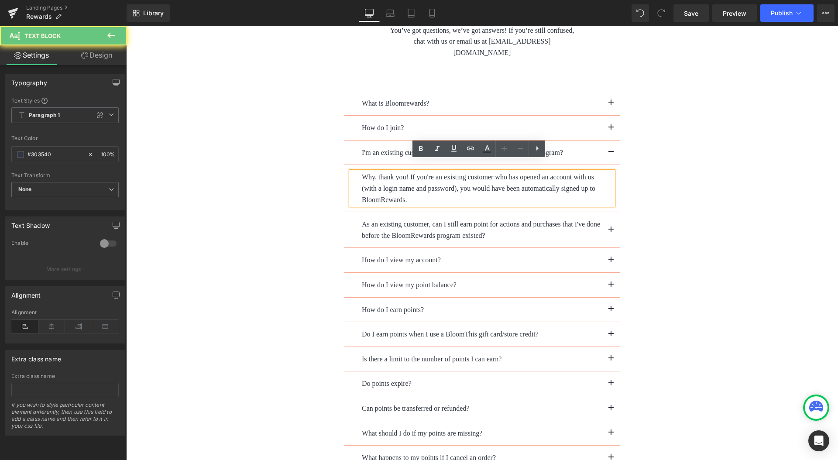
drag, startPoint x: 381, startPoint y: 188, endPoint x: 395, endPoint y: 190, distance: 14.1
click at [381, 188] on p "Why, thank you! If you're an existing customer who has opened an account with u…" at bounding box center [482, 189] width 241 height 34
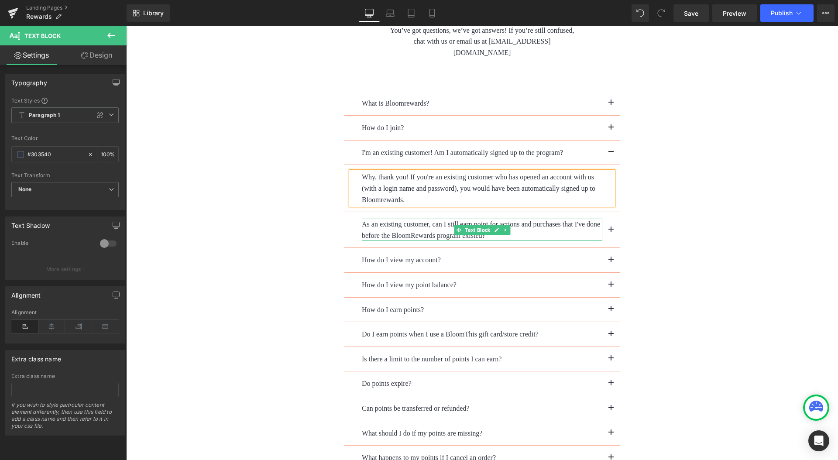
click at [419, 224] on p "As an existing customer, can I still earn point for actions and purchases that …" at bounding box center [482, 230] width 241 height 22
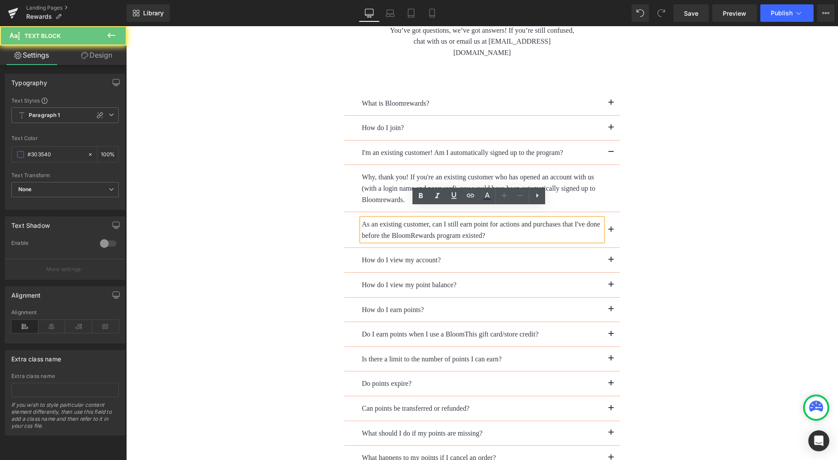
drag, startPoint x: 412, startPoint y: 223, endPoint x: 457, endPoint y: 227, distance: 45.9
click at [412, 223] on p "As an existing customer, can I still earn point for actions and purchases that …" at bounding box center [482, 230] width 241 height 22
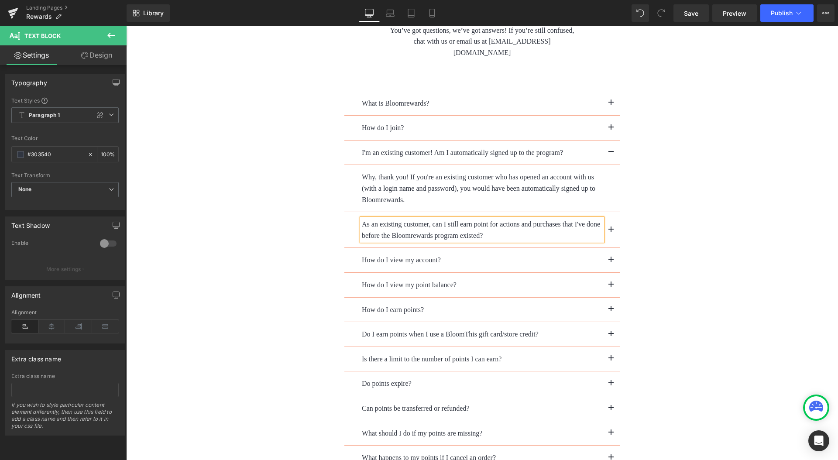
click at [606, 220] on button "button" at bounding box center [610, 229] width 17 height 35
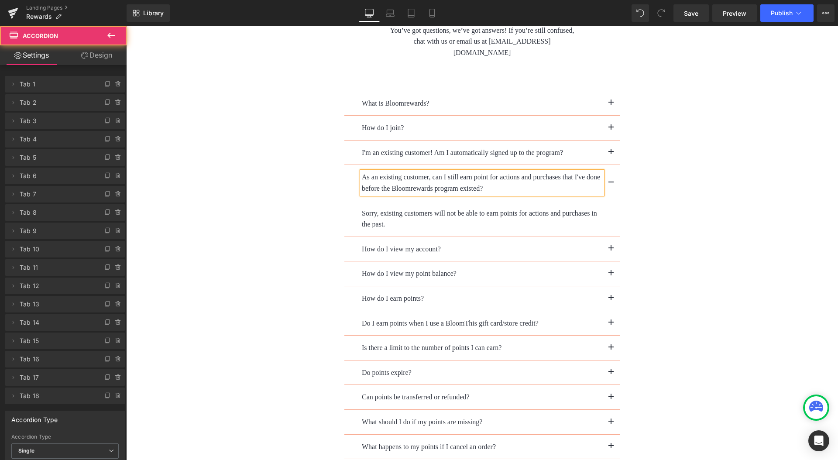
click at [611, 251] on span "button" at bounding box center [611, 251] width 0 height 0
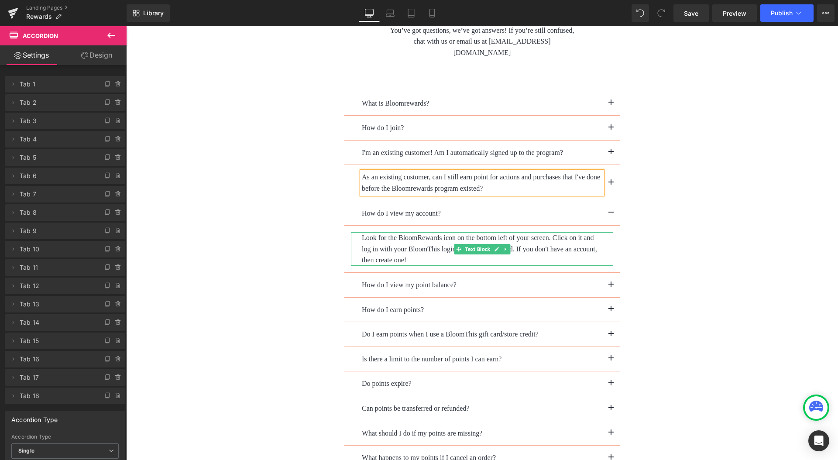
drag, startPoint x: 417, startPoint y: 226, endPoint x: 452, endPoint y: 230, distance: 35.6
click at [417, 232] on p "Look for the BloomRewards icon on the bottom left of your screen. Click on it a…" at bounding box center [482, 249] width 241 height 34
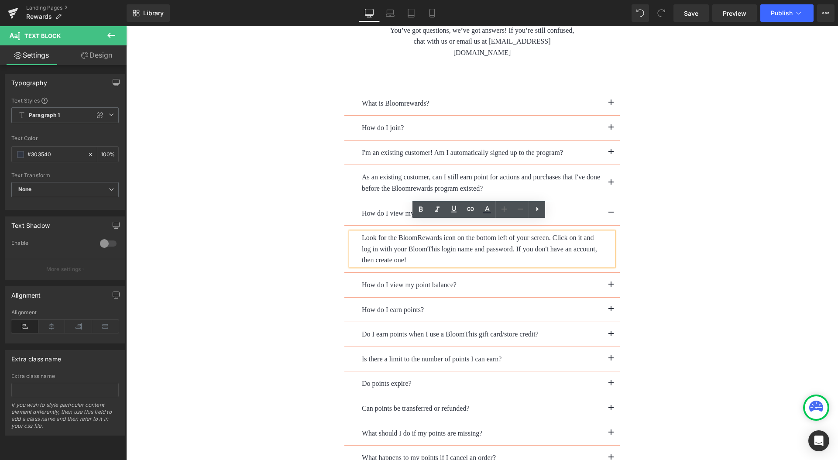
click at [419, 232] on p "Look for the BloomRewards icon on the bottom left of your screen. Click on it a…" at bounding box center [482, 249] width 241 height 34
click at [604, 273] on button "button" at bounding box center [610, 285] width 17 height 24
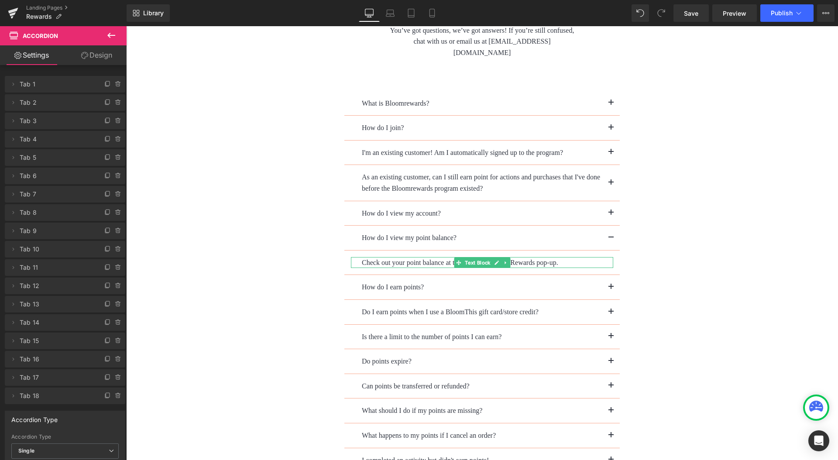
click at [516, 257] on p "Check out your point balance at the top of the BloomRewards pop-up." at bounding box center [482, 262] width 241 height 11
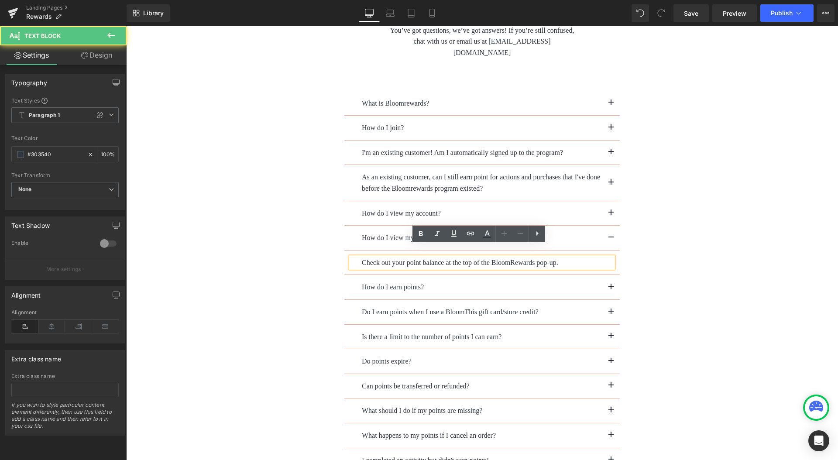
click at [508, 257] on p "Check out your point balance at the top of the BloomRewards pop-up." at bounding box center [482, 262] width 241 height 11
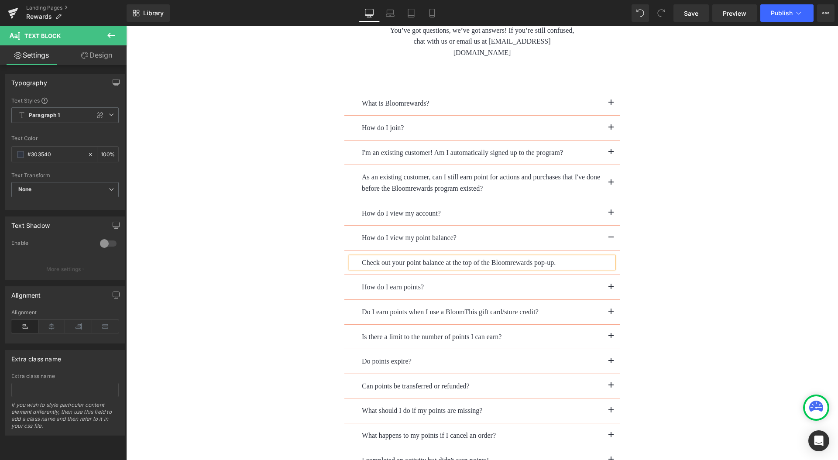
click at [611, 289] on span "button" at bounding box center [611, 289] width 0 height 0
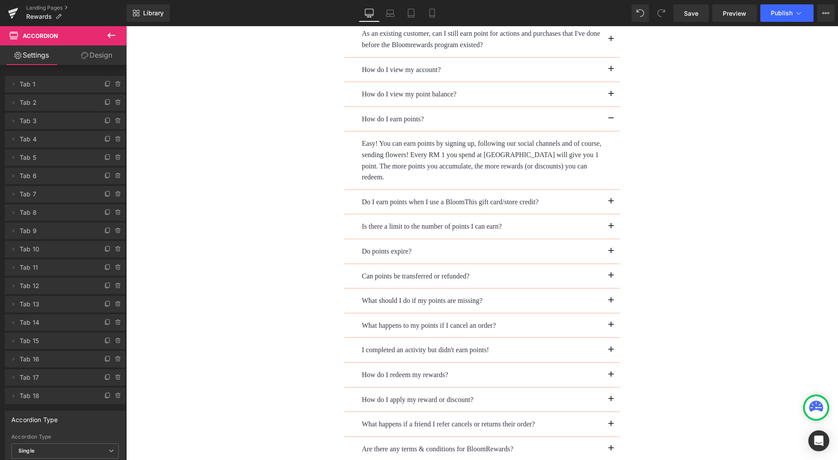
scroll to position [2066, 0]
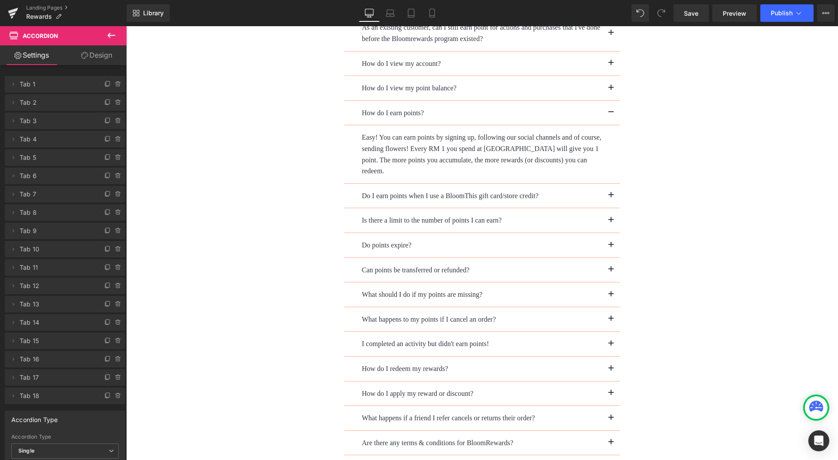
click at [500, 137] on div "Easy! You can earn points by signing up, following our social channels and of c…" at bounding box center [482, 154] width 262 height 45
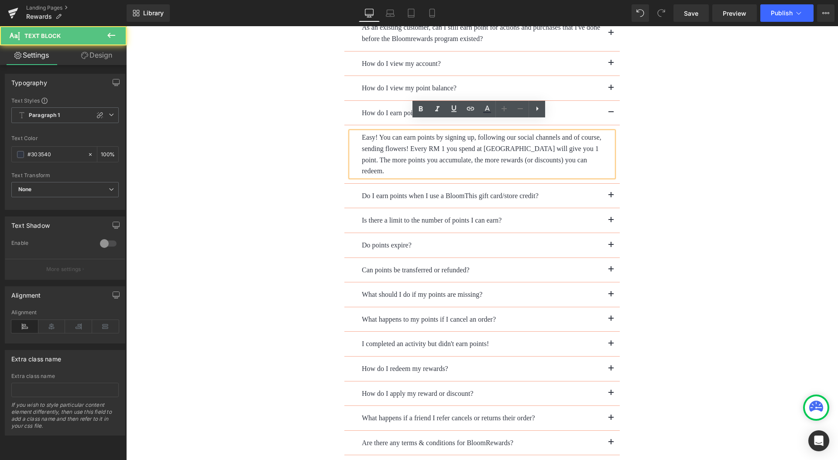
click at [502, 136] on p "Easy! You can earn points by signing up, following our social channels and of c…" at bounding box center [482, 154] width 241 height 45
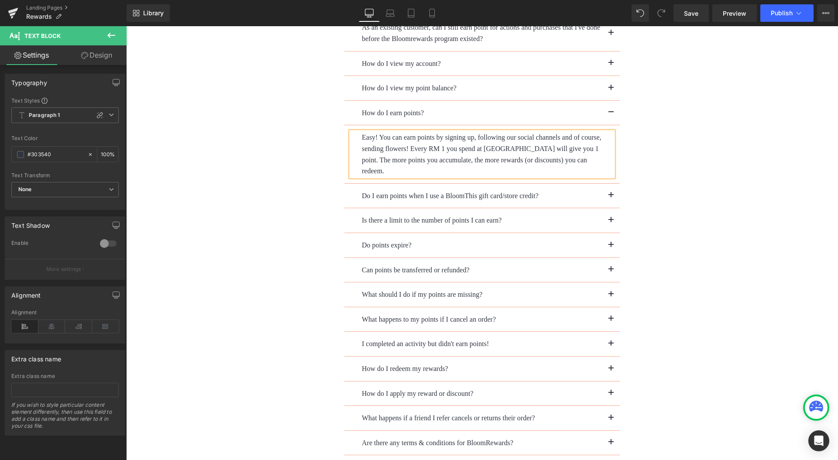
click at [603, 184] on button "button" at bounding box center [610, 196] width 17 height 24
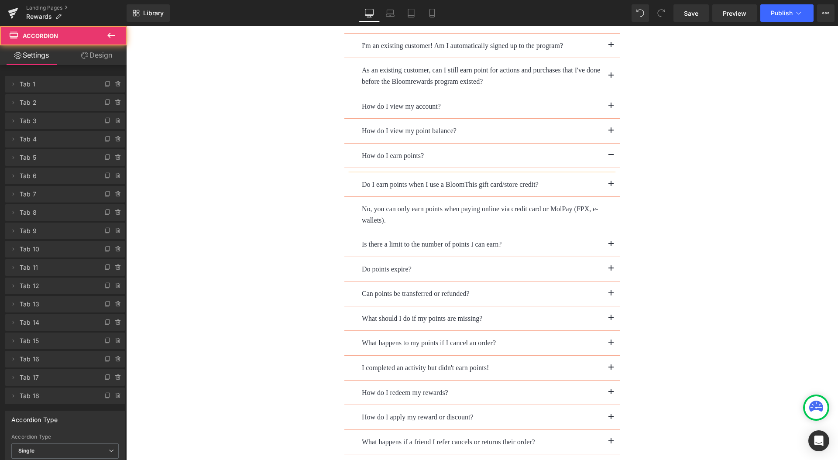
scroll to position [2019, 0]
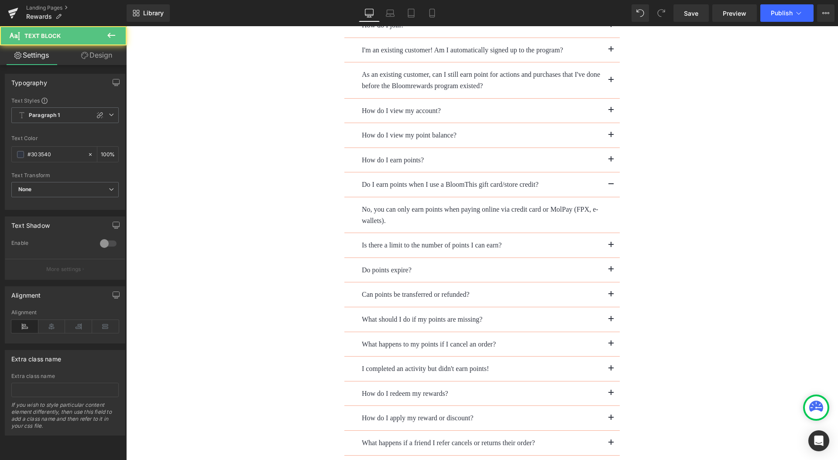
click at [468, 179] on div "Do I earn points when I use a BloomThis gift card/store credit? Text Block" at bounding box center [482, 184] width 241 height 11
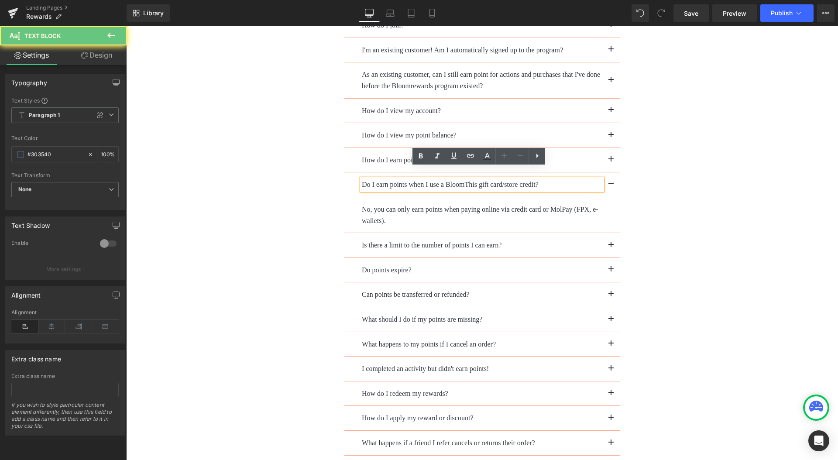
click at [463, 179] on p "Do I earn points when I use a BloomThis gift card/store credit?" at bounding box center [482, 184] width 241 height 11
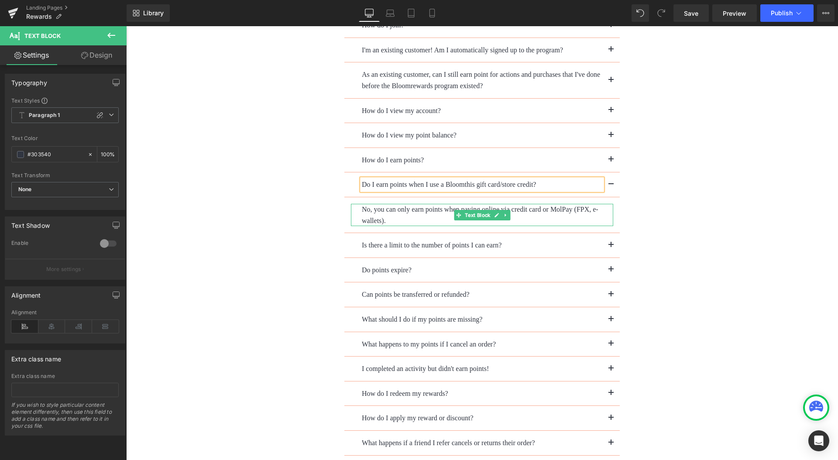
click at [546, 204] on p "No, you can only earn points when paying online via credit card or MolPay (FPX,…" at bounding box center [482, 215] width 241 height 22
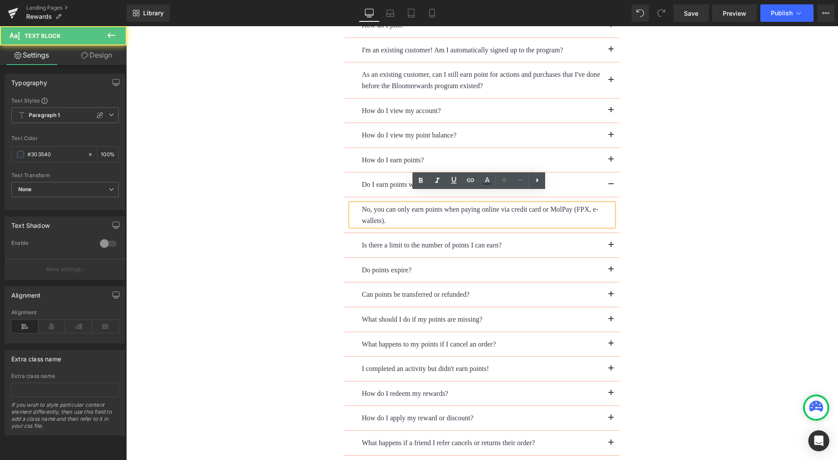
click at [553, 204] on p "No, you can only earn points when paying online via credit card or MolPay (FPX,…" at bounding box center [482, 215] width 241 height 22
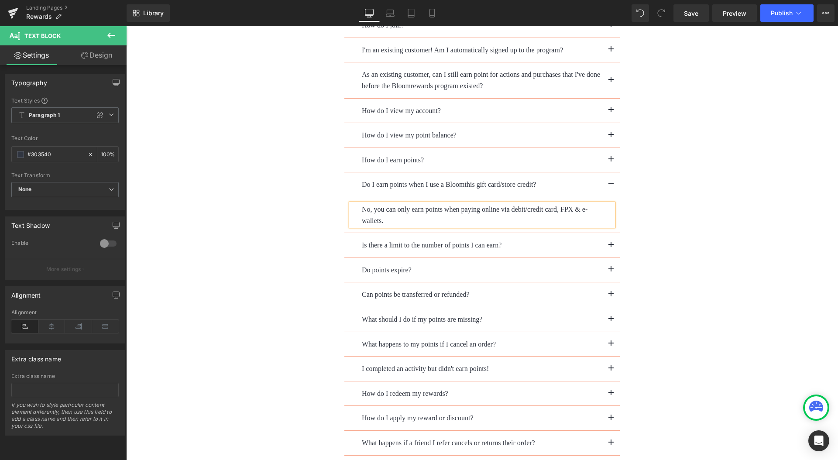
click at [611, 248] on span "button" at bounding box center [611, 248] width 0 height 0
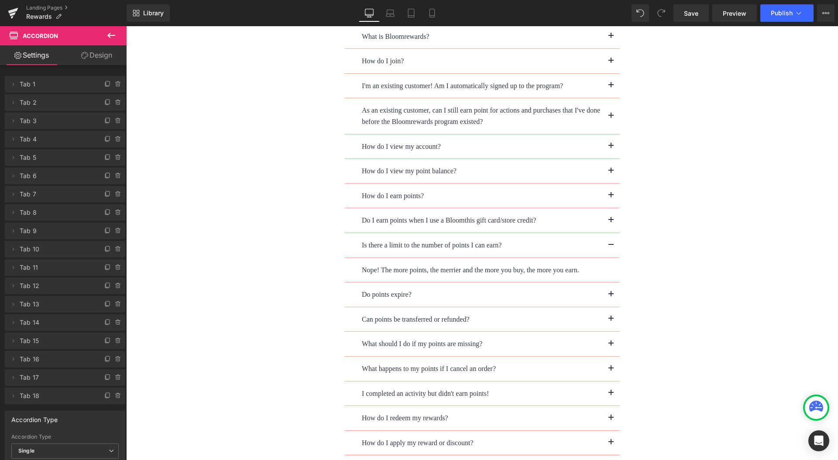
click at [608, 282] on button "button" at bounding box center [610, 294] width 17 height 24
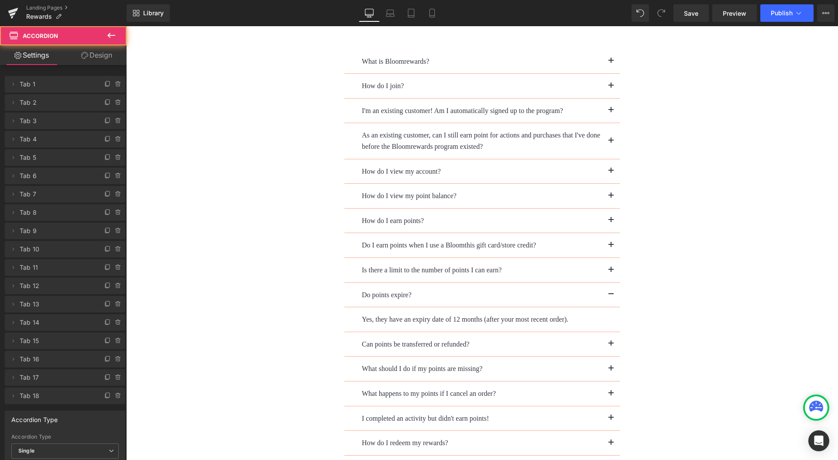
scroll to position [2044, 0]
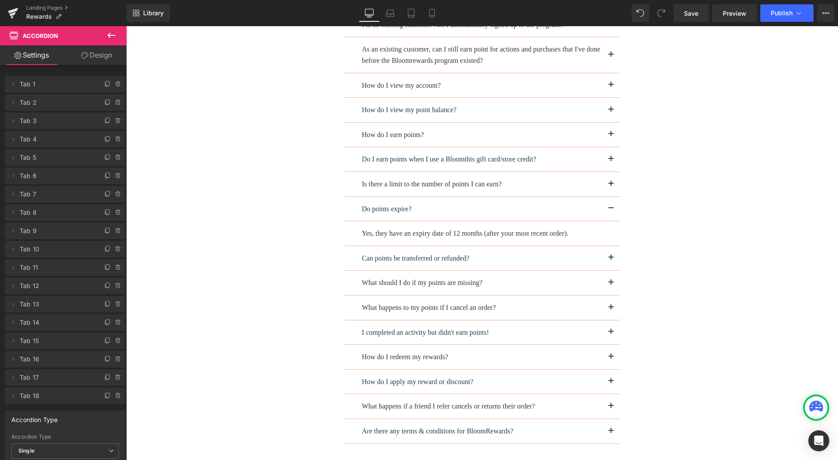
click at [611, 260] on span "button" at bounding box center [611, 260] width 0 height 0
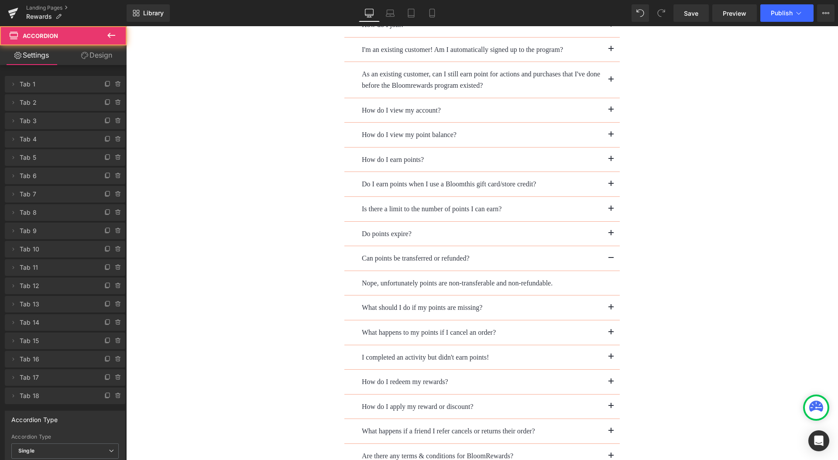
click at [609, 296] on button "button" at bounding box center [610, 308] width 17 height 24
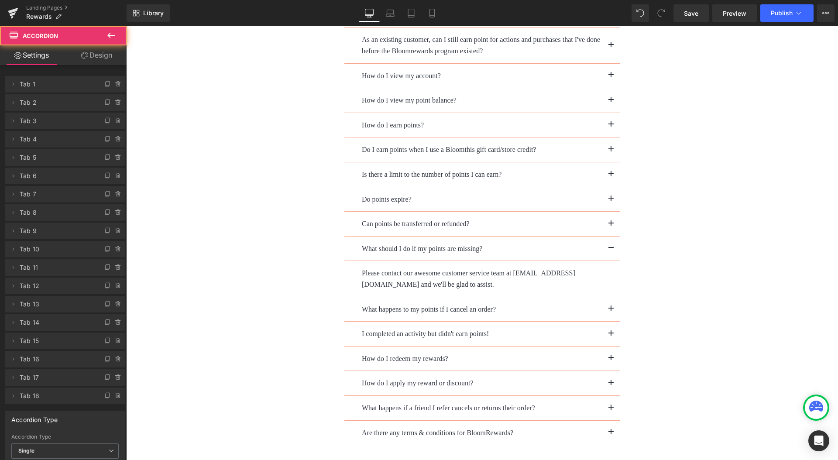
scroll to position [2085, 0]
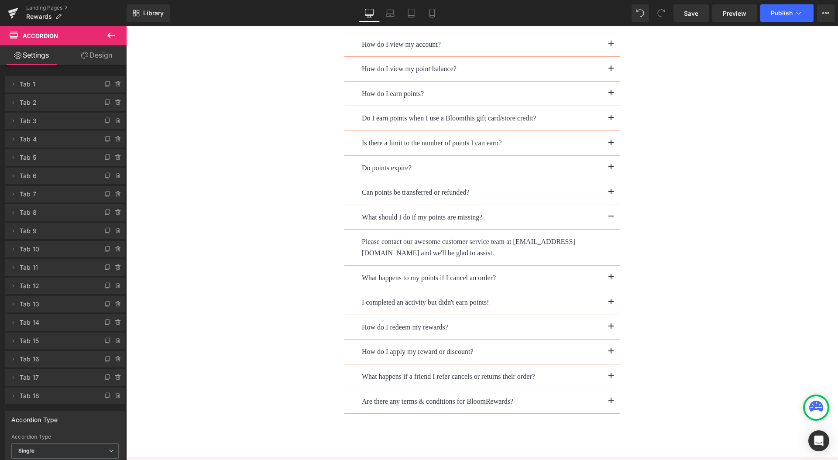
click at [605, 266] on button "button" at bounding box center [610, 278] width 17 height 24
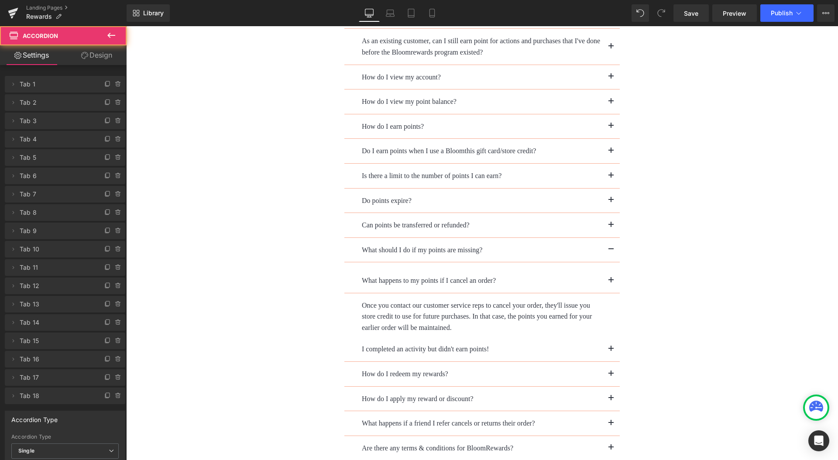
scroll to position [2091, 0]
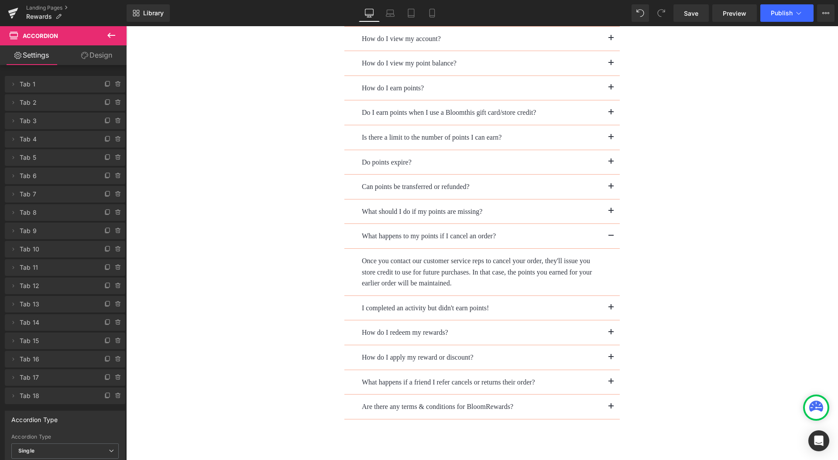
click at [611, 310] on span "button" at bounding box center [611, 310] width 0 height 0
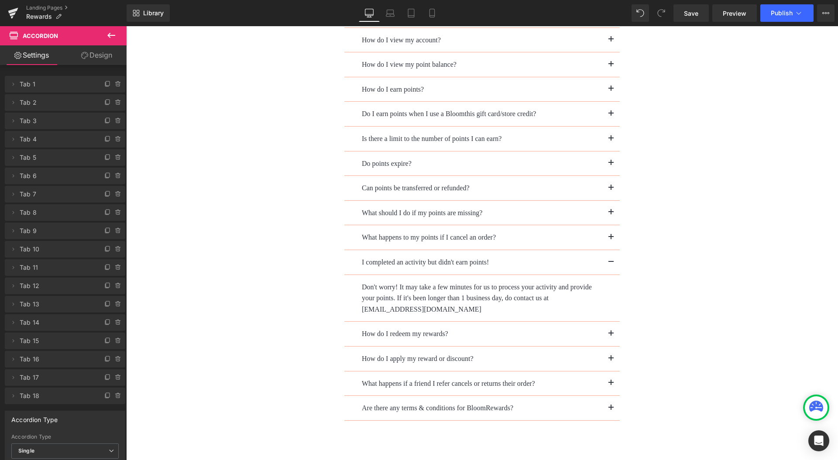
click at [610, 322] on button "button" at bounding box center [610, 334] width 17 height 24
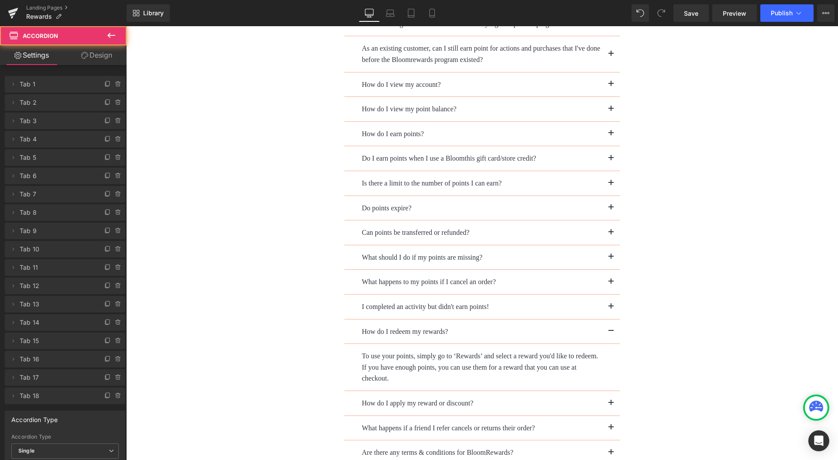
scroll to position [2091, 0]
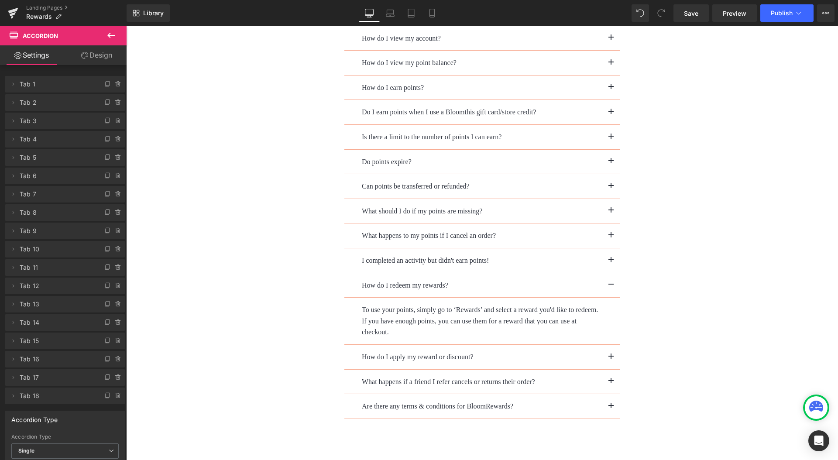
click at [608, 345] on button "button" at bounding box center [610, 357] width 17 height 24
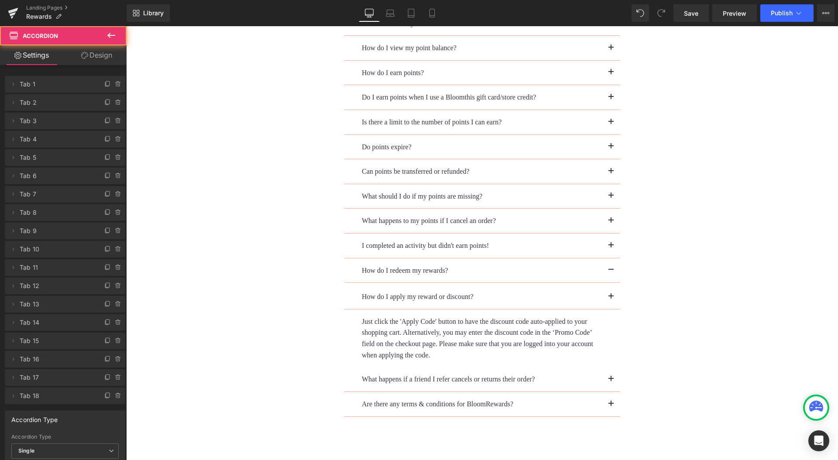
scroll to position [2141, 0]
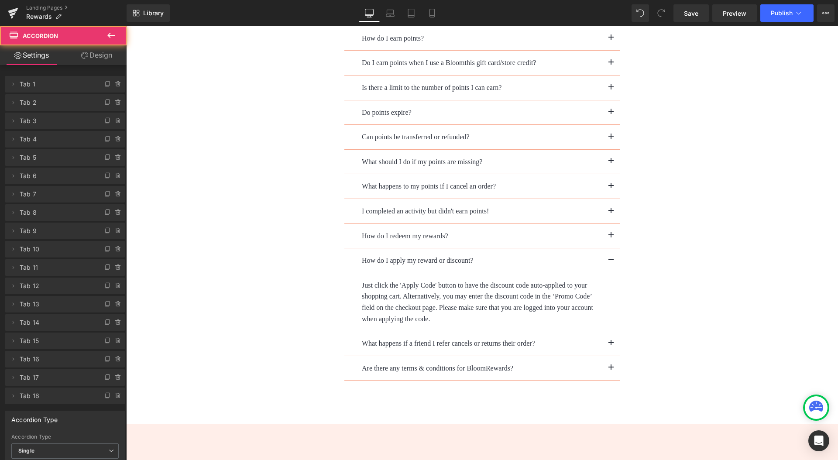
click at [609, 332] on button "button" at bounding box center [610, 343] width 17 height 24
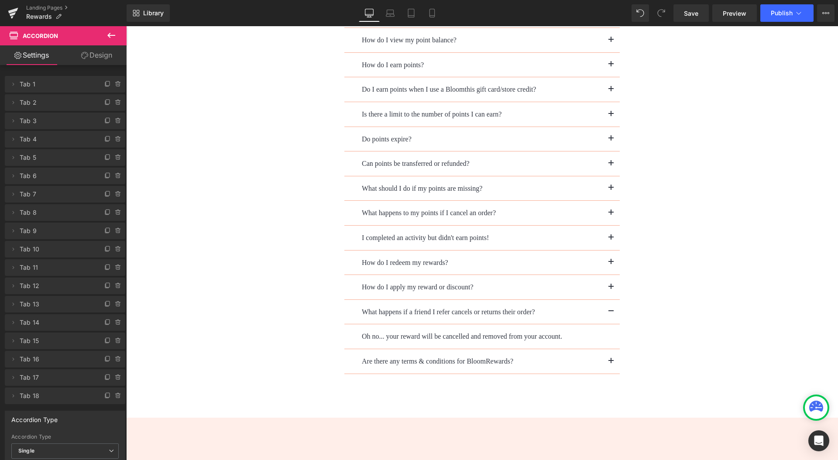
click at [610, 349] on button "button" at bounding box center [610, 361] width 17 height 24
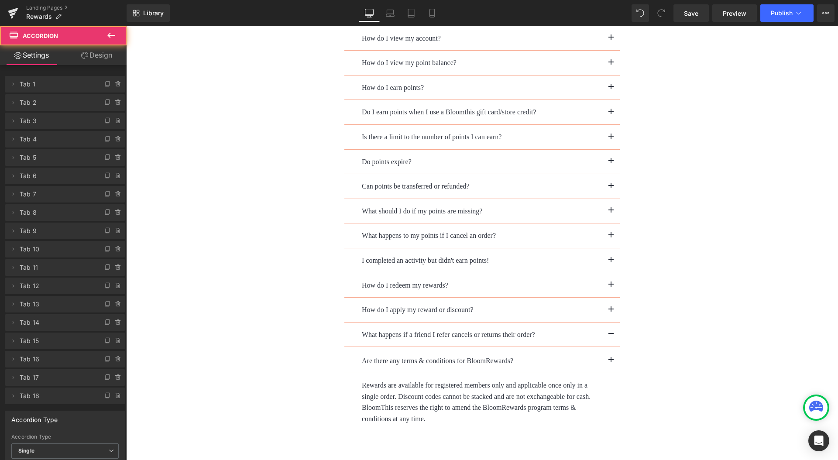
scroll to position [2089, 0]
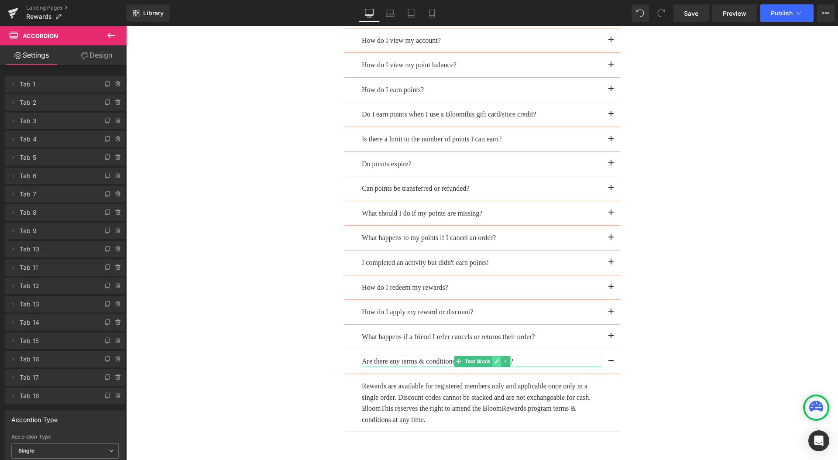
click at [494, 359] on icon at bounding box center [496, 361] width 5 height 5
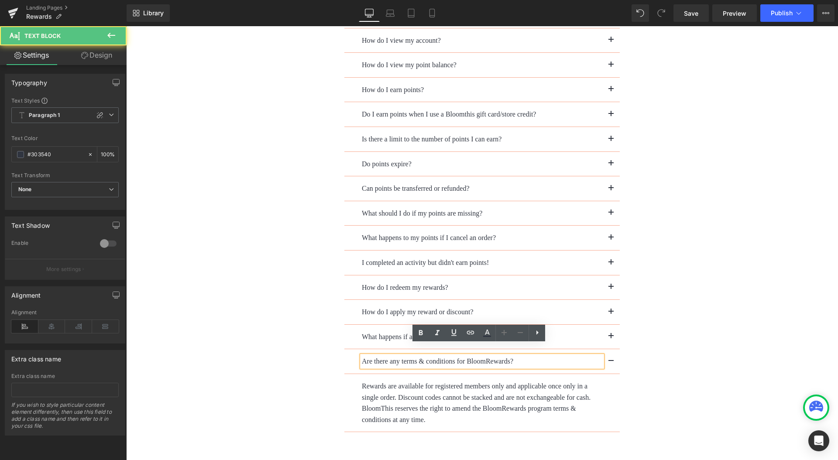
click at [492, 356] on p "Are there any terms & conditions for BloomRewards?" at bounding box center [482, 361] width 241 height 11
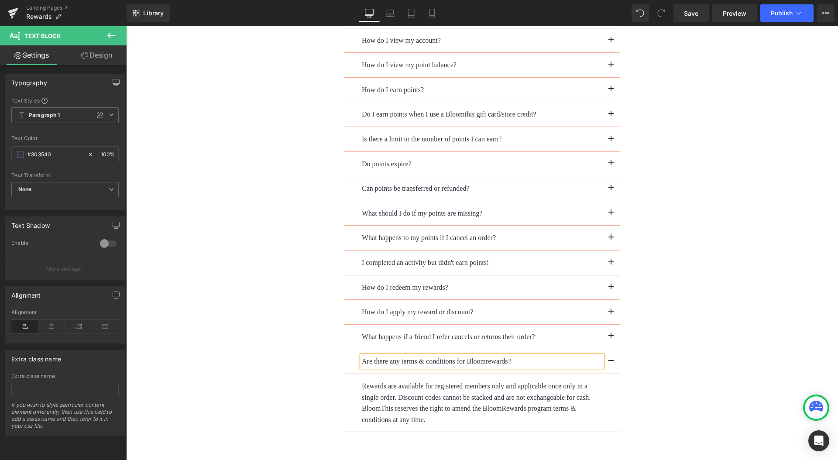
click at [673, 310] on div "What is Bloomrewards? Text Block It's a rewards program exclusively for Bloomth…" at bounding box center [482, 175] width 712 height 514
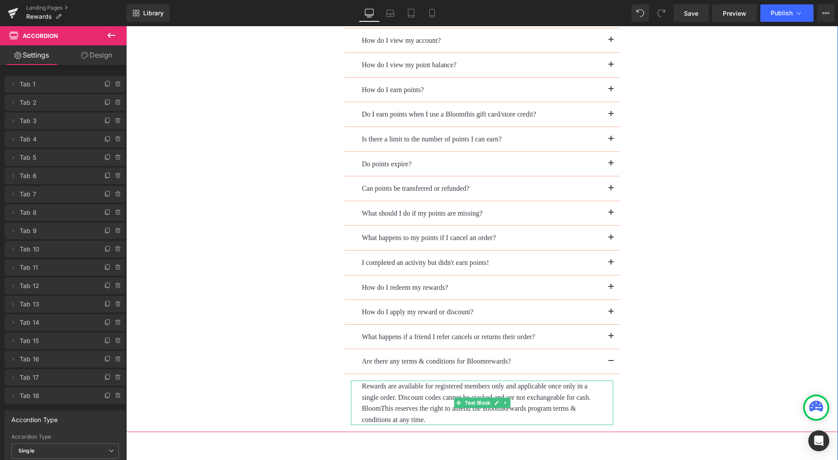
click at [478, 399] on p "Rewards are available for registered members only and applicable once only in a…" at bounding box center [482, 403] width 241 height 45
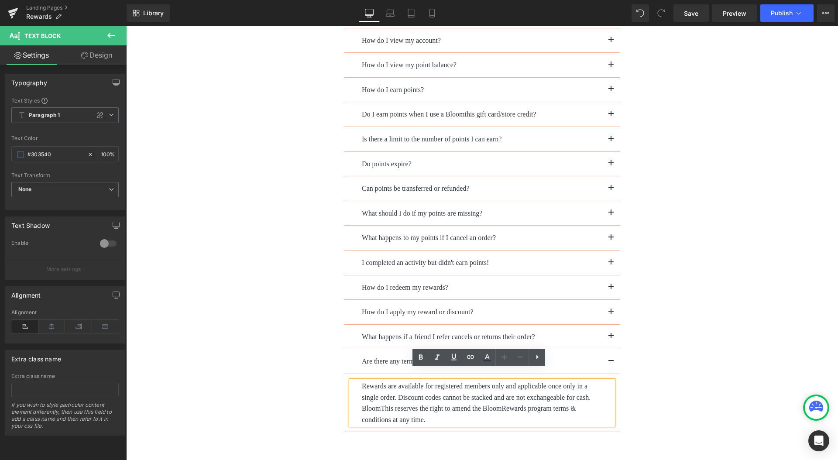
click at [381, 399] on p "Rewards are available for registered members only and applicable once only in a…" at bounding box center [482, 403] width 241 height 45
click at [501, 397] on p "Rewards are available for registered members only and applicable once only in a…" at bounding box center [482, 403] width 241 height 45
click at [735, 301] on div "What is Bloomrewards? Text Block It's a rewards program exclusively for Bloomth…" at bounding box center [482, 175] width 712 height 514
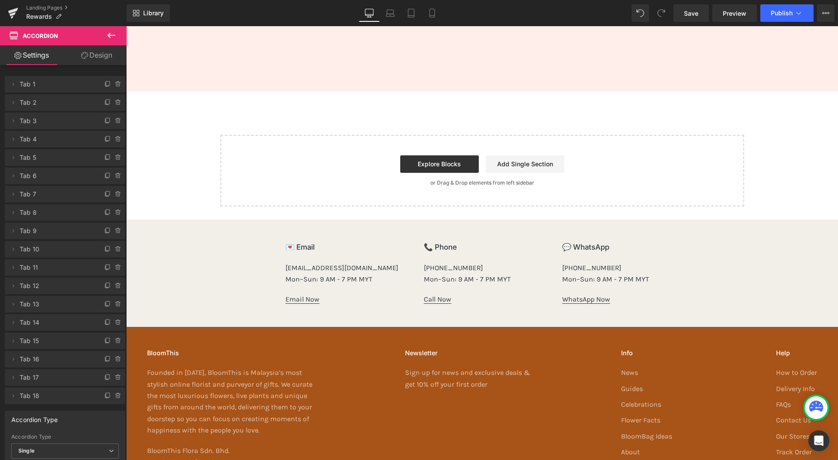
scroll to position [2771, 0]
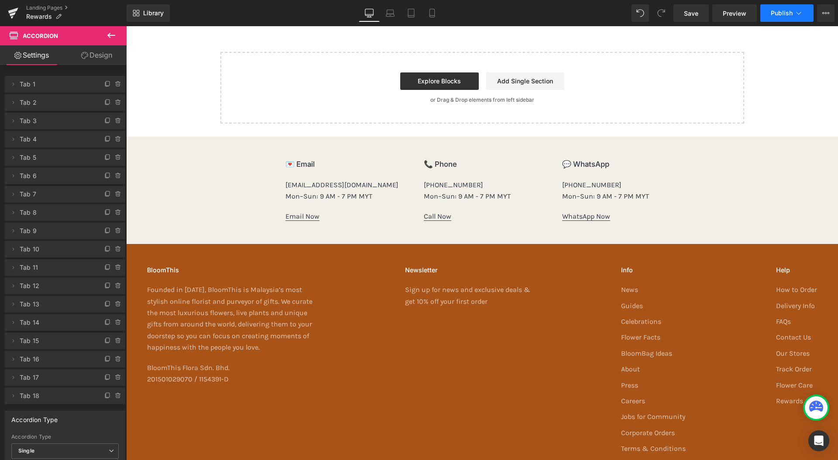
click at [777, 19] on button "Publish" at bounding box center [786, 12] width 53 height 17
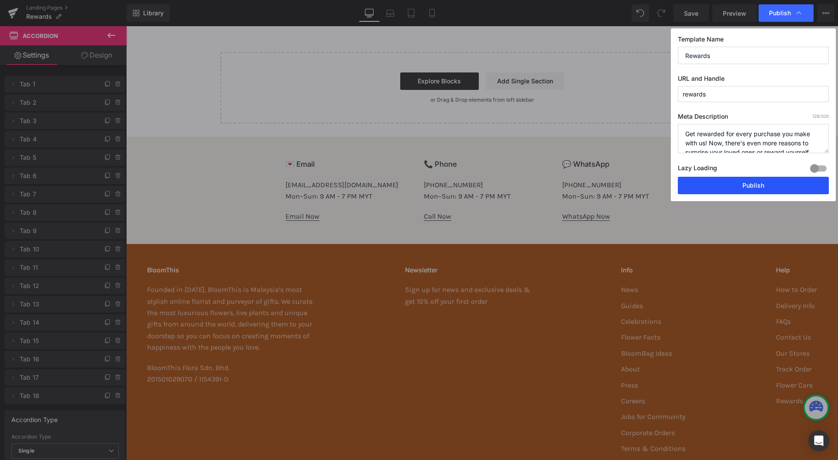
drag, startPoint x: 733, startPoint y: 181, endPoint x: 595, endPoint y: 126, distance: 148.5
click at [733, 181] on button "Publish" at bounding box center [753, 185] width 151 height 17
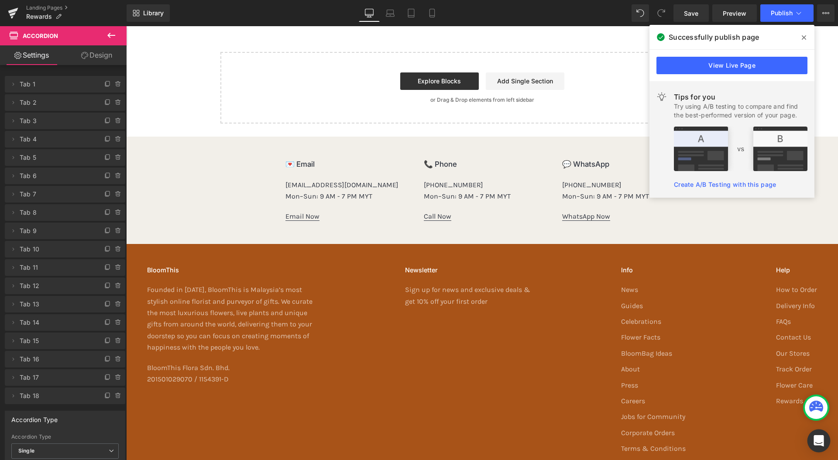
click at [818, 440] on icon "Open Intercom Messenger" at bounding box center [819, 440] width 10 height 11
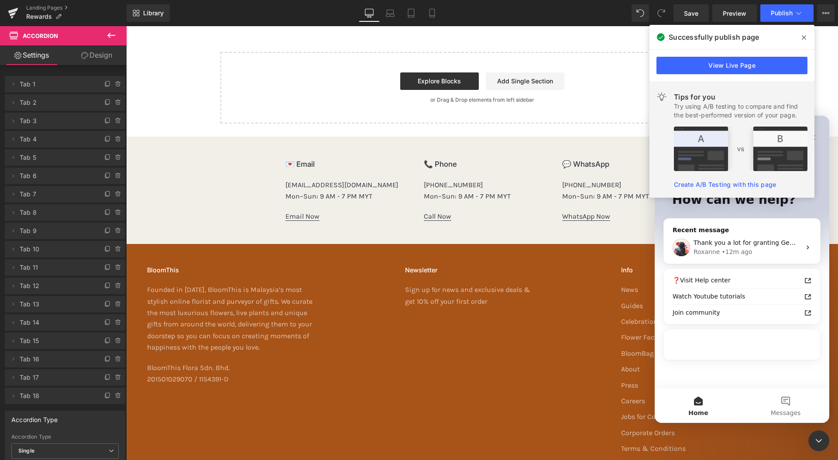
click at [803, 33] on span at bounding box center [804, 38] width 14 height 14
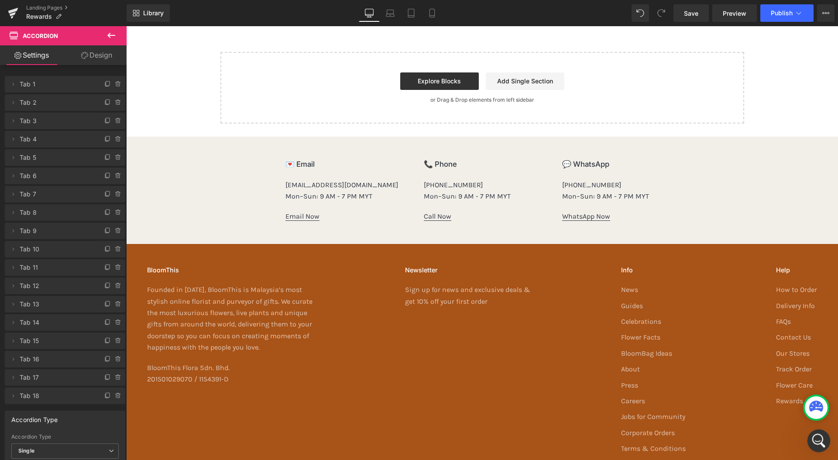
click at [820, 440] on icon "Open Intercom Messenger" at bounding box center [818, 440] width 14 height 14
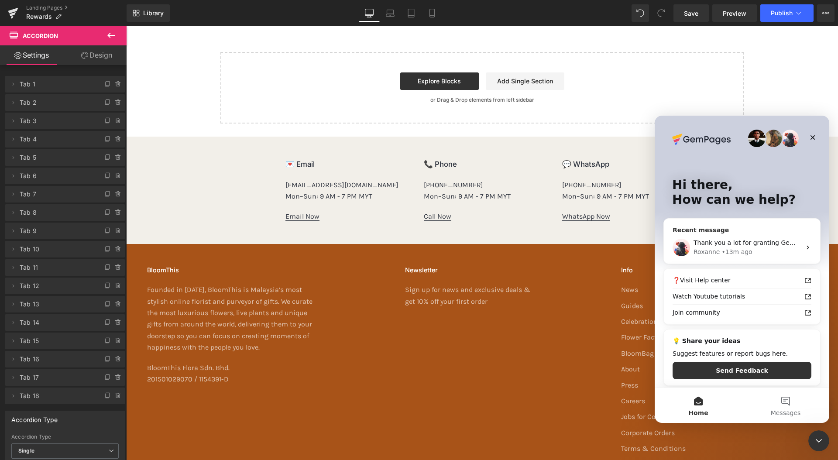
click at [776, 252] on div "[PERSON_NAME] • 13m ago" at bounding box center [747, 252] width 107 height 9
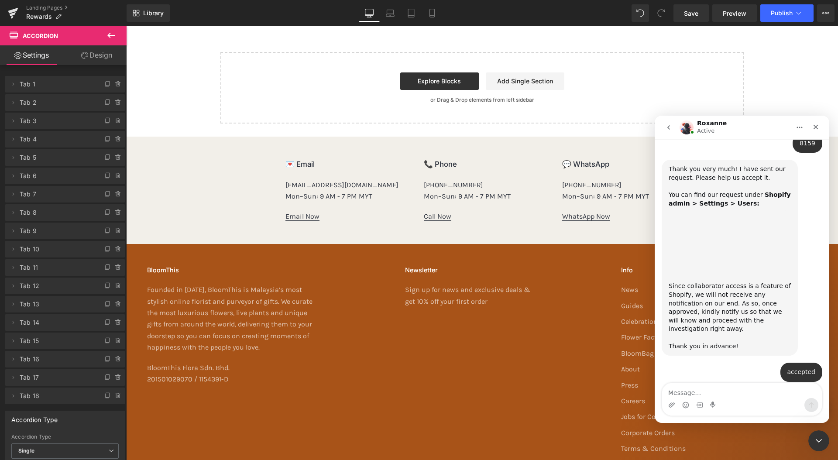
scroll to position [1189, 0]
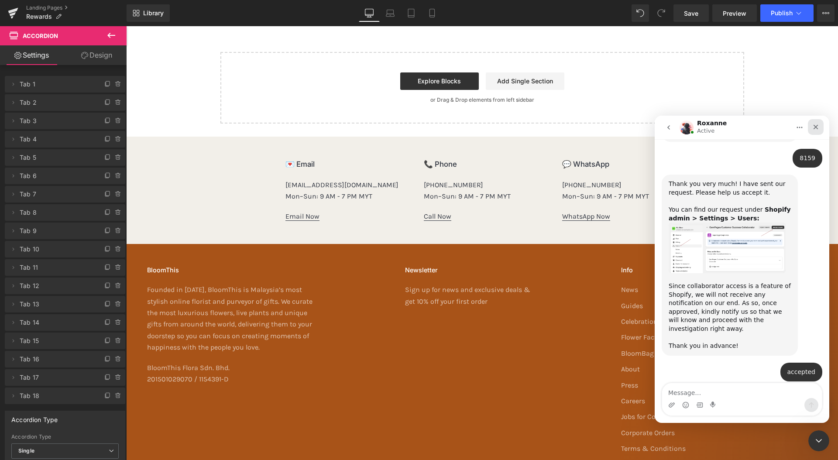
click at [820, 128] on div "Close" at bounding box center [816, 127] width 16 height 16
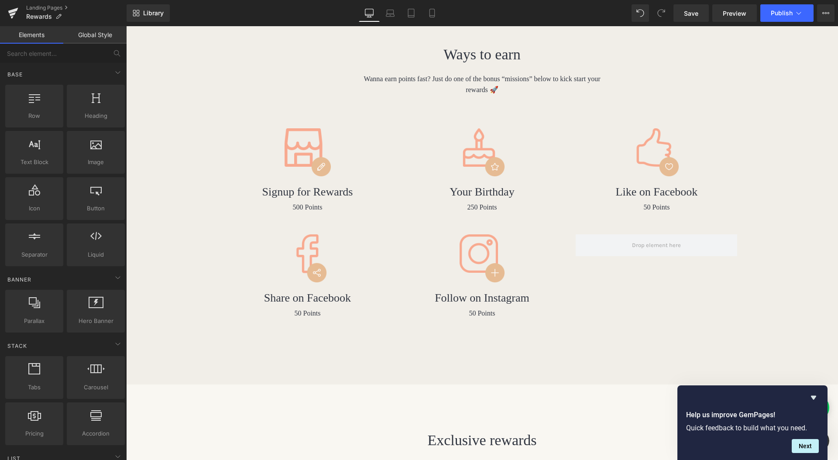
scroll to position [1350, 0]
click at [817, 401] on icon "Hide survey" at bounding box center [813, 397] width 10 height 10
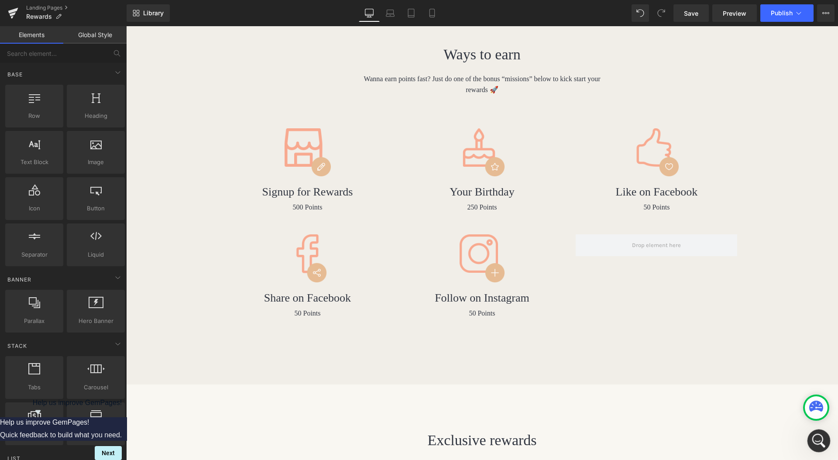
click at [818, 434] on icon "Open Intercom Messenger" at bounding box center [818, 440] width 14 height 14
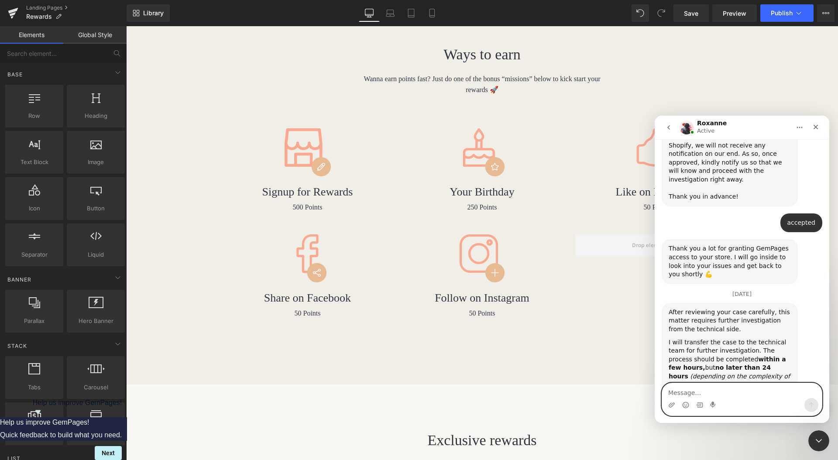
click at [725, 395] on textarea "Message…" at bounding box center [742, 390] width 160 height 15
type textarea "ok"
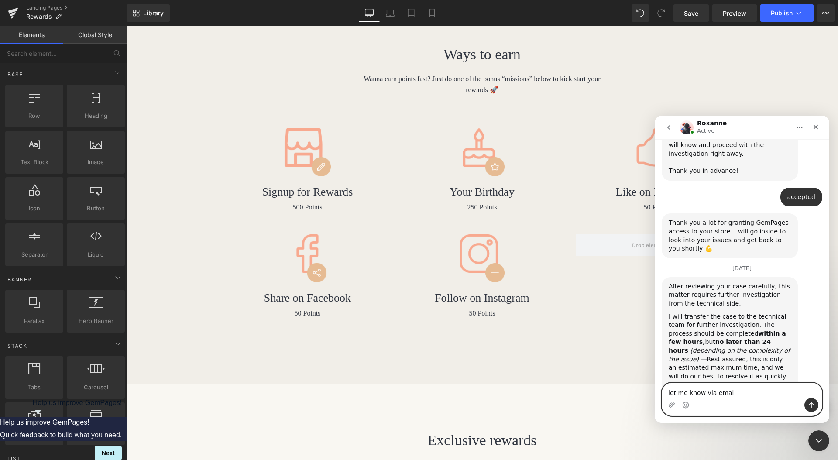
type textarea "let me know via email"
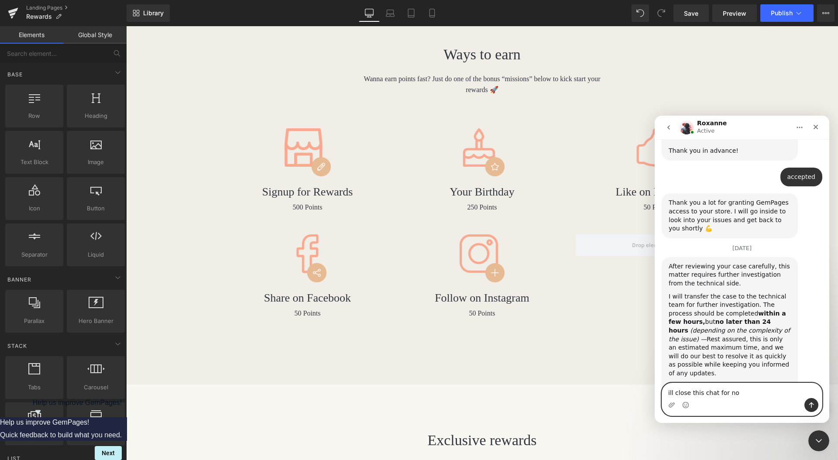
type textarea "ill close this chat for now"
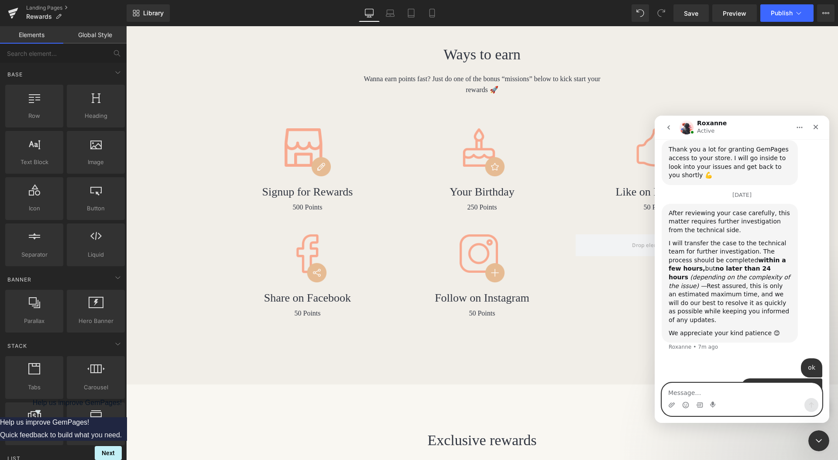
scroll to position [1450, 0]
click at [726, 396] on textarea "Message…" at bounding box center [742, 390] width 160 height 15
type textarea "emai lto [PERSON_NAME][EMAIL_ADDRESS][DOMAIN_NAME]"
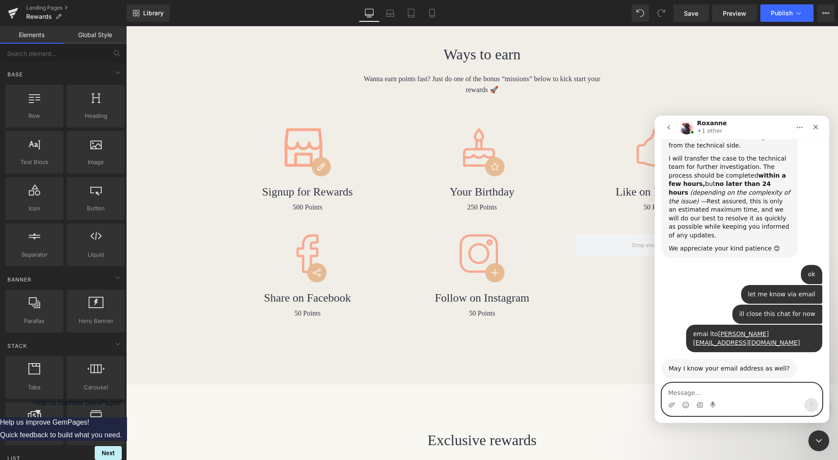
scroll to position [1535, 0]
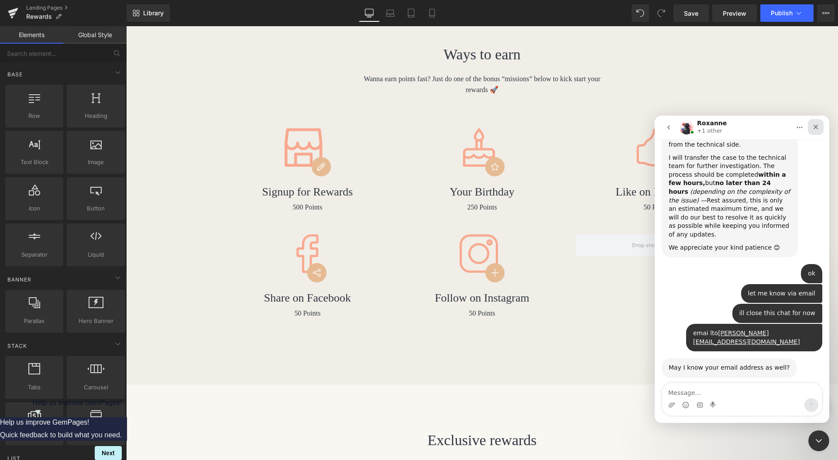
click at [813, 126] on icon "Close" at bounding box center [815, 127] width 7 height 7
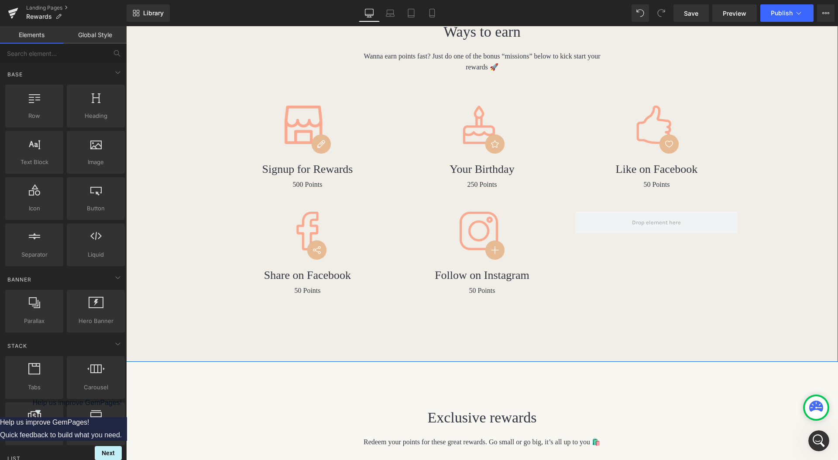
scroll to position [680, 0]
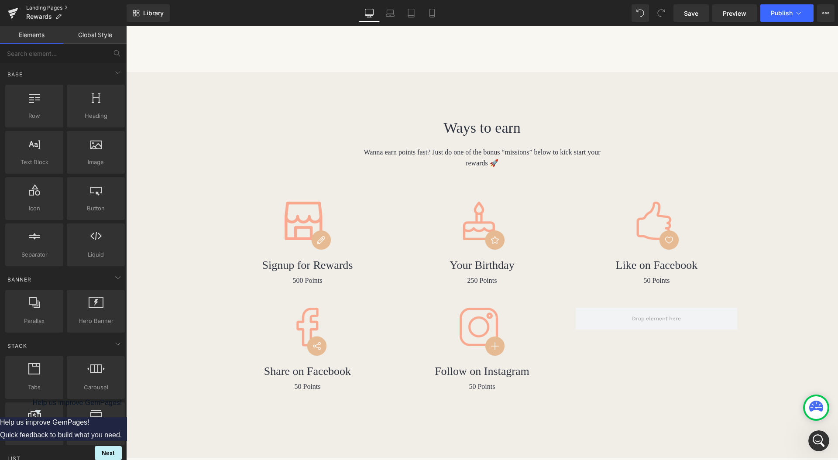
click at [52, 7] on link "Landing Pages" at bounding box center [76, 7] width 100 height 7
